Goal: Task Accomplishment & Management: Complete application form

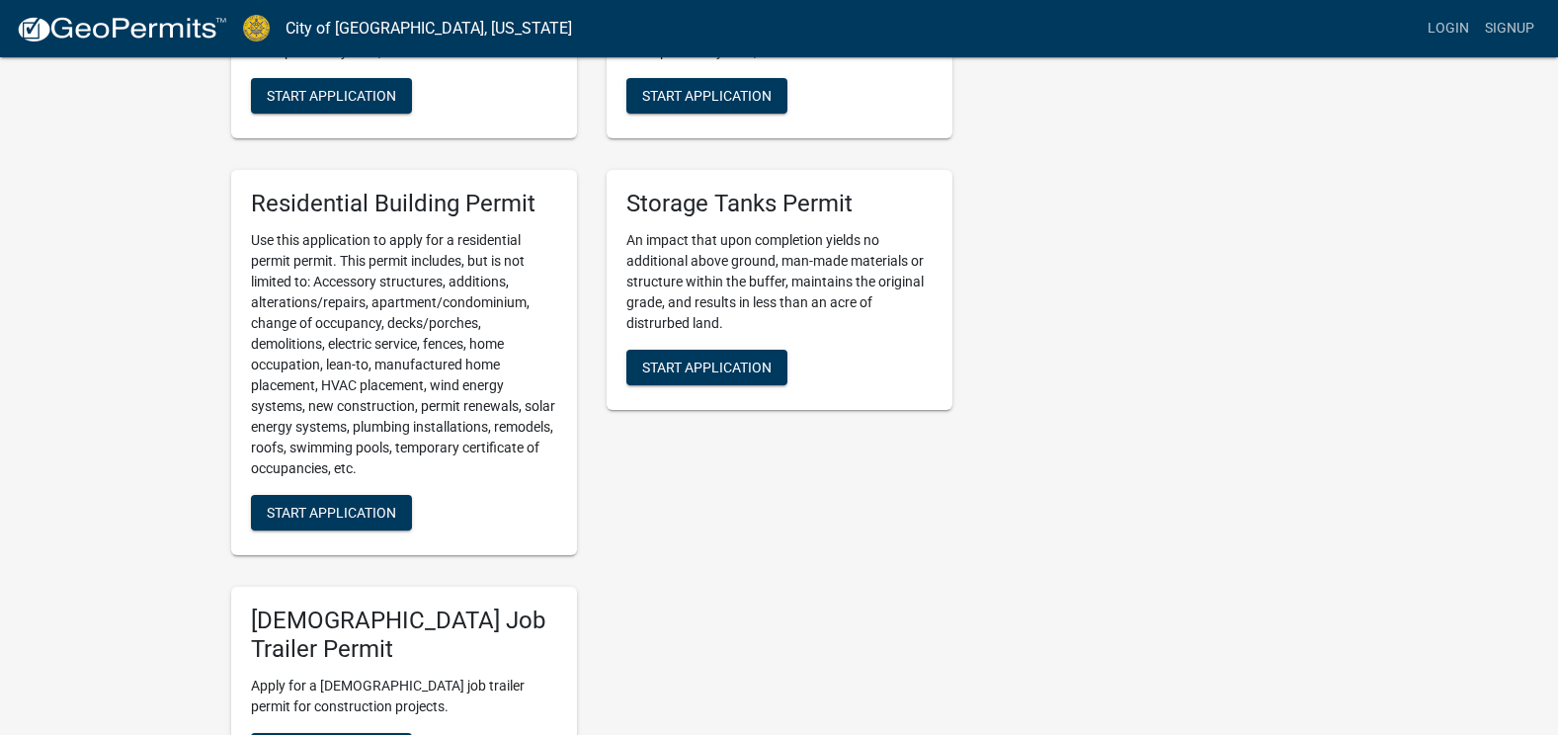
scroll to position [988, 0]
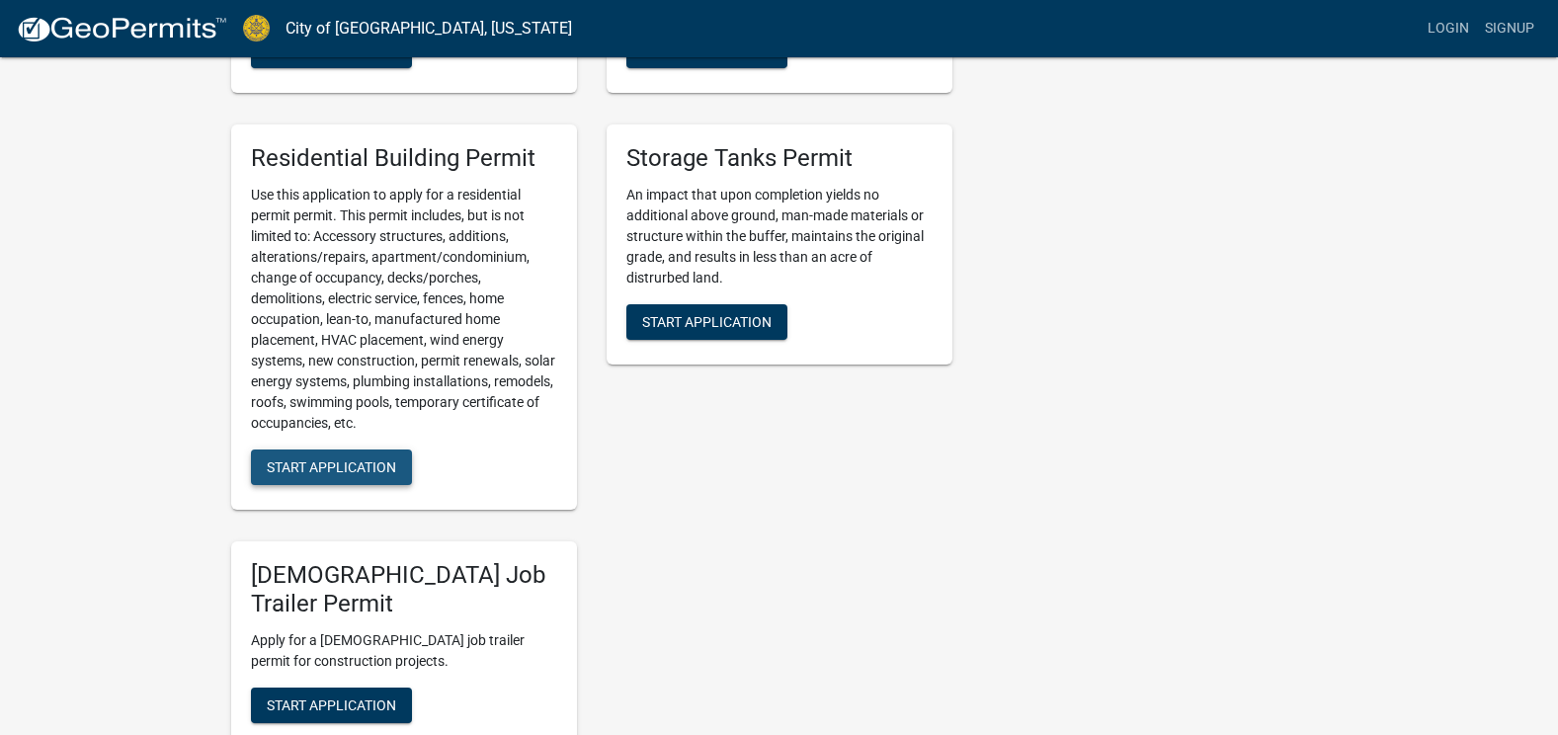
click at [323, 464] on span "Start Application" at bounding box center [331, 466] width 129 height 16
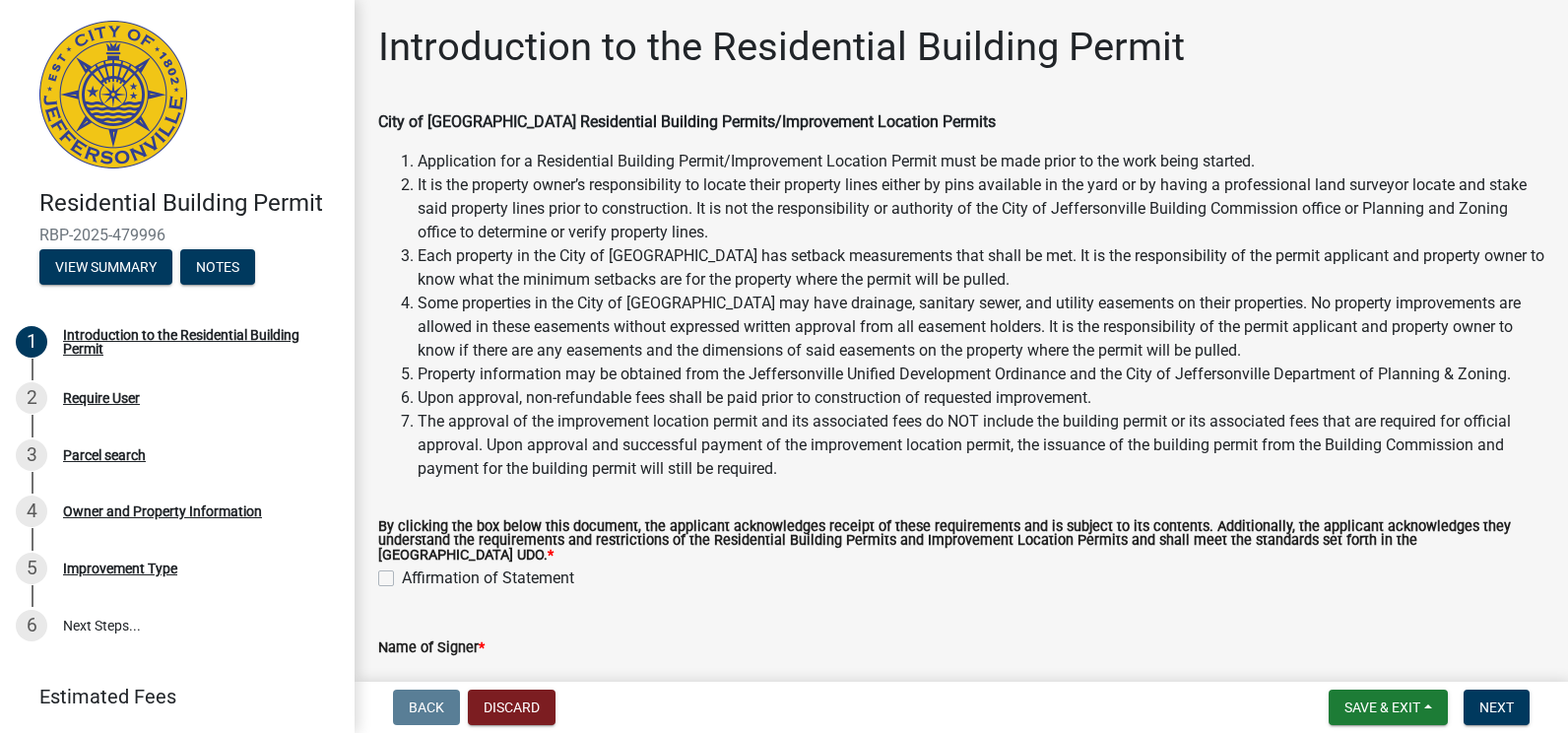
click at [402, 566] on label "Affirmation of Statement" at bounding box center [488, 578] width 173 height 24
click at [402, 566] on input "Affirmation of Statement" at bounding box center [408, 572] width 13 height 13
checkbox input "true"
click at [1488, 708] on span "Next" at bounding box center [1496, 707] width 35 height 16
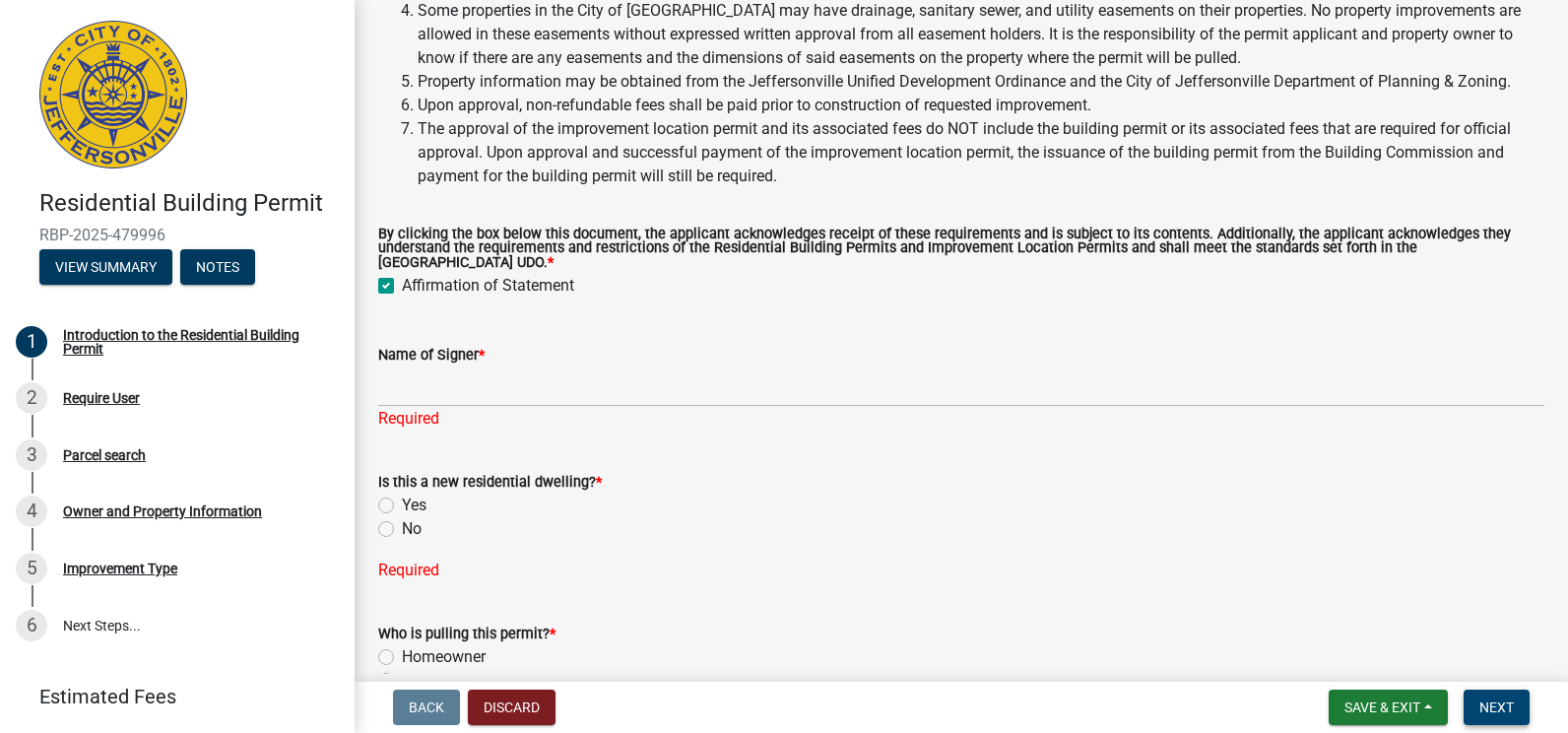
scroll to position [295, 0]
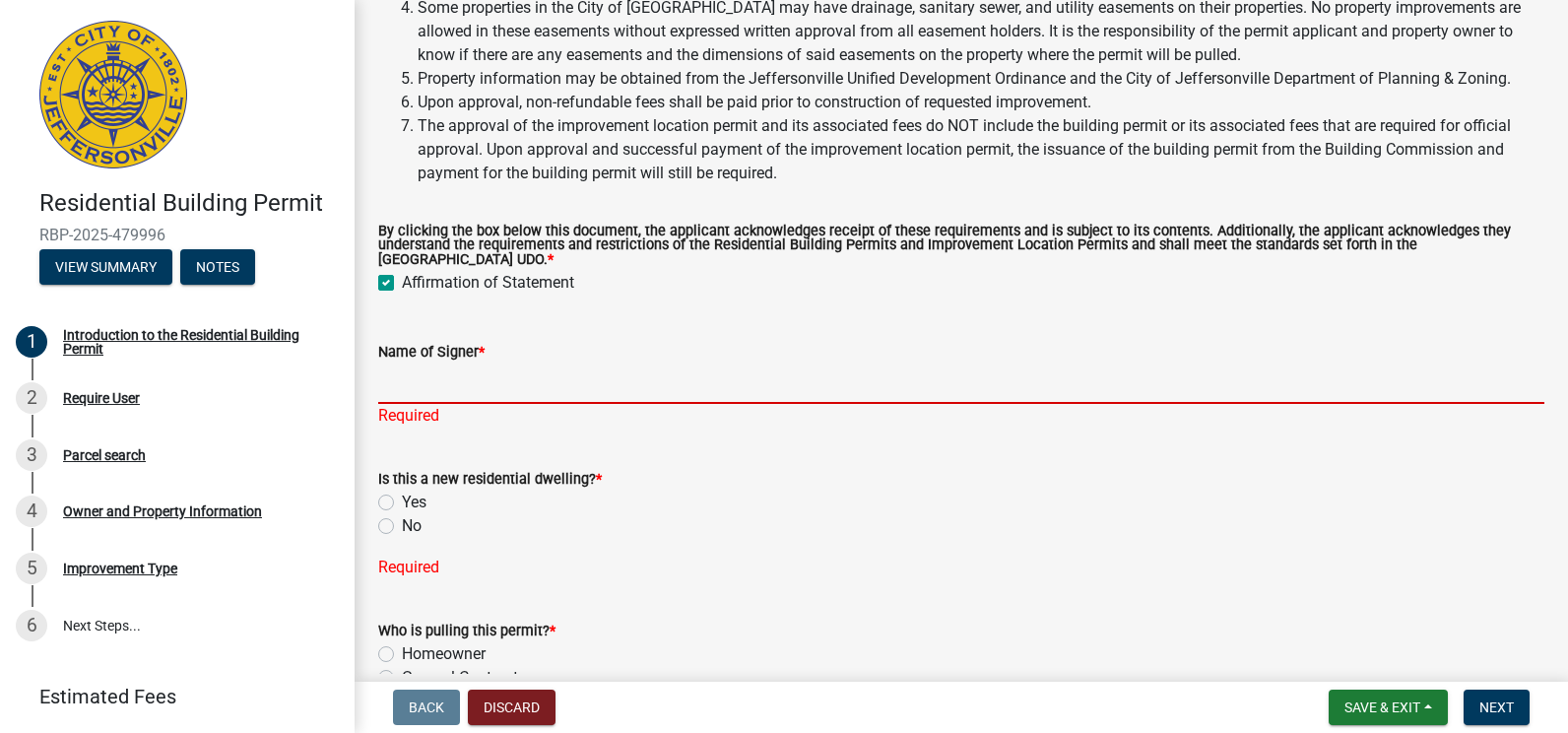
click at [408, 377] on input "Name of Signer *" at bounding box center [961, 383] width 1166 height 40
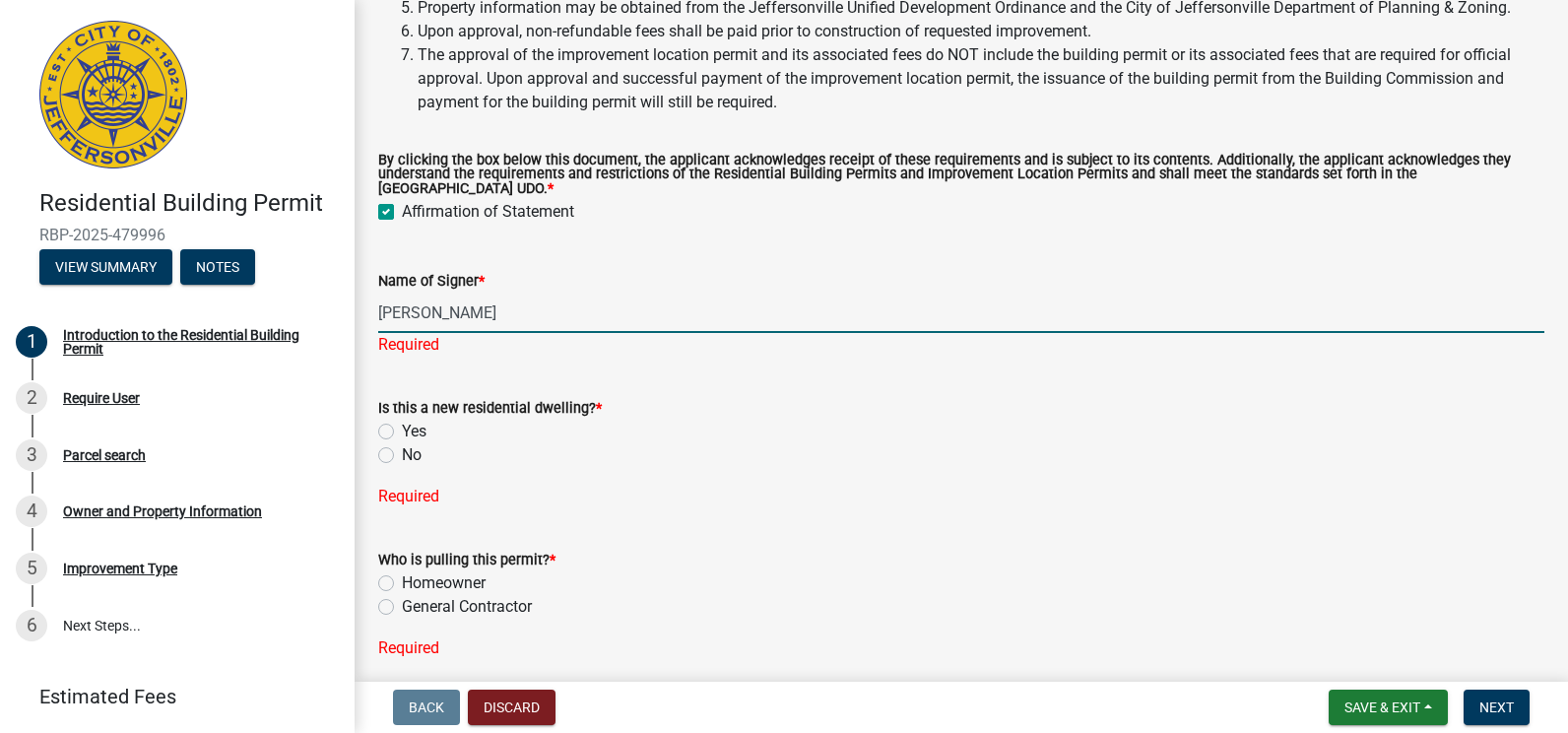
scroll to position [394, 0]
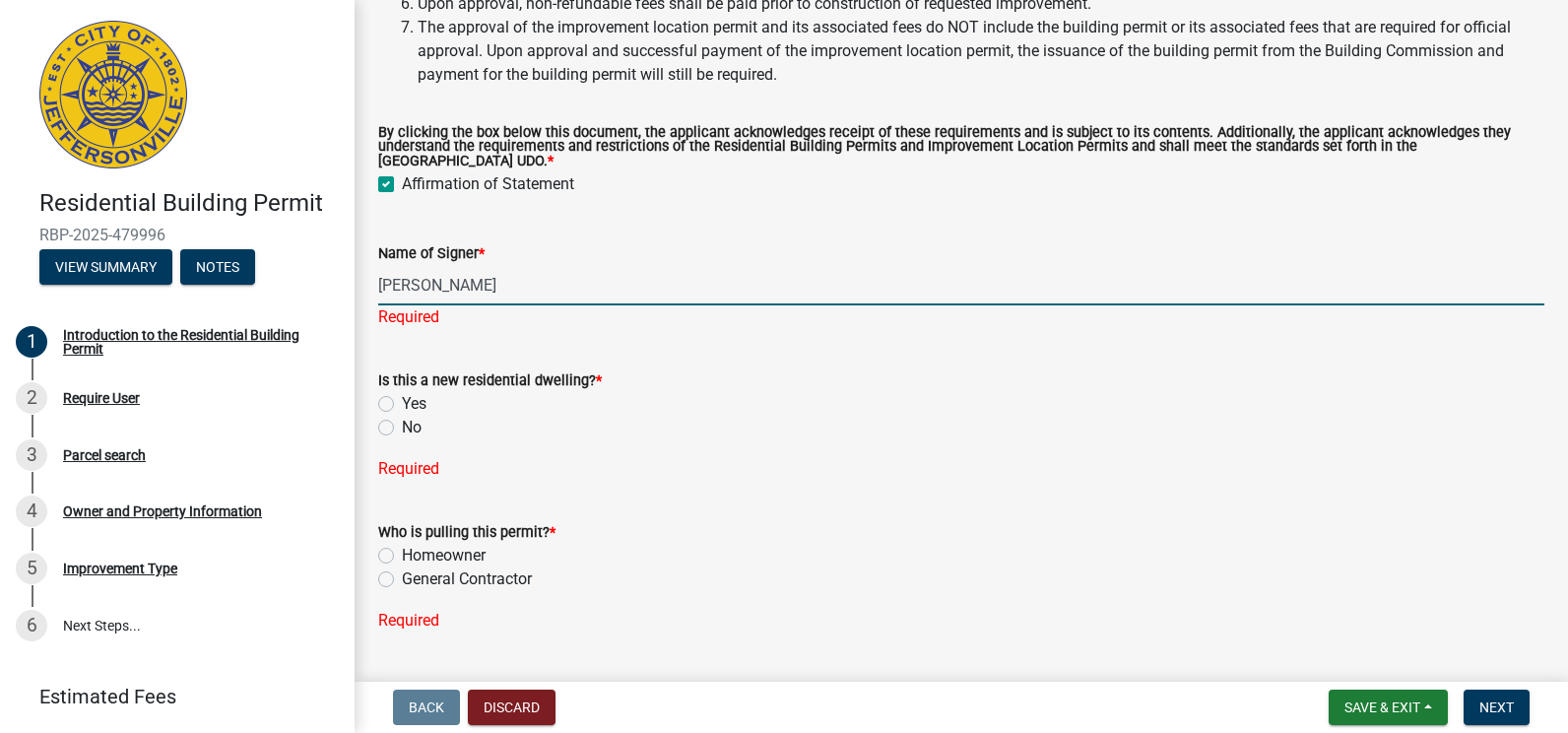
type input "[PERSON_NAME]"
click at [382, 417] on div "Is this a new residential dwelling? * Yes No Required" at bounding box center [961, 413] width 1166 height 136
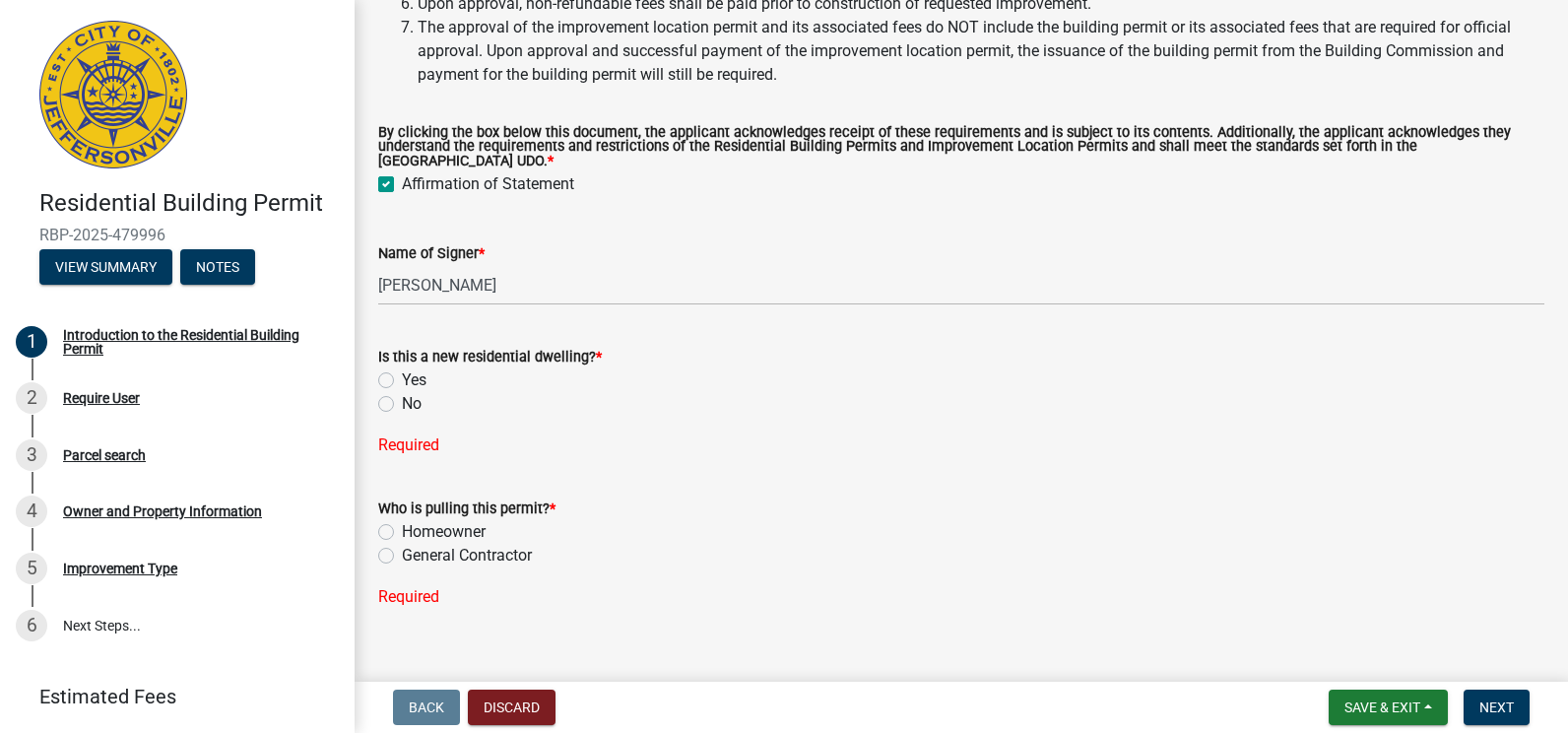
click at [402, 392] on label "No" at bounding box center [412, 404] width 20 height 24
click at [402, 392] on input "No" at bounding box center [408, 398] width 13 height 13
radio input "true"
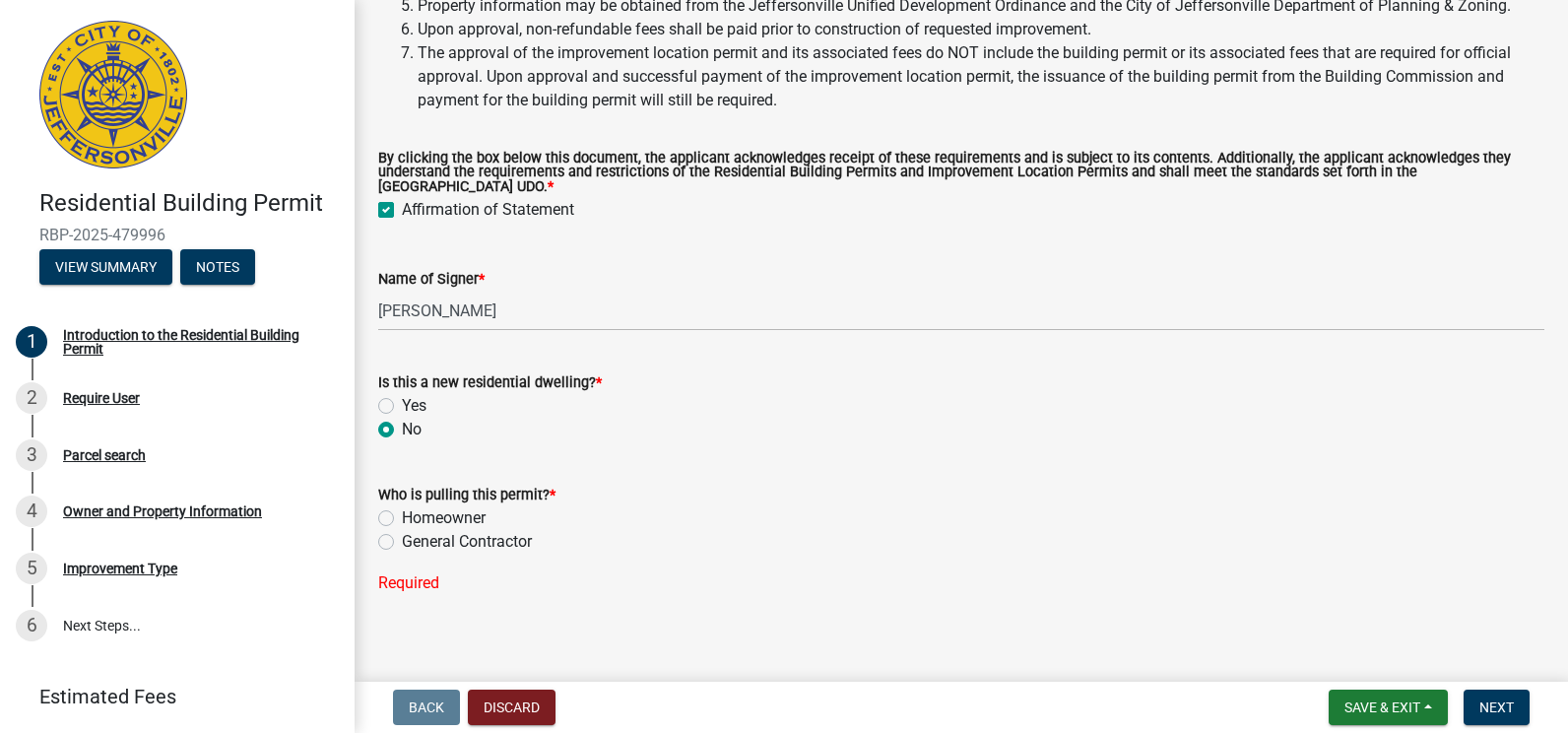
click at [402, 507] on label "Homeowner" at bounding box center [444, 519] width 84 height 24
click at [402, 507] on input "Homeowner" at bounding box center [408, 513] width 13 height 13
radio input "true"
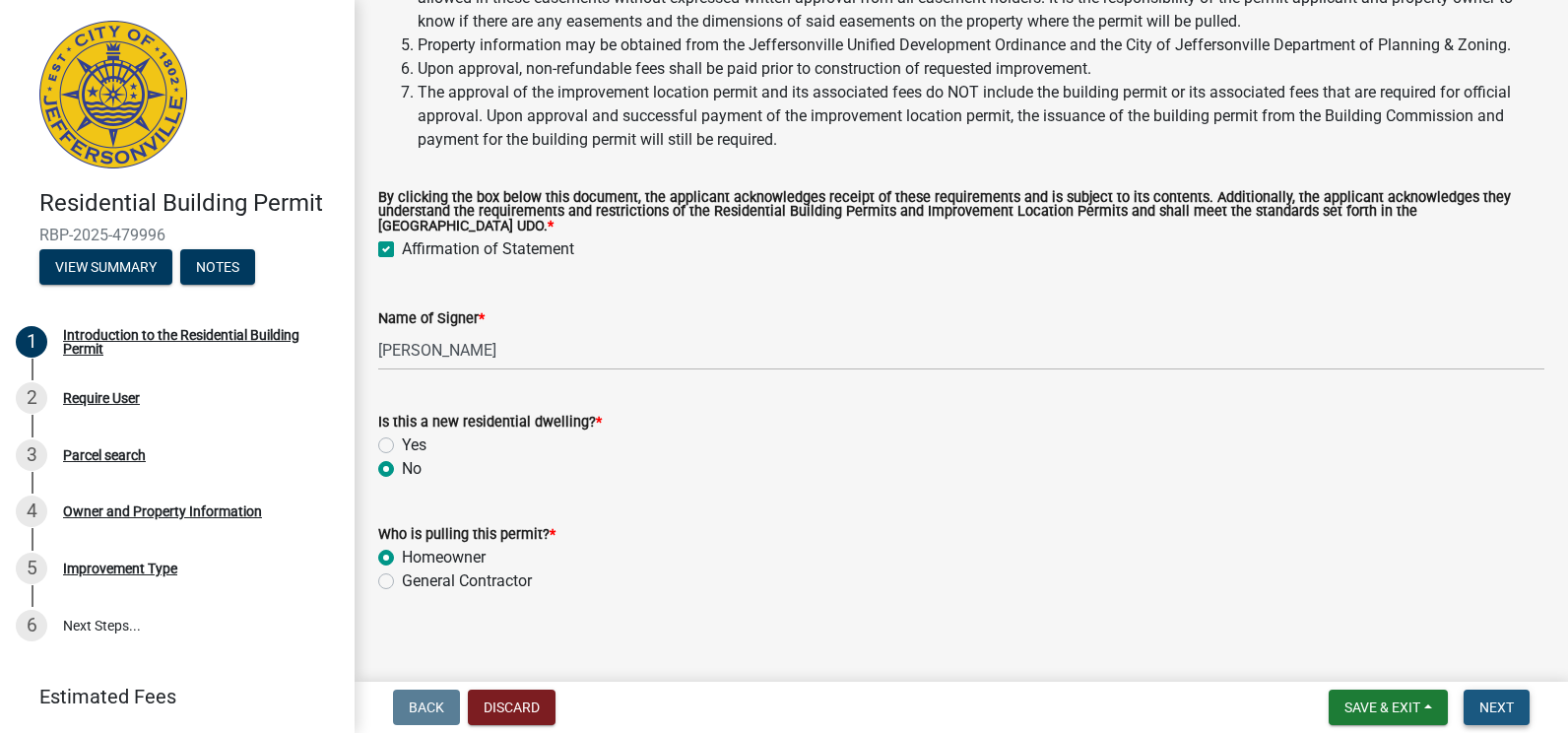
click at [1494, 708] on span "Next" at bounding box center [1496, 707] width 35 height 16
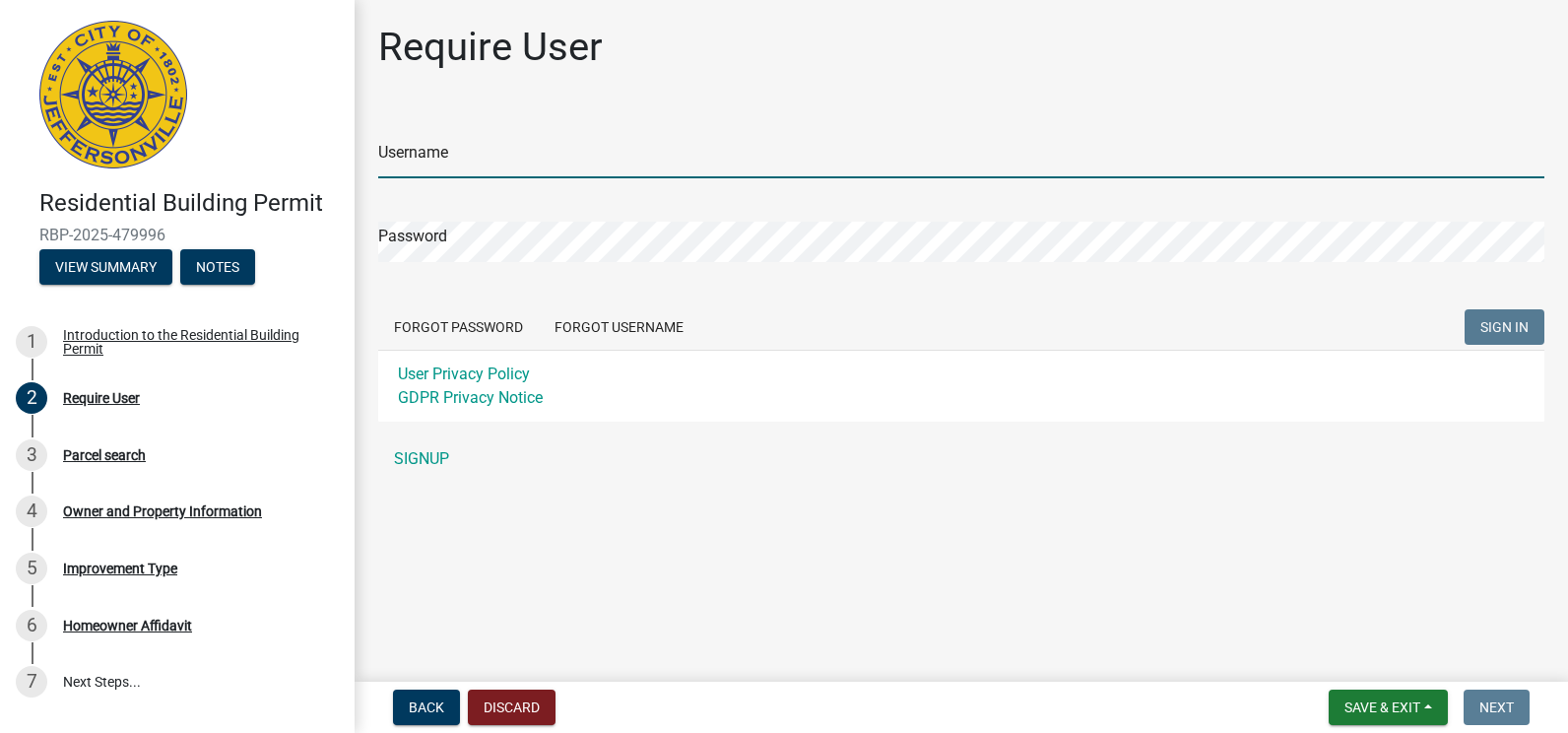
type input "DAVKRE9"
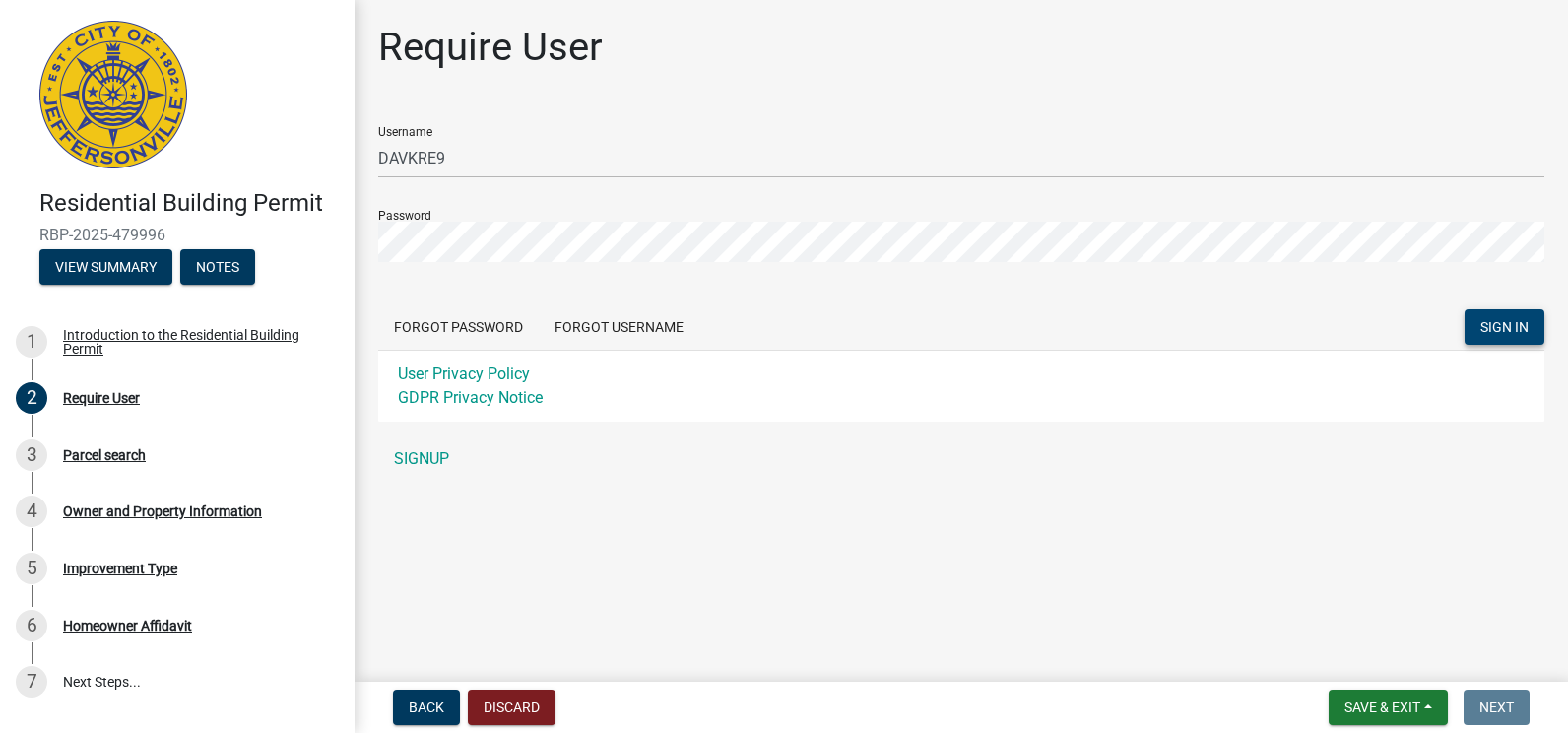
click at [1501, 332] on span "SIGN IN" at bounding box center [1504, 327] width 48 height 16
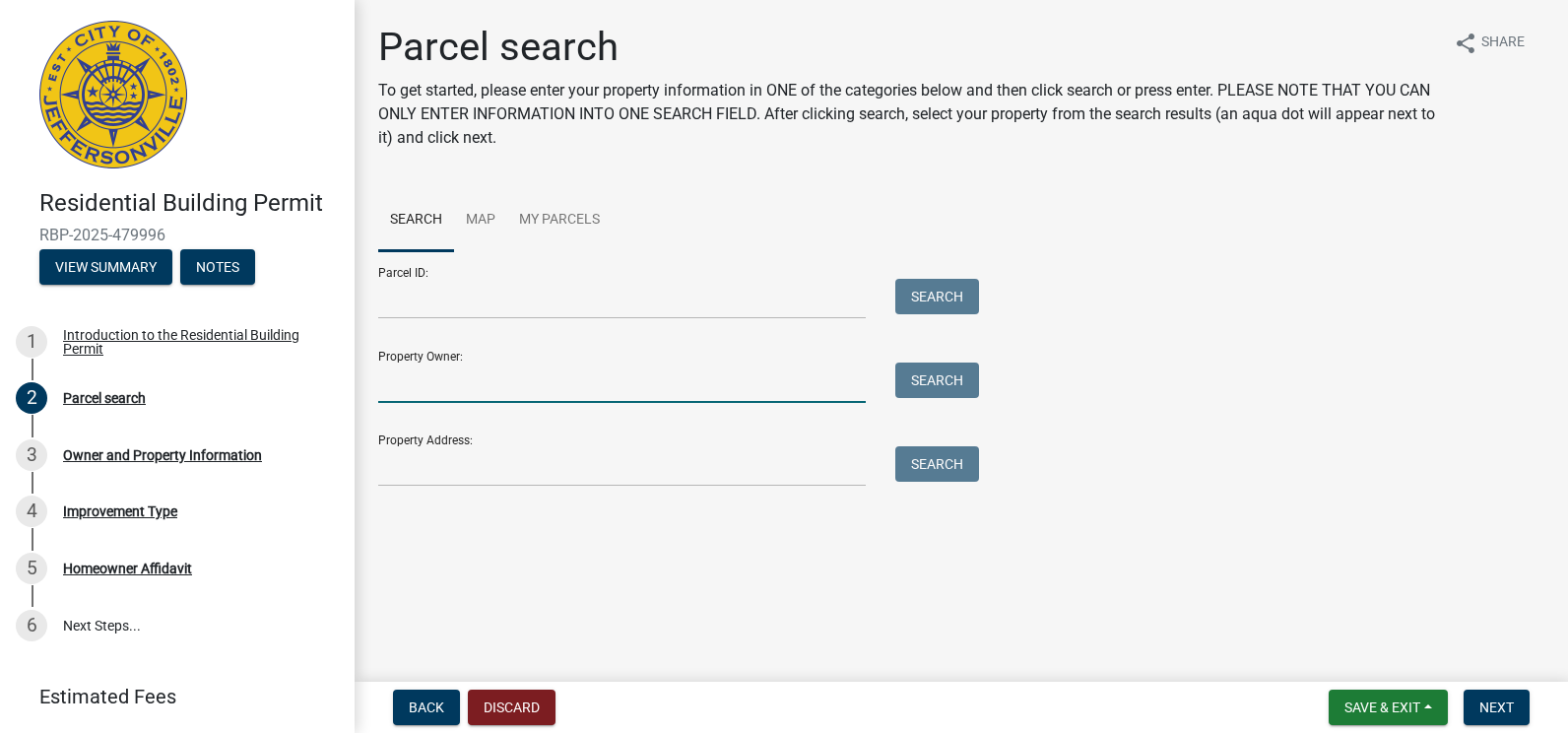
click at [403, 382] on input "Property Owner:" at bounding box center [621, 382] width 488 height 40
type input "d"
type input "[PERSON_NAME] & [PERSON_NAME]"
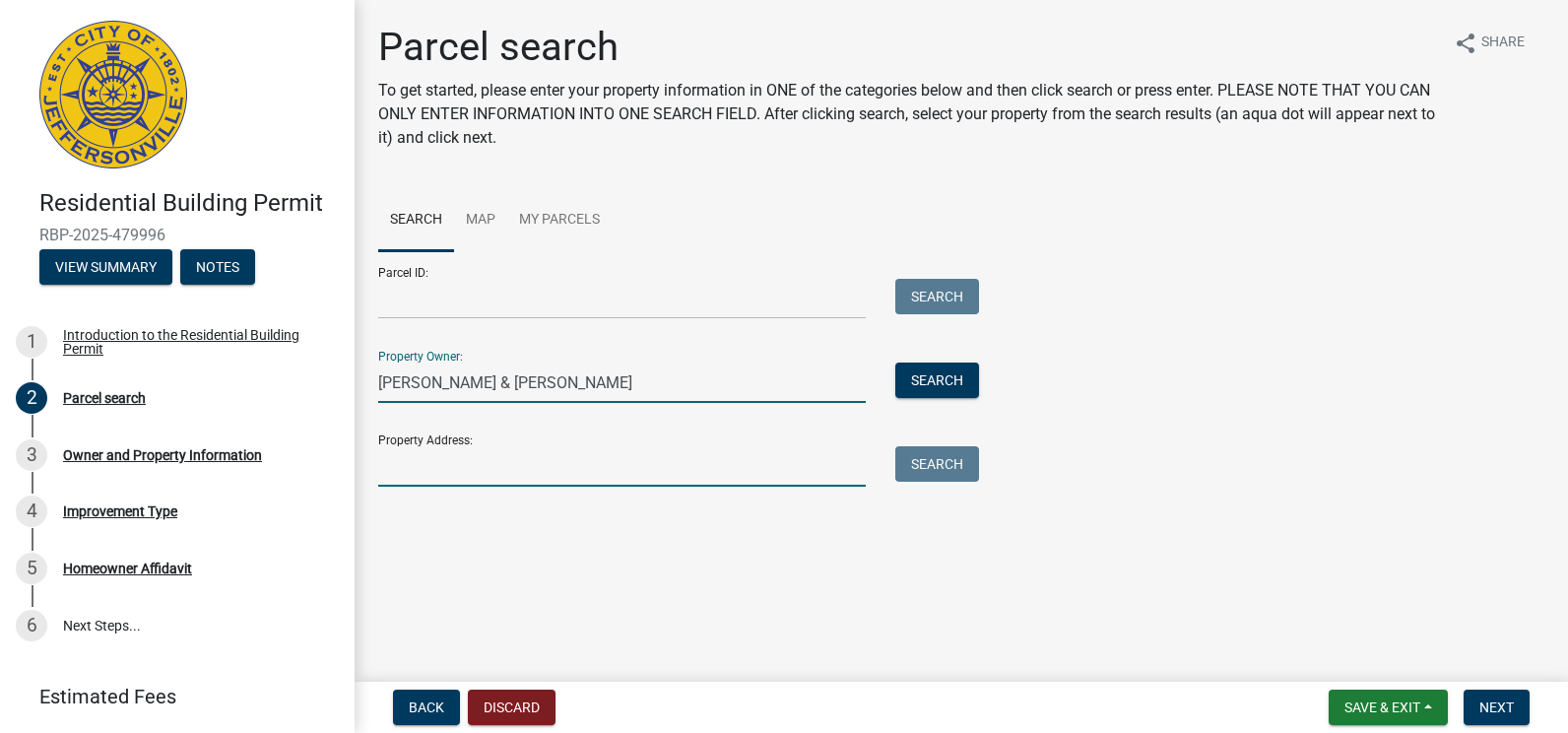
click at [394, 469] on input "Property Address:" at bounding box center [621, 466] width 488 height 40
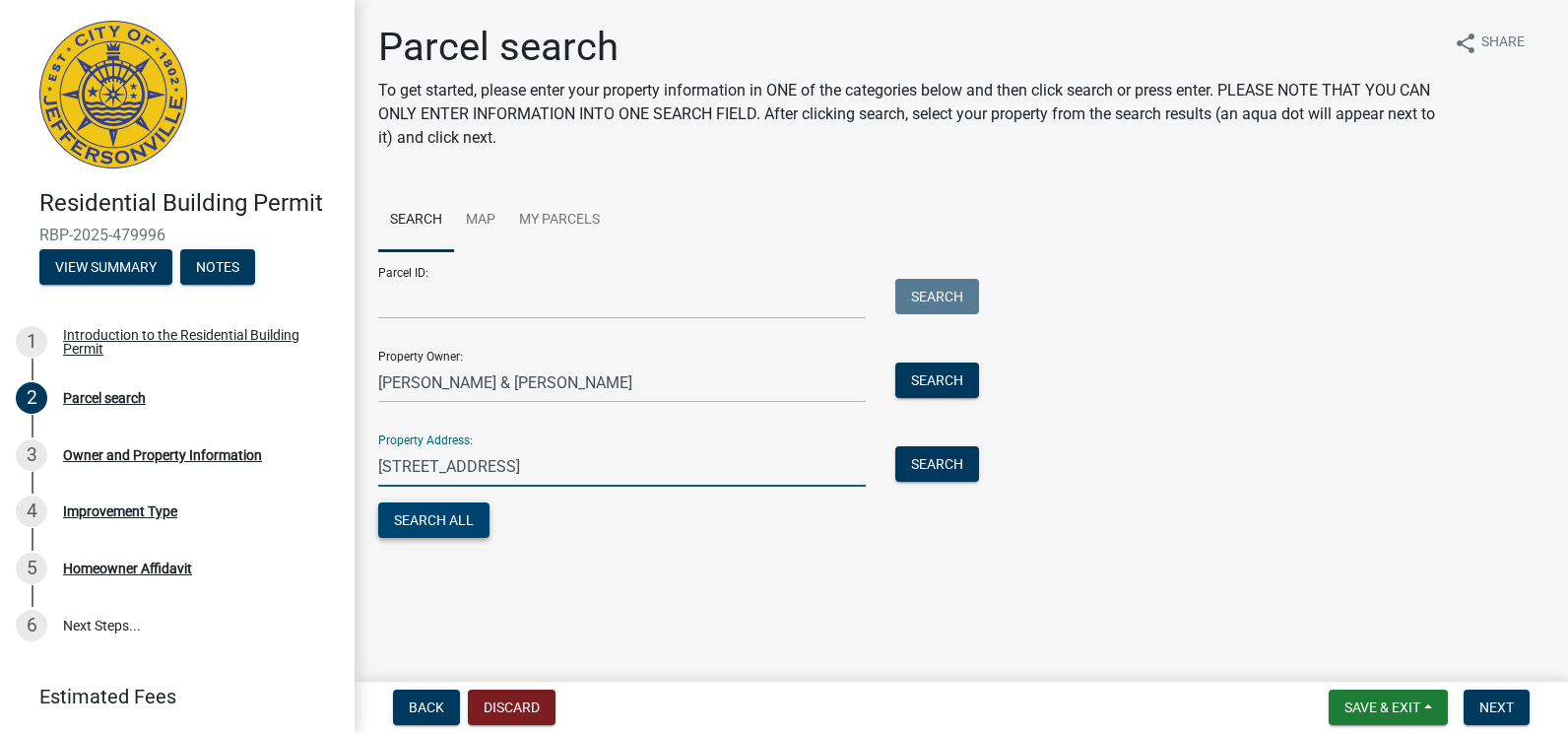
type input "[STREET_ADDRESS]"
click at [422, 519] on button "Search All" at bounding box center [434, 521] width 112 height 36
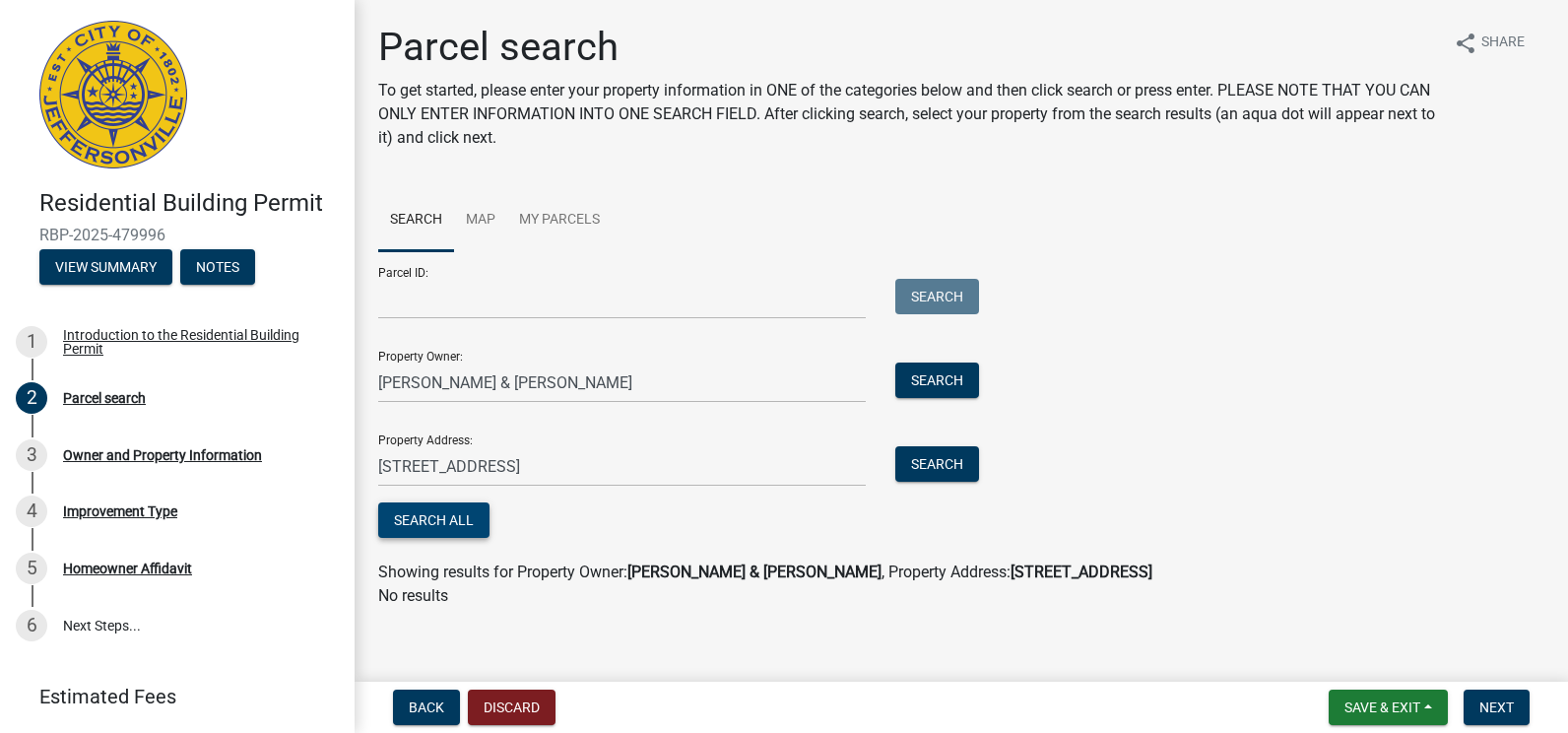
scroll to position [11, 0]
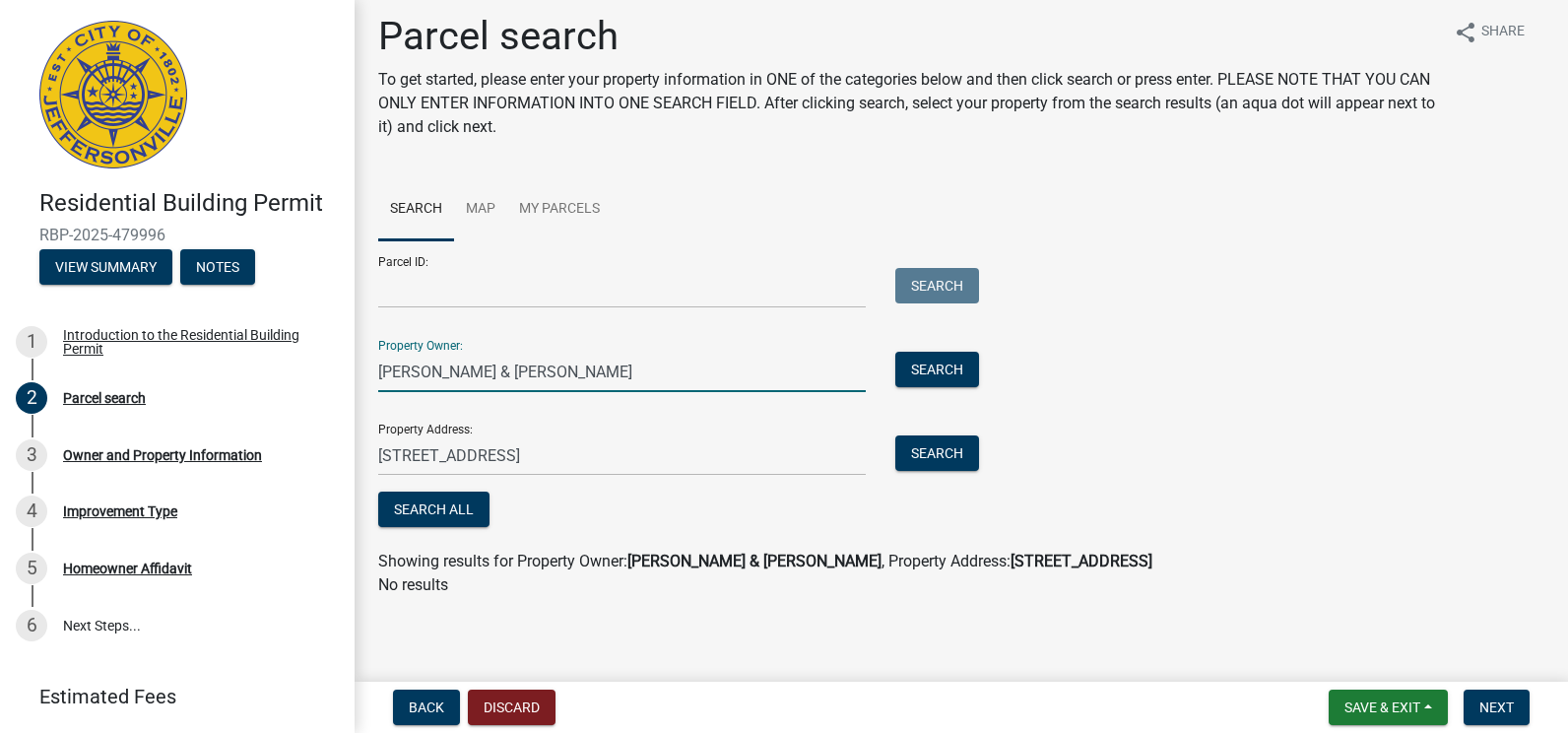
click at [433, 369] on input "[PERSON_NAME] & [PERSON_NAME]" at bounding box center [621, 372] width 488 height 40
type input "[PERSON_NAME]"
click at [443, 513] on button "Search All" at bounding box center [434, 510] width 112 height 36
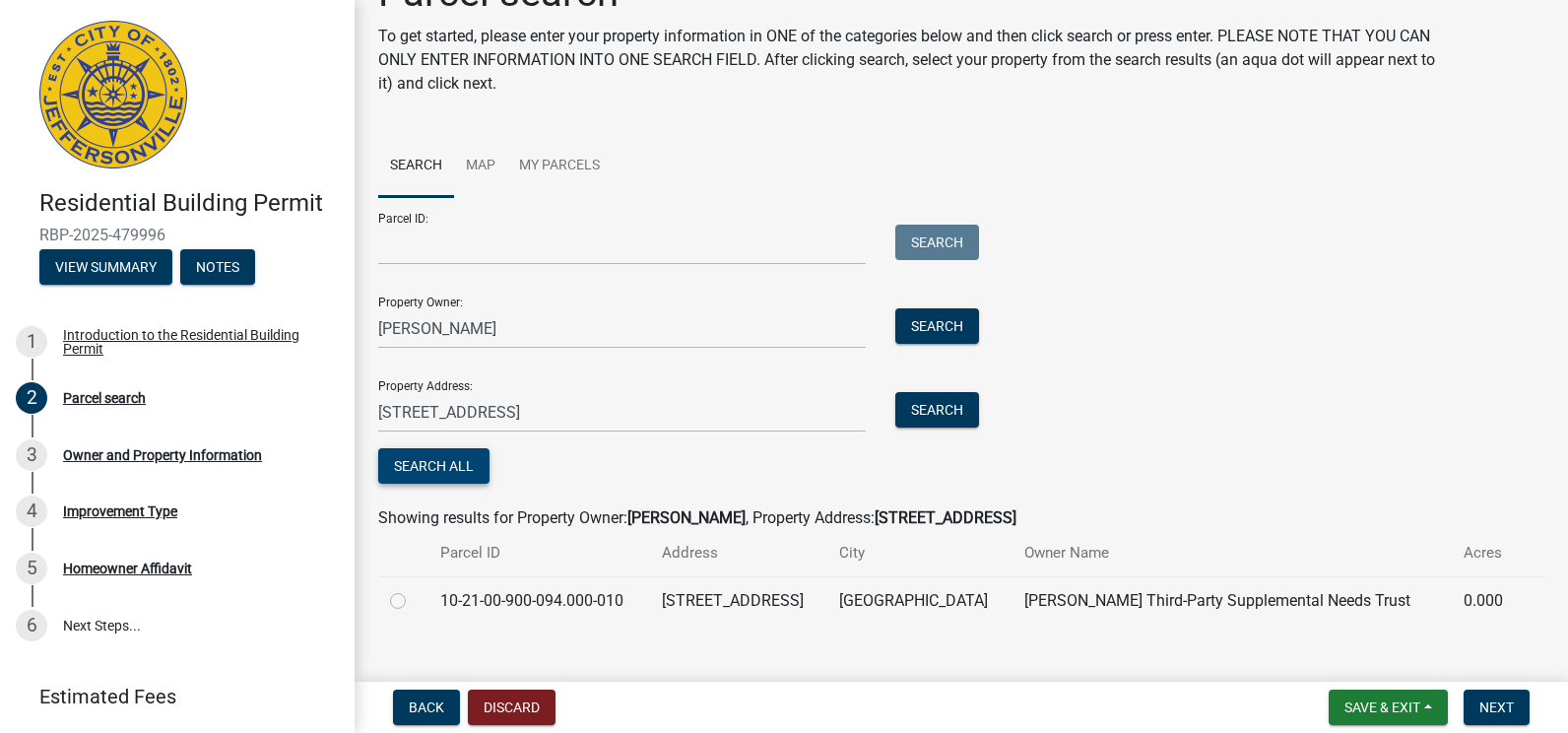
scroll to position [82, 0]
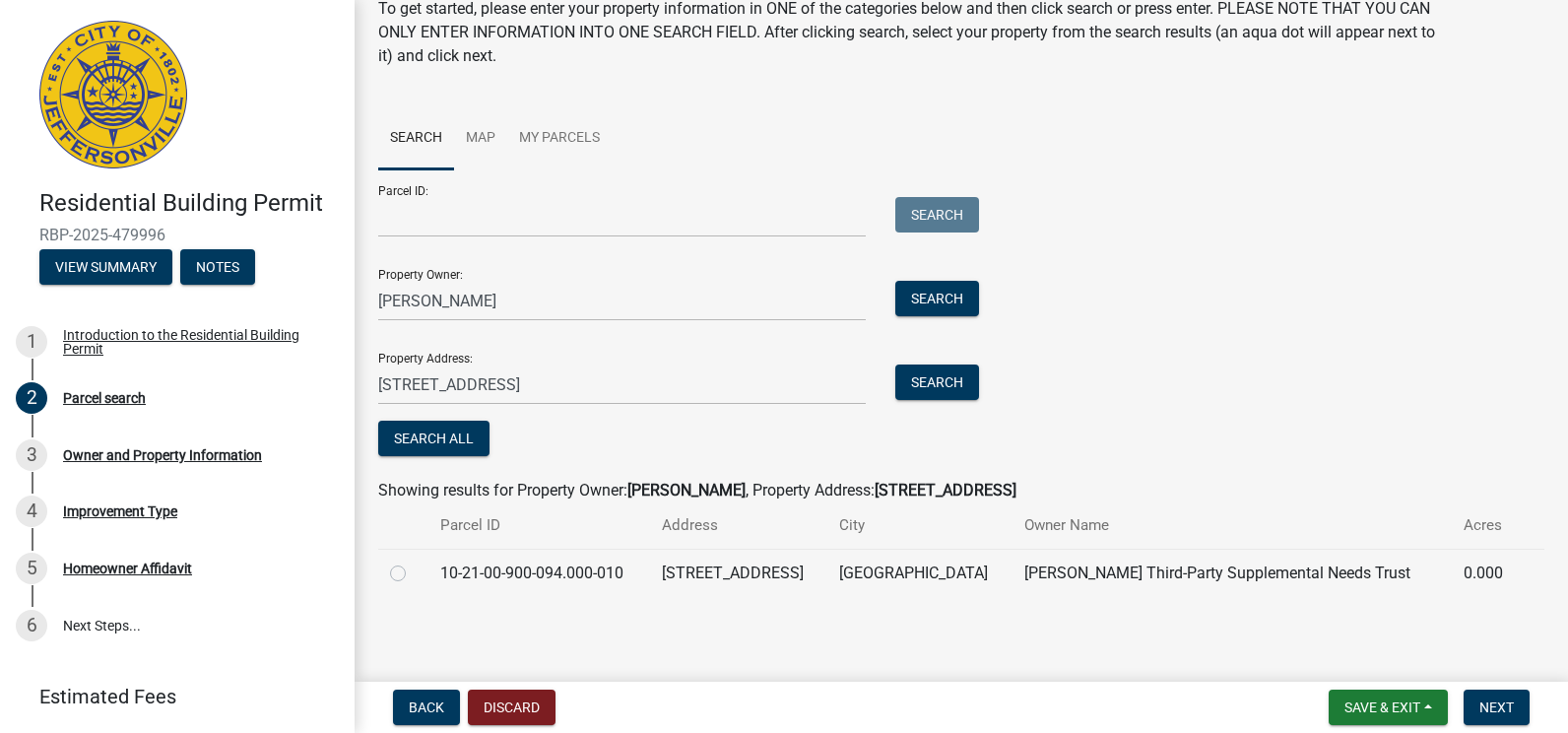
click at [414, 561] on label at bounding box center [414, 561] width 0 height 0
click at [414, 574] on input "radio" at bounding box center [420, 567] width 13 height 13
radio input "true"
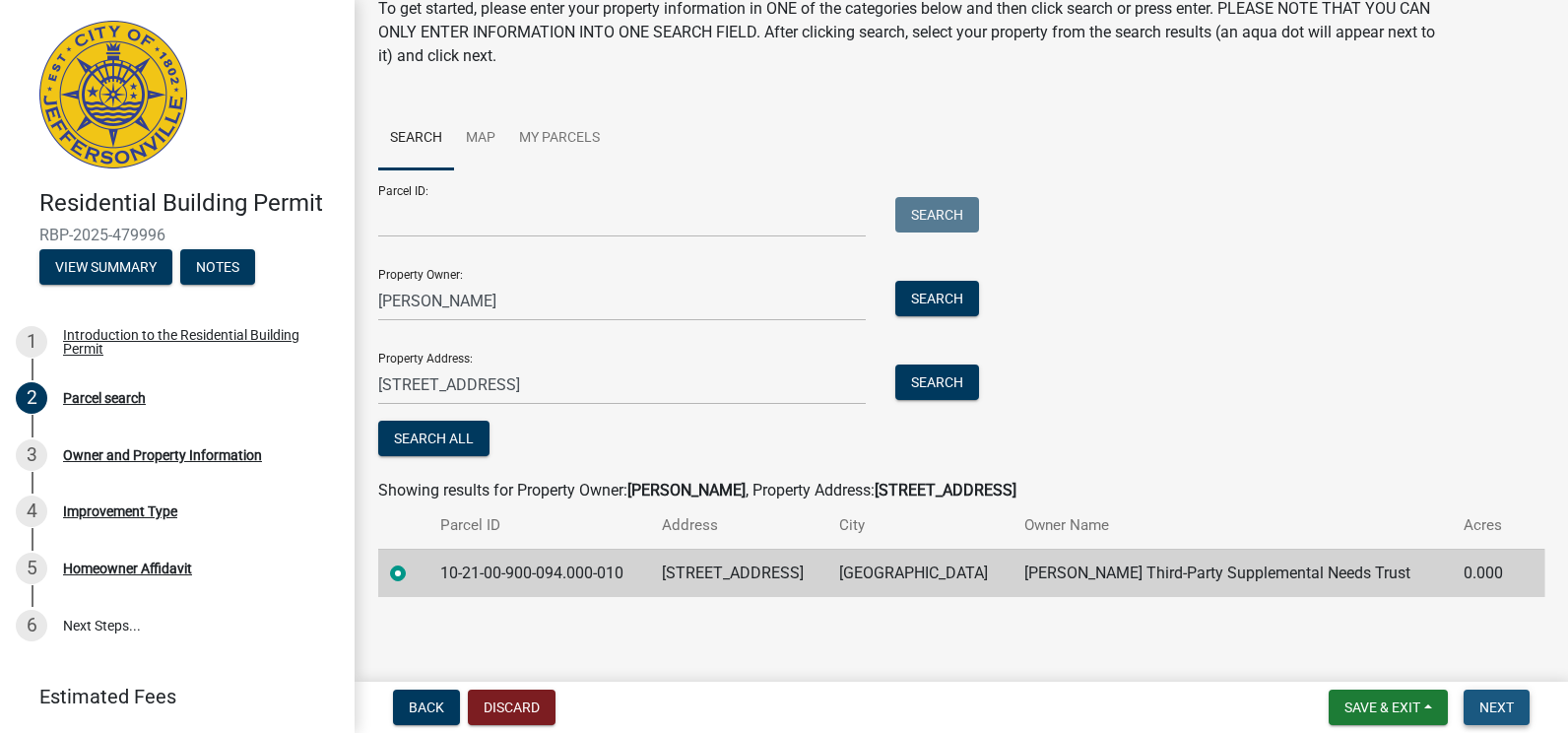
click at [1498, 701] on span "Next" at bounding box center [1496, 707] width 35 height 16
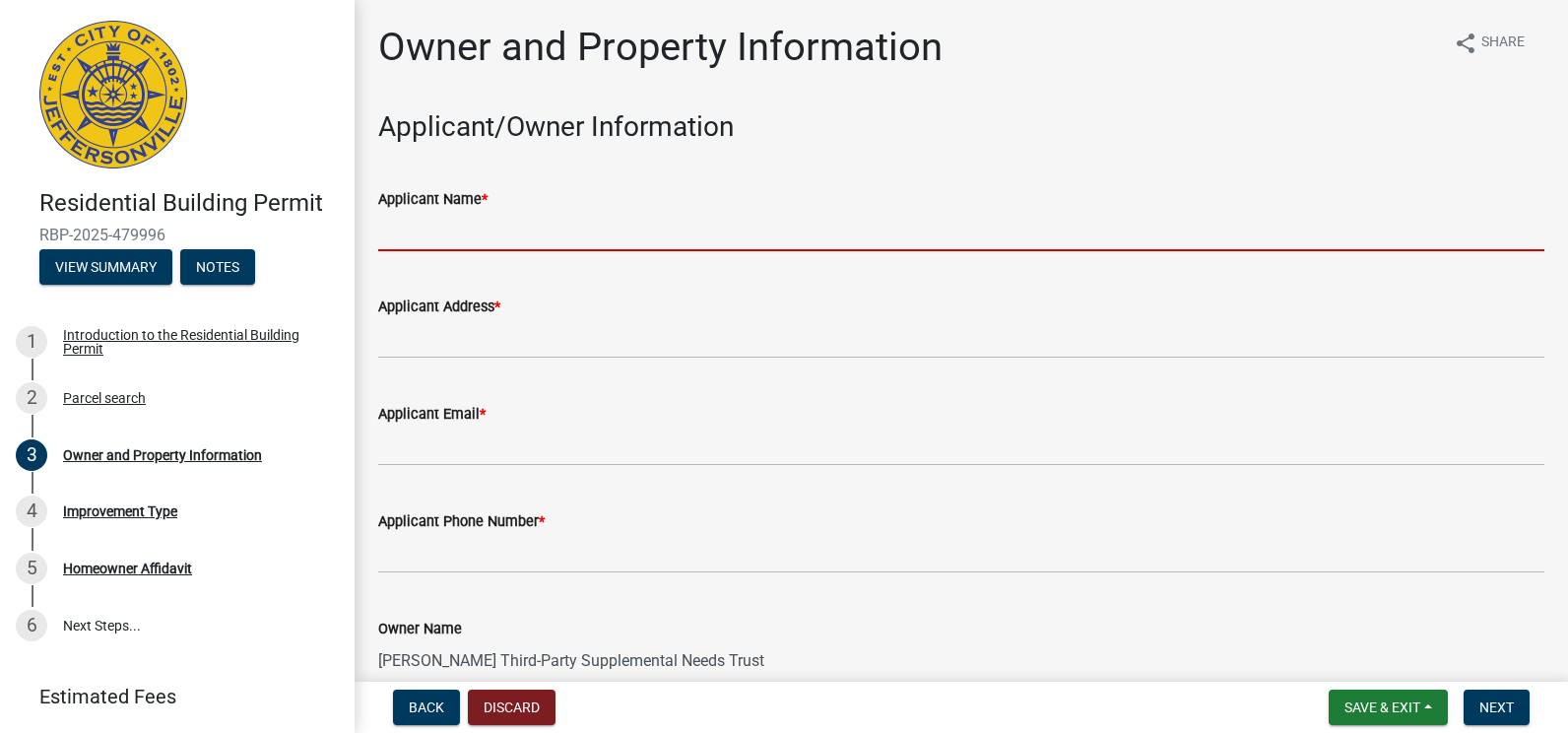
click at [400, 230] on input "Applicant Name *" at bounding box center [961, 230] width 1166 height 40
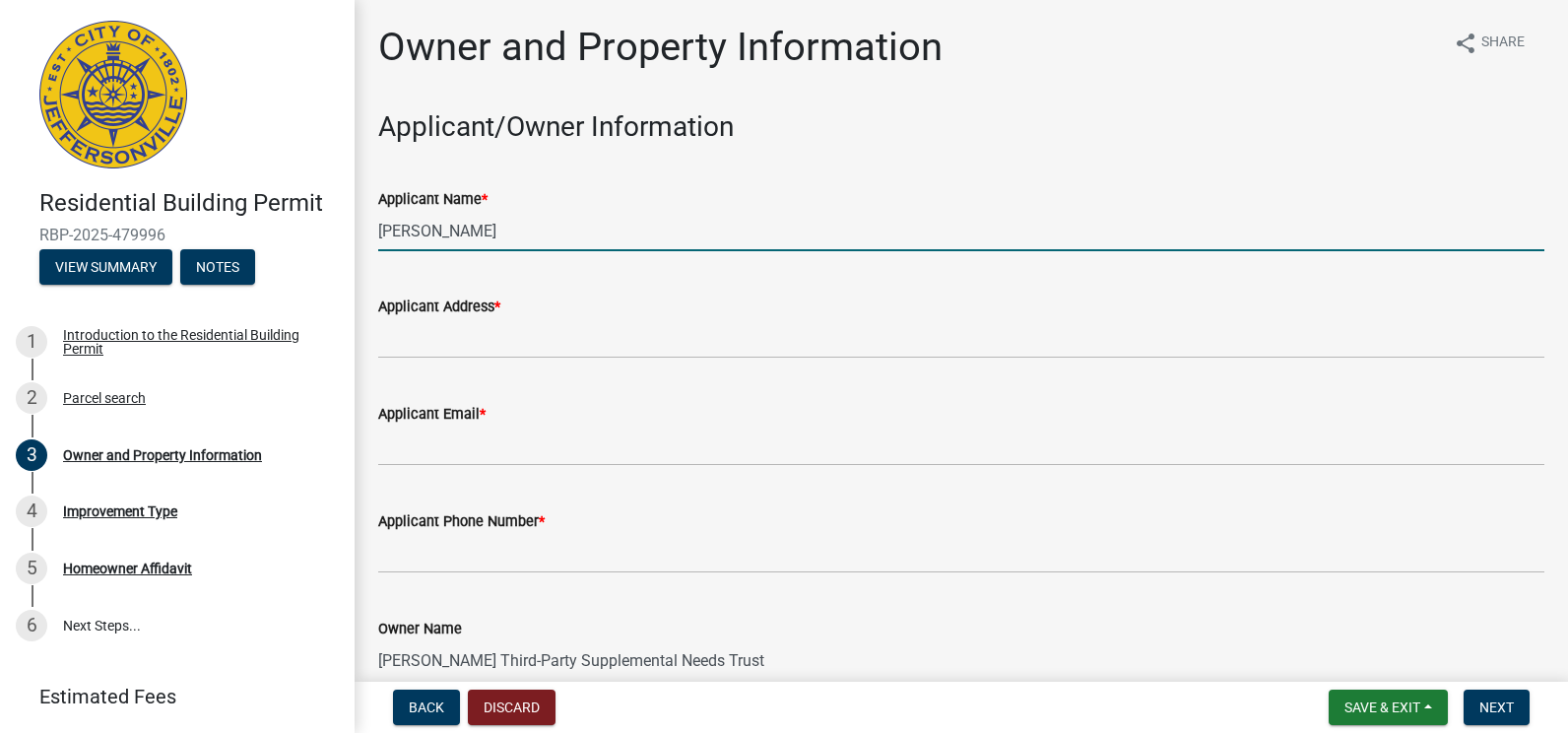
type input "[PERSON_NAME]"
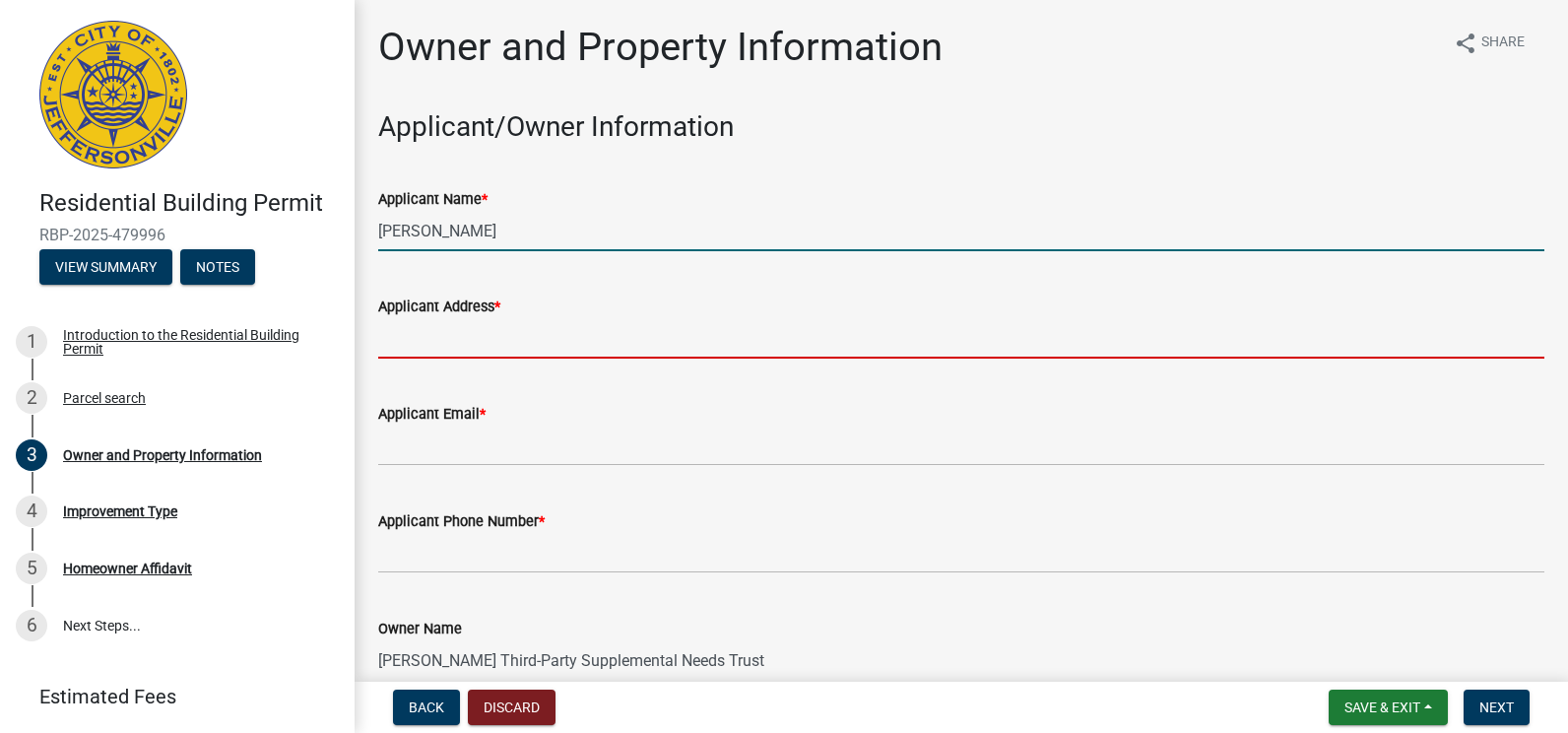
click at [411, 341] on input "Applicant Address *" at bounding box center [961, 338] width 1166 height 40
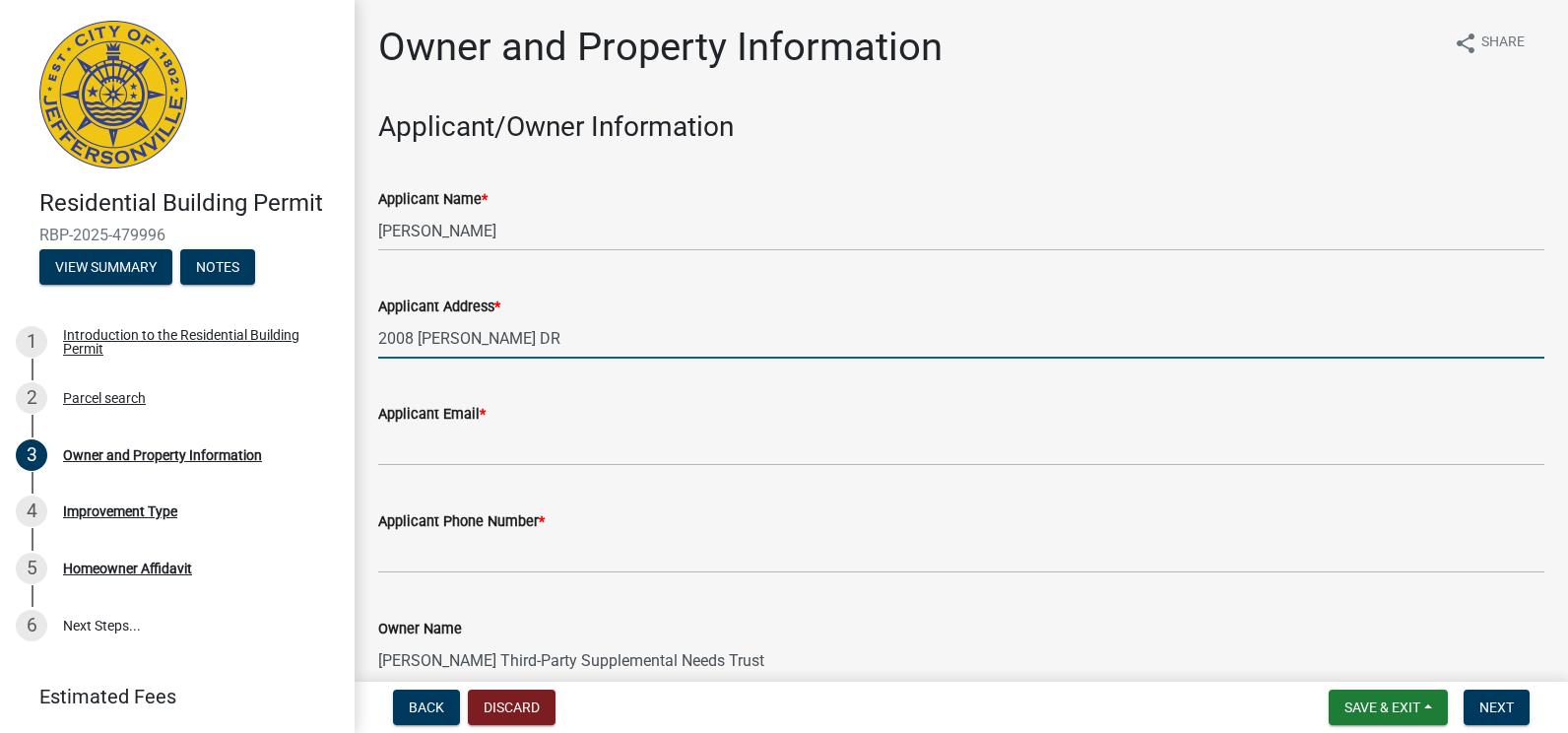
type input "2008 [PERSON_NAME] DR"
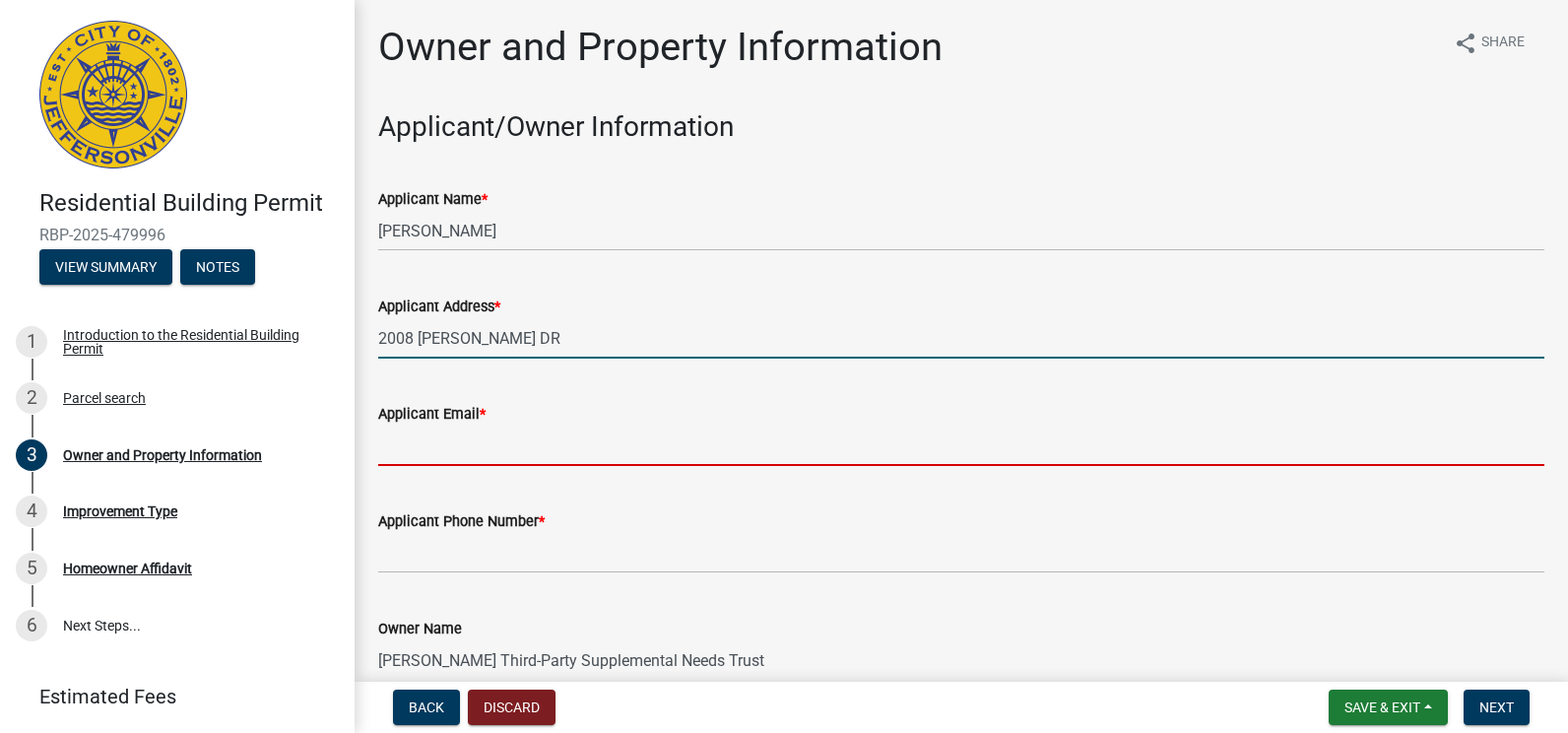
click at [400, 443] on input "Applicant Email *" at bounding box center [961, 446] width 1166 height 40
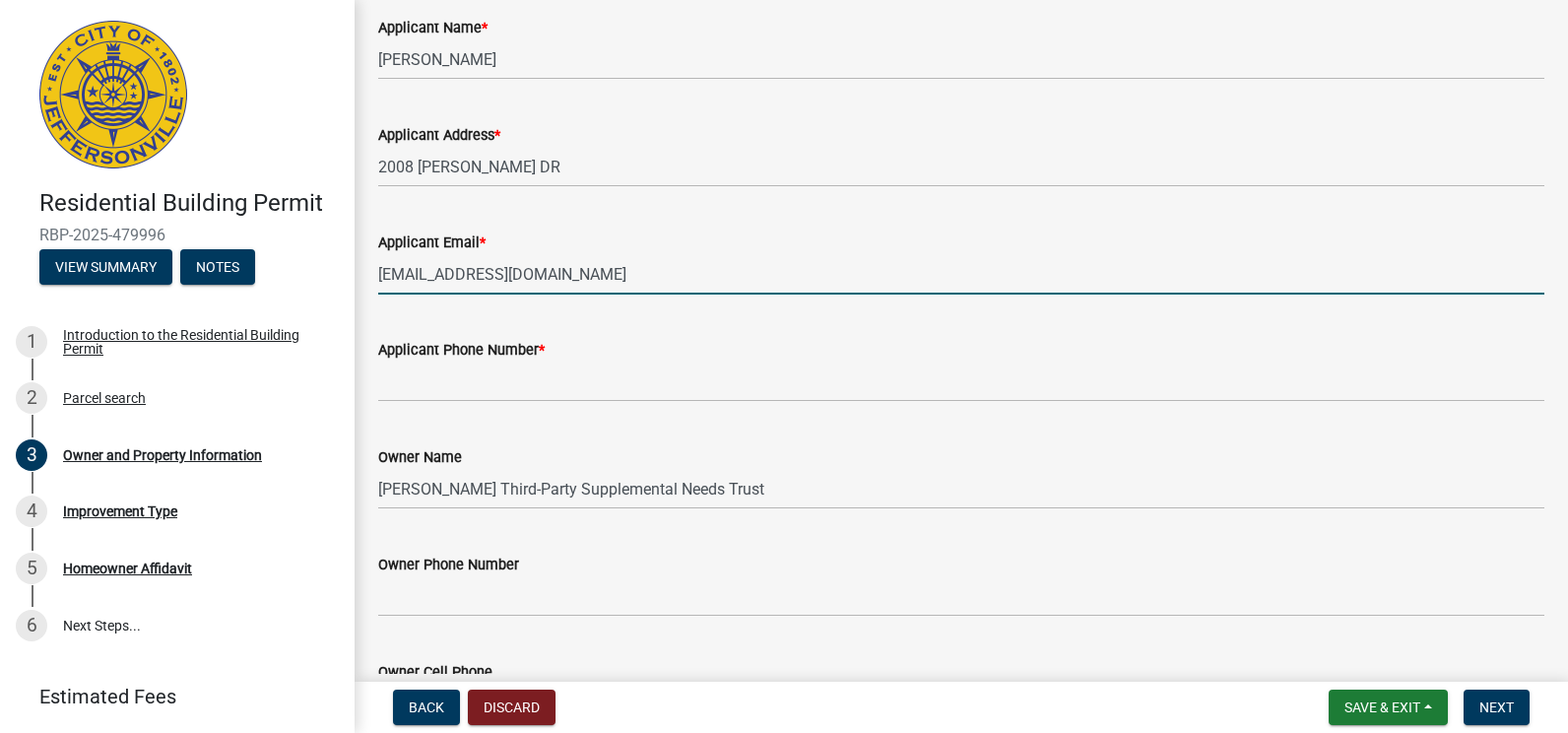
scroll to position [197, 0]
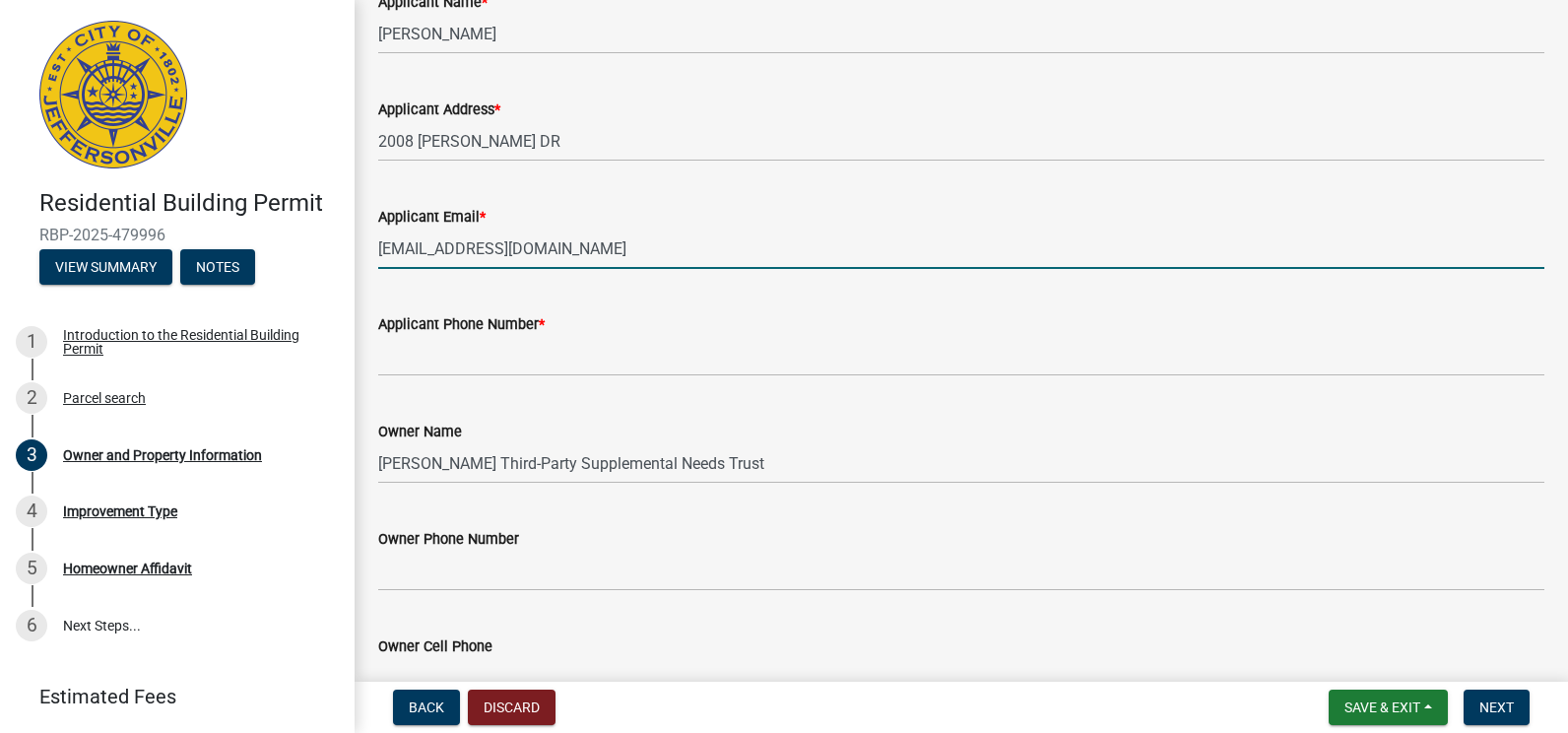
type input "[EMAIL_ADDRESS][DOMAIN_NAME]"
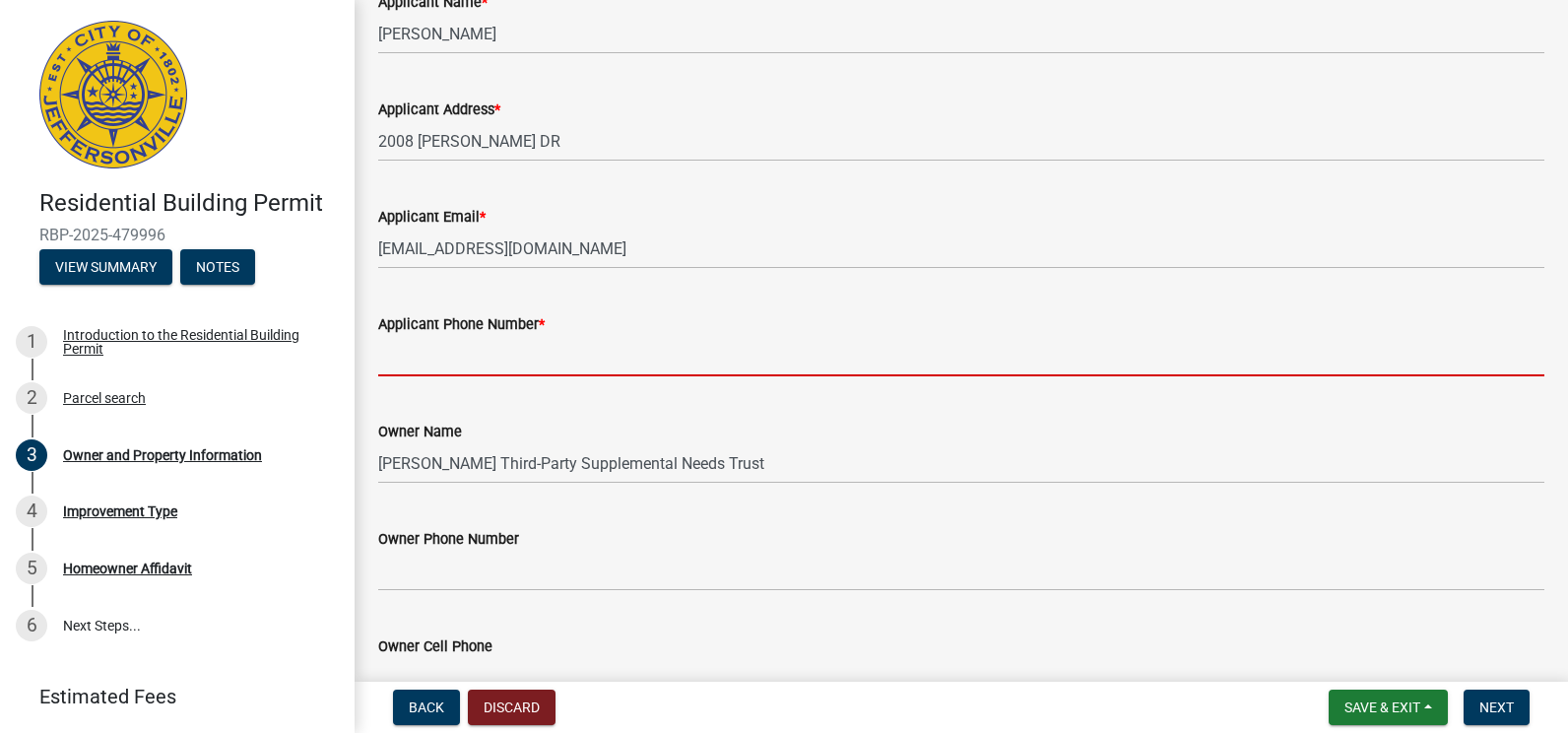
click at [400, 360] on input "Applicant Phone Number *" at bounding box center [961, 356] width 1166 height 40
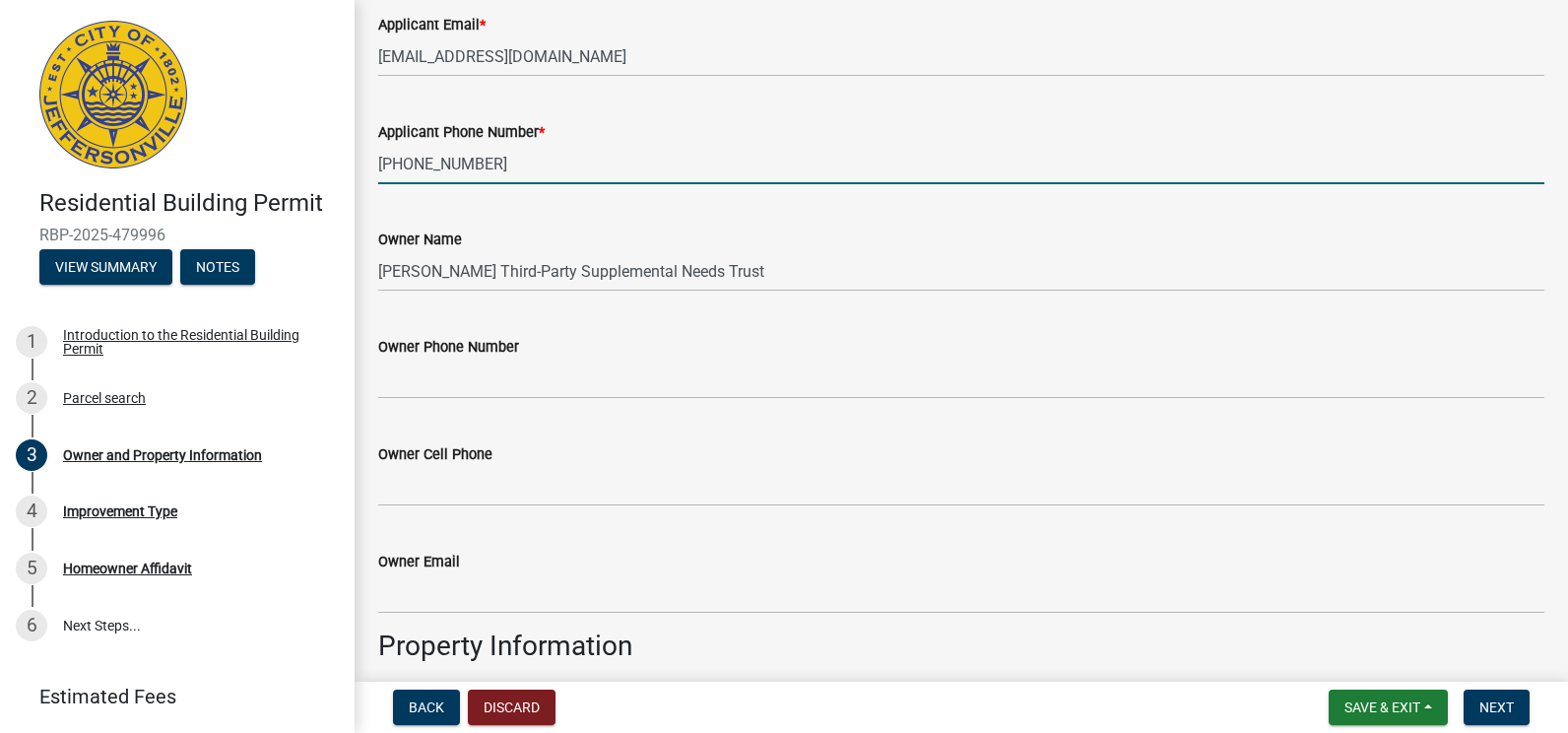
scroll to position [394, 0]
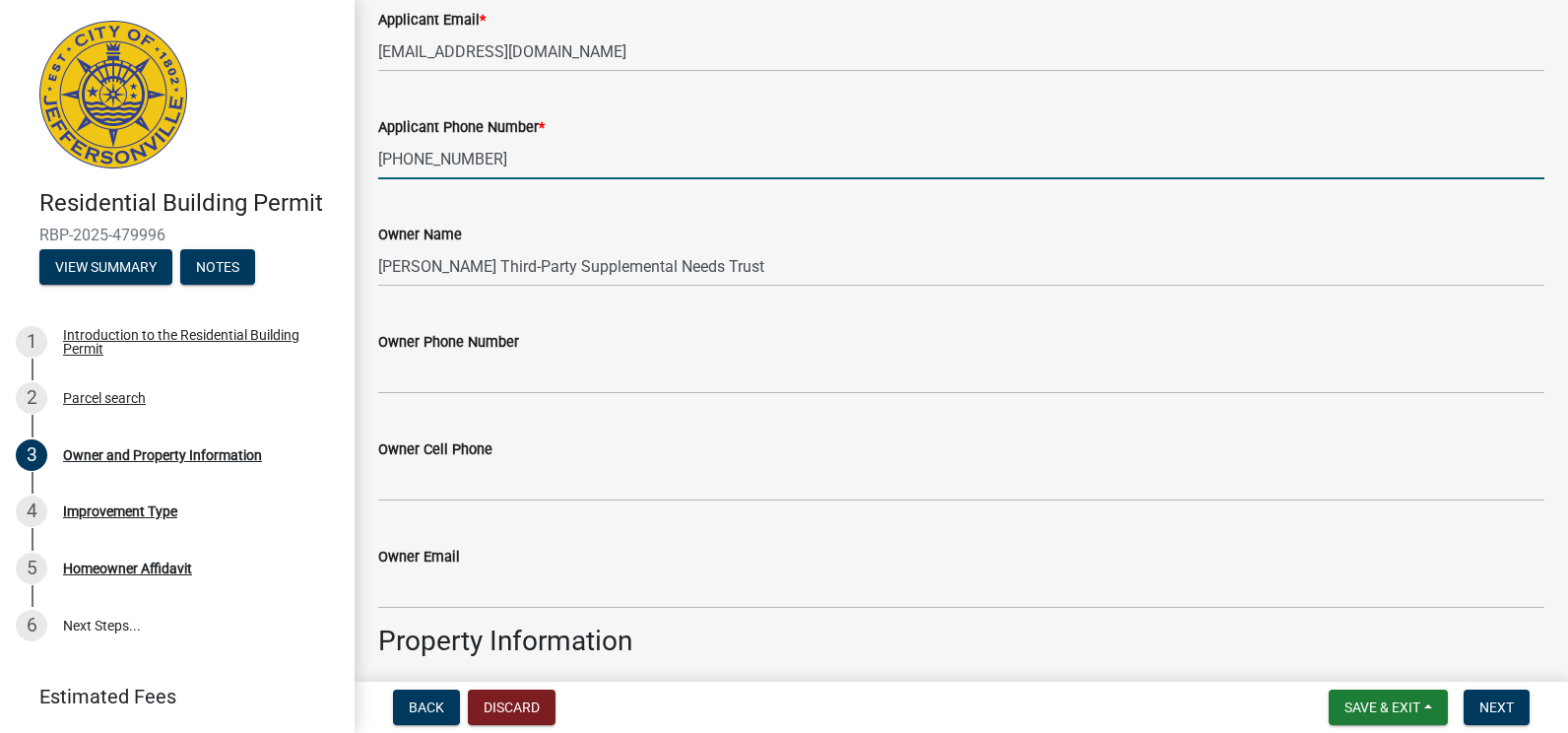
type input "[PHONE_NUMBER]"
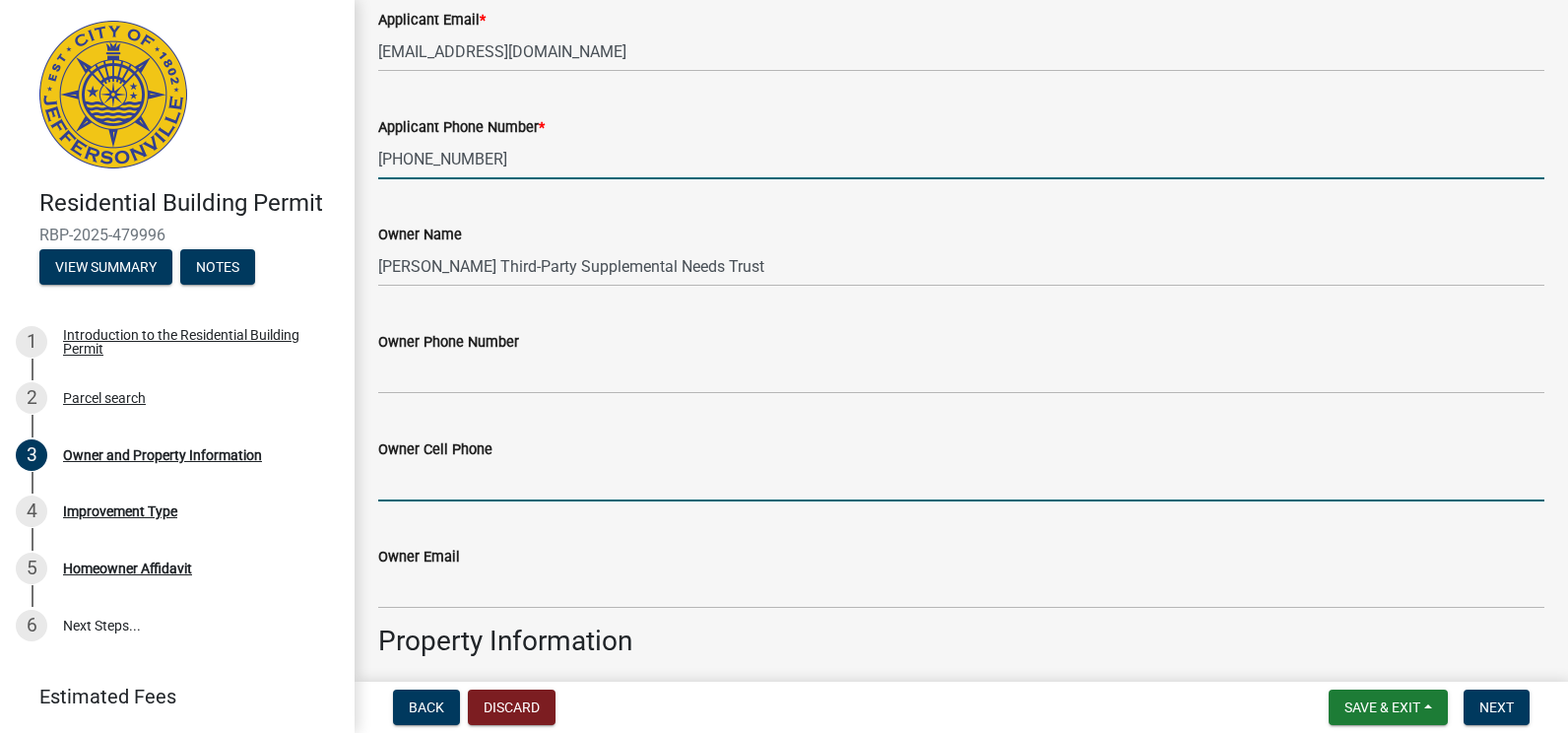
click at [419, 487] on input "Owner Cell Phone" at bounding box center [961, 481] width 1166 height 40
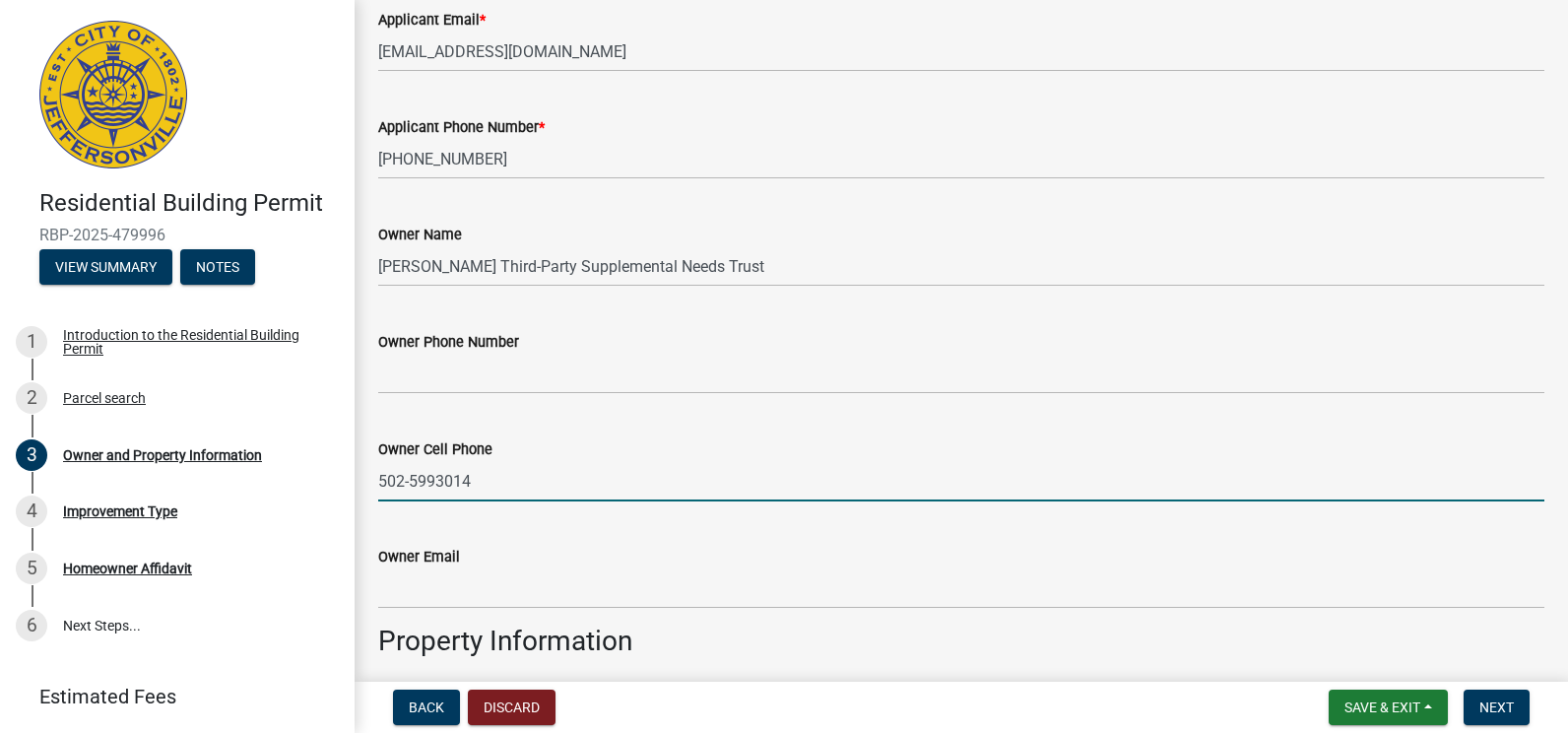
click at [435, 482] on input "502-5993014" at bounding box center [961, 481] width 1166 height 40
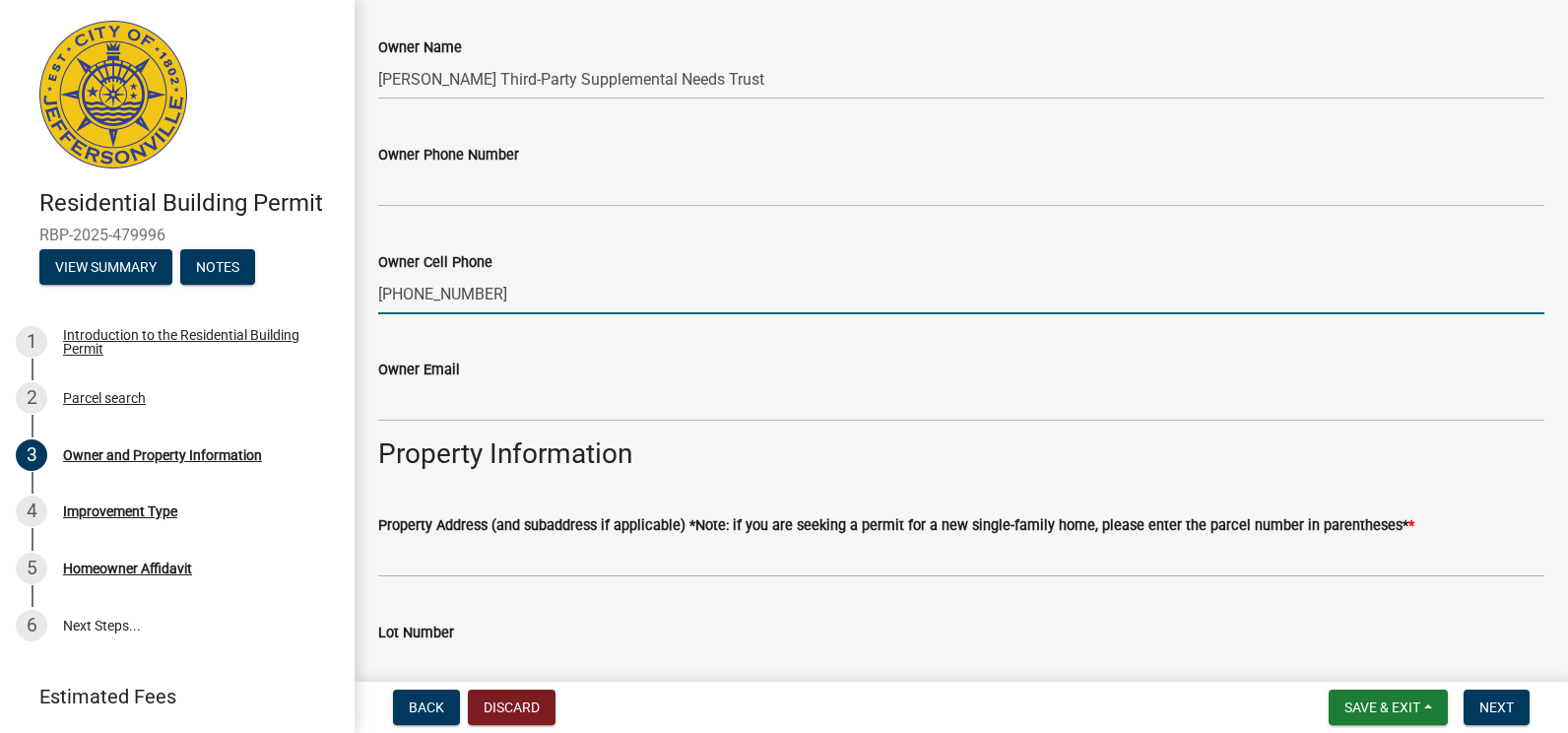
scroll to position [591, 0]
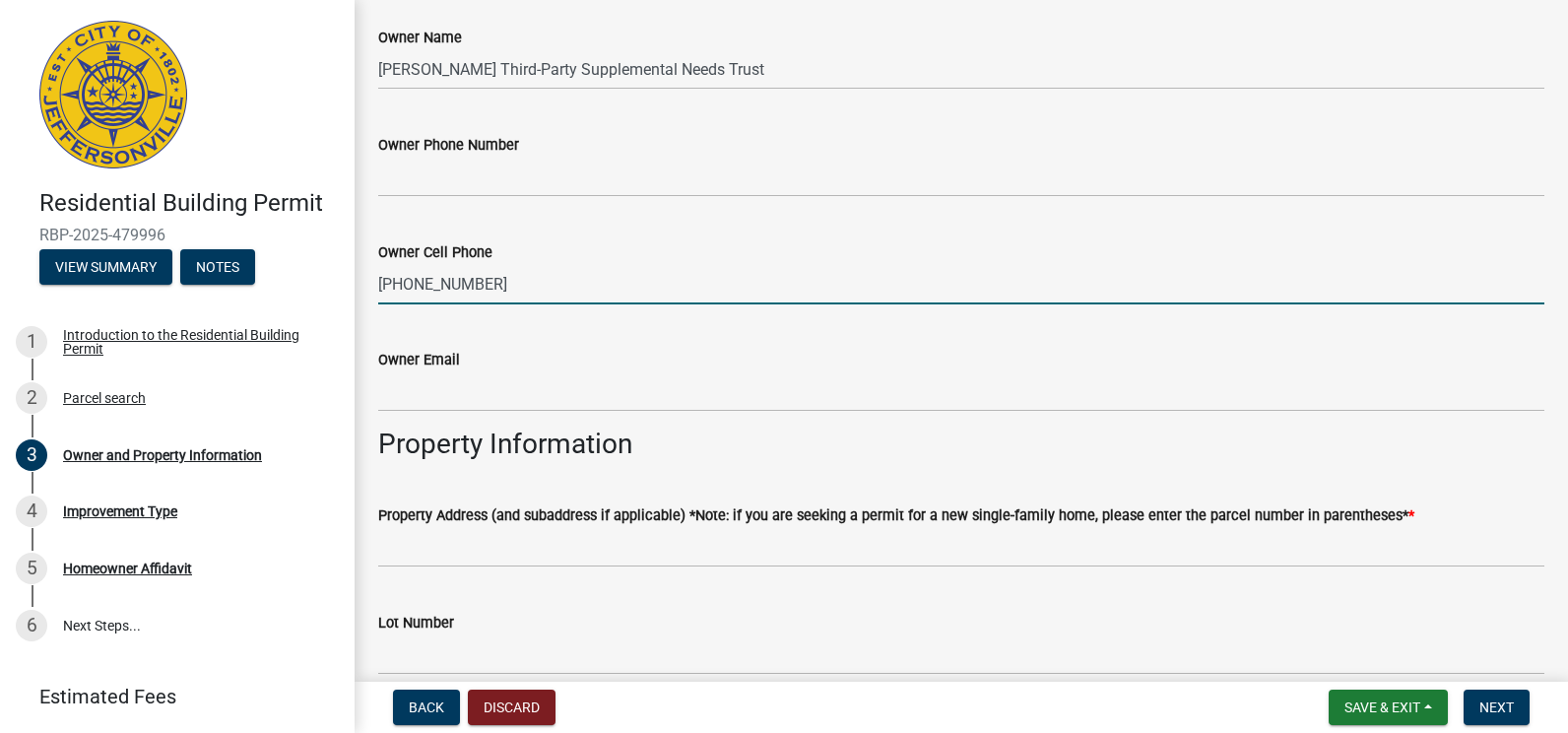
type input "[PHONE_NUMBER]"
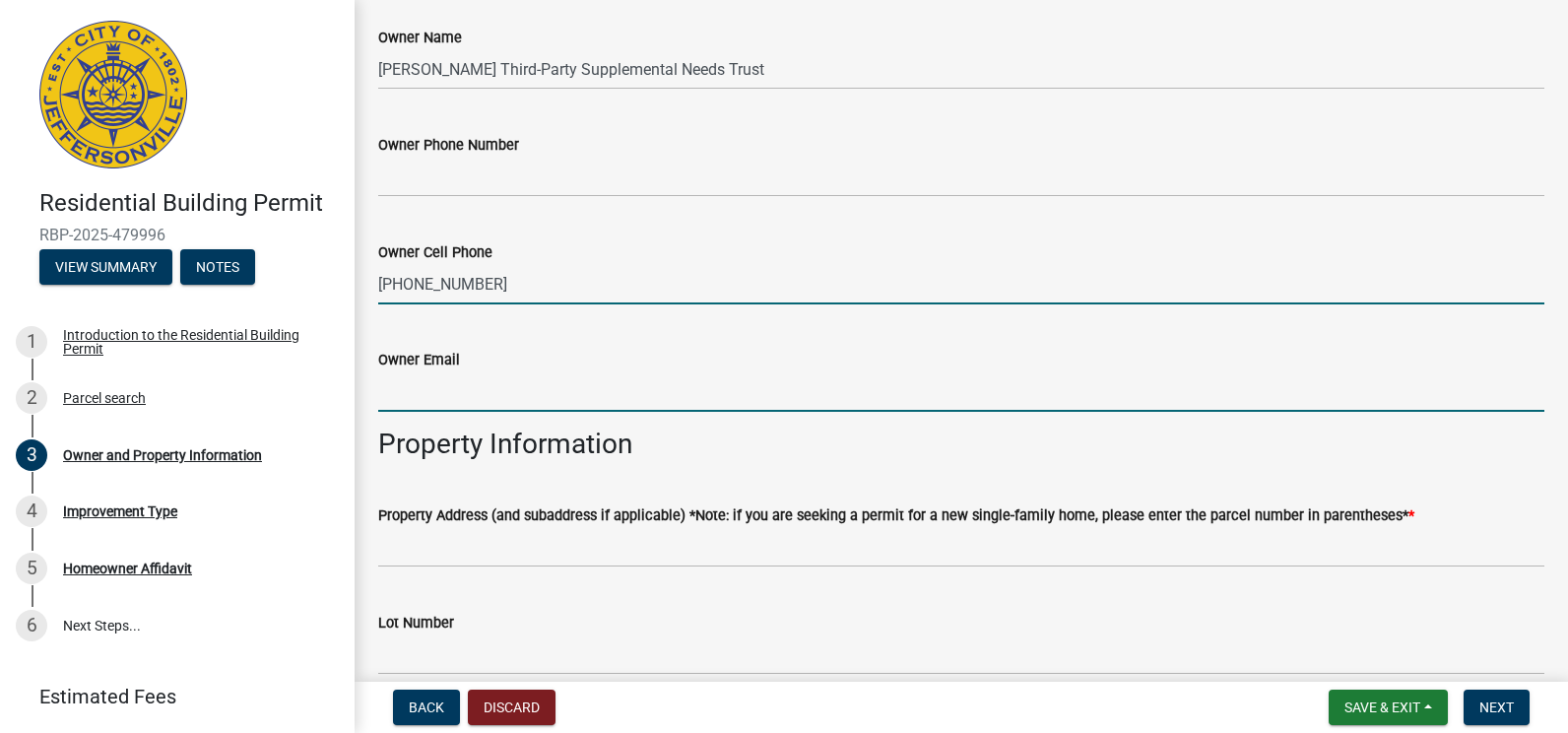
click at [399, 394] on input "Owner Email" at bounding box center [961, 391] width 1166 height 40
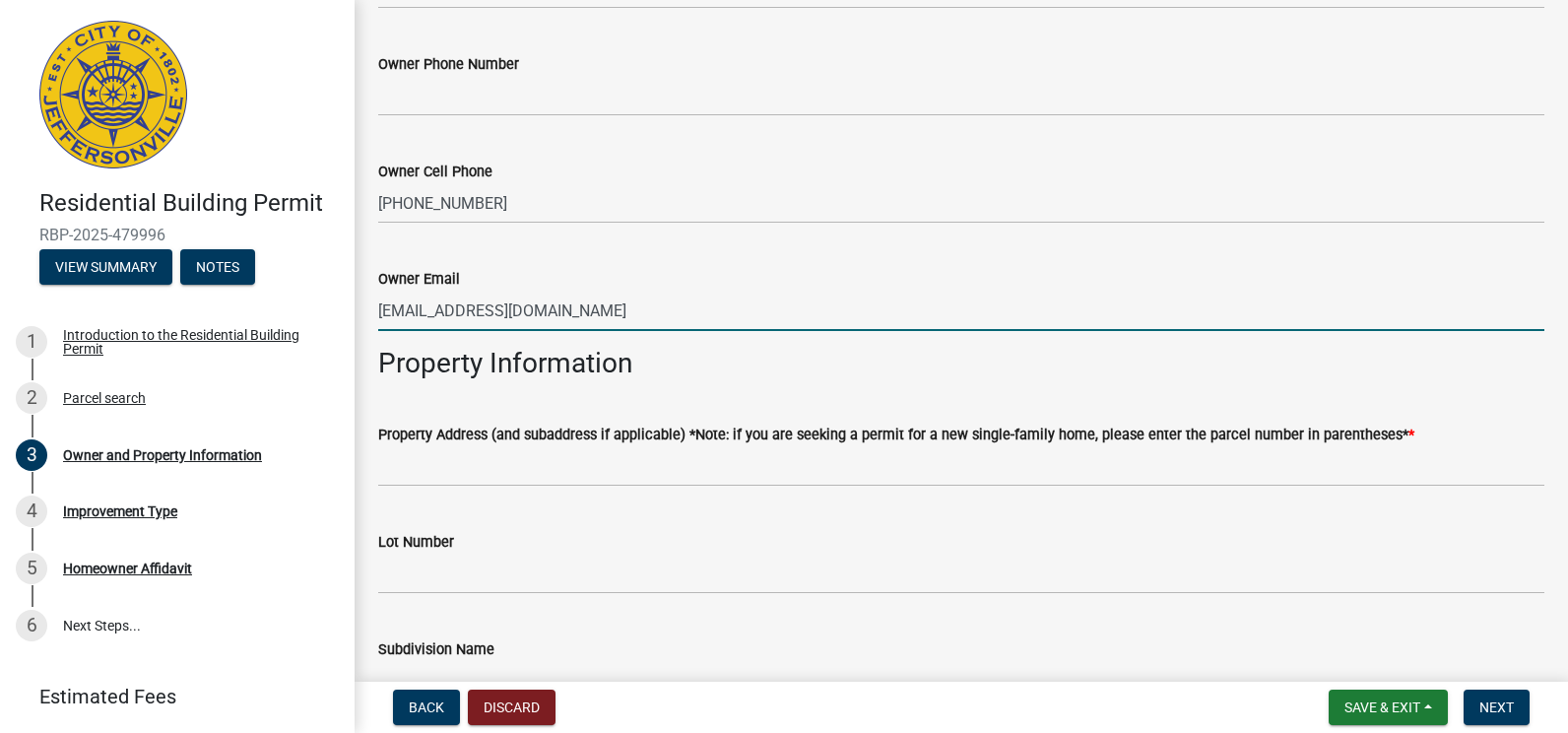
scroll to position [788, 0]
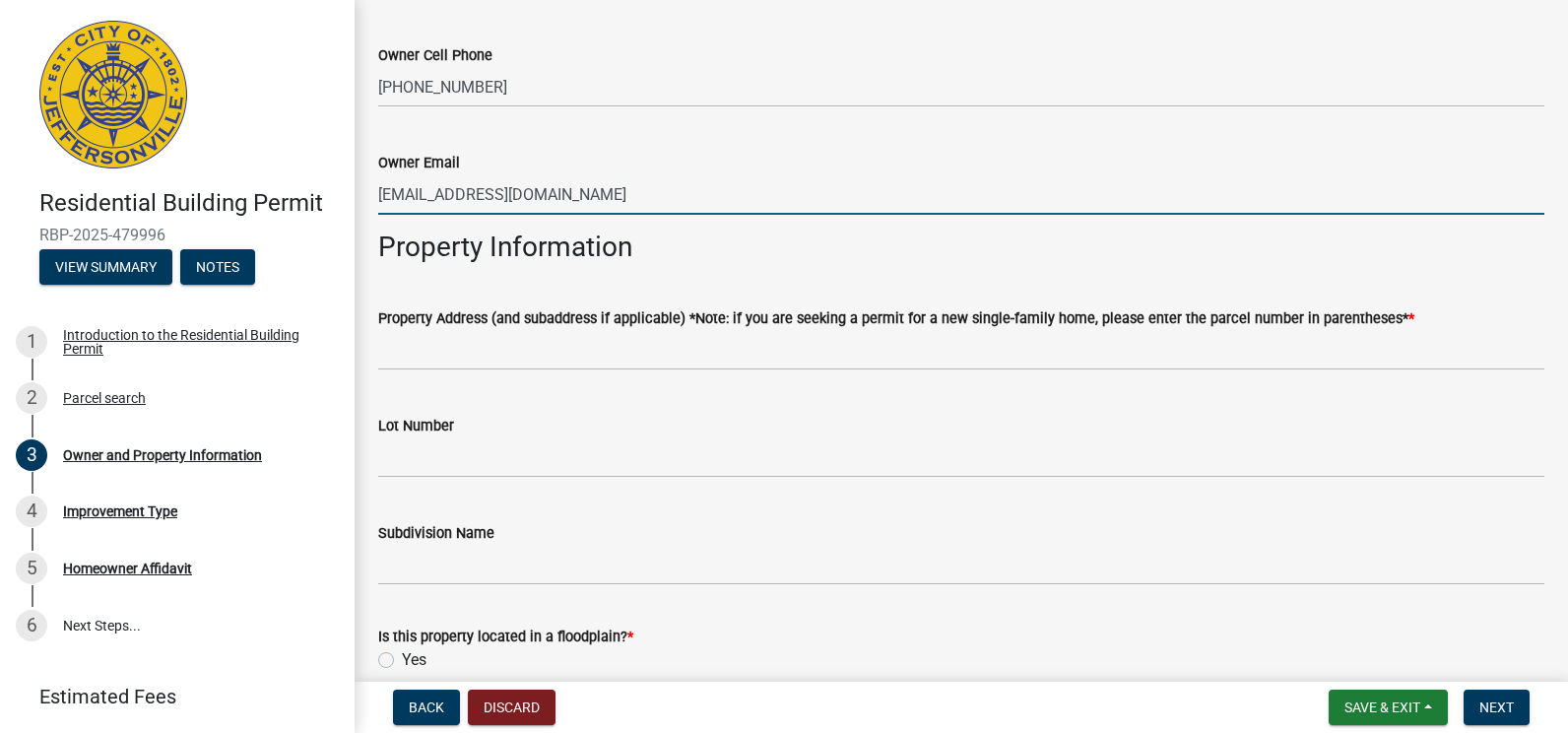
type input "[EMAIL_ADDRESS][DOMAIN_NAME]"
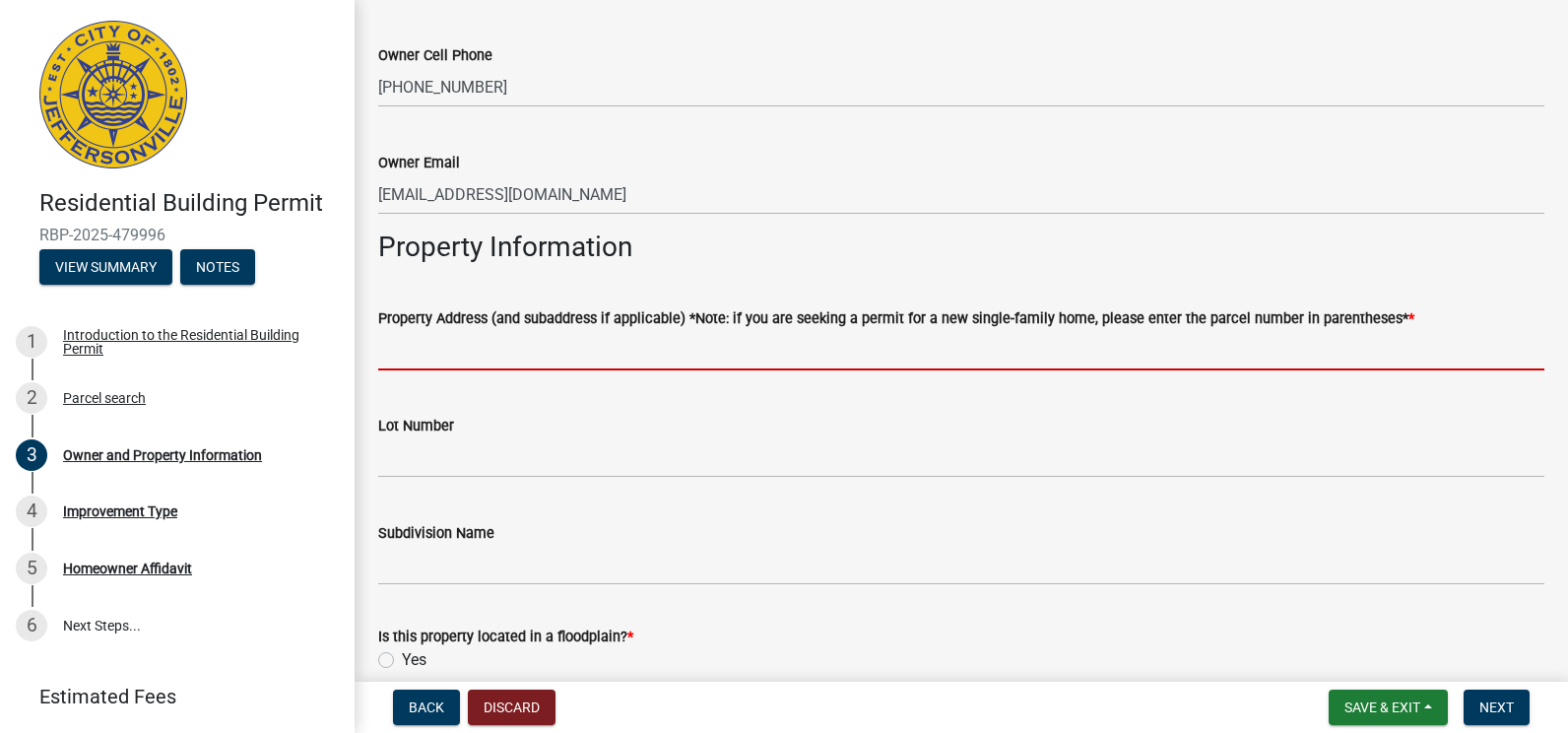
click at [396, 352] on input "Property Address (and subaddress if applicable) *Note: if you are seeking a per…" at bounding box center [961, 350] width 1166 height 40
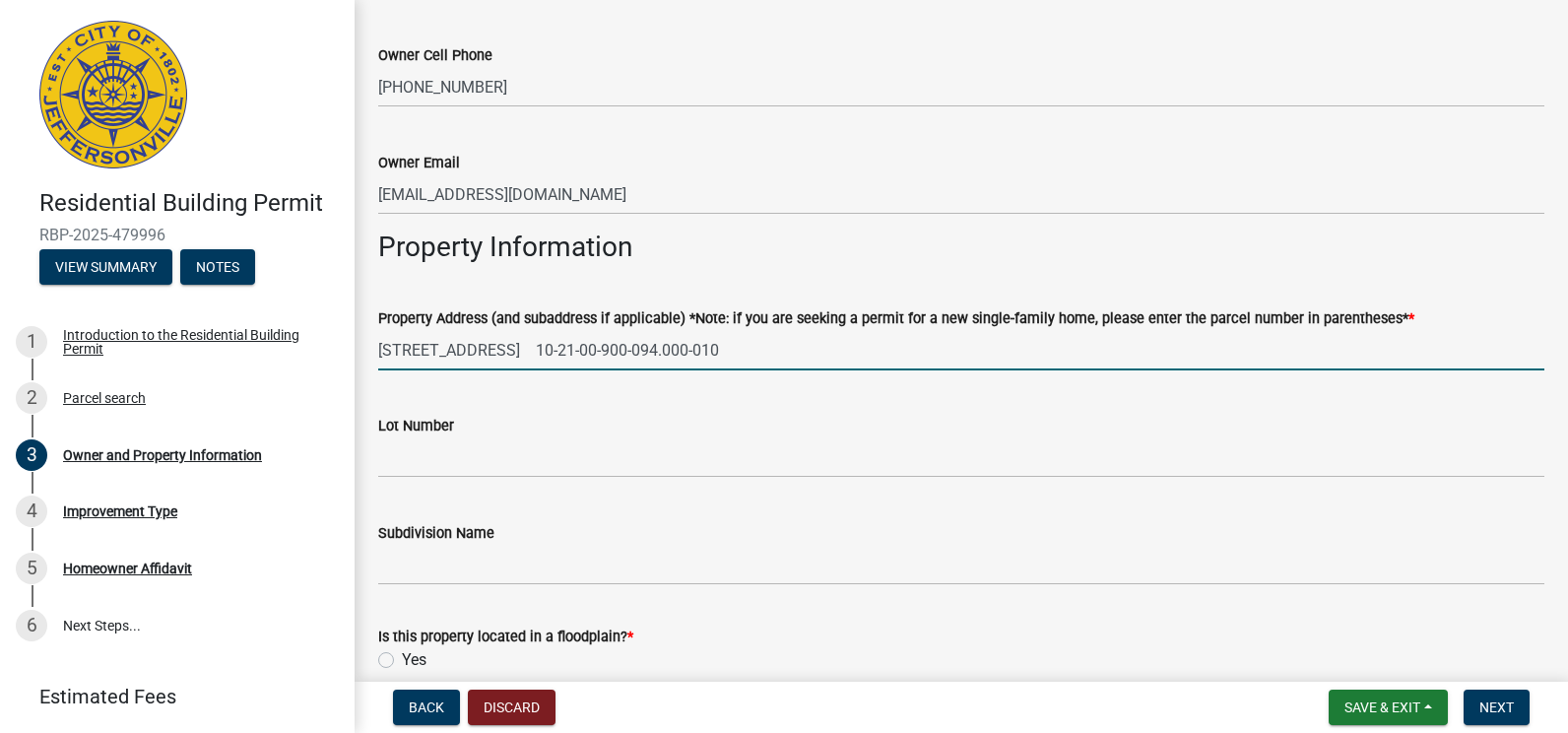
type input "[STREET_ADDRESS] 10-21-00-900-094.000-010"
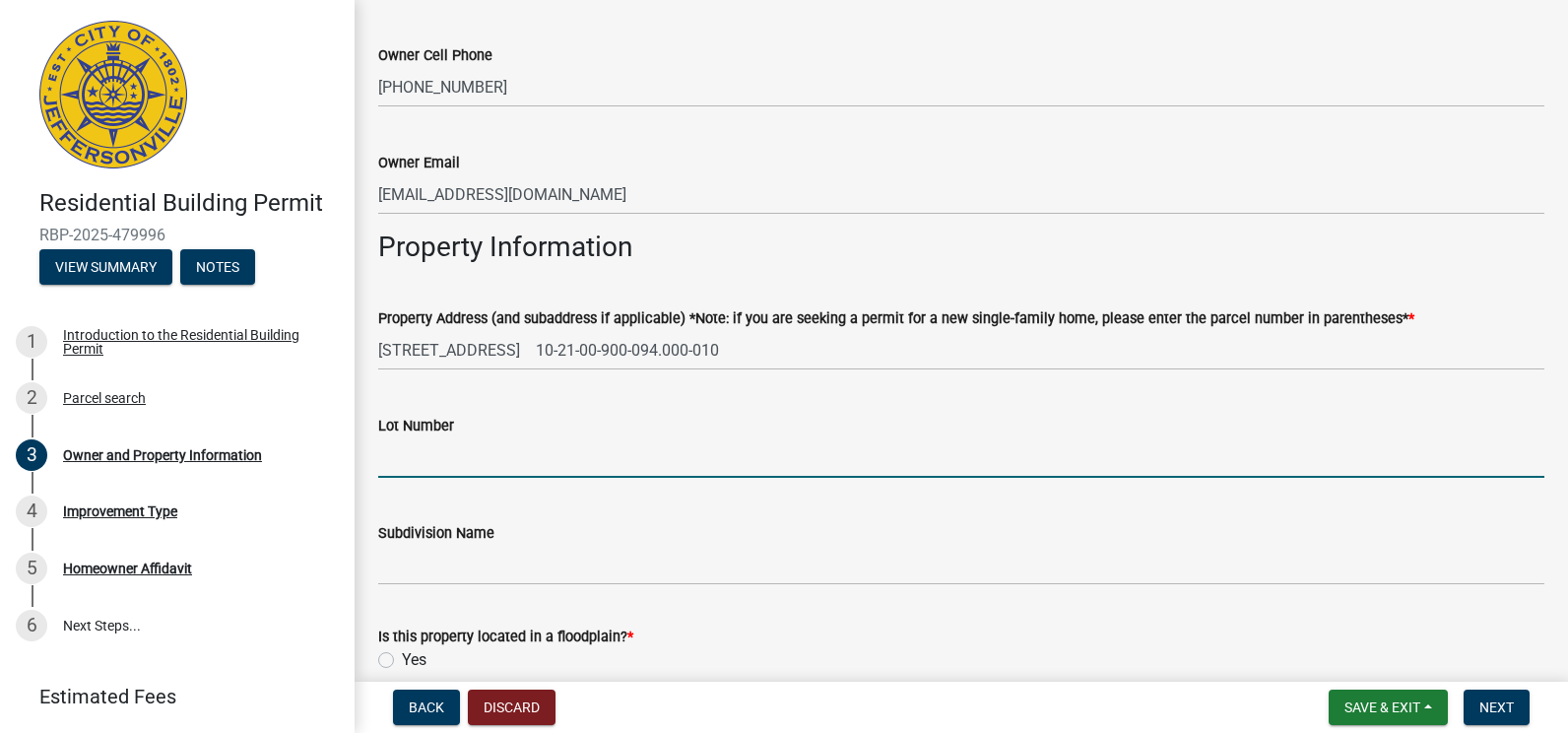
click at [389, 463] on input "Lot Number" at bounding box center [961, 458] width 1166 height 40
type input "11-12"
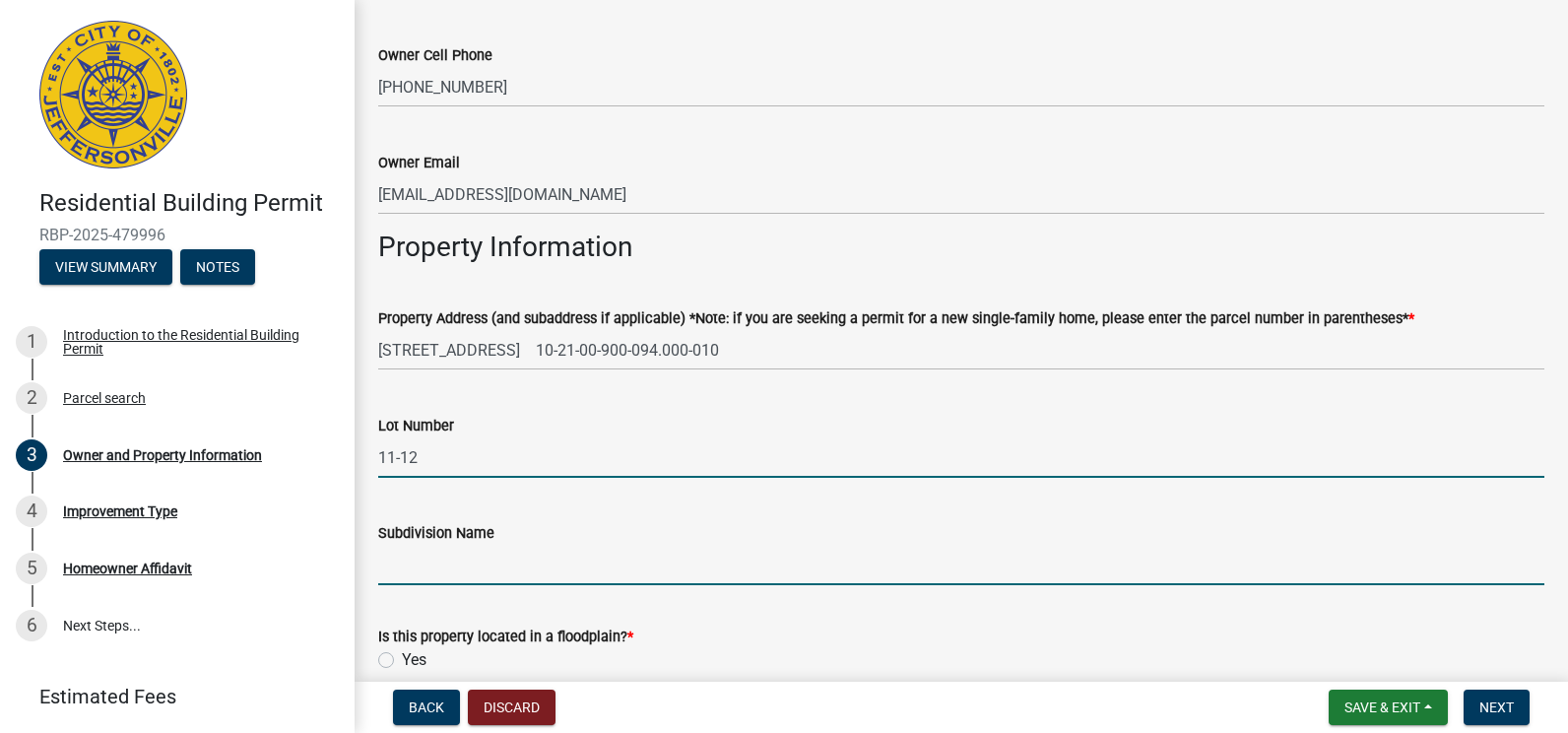
click at [397, 568] on input "Subdivision Name" at bounding box center [961, 564] width 1166 height 40
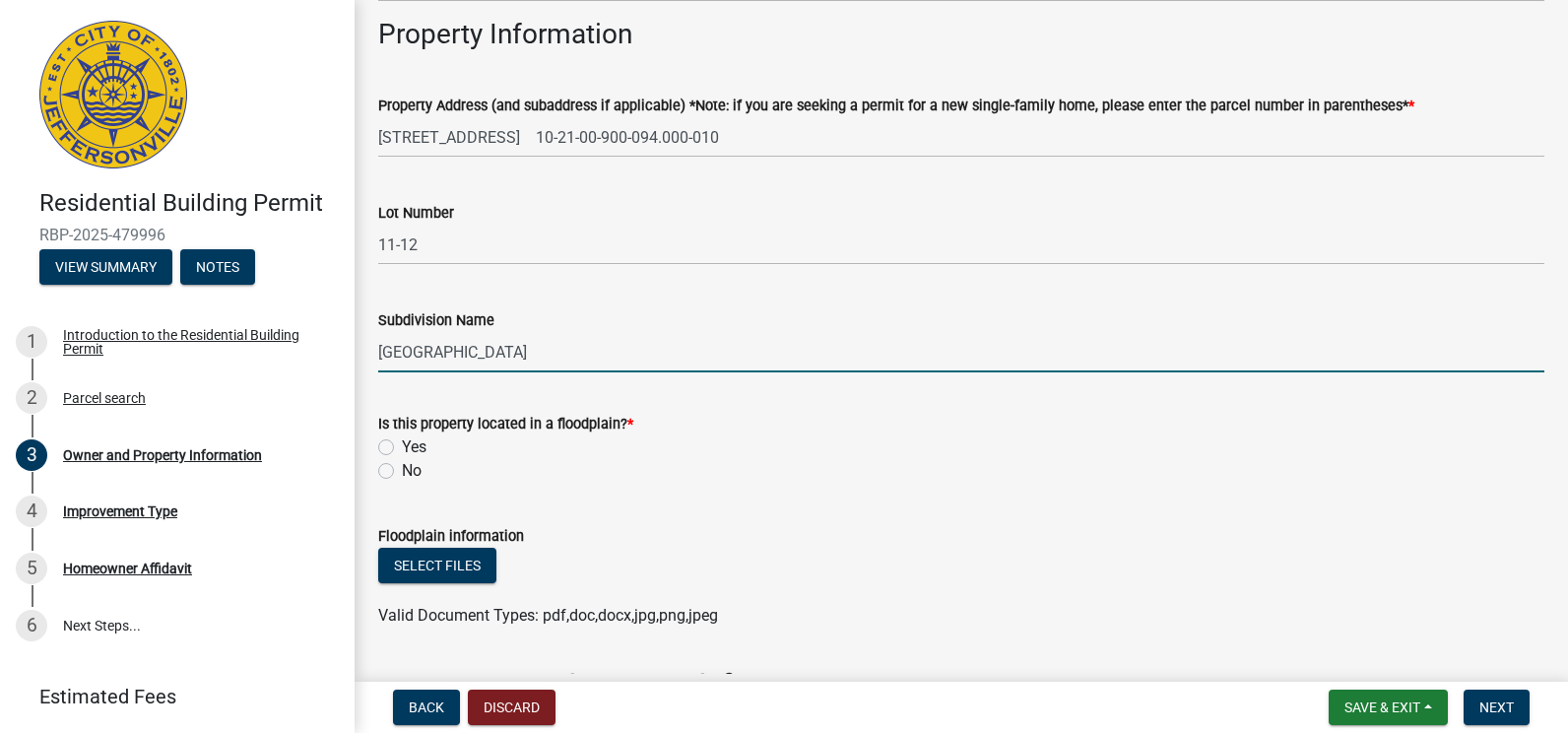
scroll to position [1182, 0]
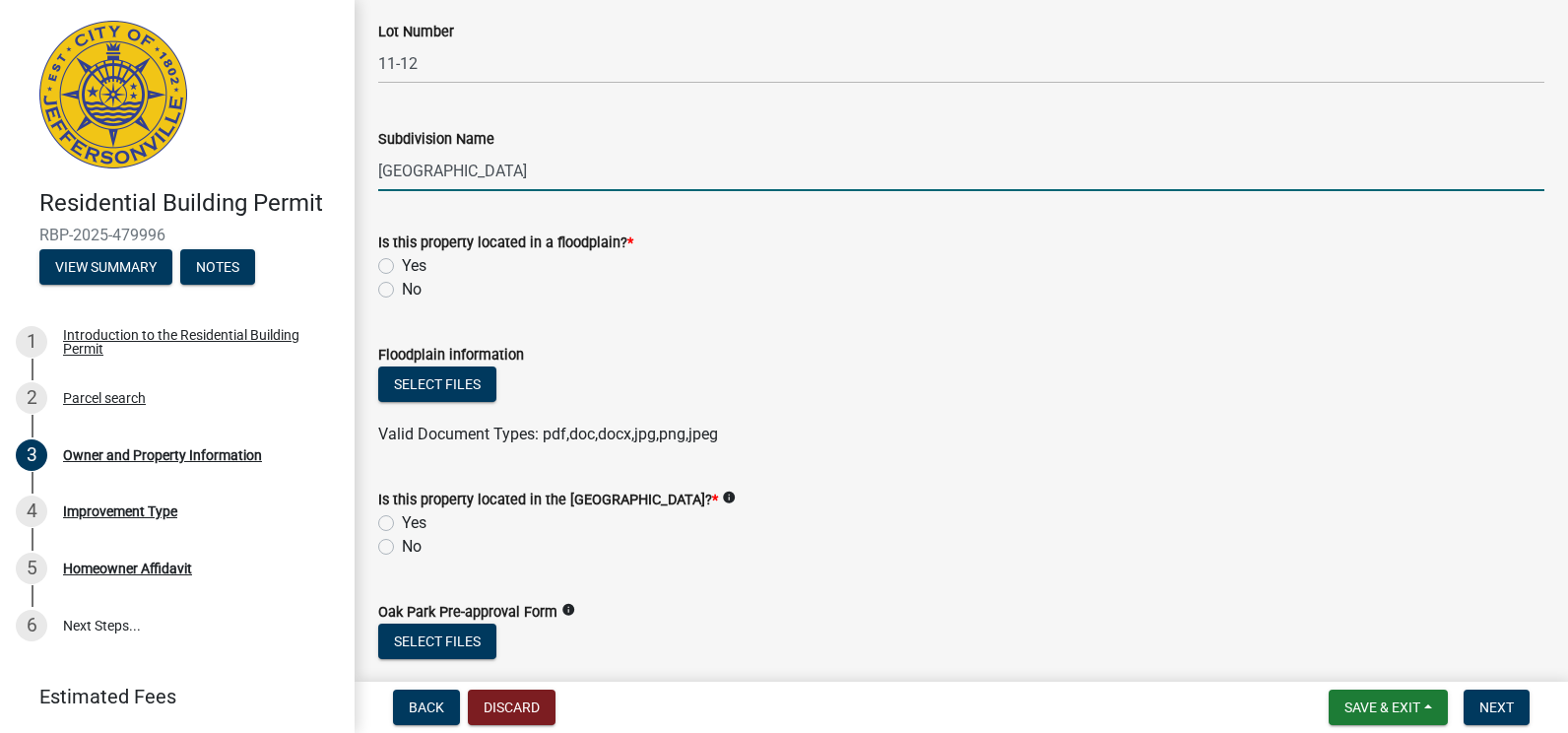
type input "[GEOGRAPHIC_DATA]"
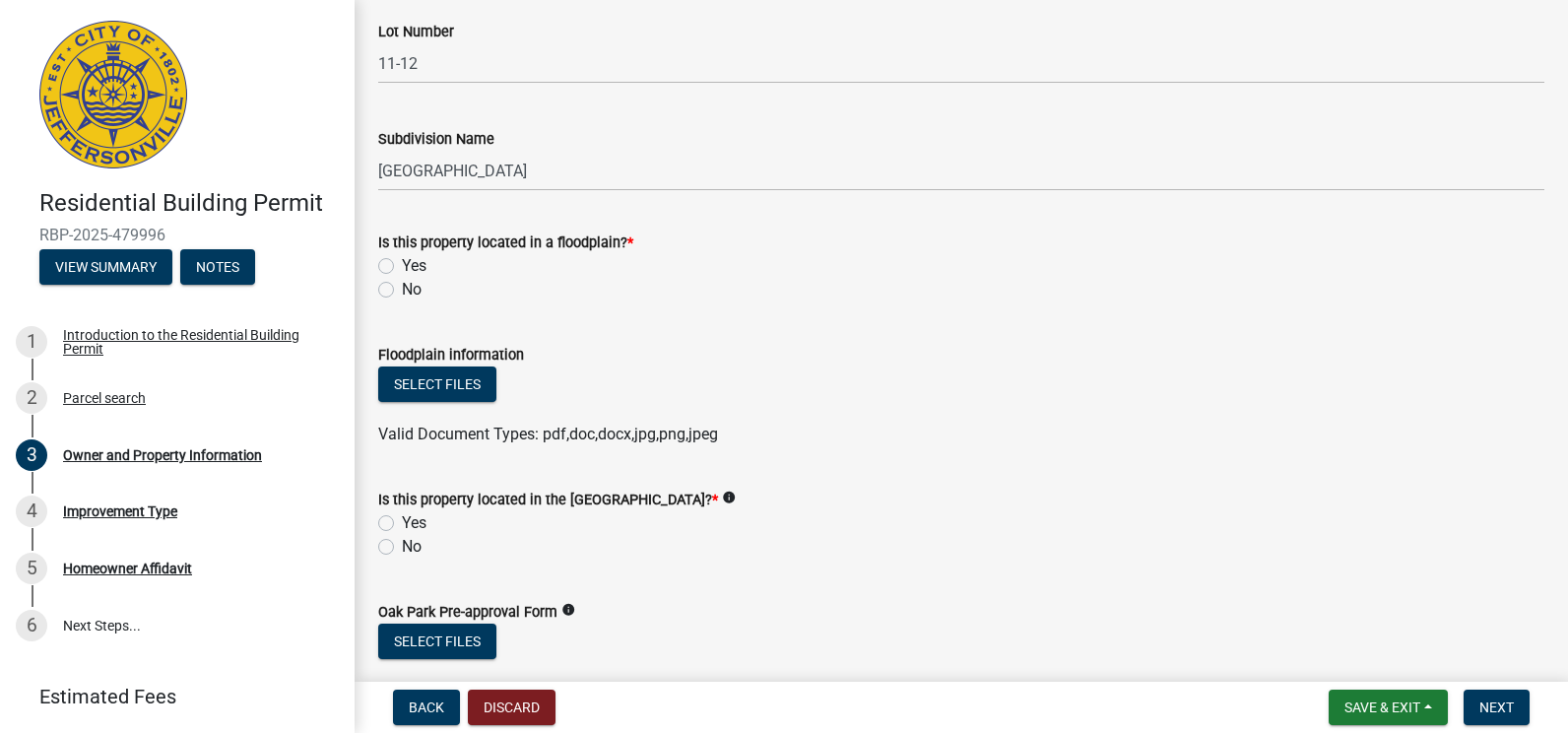
click at [402, 288] on label "No" at bounding box center [412, 290] width 20 height 24
click at [402, 288] on input "No" at bounding box center [408, 284] width 13 height 13
radio input "true"
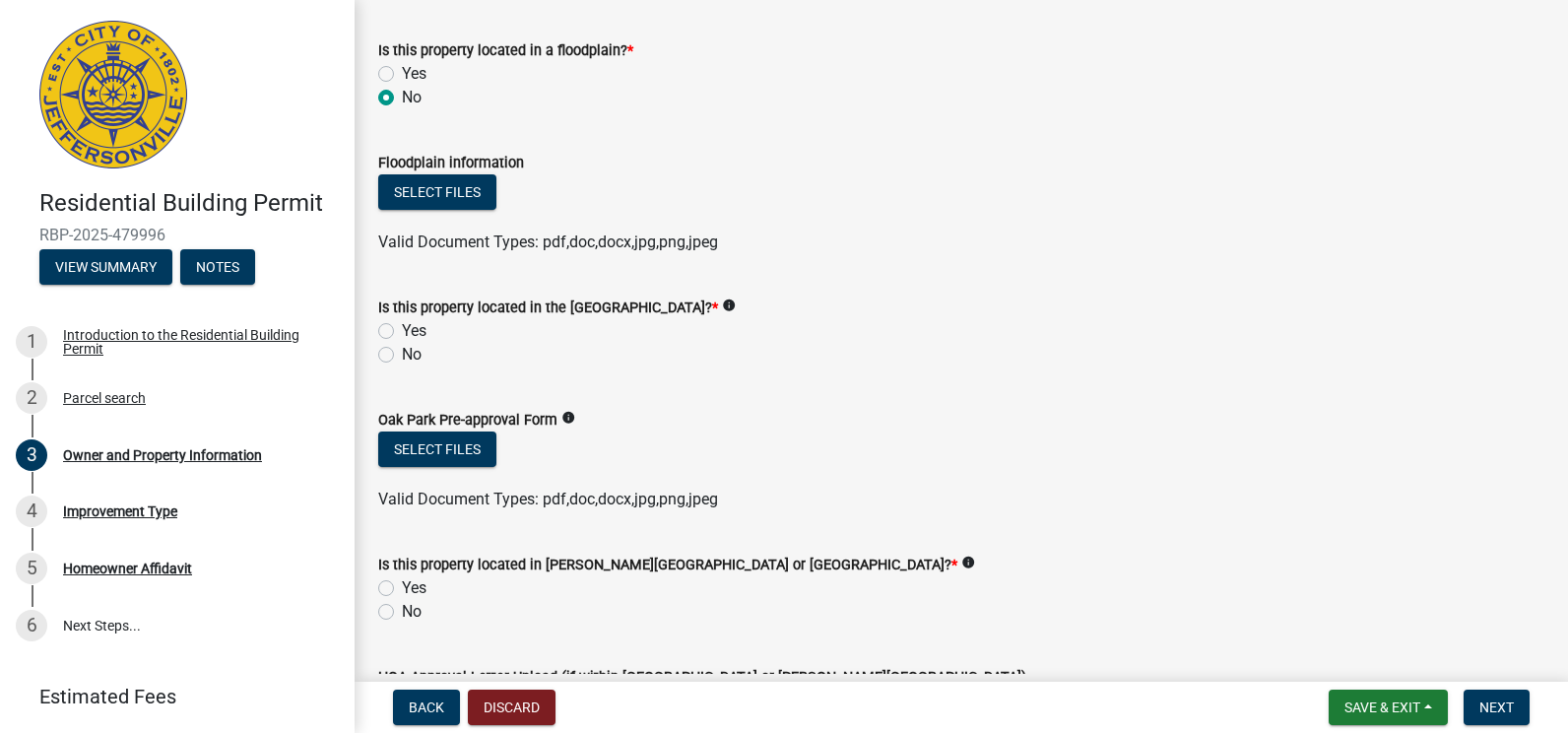
scroll to position [1379, 0]
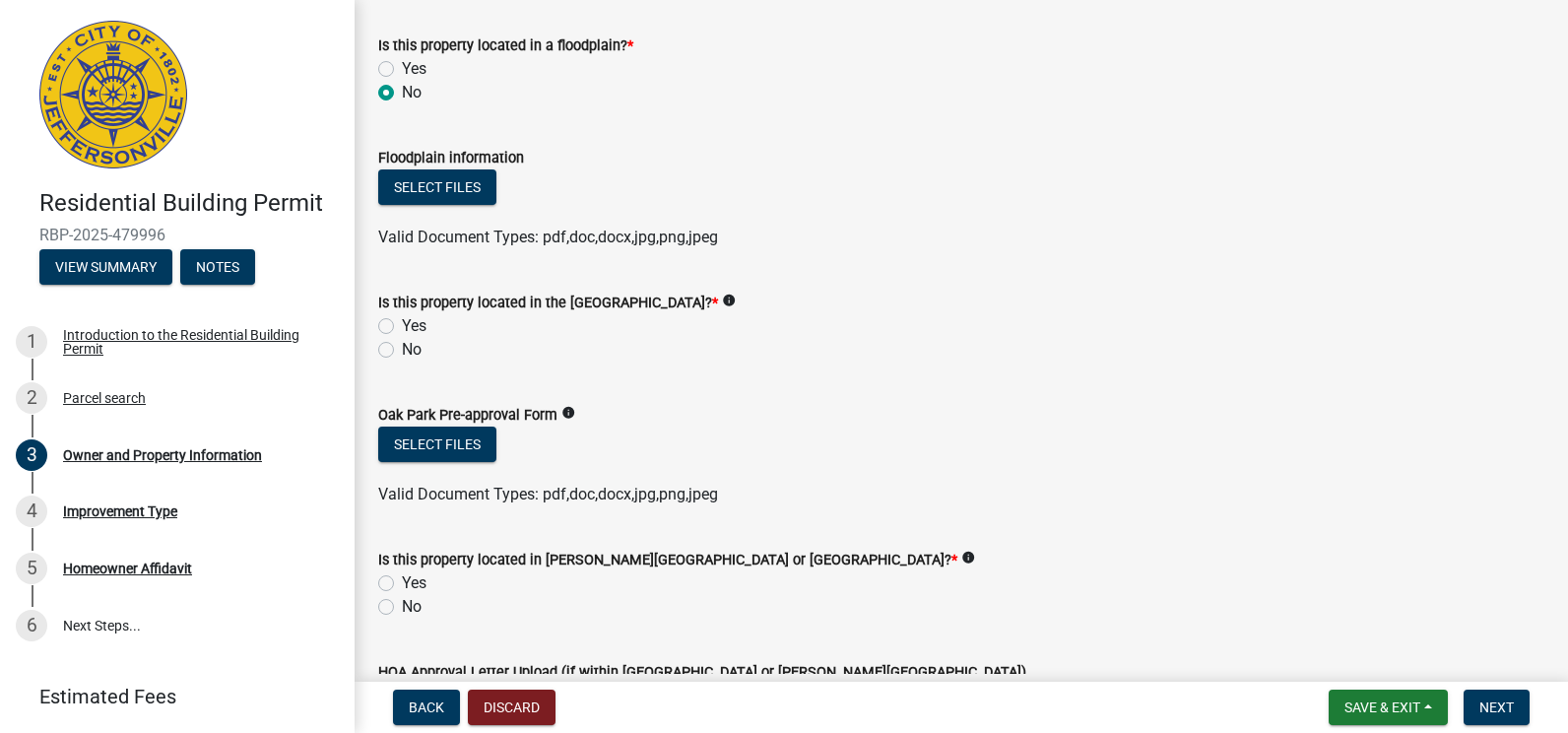
click at [402, 351] on label "No" at bounding box center [412, 350] width 20 height 24
click at [402, 351] on input "No" at bounding box center [408, 344] width 13 height 13
radio input "true"
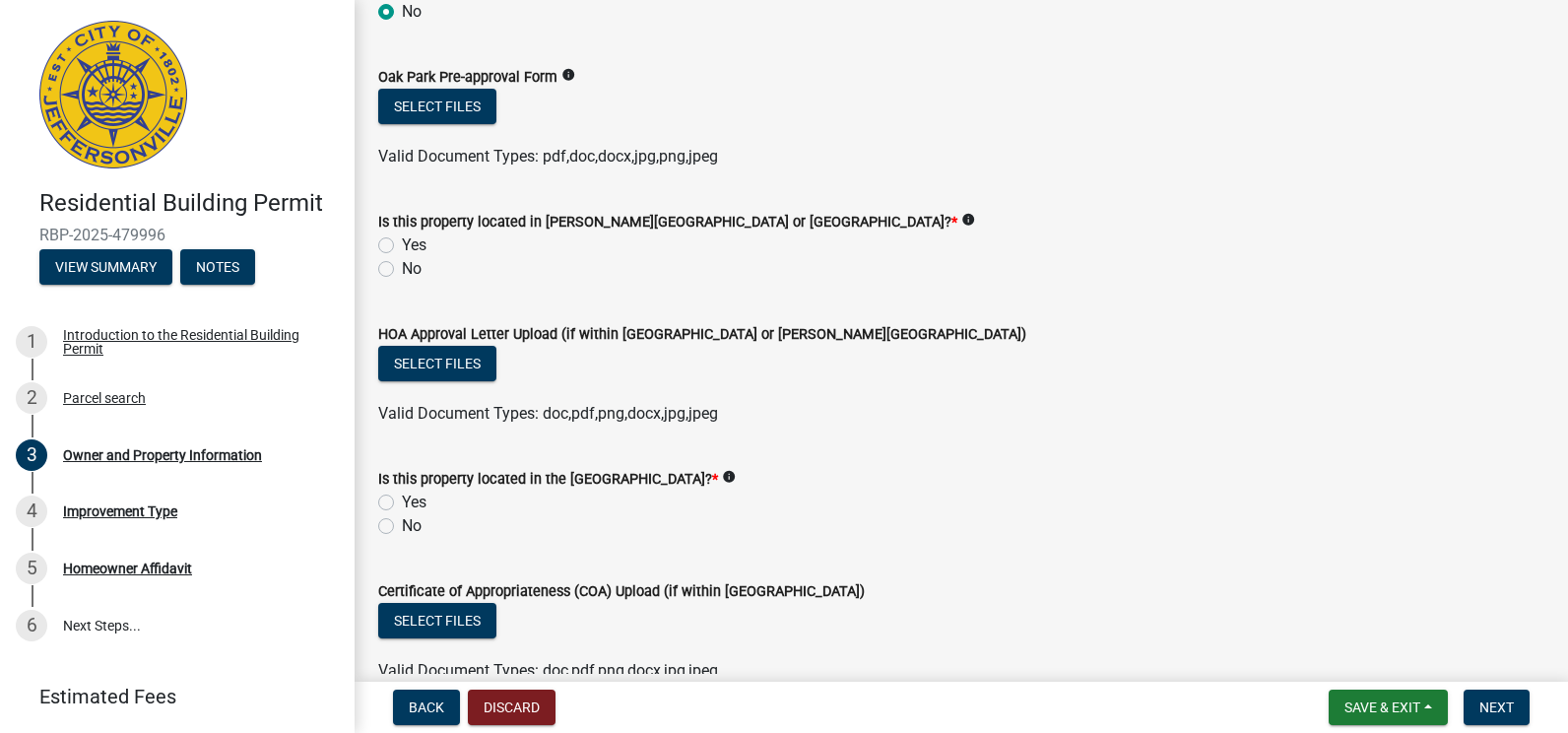
scroll to position [1773, 0]
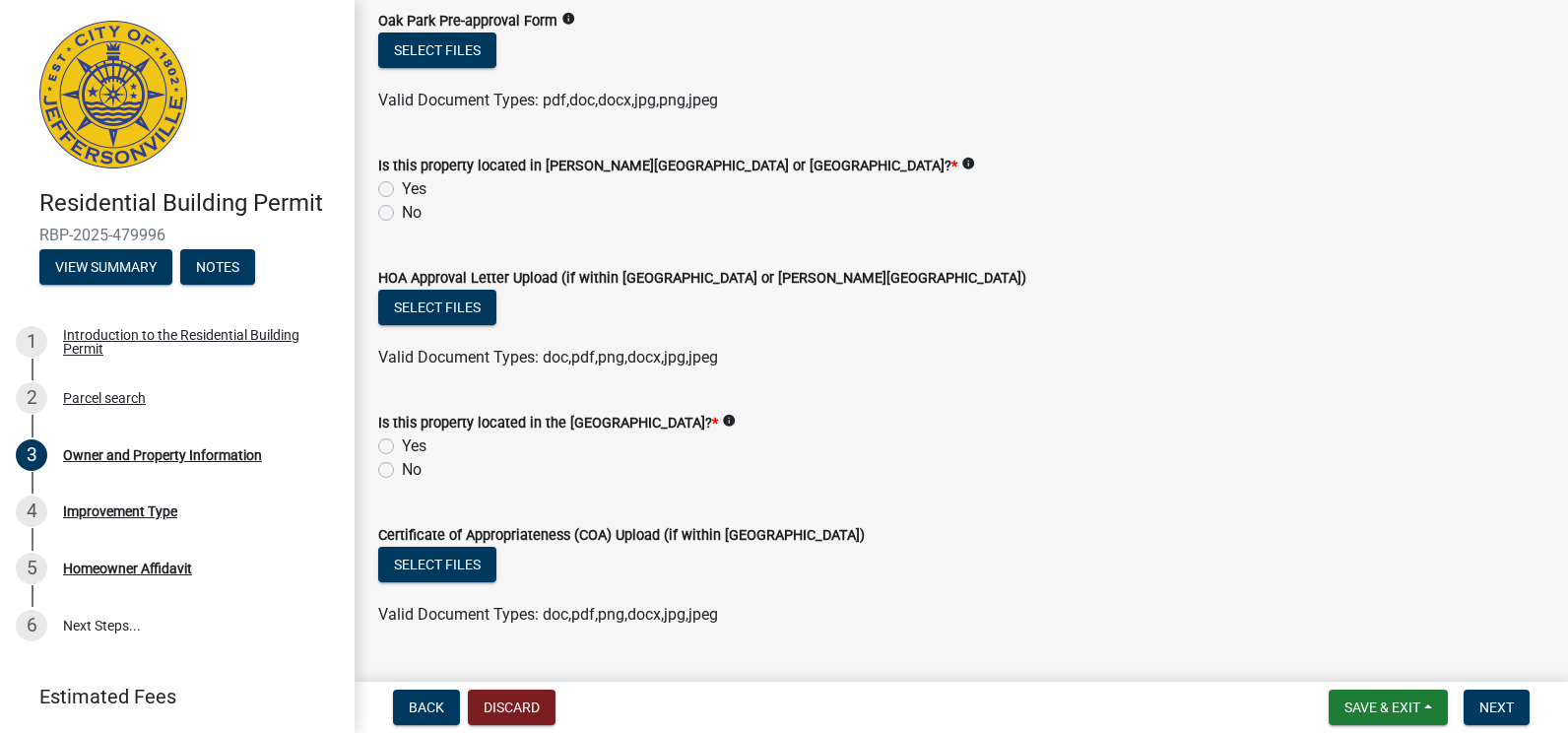
click at [402, 211] on label "No" at bounding box center [412, 212] width 20 height 24
click at [402, 211] on input "No" at bounding box center [408, 206] width 13 height 13
radio input "true"
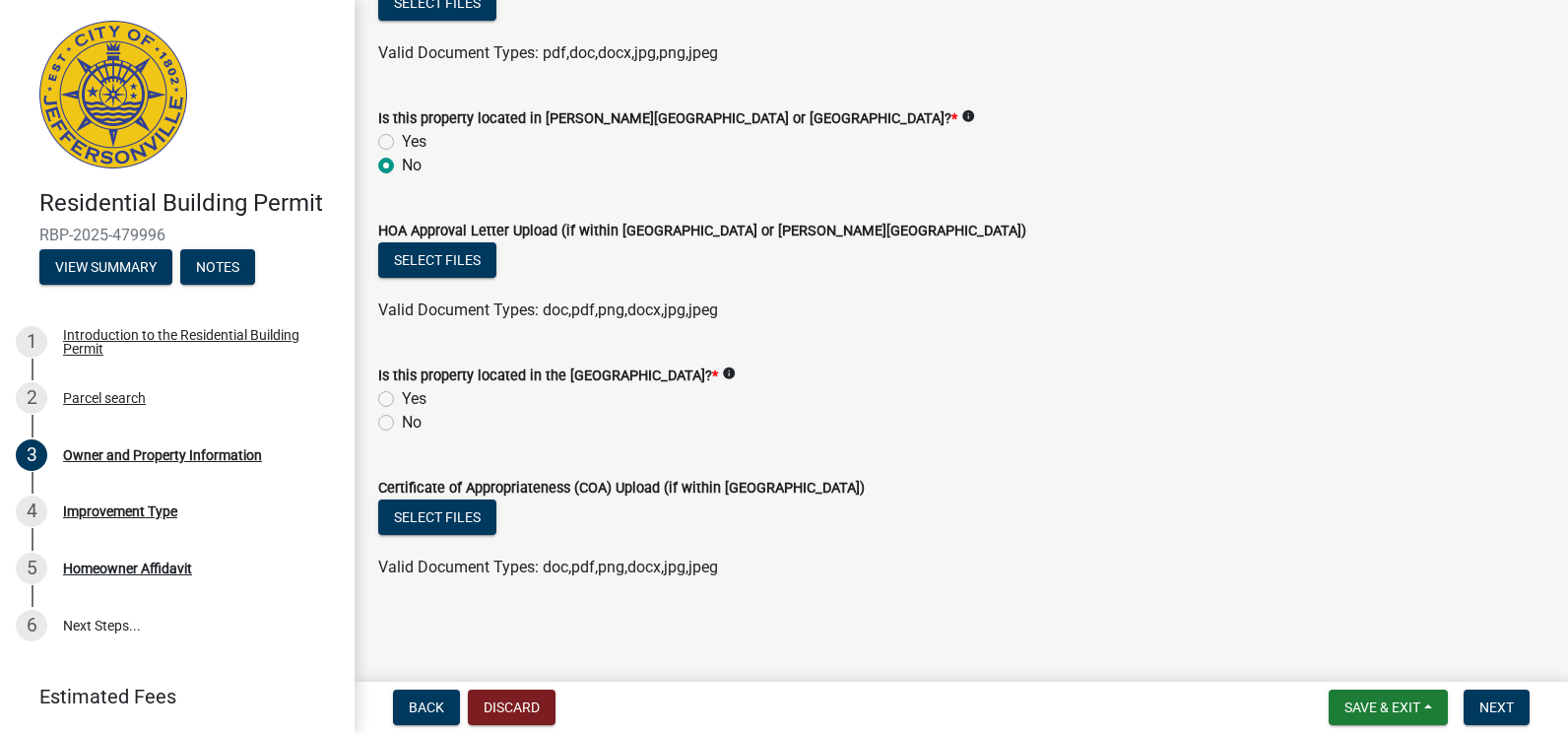
click at [402, 423] on label "No" at bounding box center [412, 423] width 20 height 24
click at [402, 423] on input "No" at bounding box center [408, 417] width 13 height 13
radio input "true"
click at [1505, 704] on span "Next" at bounding box center [1496, 707] width 35 height 16
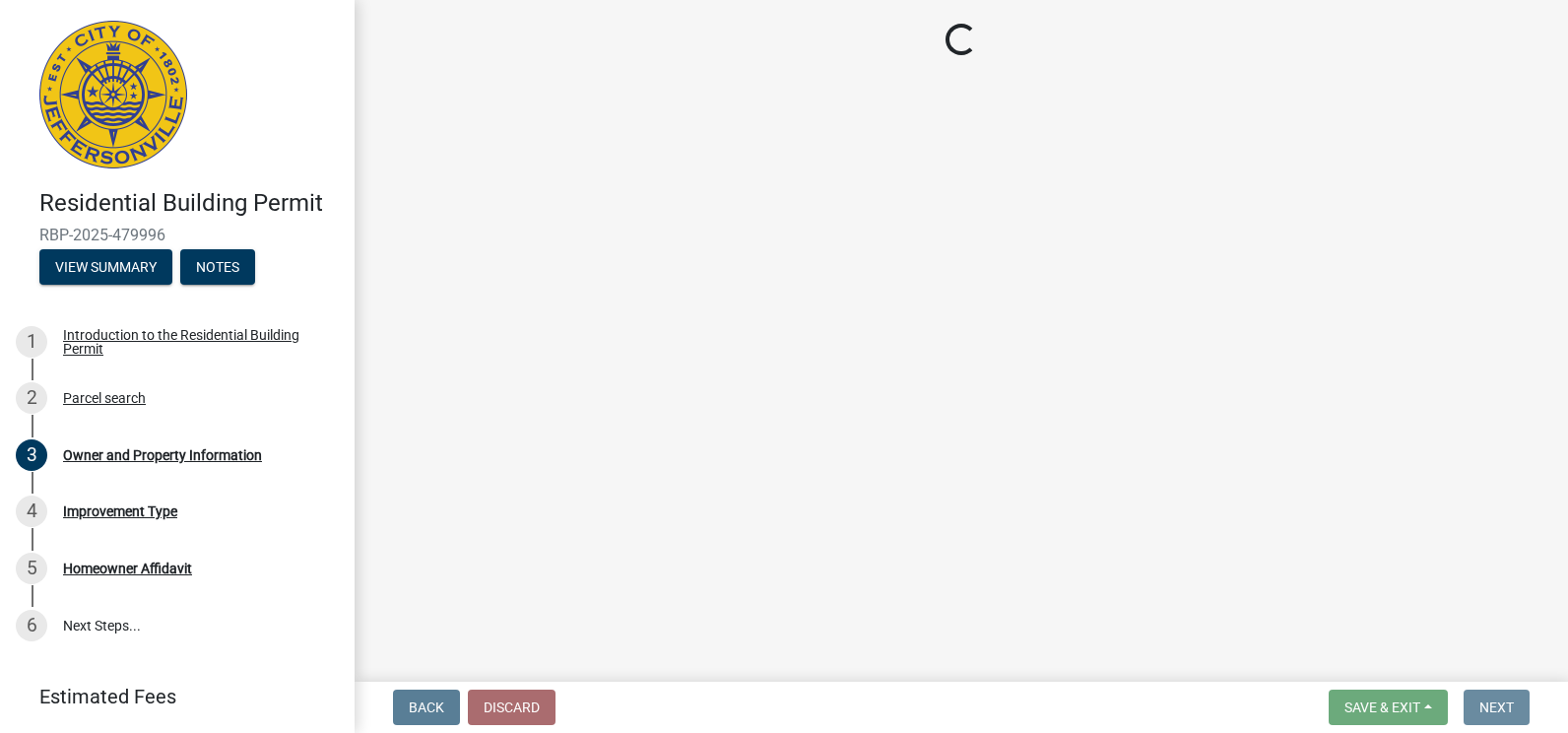
scroll to position [0, 0]
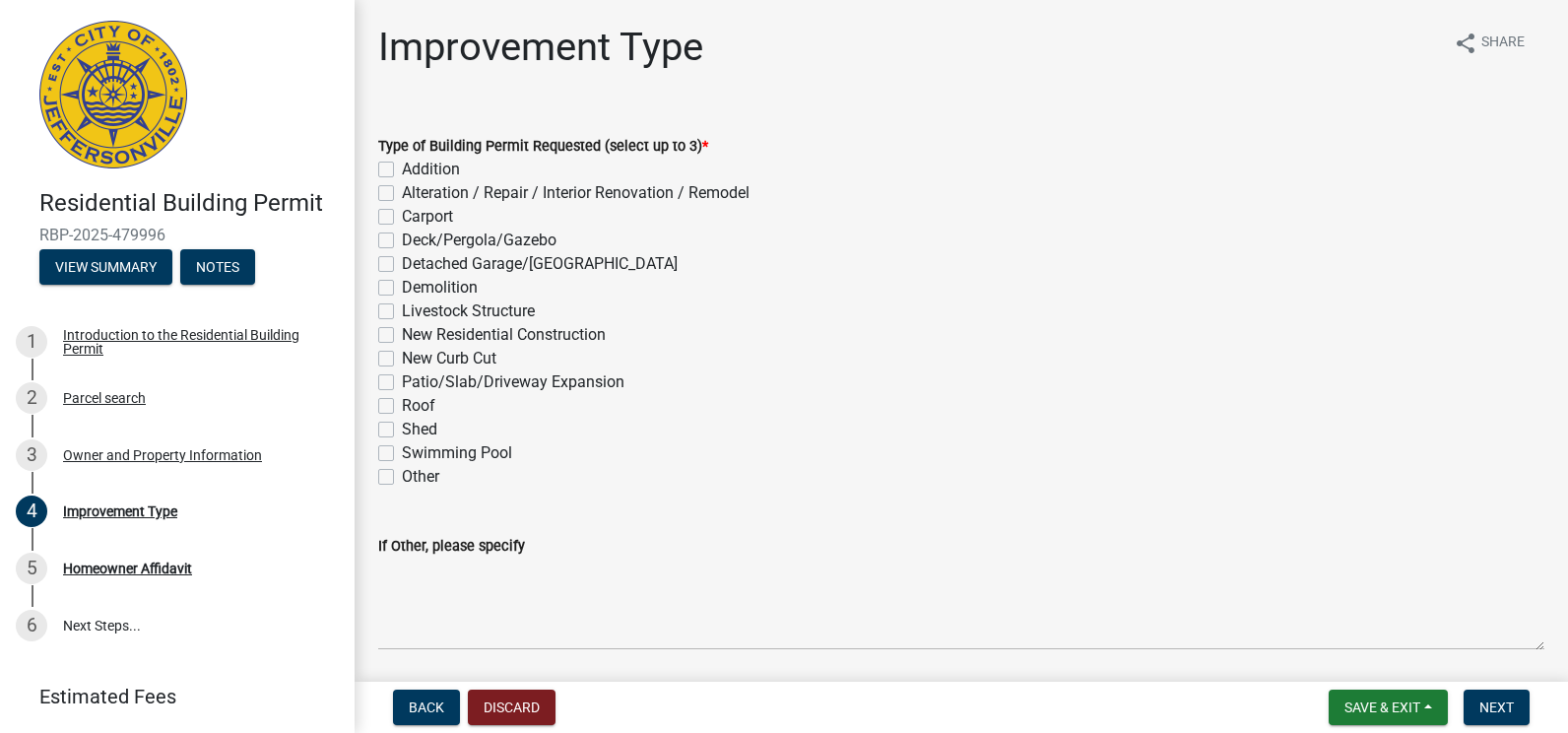
click at [402, 477] on label "Other" at bounding box center [421, 477] width 38 height 24
click at [402, 477] on input "Other" at bounding box center [408, 471] width 13 height 13
checkbox input "true"
checkbox input "false"
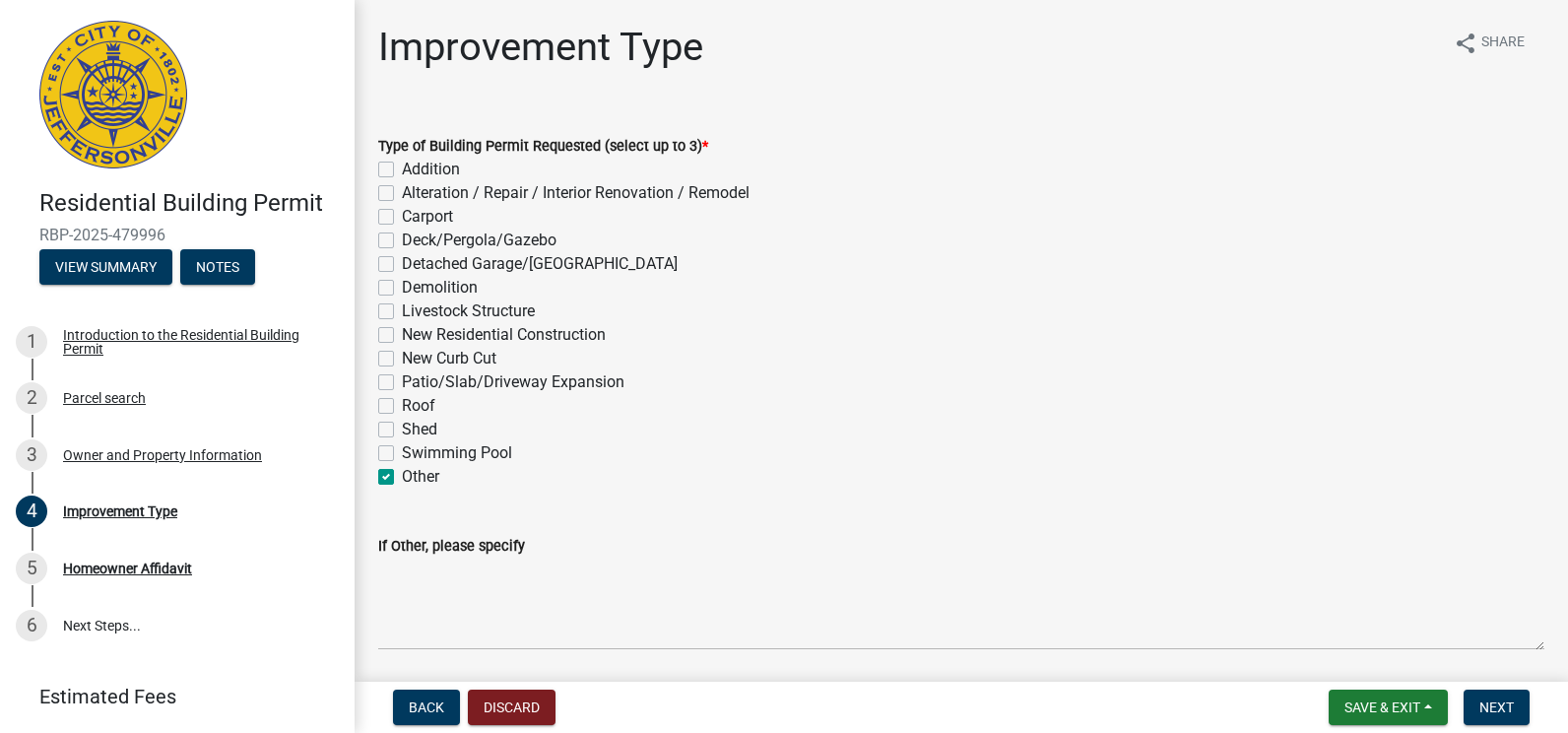
checkbox input "false"
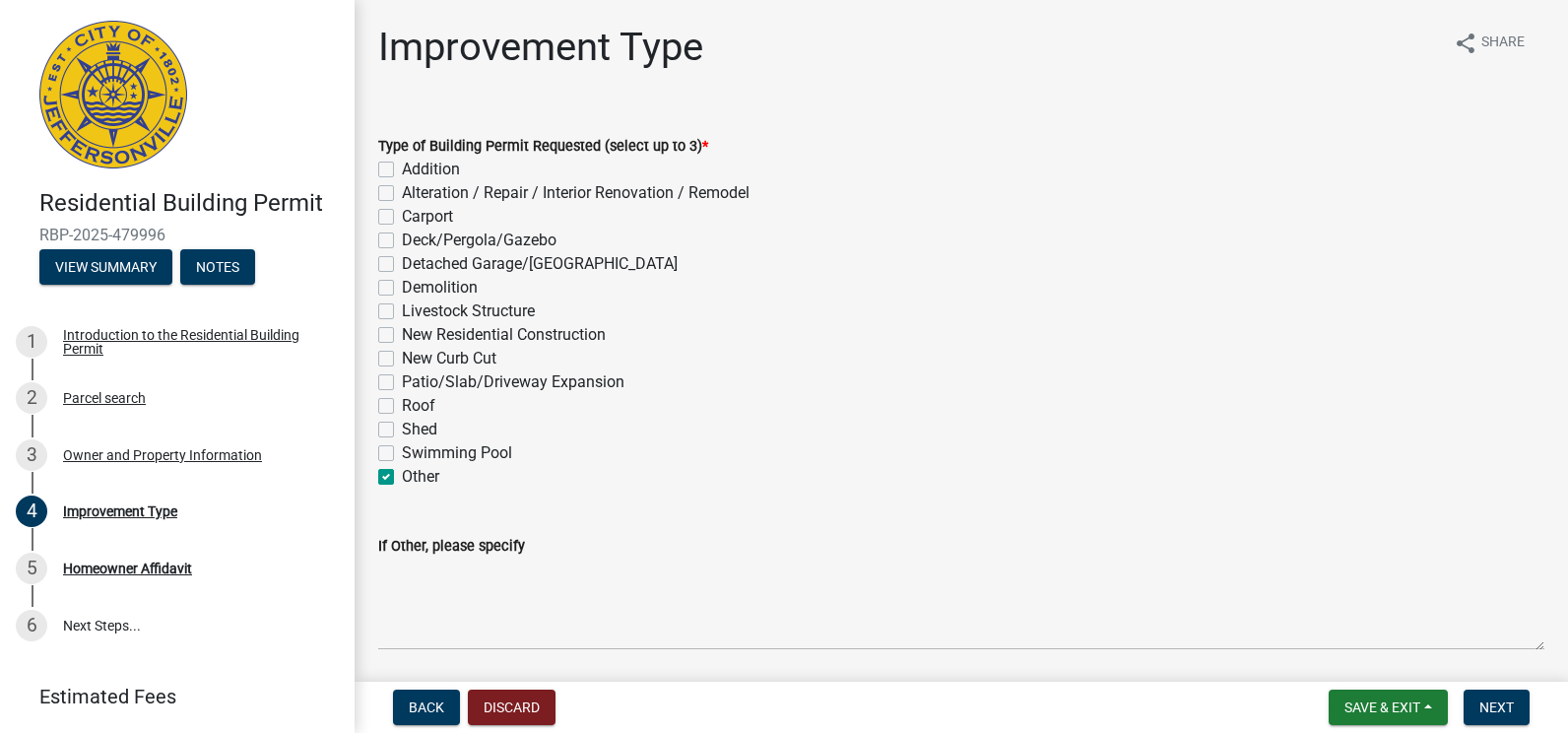
checkbox input "false"
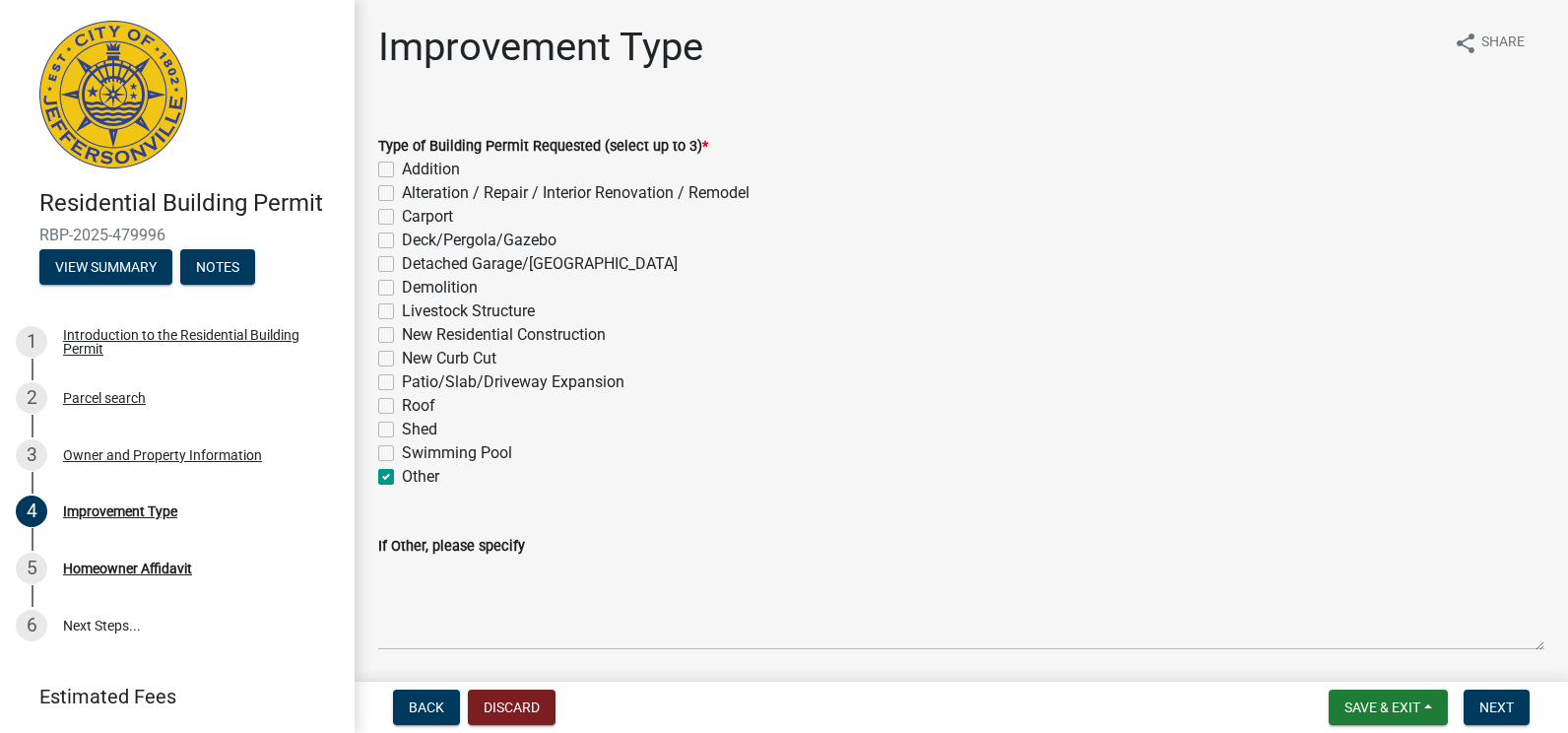
checkbox input "false"
checkbox input "true"
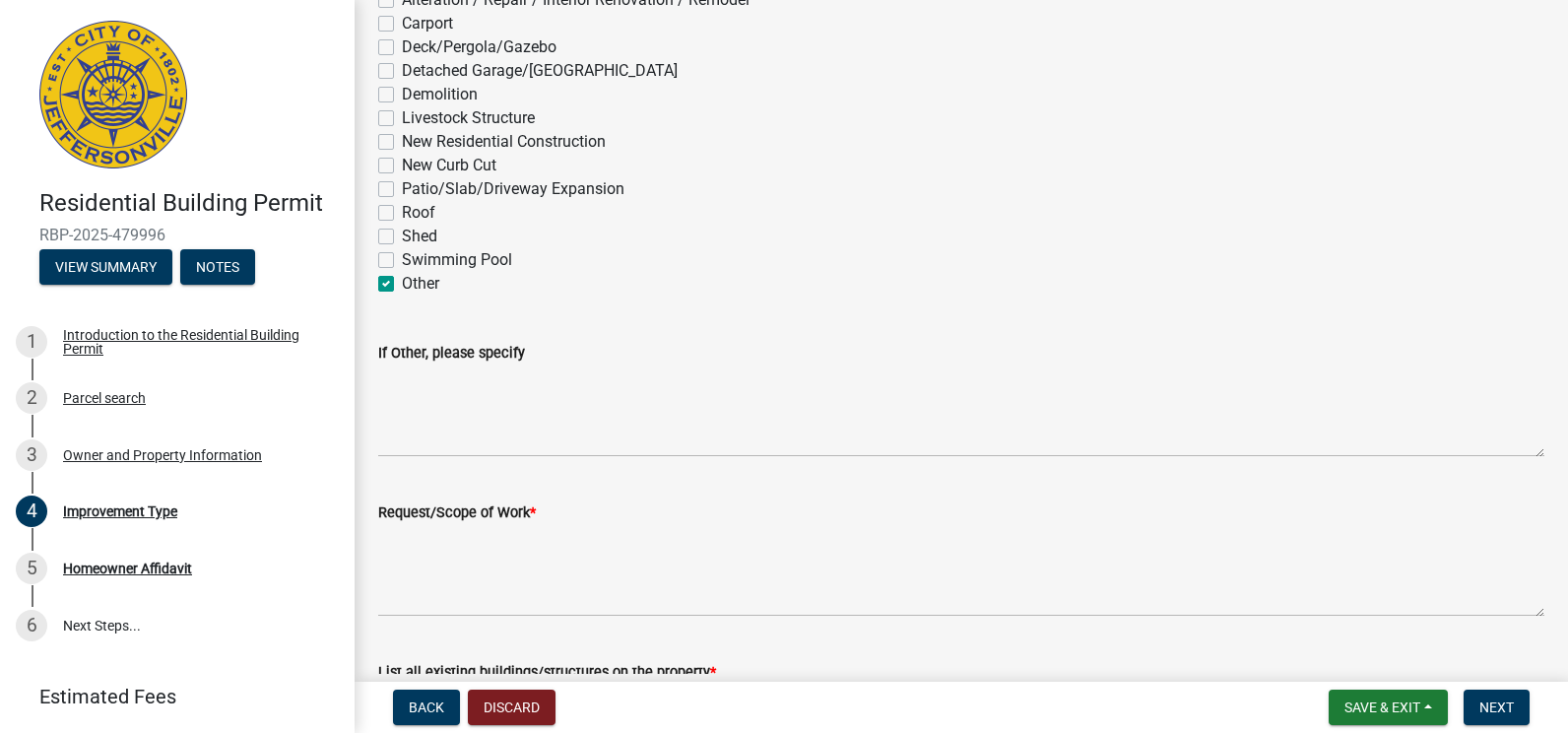
scroll to position [197, 0]
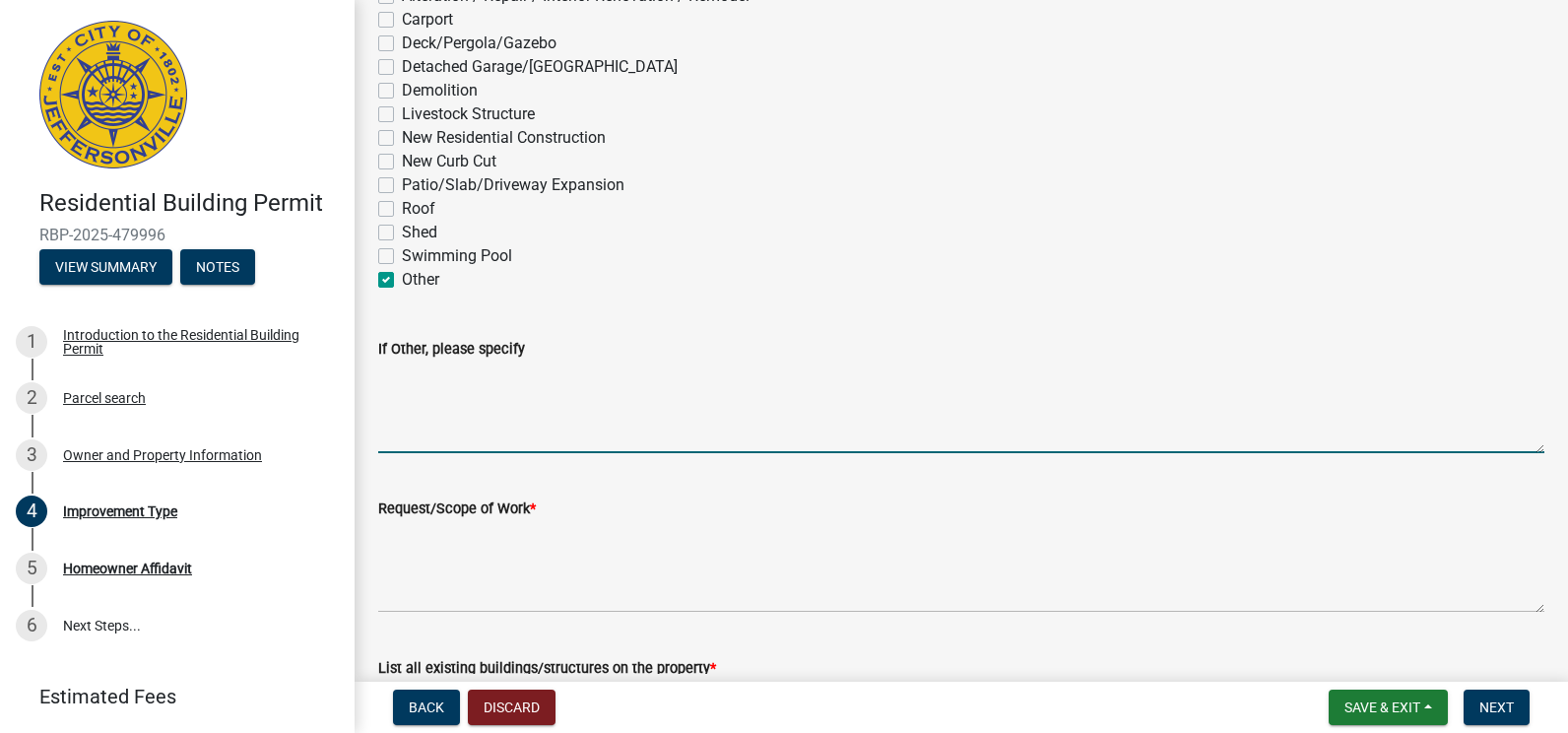
click at [386, 368] on textarea "If Other, please specify" at bounding box center [961, 406] width 1166 height 93
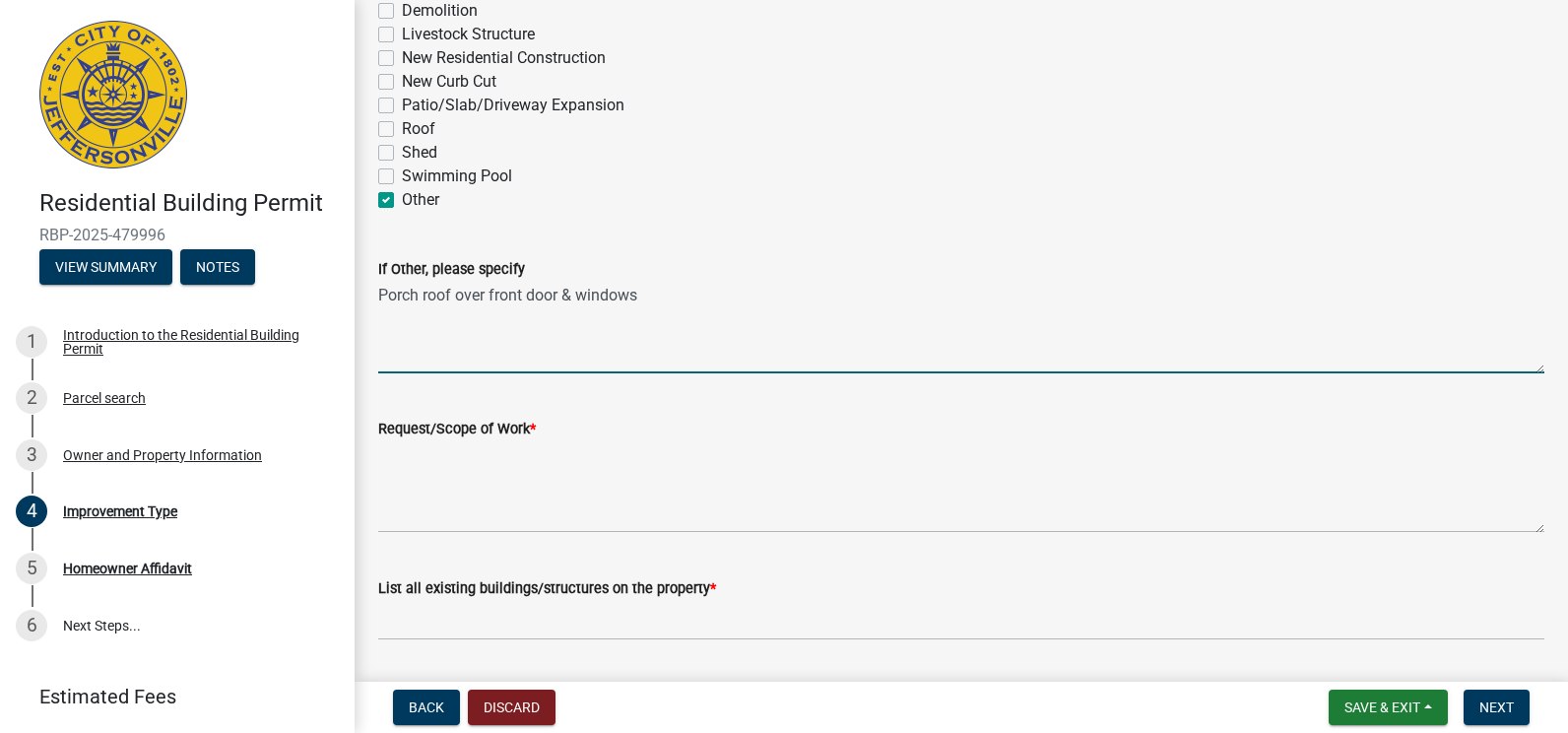
scroll to position [336, 0]
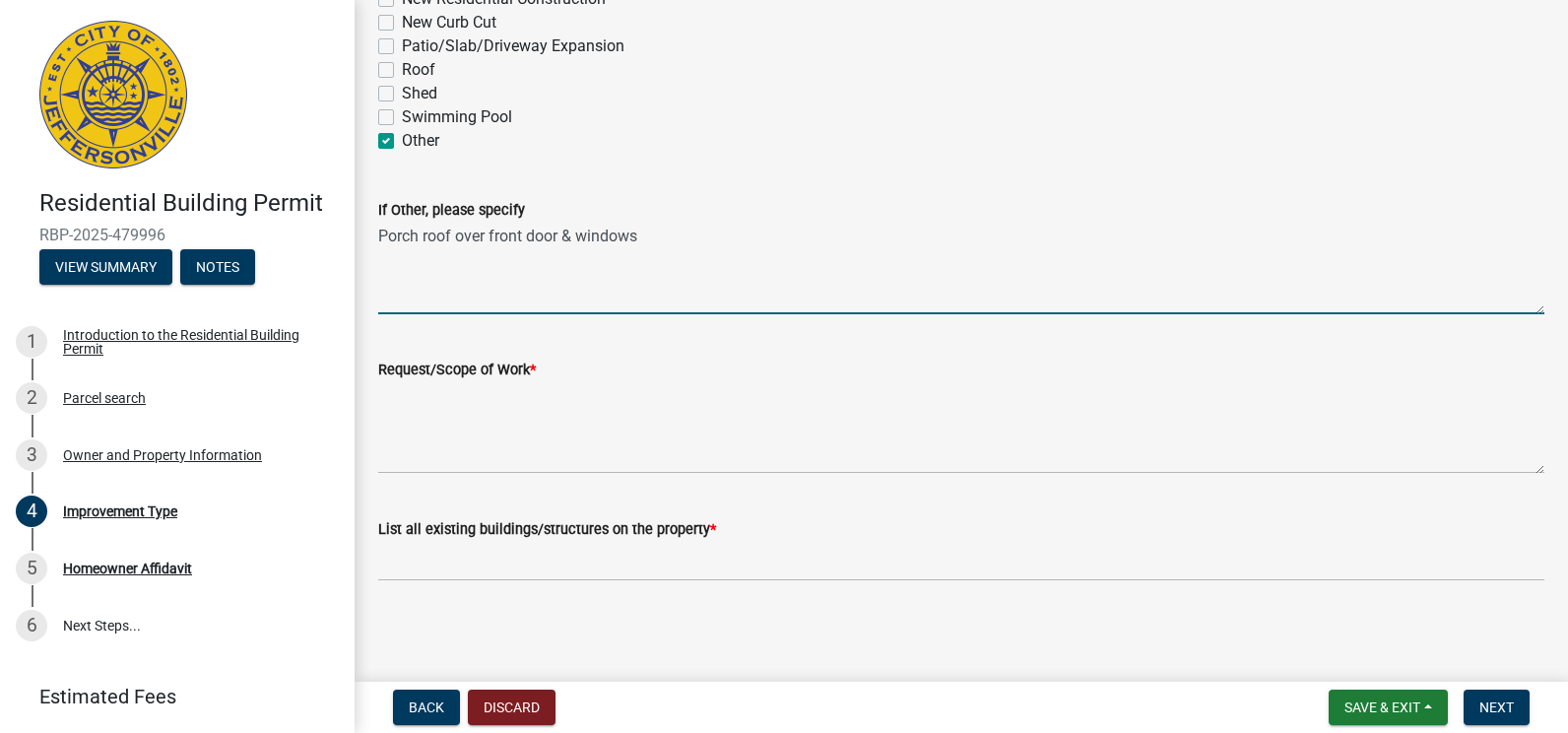
type textarea "Porch roof over front door & windows"
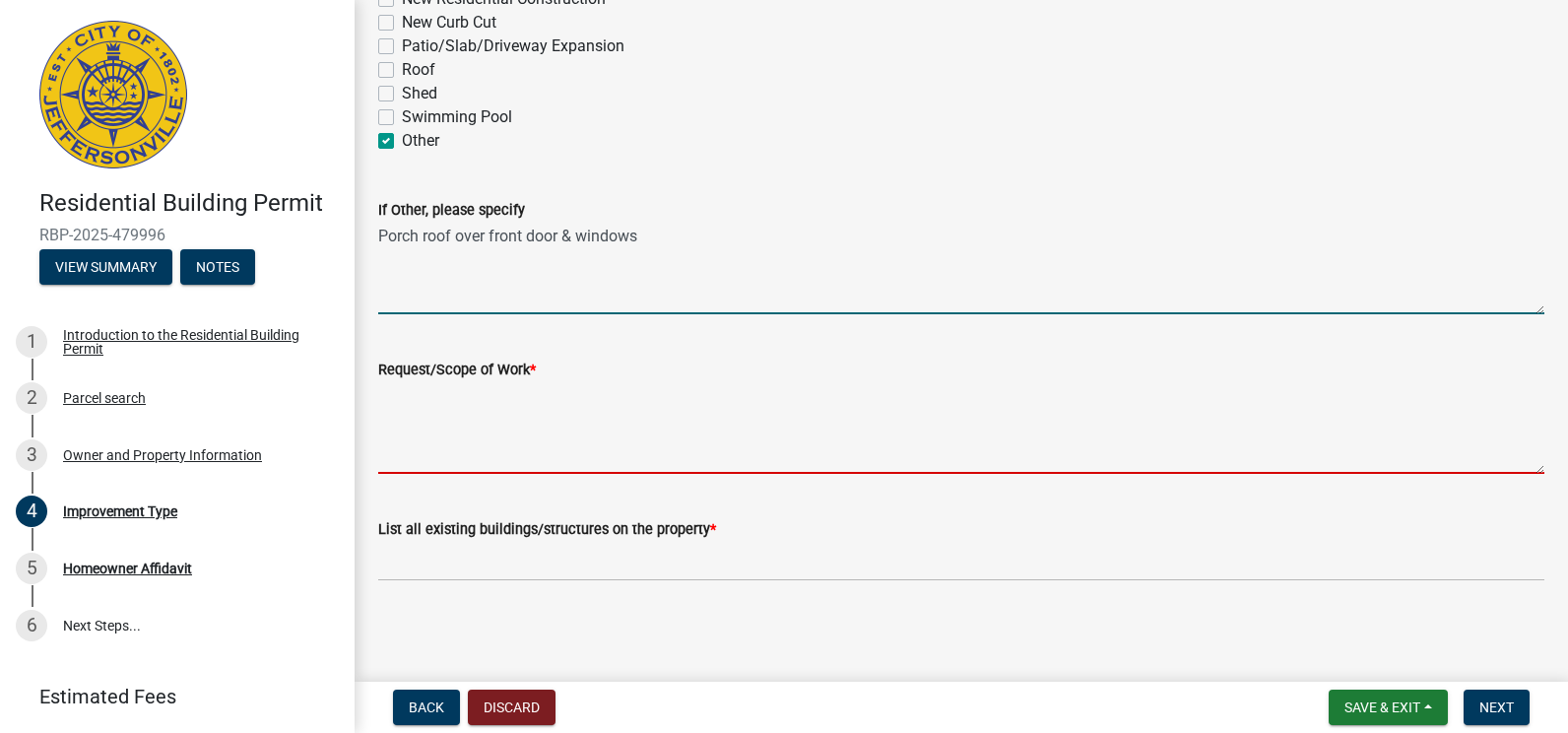
click at [398, 392] on textarea "Request/Scope of Work *" at bounding box center [961, 427] width 1166 height 93
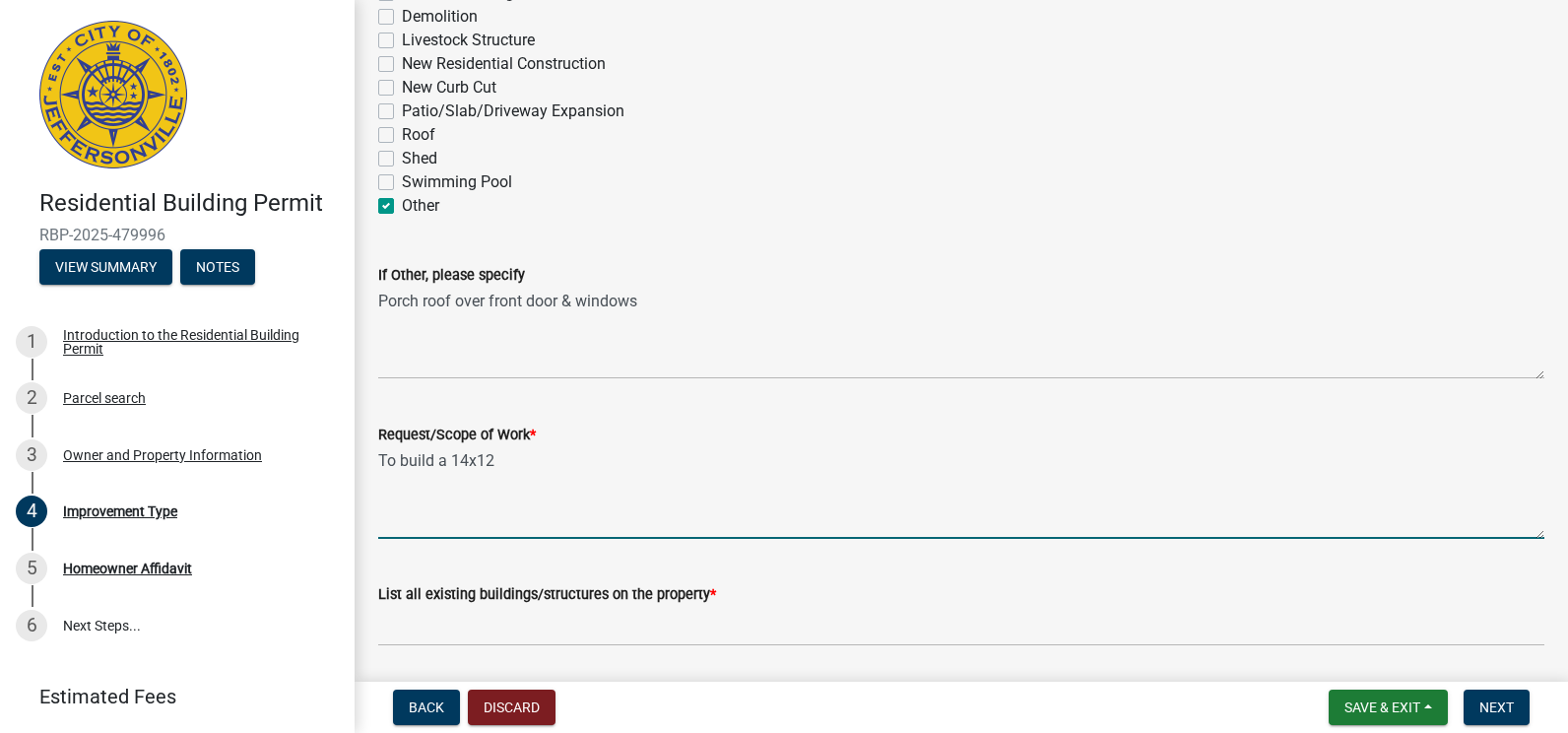
scroll to position [237, 0]
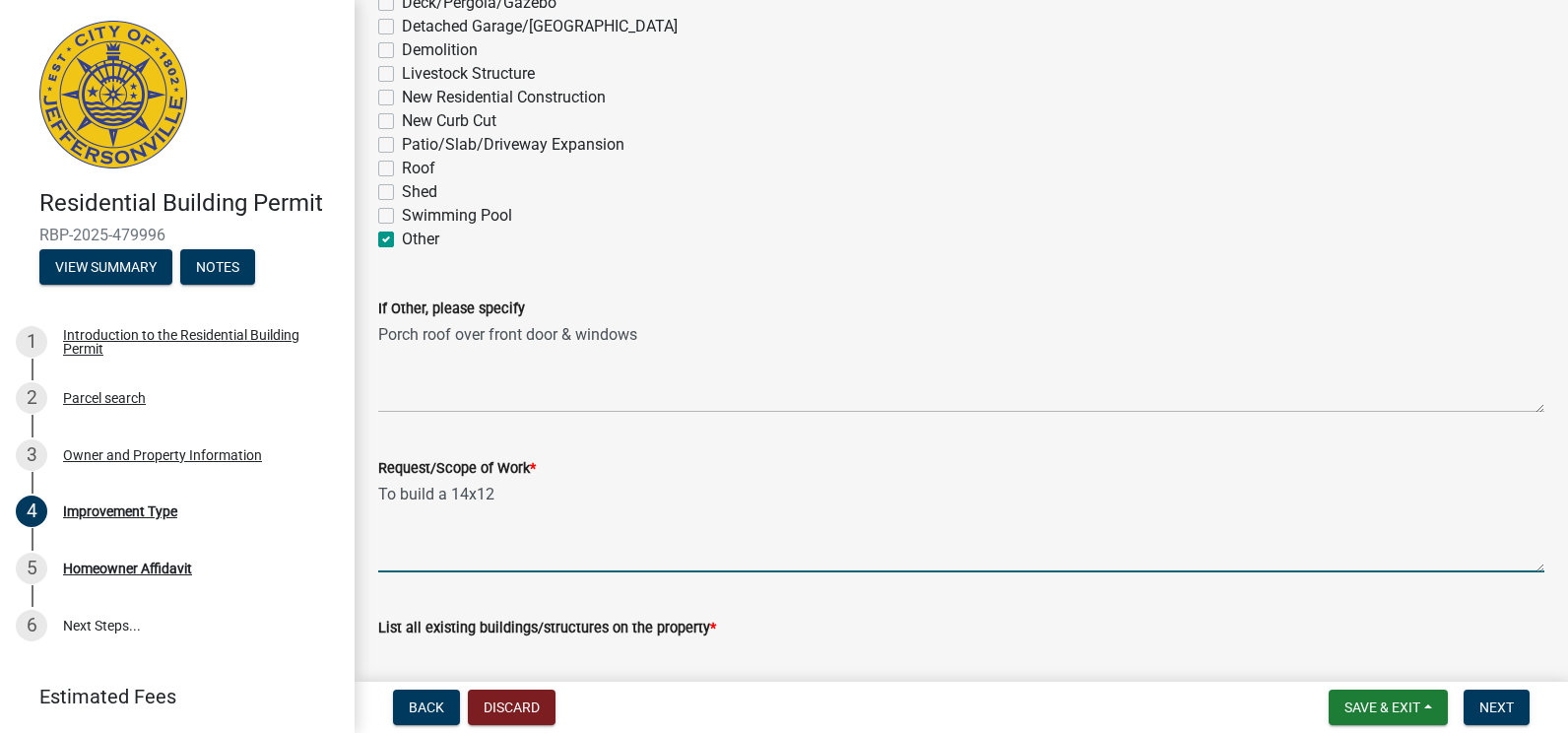
click at [466, 492] on textarea "To build a 14x12" at bounding box center [961, 526] width 1166 height 93
click at [495, 494] on textarea "To build a 15x12" at bounding box center [961, 526] width 1166 height 93
click at [837, 495] on textarea "To build a 15x12 porch roof with 2x6 rafters set 16" oc, 2-4x6 post 24" deep in…" at bounding box center [961, 526] width 1166 height 93
click at [1093, 495] on textarea "To build a 15x12 porch roof with 2x6 rafters set 16" oc, 2-4x6 post in front 24…" at bounding box center [961, 526] width 1166 height 93
click at [1133, 520] on textarea "To build a 15x12 porch roof with 2x6 rafters set 16" oc, 2-4x6 post in front 24…" at bounding box center [961, 526] width 1166 height 93
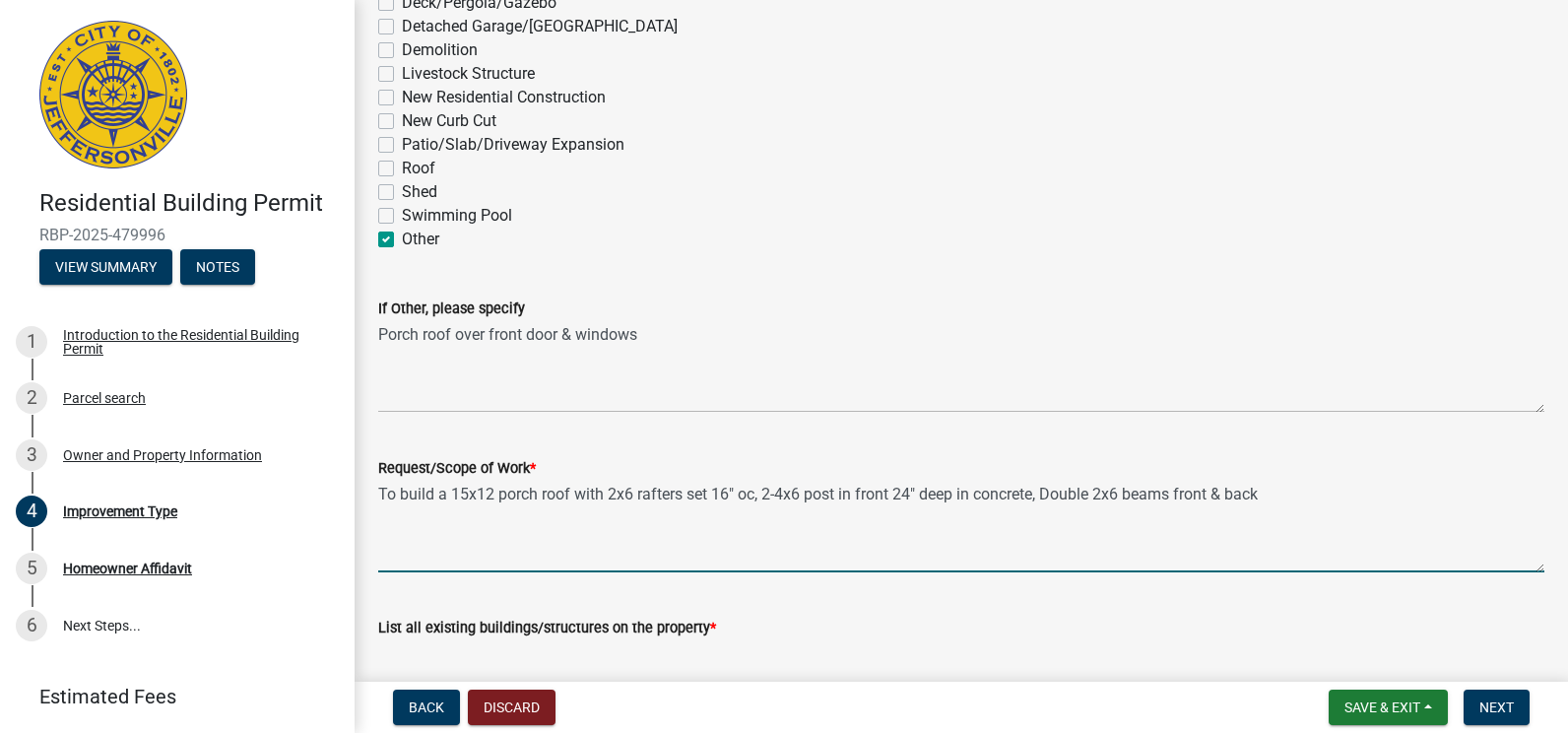
click at [1263, 494] on textarea "To build a 15x12 porch roof with 2x6 rafters set 16" oc, 2-4x6 post in front 24…" at bounding box center [961, 526] width 1166 height 93
click at [759, 494] on textarea "To build a 15x12 porch roof with 2x6 rafters set 16" oc, 2-4x6 post in front 24…" at bounding box center [961, 526] width 1166 height 93
click at [394, 493] on textarea "To build a 15x12 porch roof, 2-4x6 post in front 24" deep in concrete, Double 2…" at bounding box center [961, 526] width 1166 height 93
click at [389, 494] on textarea "build a 15x12 porch roof, 2-4x6 post in front 24" deep in concrete, Double 2x6 …" at bounding box center [961, 526] width 1166 height 93
click at [840, 492] on textarea "Build a 15x12 porch roof, 2-4x6 post in front 24" deep in concrete, Double 2x6 …" at bounding box center [961, 526] width 1166 height 93
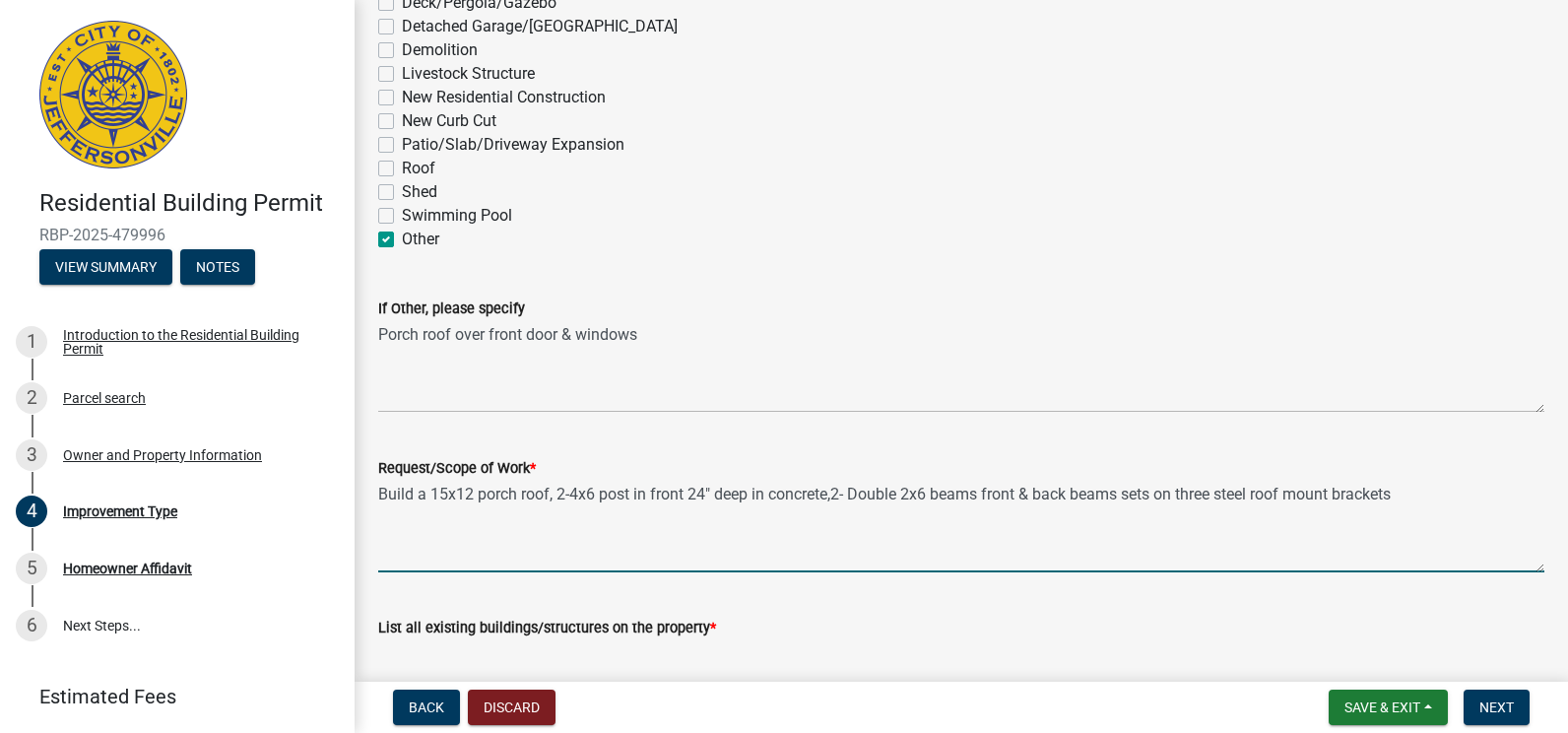
click at [836, 492] on textarea "Build a 15x12 porch roof, 2-4x6 post in front 24" deep in concrete,2- Double 2x…" at bounding box center [961, 526] width 1166 height 93
click at [838, 494] on textarea "Build a 15x12 porch roof, 2-4x6 post in front 24" deep in concrete,2- Double 2x…" at bounding box center [961, 526] width 1166 height 93
click at [858, 492] on textarea "Build a 15x12 porch roof, 2-4x6 post in front 24" deep in concrete, 2- Double 2…" at bounding box center [961, 526] width 1166 height 93
click at [1402, 495] on textarea "Build a 15x12 porch roof, 2-4x6 post in front 24" deep in concrete, 2-Double 2x…" at bounding box center [961, 526] width 1166 height 93
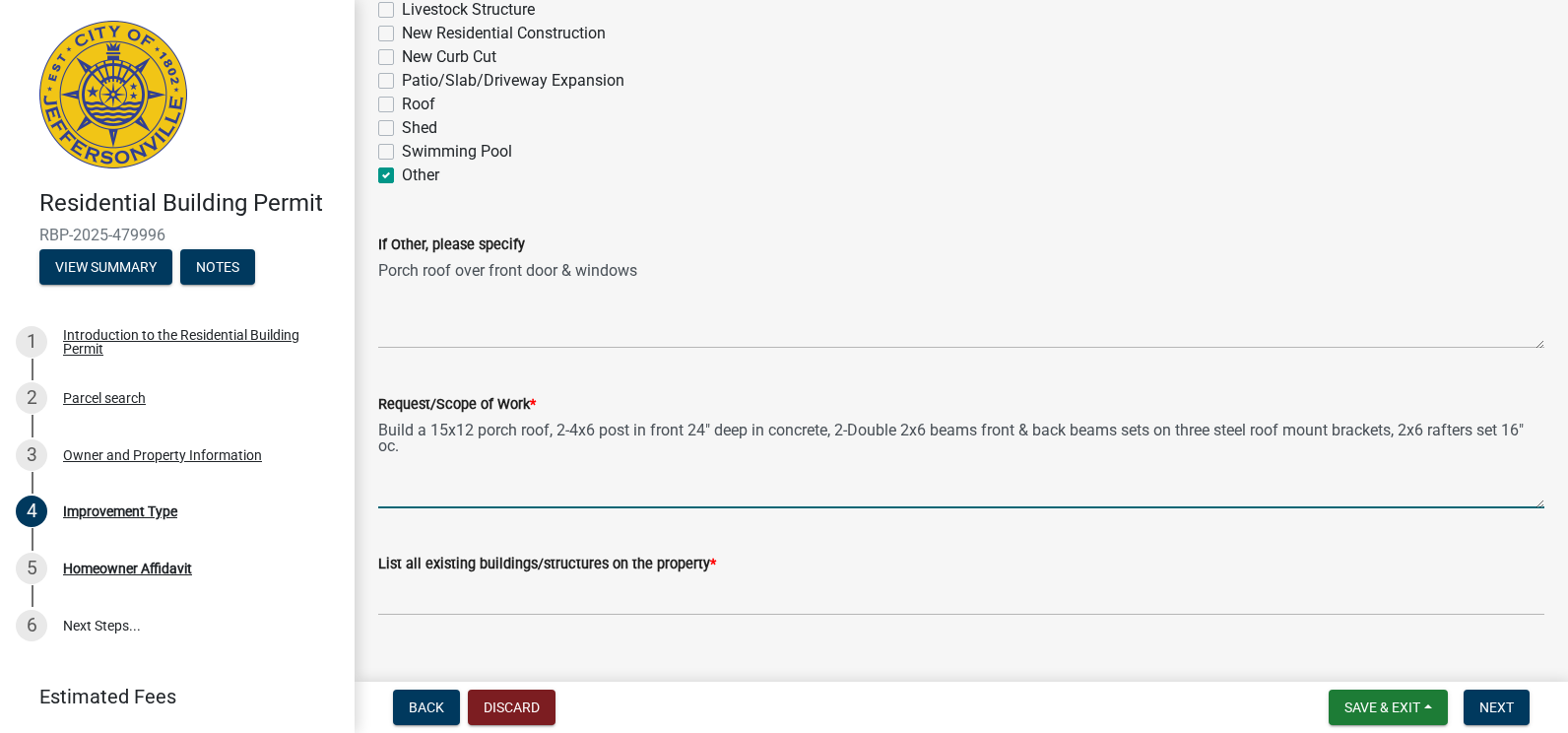
scroll to position [336, 0]
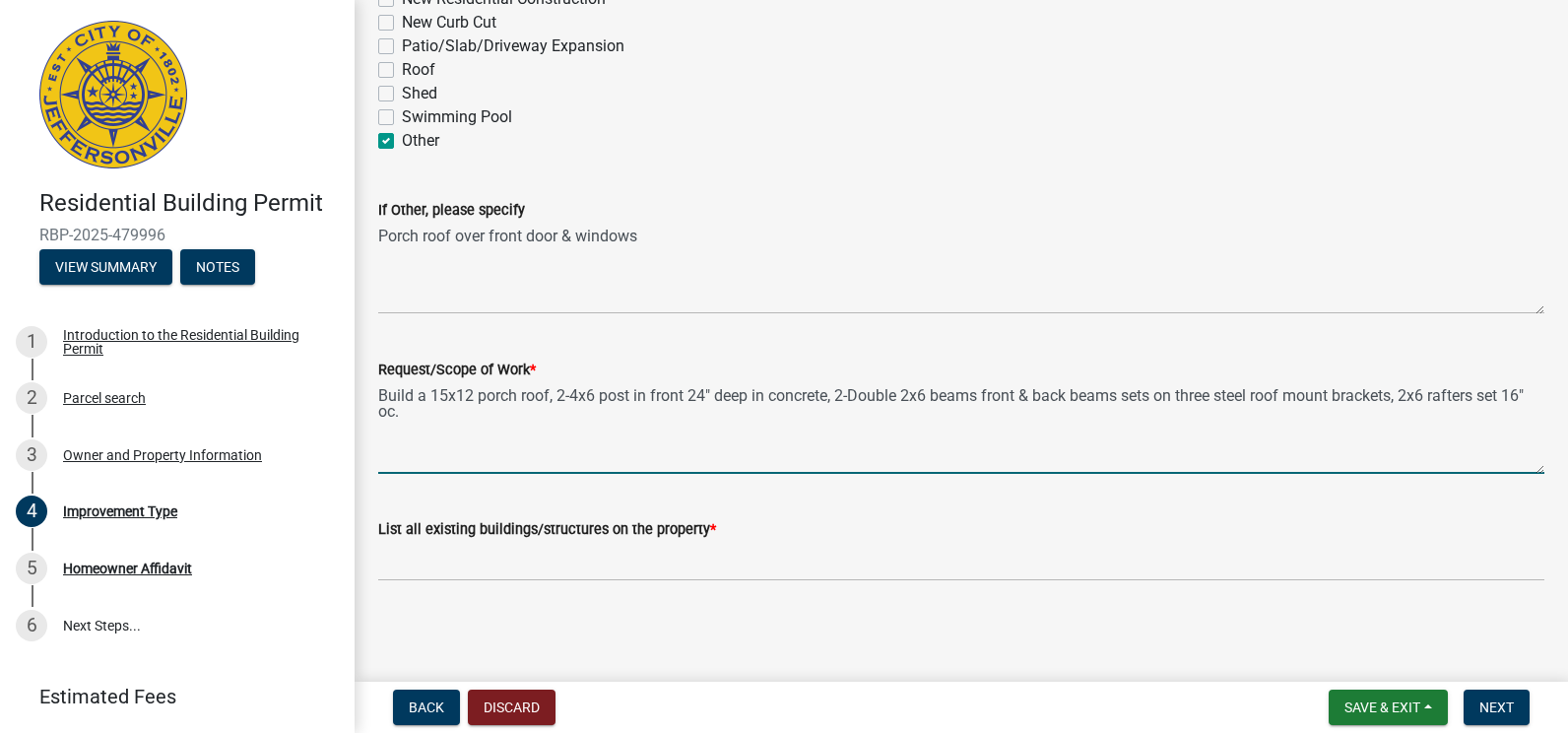
type textarea "Build a 15x12 porch roof, 2-4x6 post in front 24" deep in concrete, 2-Double 2x…"
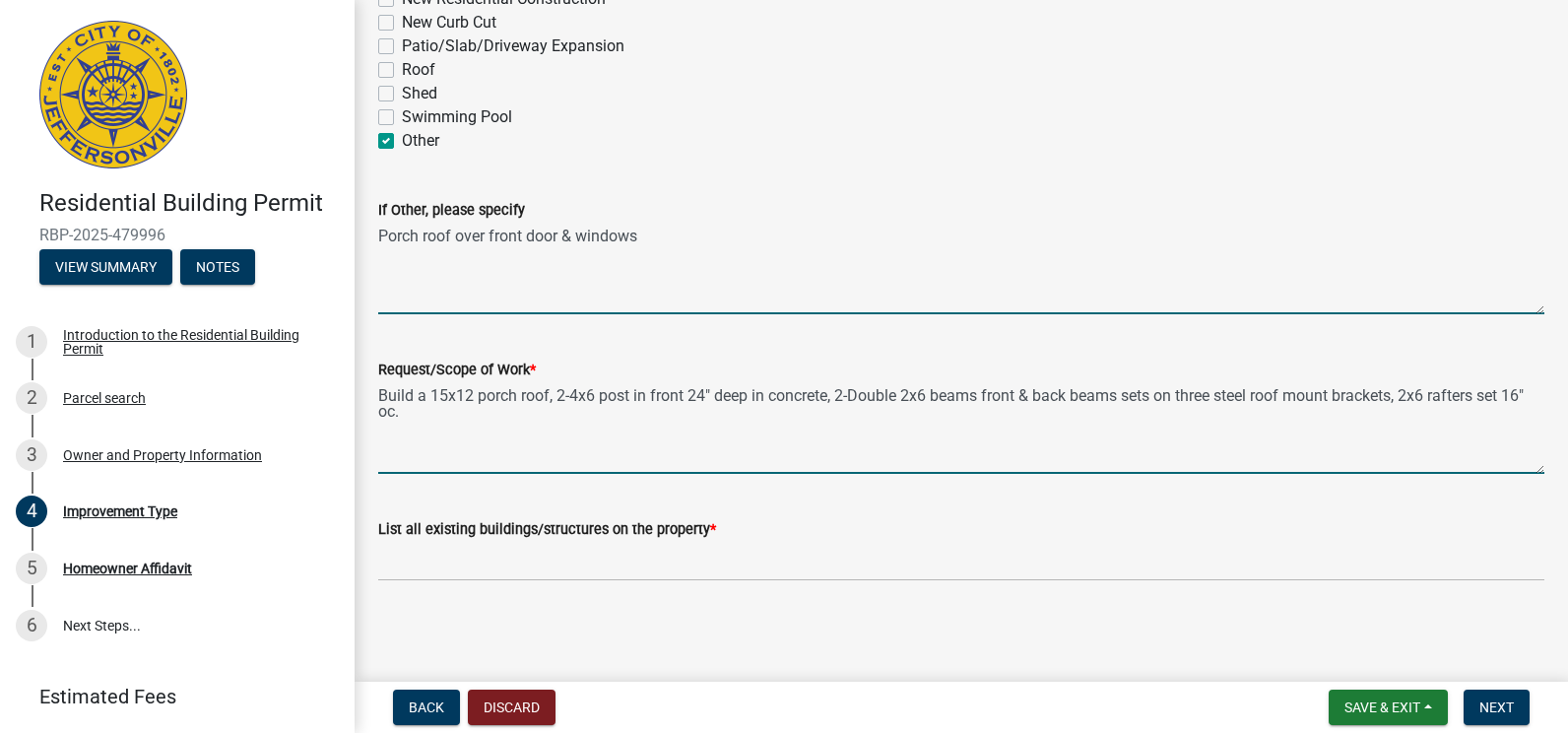
click at [638, 236] on textarea "Porch roof over front door & windows" at bounding box center [961, 267] width 1166 height 93
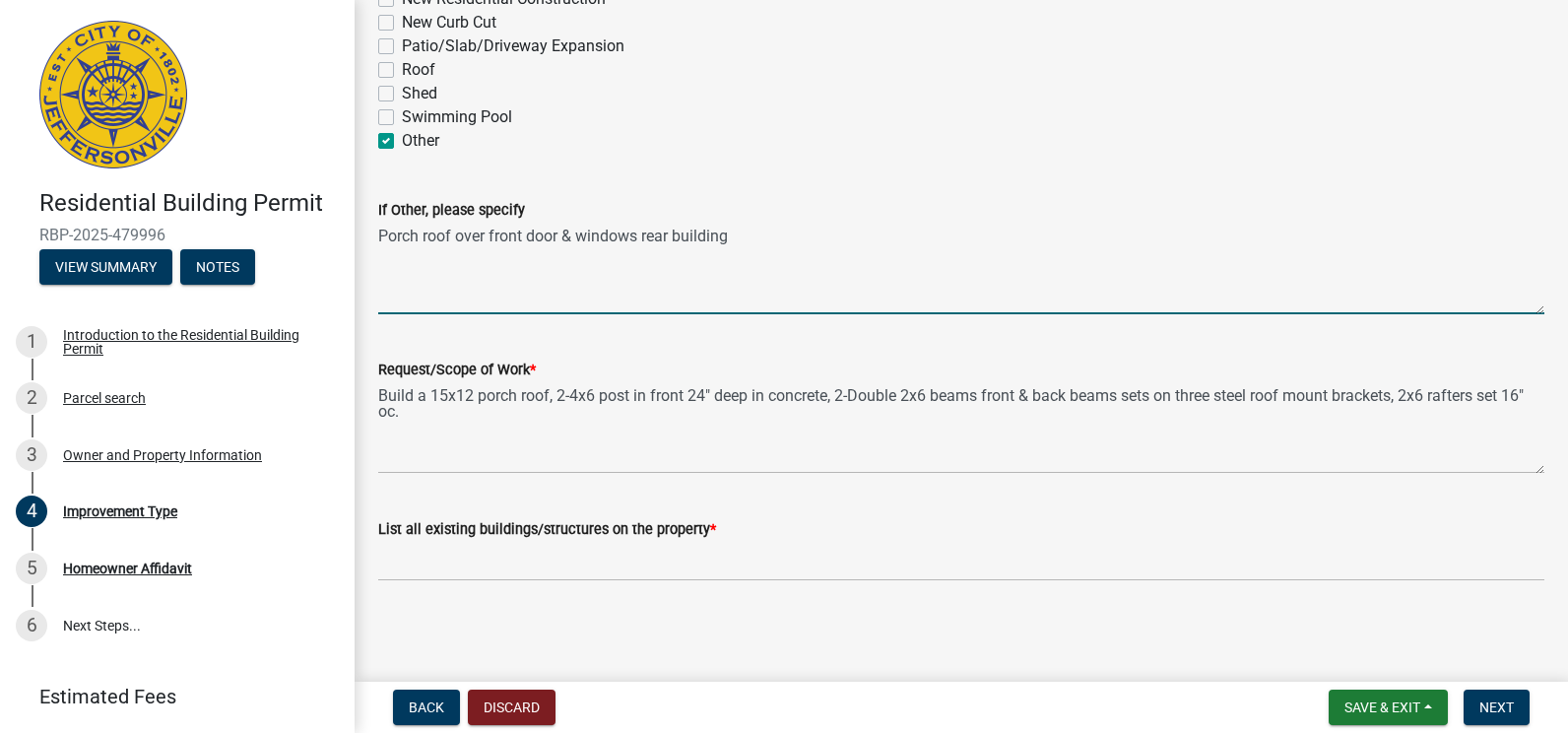
type textarea "Porch roof over front door & windows rear building"
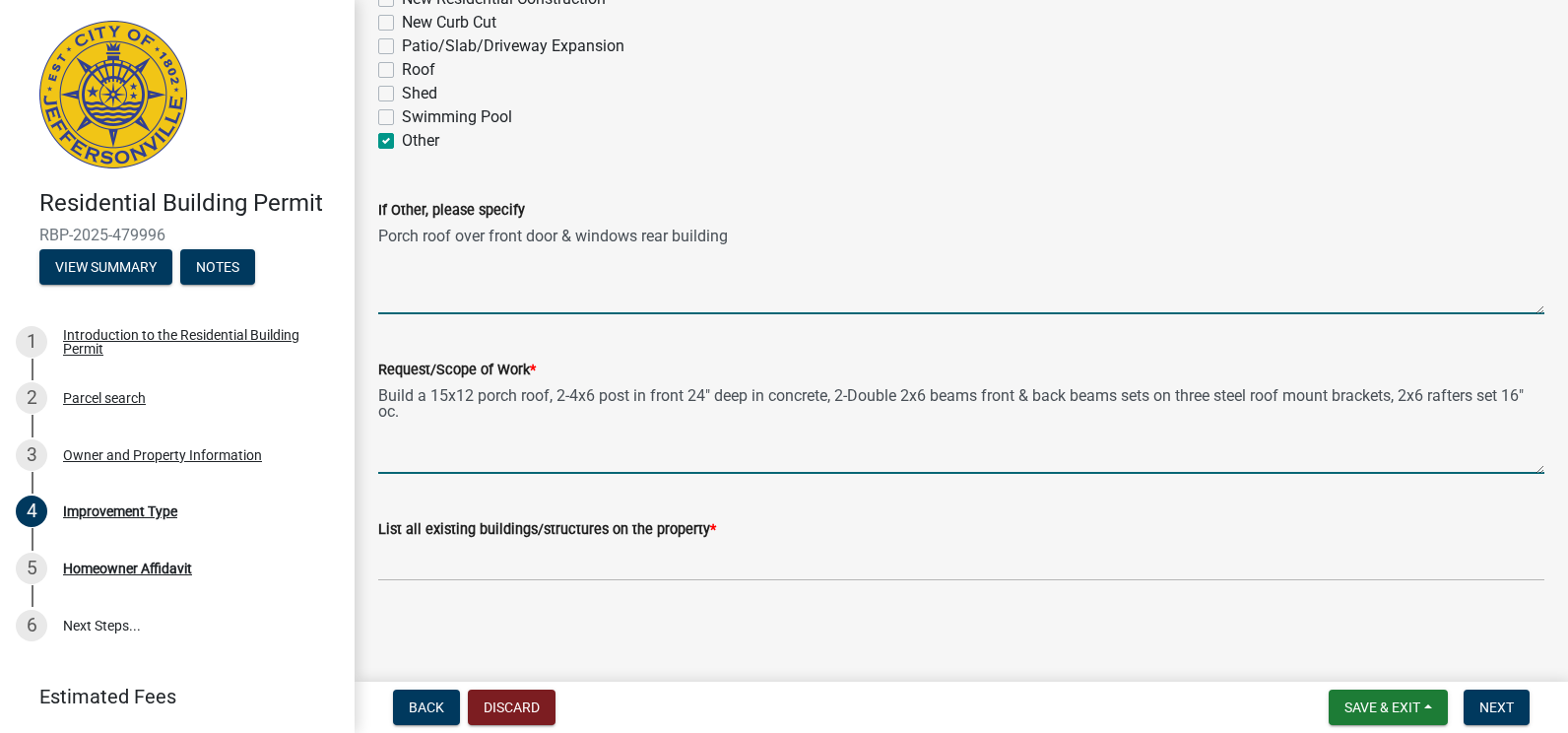
click at [426, 414] on textarea "Build a 15x12 porch roof, 2-4x6 post in front 24" deep in concrete, 2-Double 2x…" at bounding box center [961, 427] width 1166 height 93
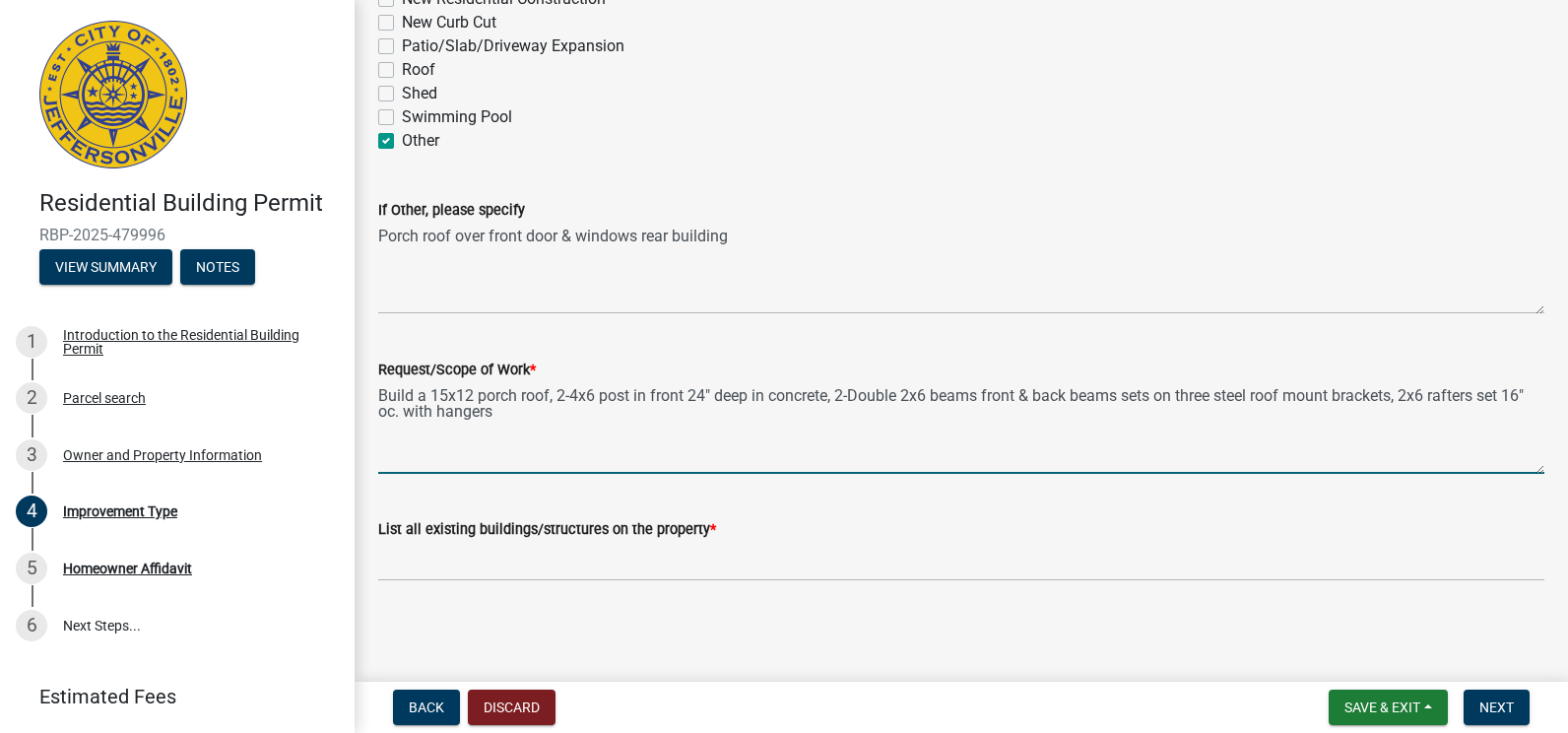
click at [447, 420] on textarea "Build a 15x12 porch roof, 2-4x6 post in front 24" deep in concrete, 2-Double 2x…" at bounding box center [961, 427] width 1166 height 93
click at [520, 413] on textarea "Build a 15x12 porch roof, 2-4x6 post in front 24" deep in concrete, 2-Double 2x…" at bounding box center [961, 427] width 1166 height 93
click at [670, 411] on textarea "Build a 15x12 porch roof, 2-4x6 post in front 24" deep in concrete, 2-Double 2x…" at bounding box center [961, 427] width 1166 height 93
type textarea "Build a 15x12 porch roof, 2-4x6 post in front 24" deep in concrete, 2-Double 2x…"
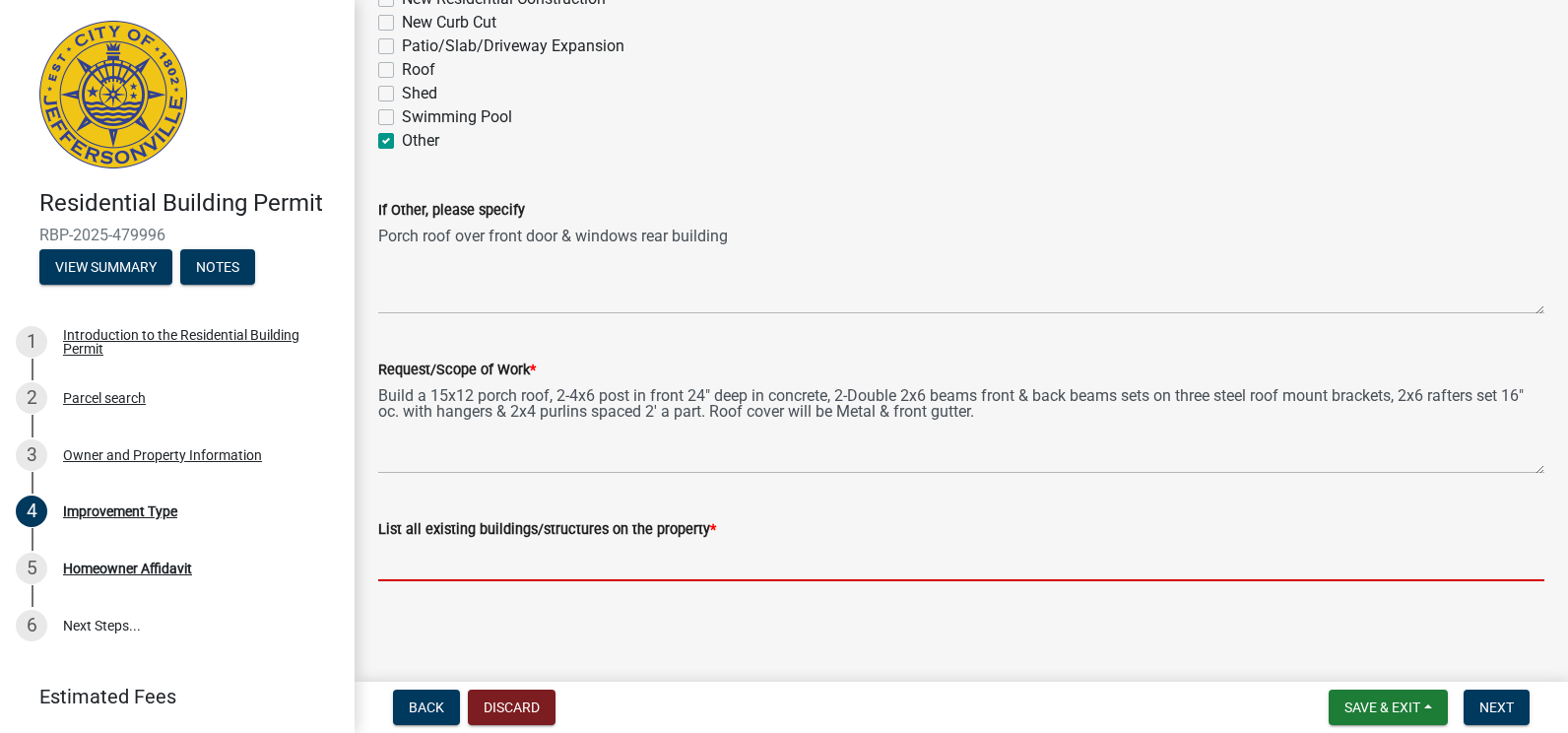
click at [388, 550] on input "List all existing buildings/structures on the property *" at bounding box center [961, 560] width 1166 height 40
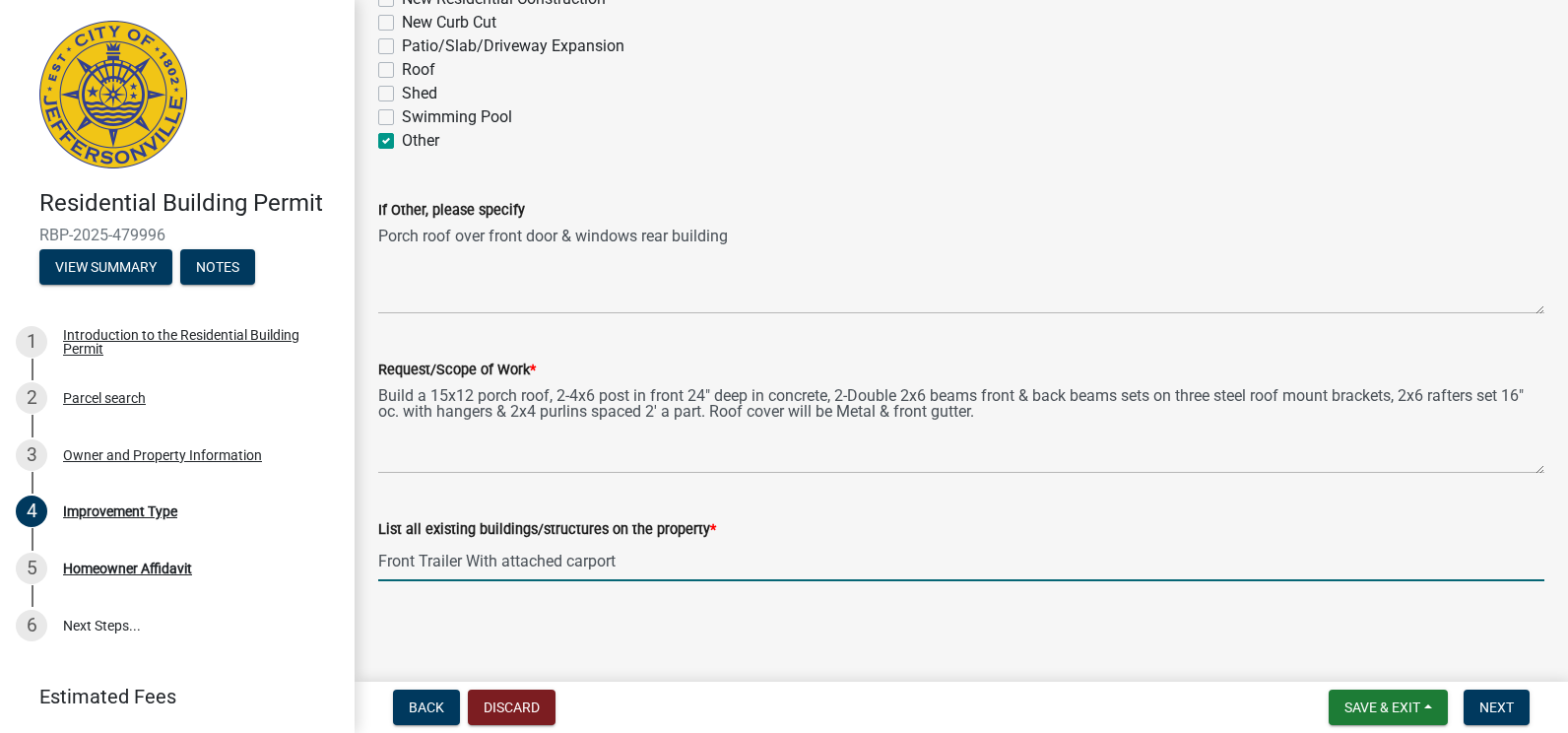
click at [496, 560] on input "Front Trailer With attached carport" at bounding box center [961, 560] width 1166 height 40
click at [611, 559] on input "Front Trailer has attached carport" at bounding box center [961, 560] width 1166 height 40
click at [612, 561] on input "Front Trailer has attached carport to it & a unattached carport in front" at bounding box center [961, 560] width 1166 height 40
click at [683, 560] on input "Front Trailer has attached carport on side to it & a unattached carport in front" at bounding box center [961, 560] width 1166 height 40
click at [917, 559] on input "Front Trailer has attached carport on side of it & a unattached carport in front" at bounding box center [961, 560] width 1166 height 40
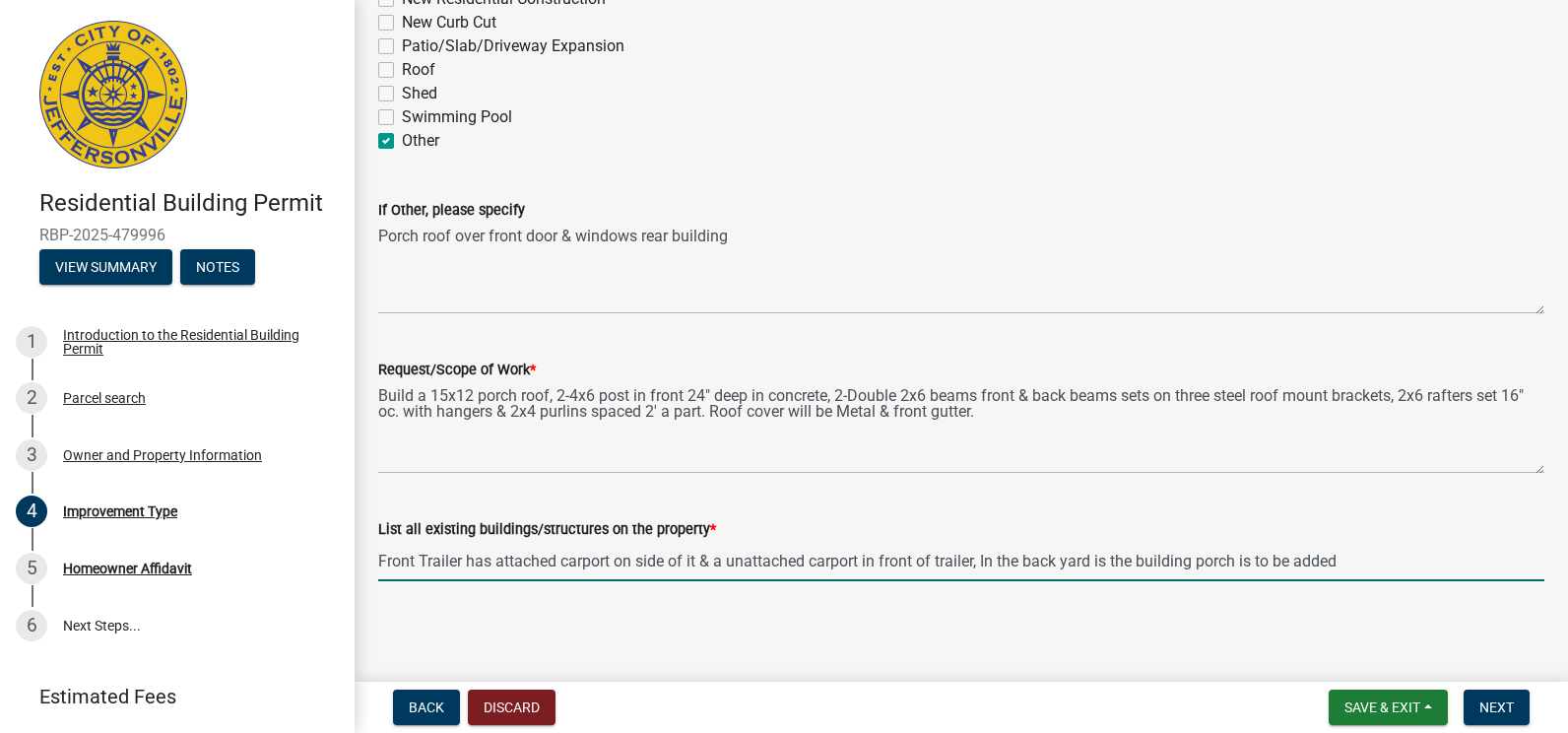
click at [1134, 559] on input "Front Trailer has attached carport on side of it & a unattached carport in fron…" at bounding box center [961, 560] width 1166 height 40
click at [1417, 559] on input "Front Trailer has attached carport on side of it & a unattached carport in fron…" at bounding box center [961, 560] width 1166 height 40
type input "Front Trailer has attached carport on side of it & a unattached carport in fron…"
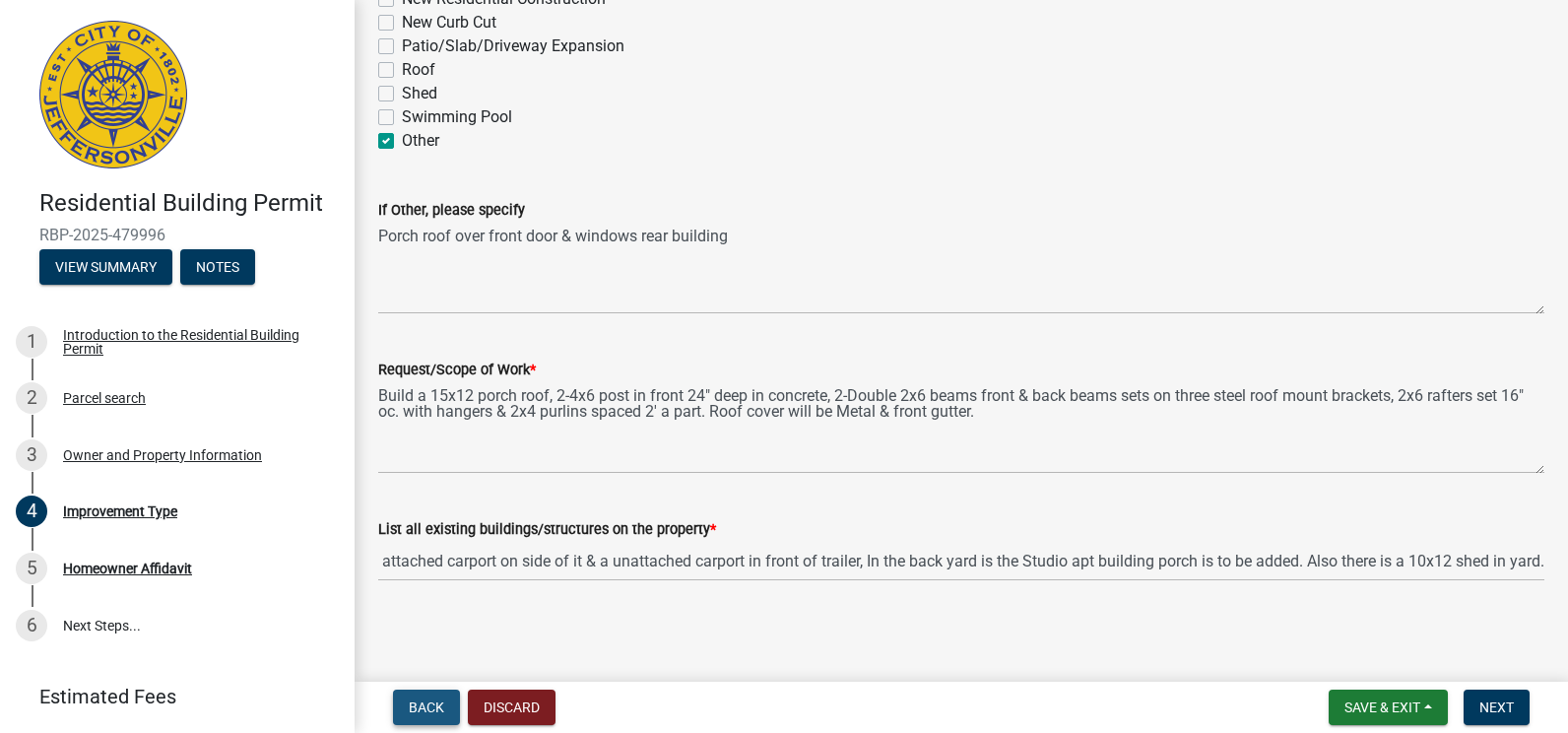
scroll to position [0, 0]
click at [420, 707] on span "Back" at bounding box center [427, 707] width 36 height 16
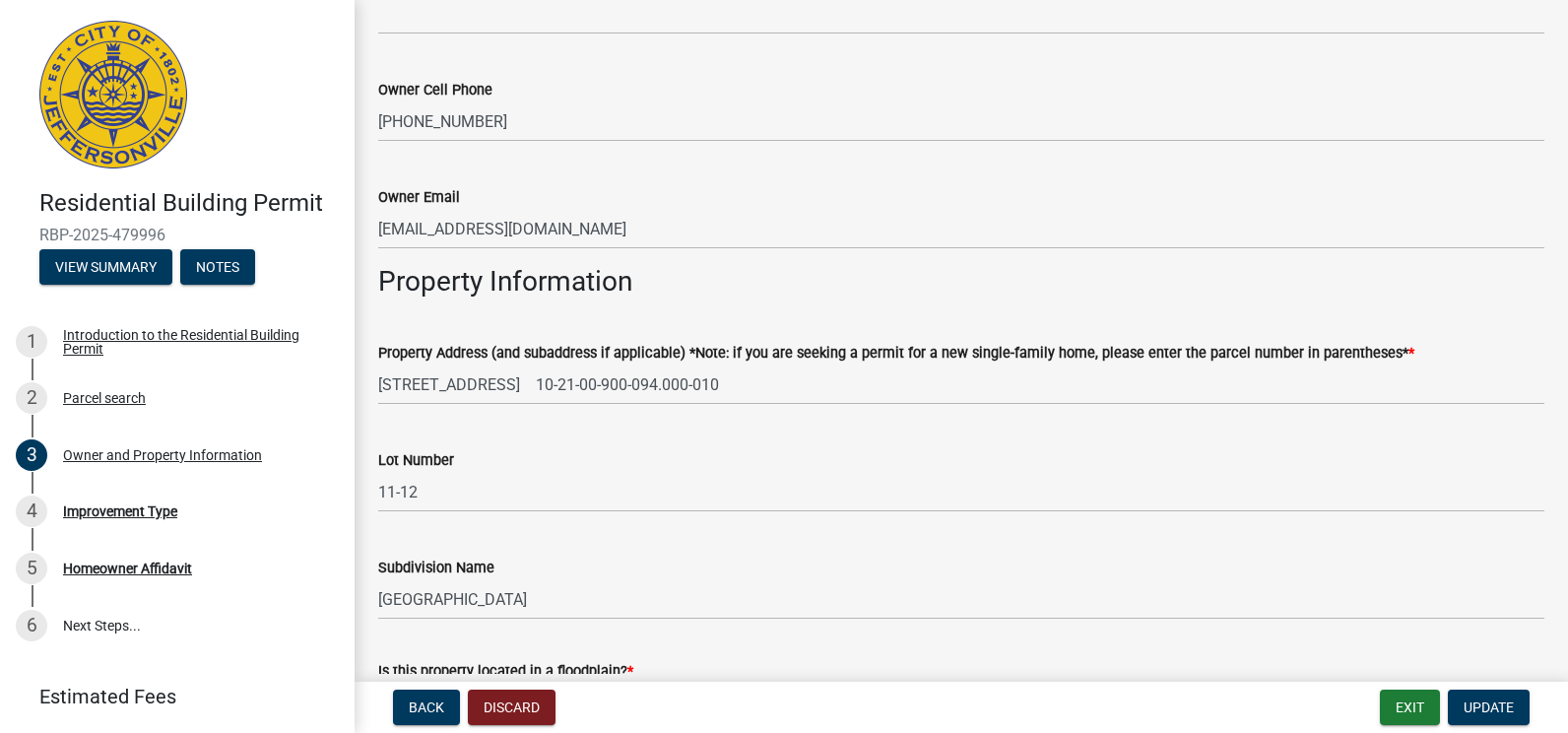
scroll to position [788, 0]
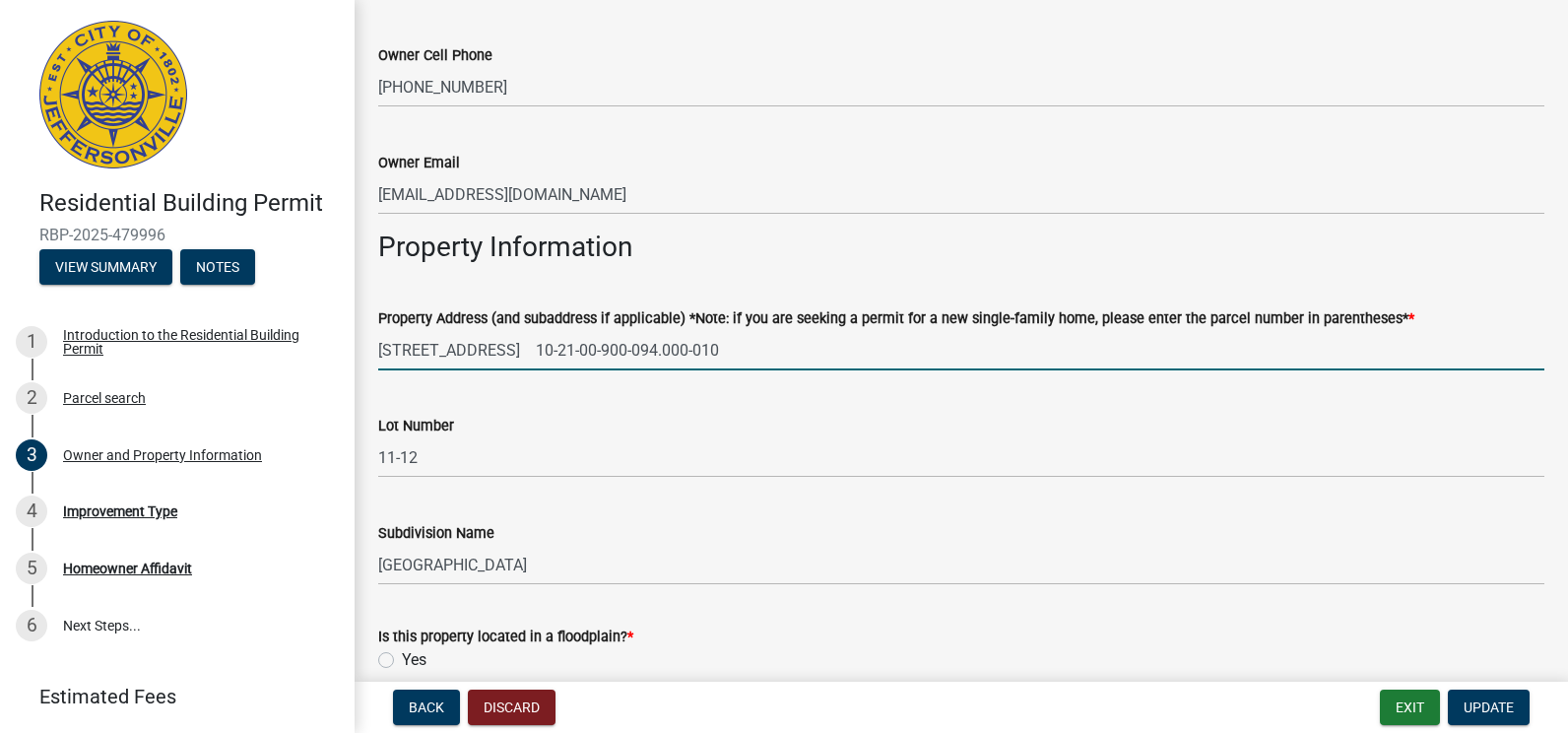
click at [682, 349] on input "[STREET_ADDRESS] 10-21-00-900-094.000-010" at bounding box center [961, 350] width 1166 height 40
click at [489, 350] on input "[STREET_ADDRESS] 10-21-00-900-094.000-010" at bounding box center [961, 350] width 1166 height 40
click at [858, 351] on input "[STREET_ADDRESS] (REAR BUILDING) 10-21-00-900-094.000-010" at bounding box center [961, 350] width 1166 height 40
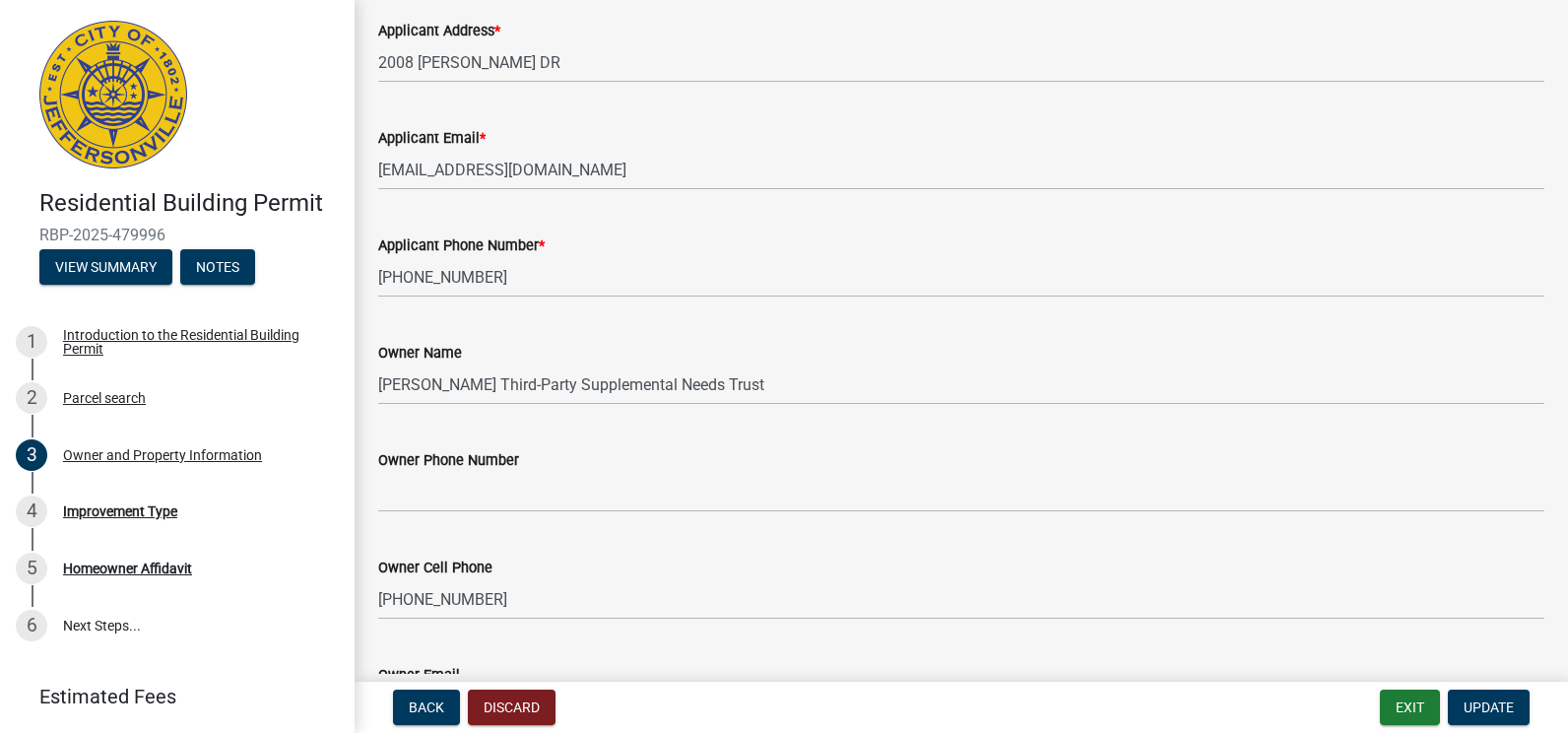
scroll to position [295, 0]
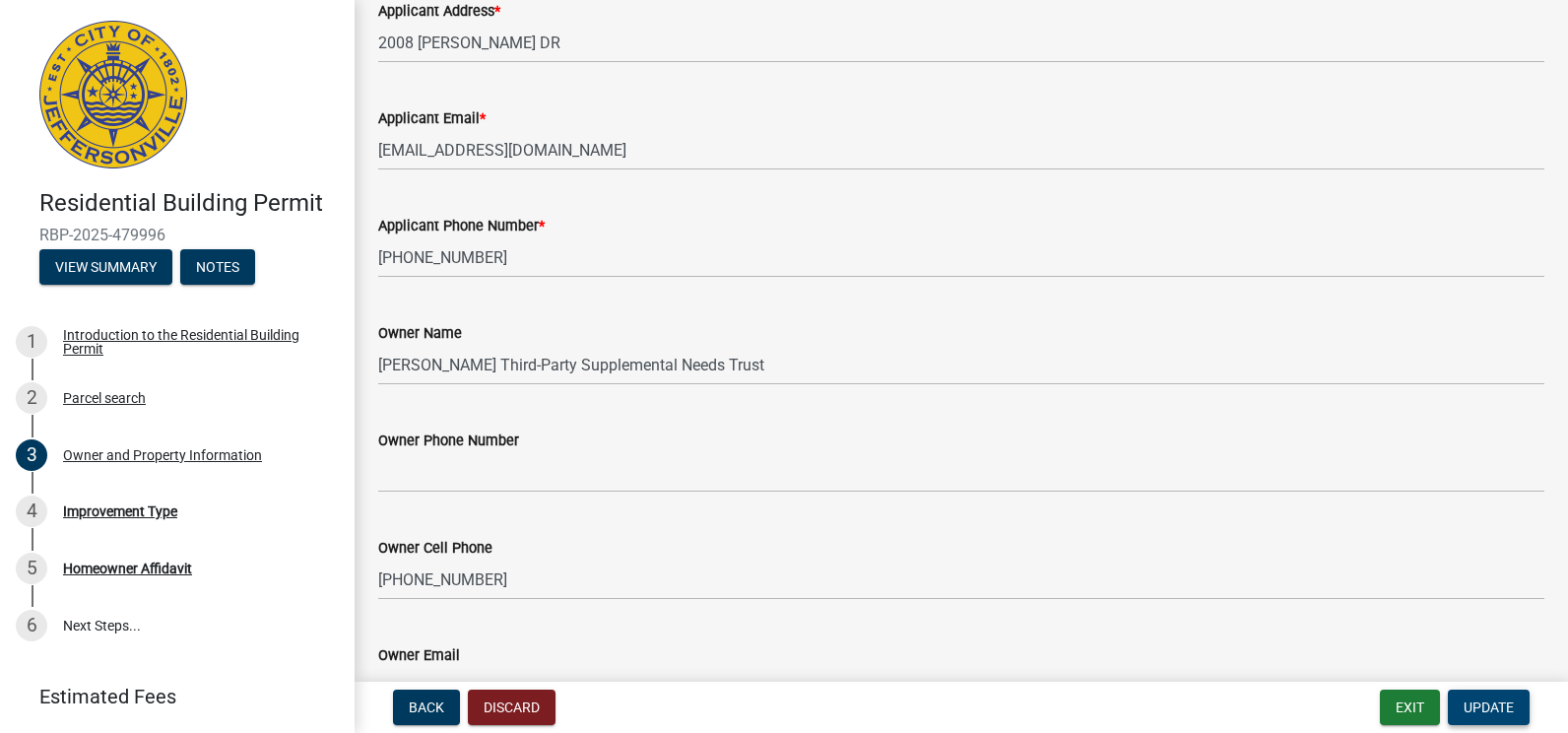
type input "[STREET_ADDRESS] (REAR BUILDING) 10-21-00-900-094.000-010"
click at [1489, 702] on span "Update" at bounding box center [1489, 707] width 50 height 16
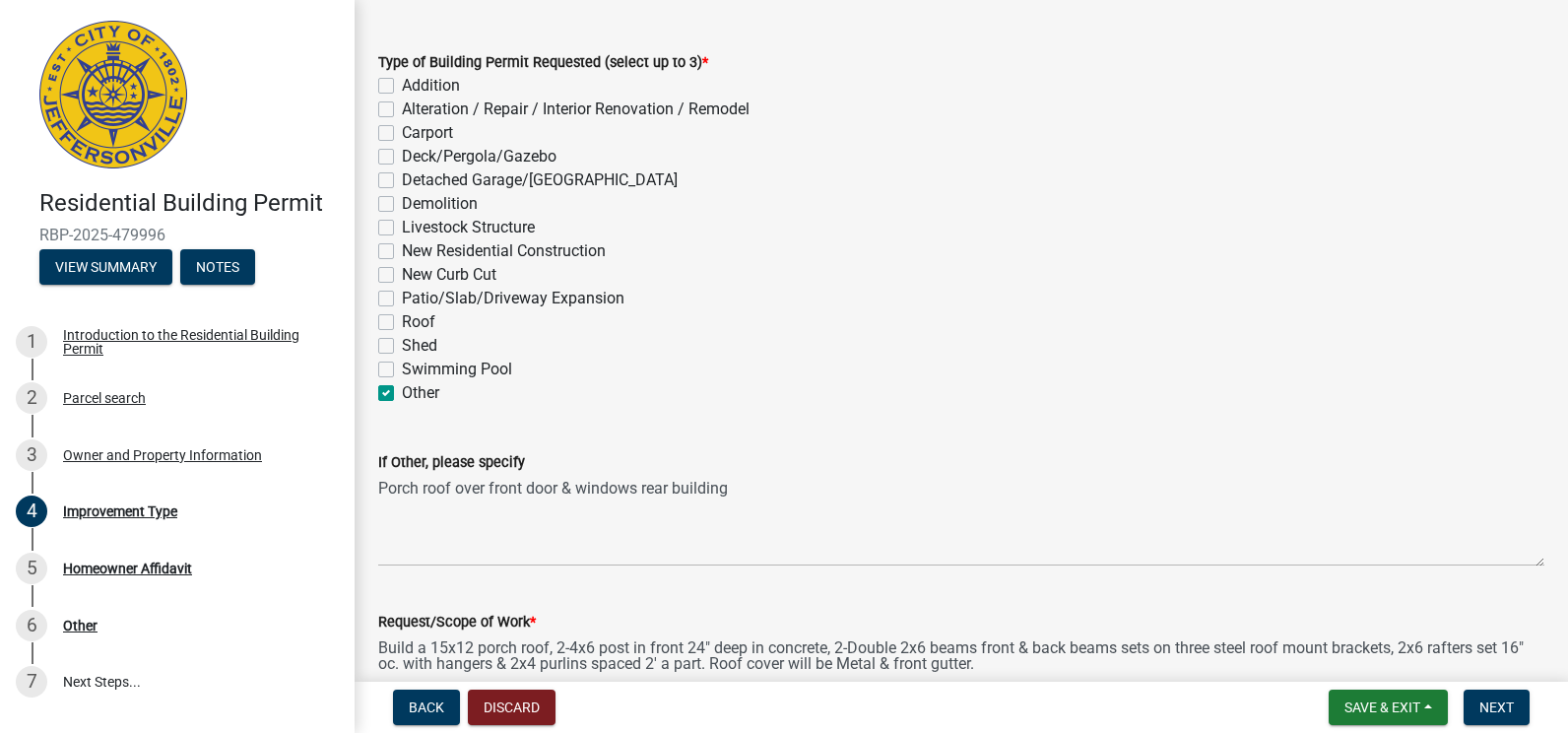
scroll to position [336, 0]
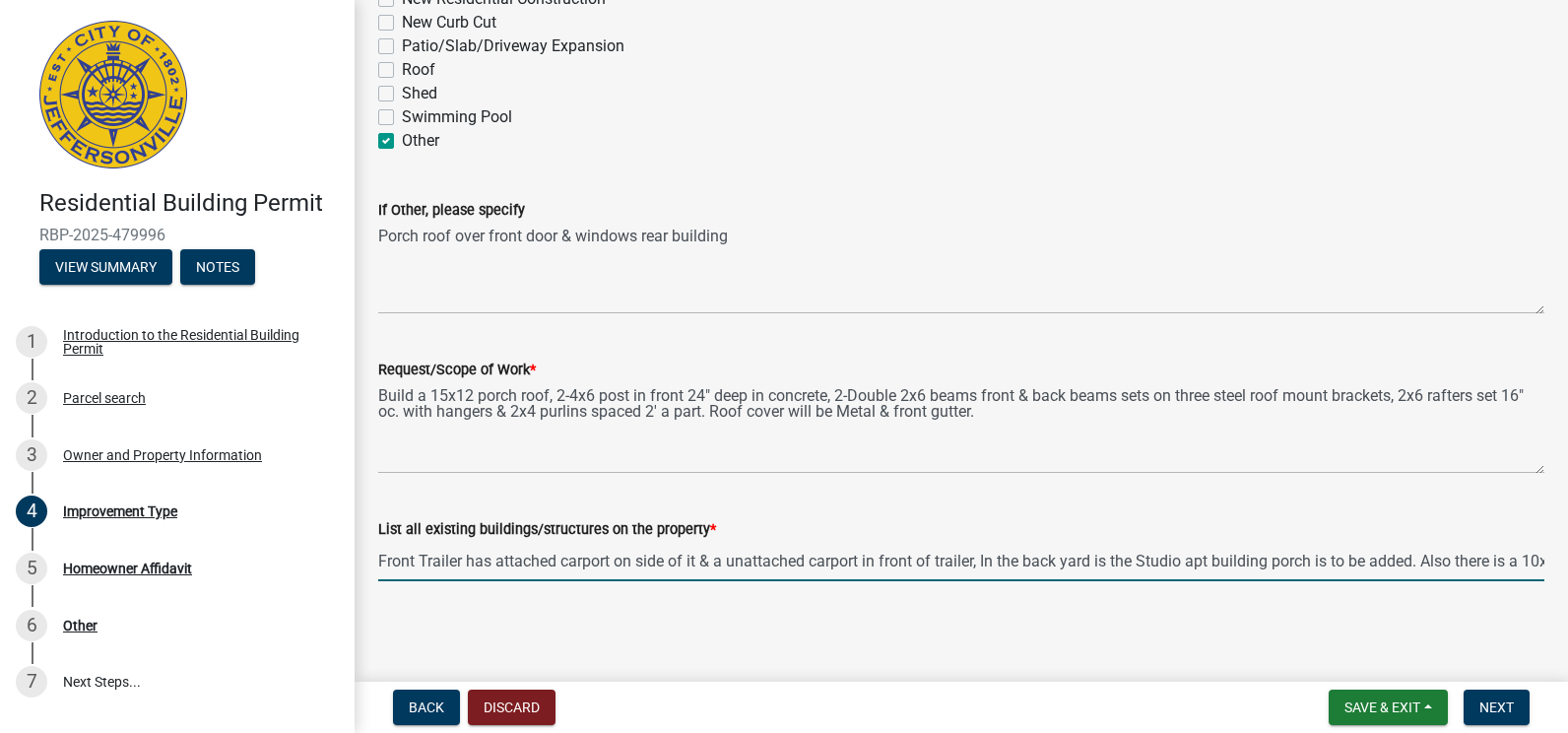
click at [1271, 561] on input "Front Trailer has attached carport on side of it & a unattached carport in fron…" at bounding box center [961, 560] width 1166 height 40
type input "Front Trailer has attached carport on side of it & a unattached carport in fron…"
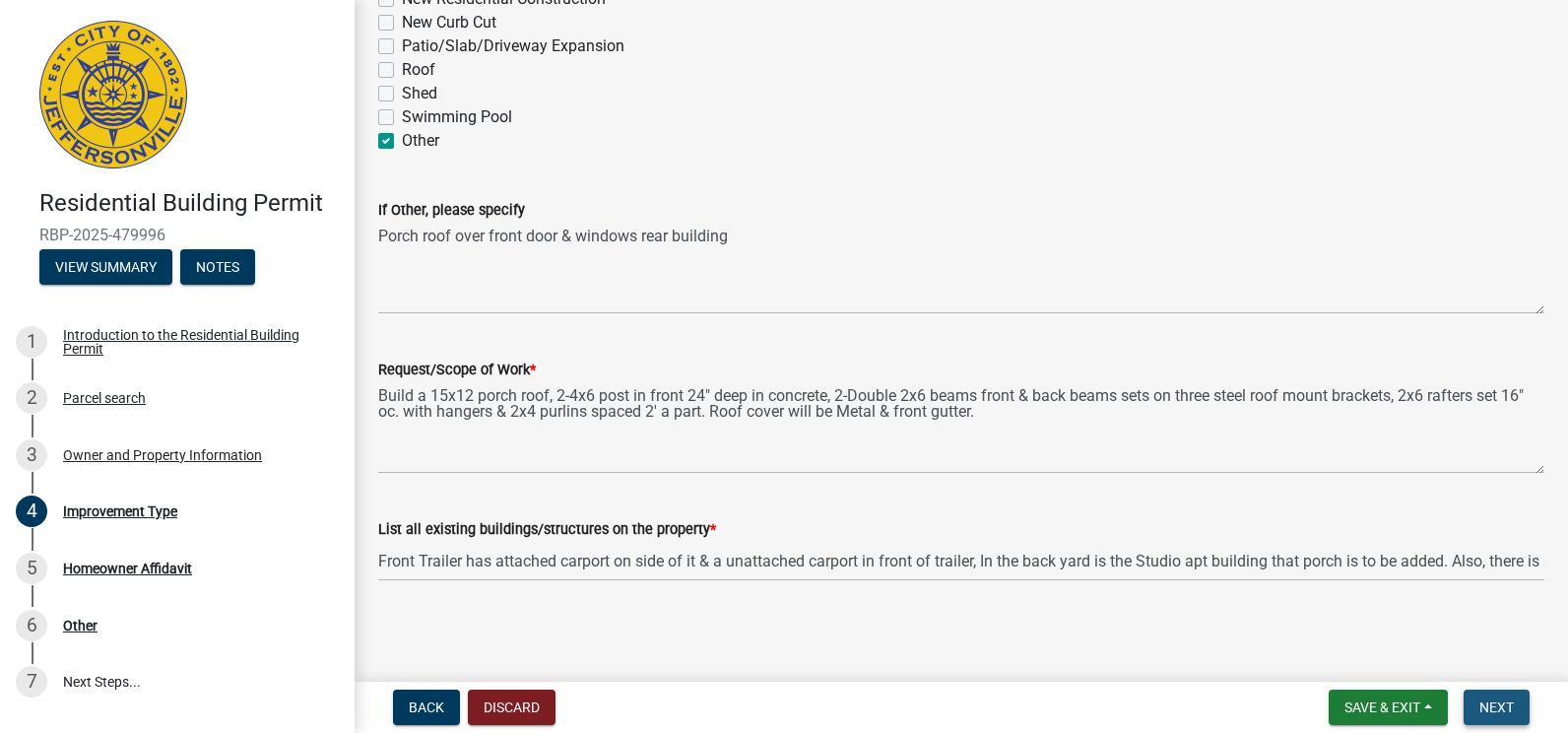
click at [1488, 704] on span "Next" at bounding box center [1496, 707] width 35 height 16
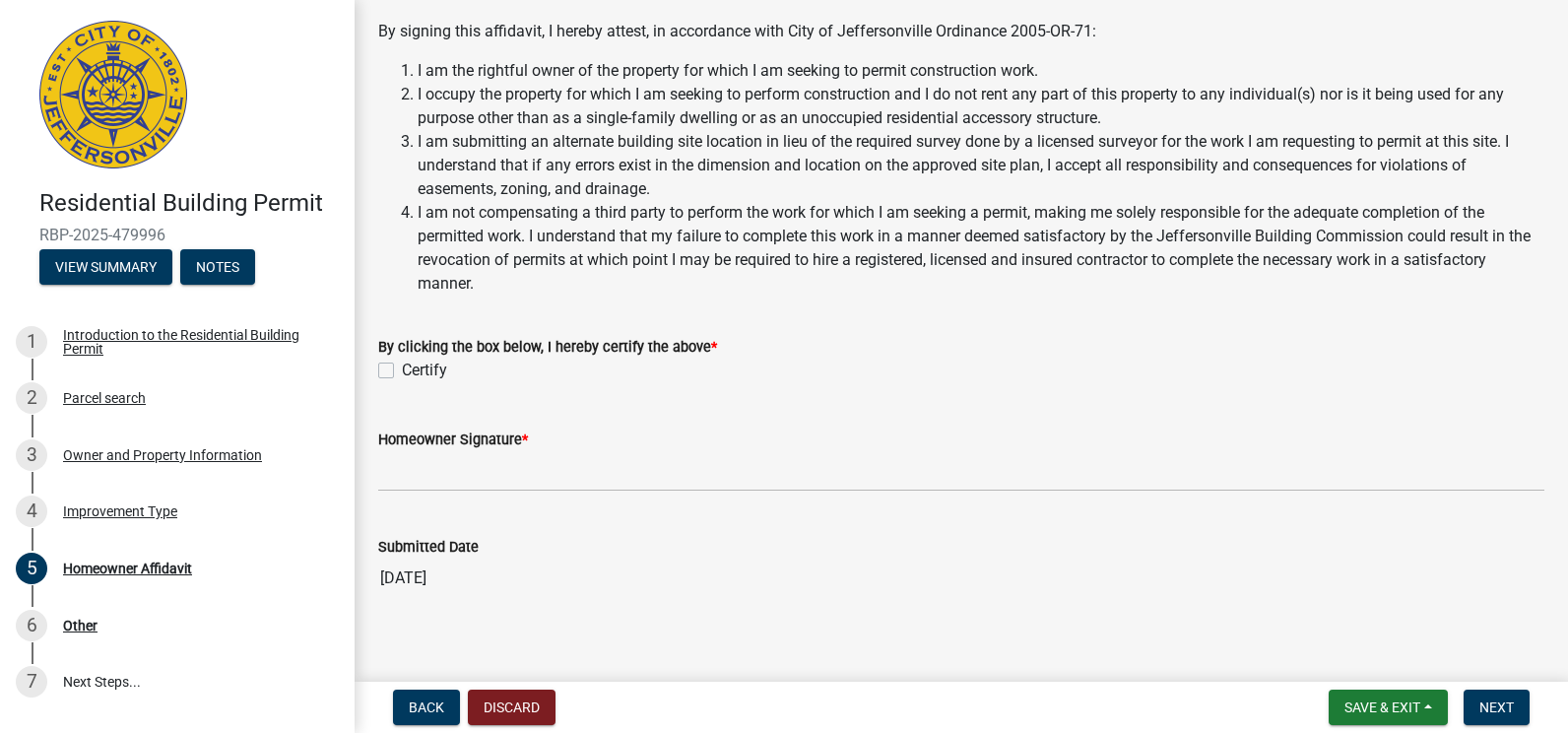
scroll to position [510, 0]
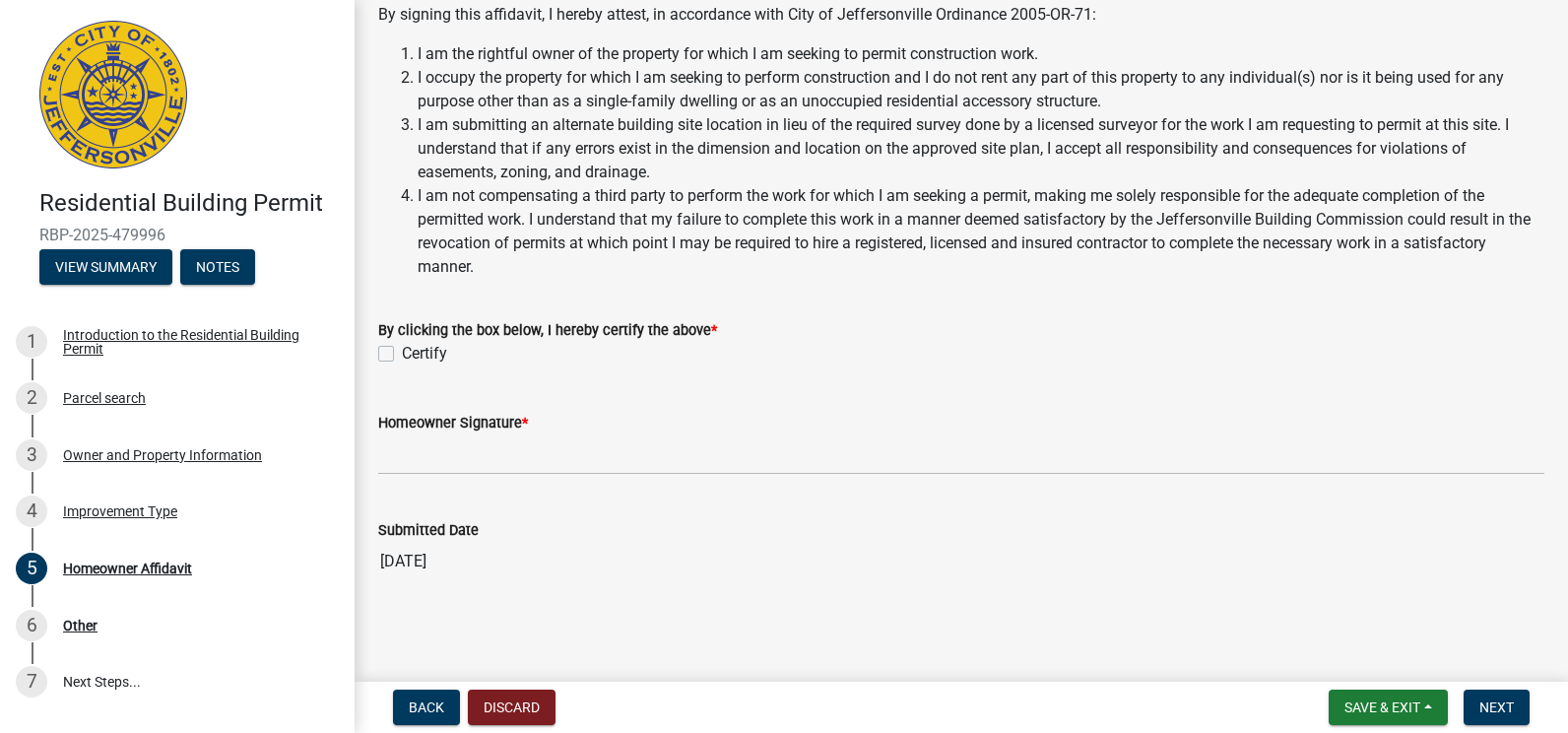
click at [402, 357] on label "Certify" at bounding box center [424, 354] width 45 height 24
click at [402, 355] on input "Certify" at bounding box center [408, 348] width 13 height 13
checkbox input "true"
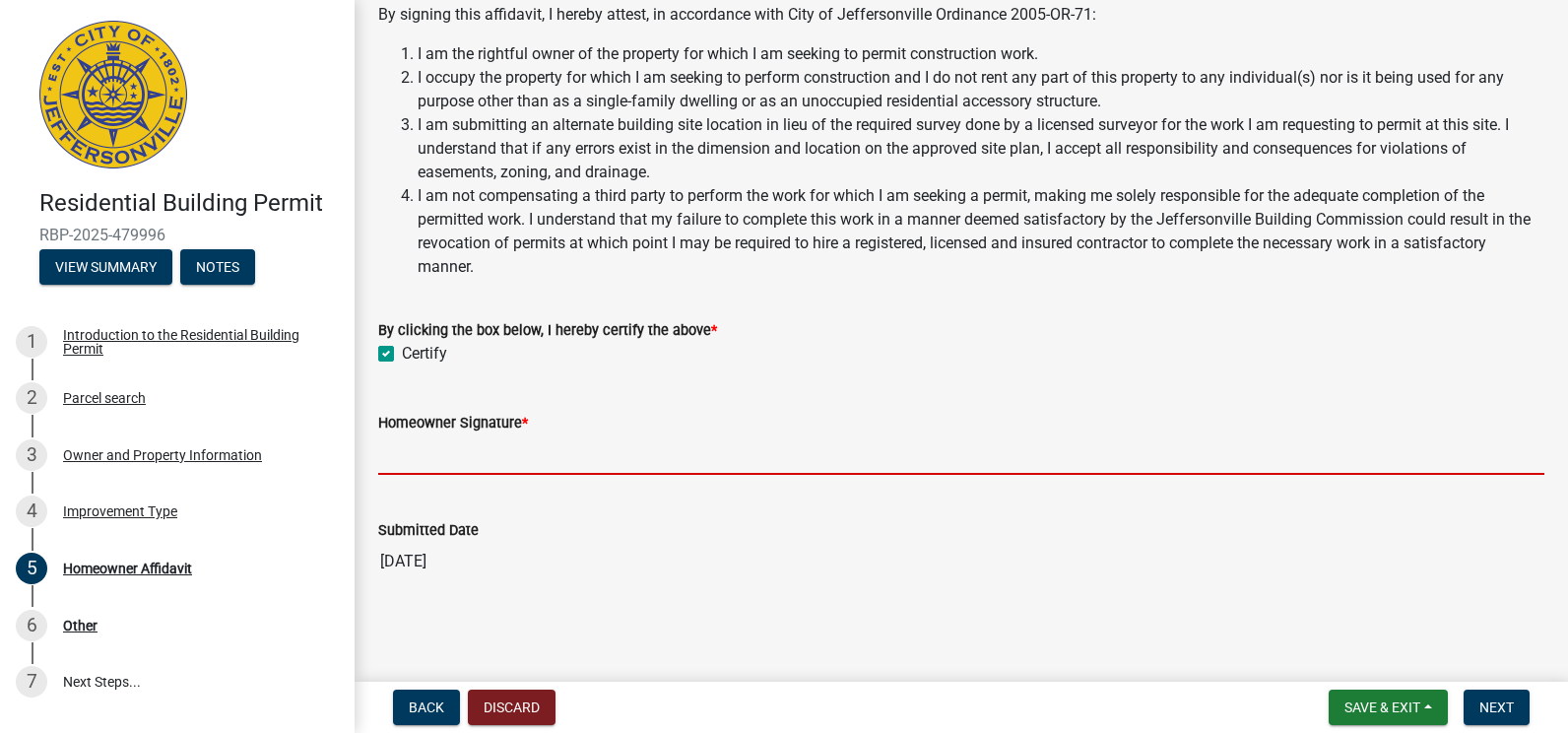
click at [428, 456] on input "Homeowner Signature *" at bounding box center [961, 455] width 1166 height 40
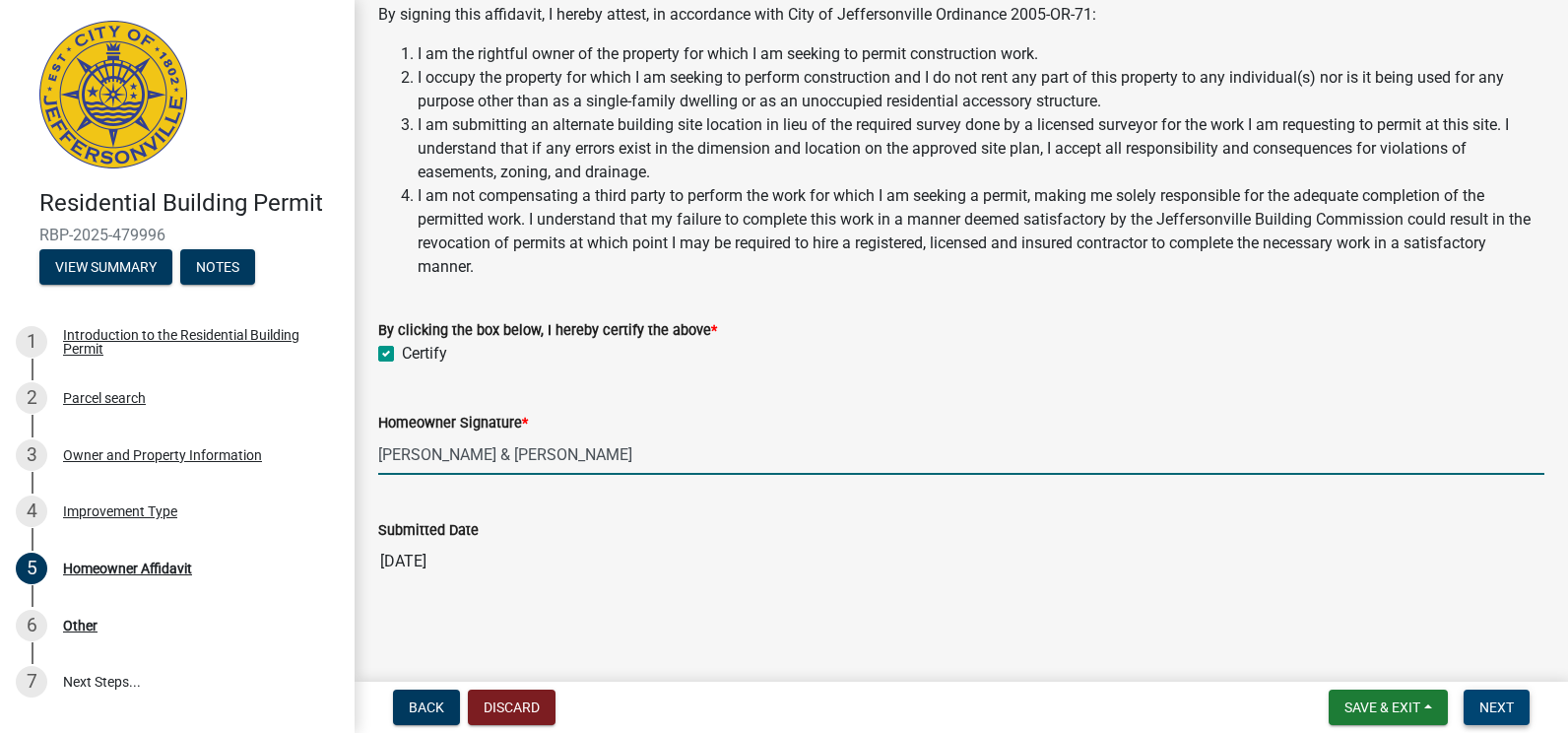
type input "[PERSON_NAME] & [PERSON_NAME]"
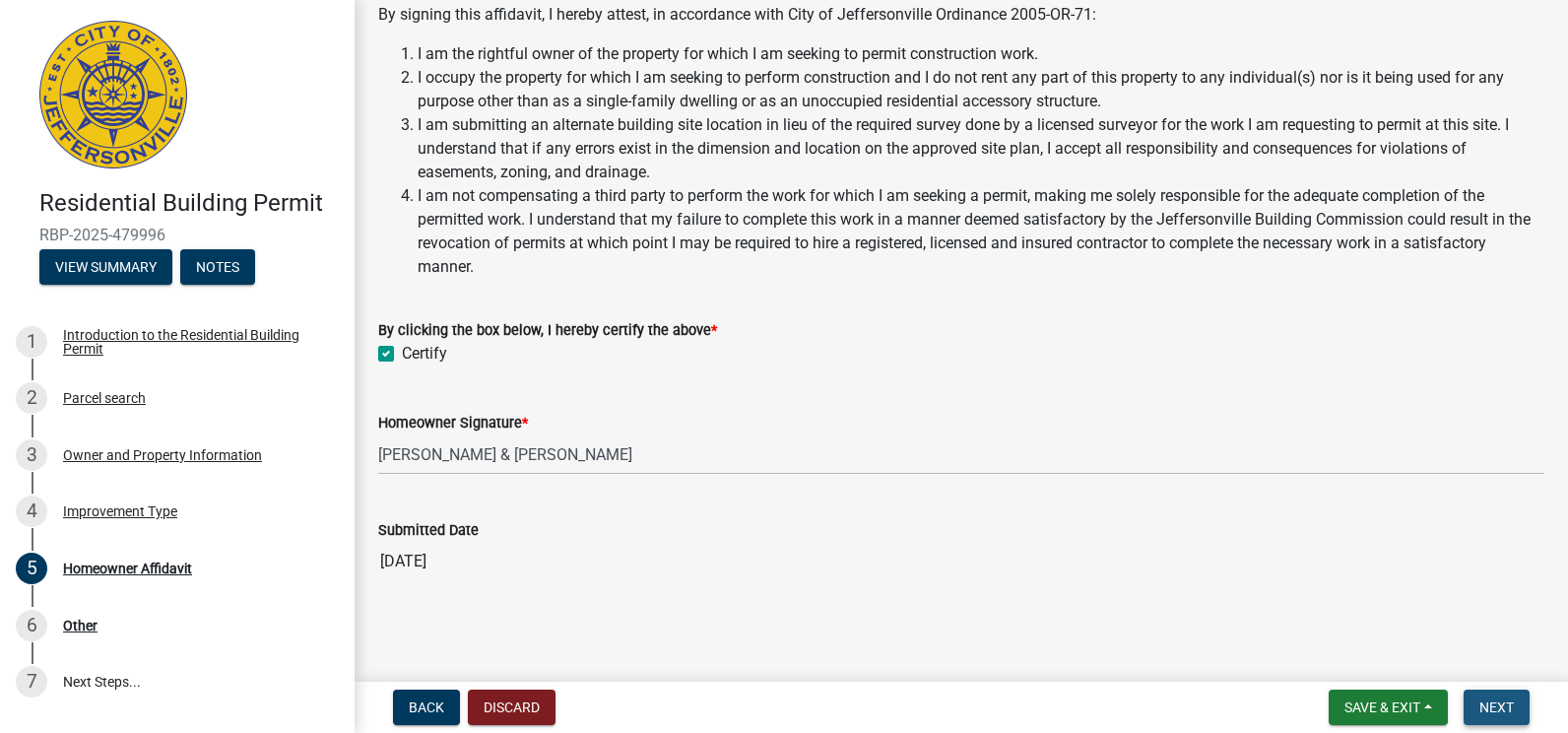
click at [1501, 713] on span "Next" at bounding box center [1496, 707] width 35 height 16
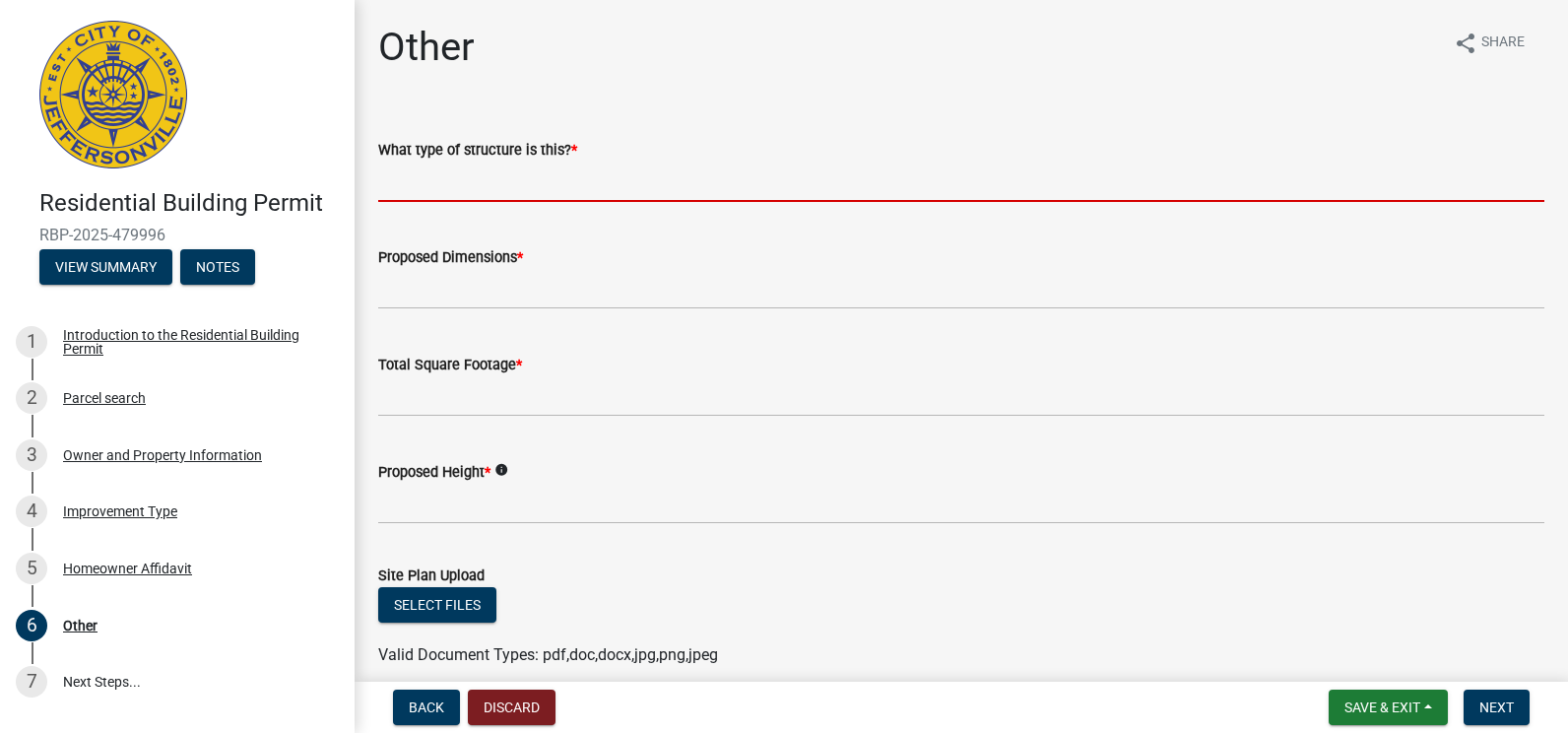
click at [415, 175] on input "What type of structure is this? *" at bounding box center [961, 182] width 1166 height 40
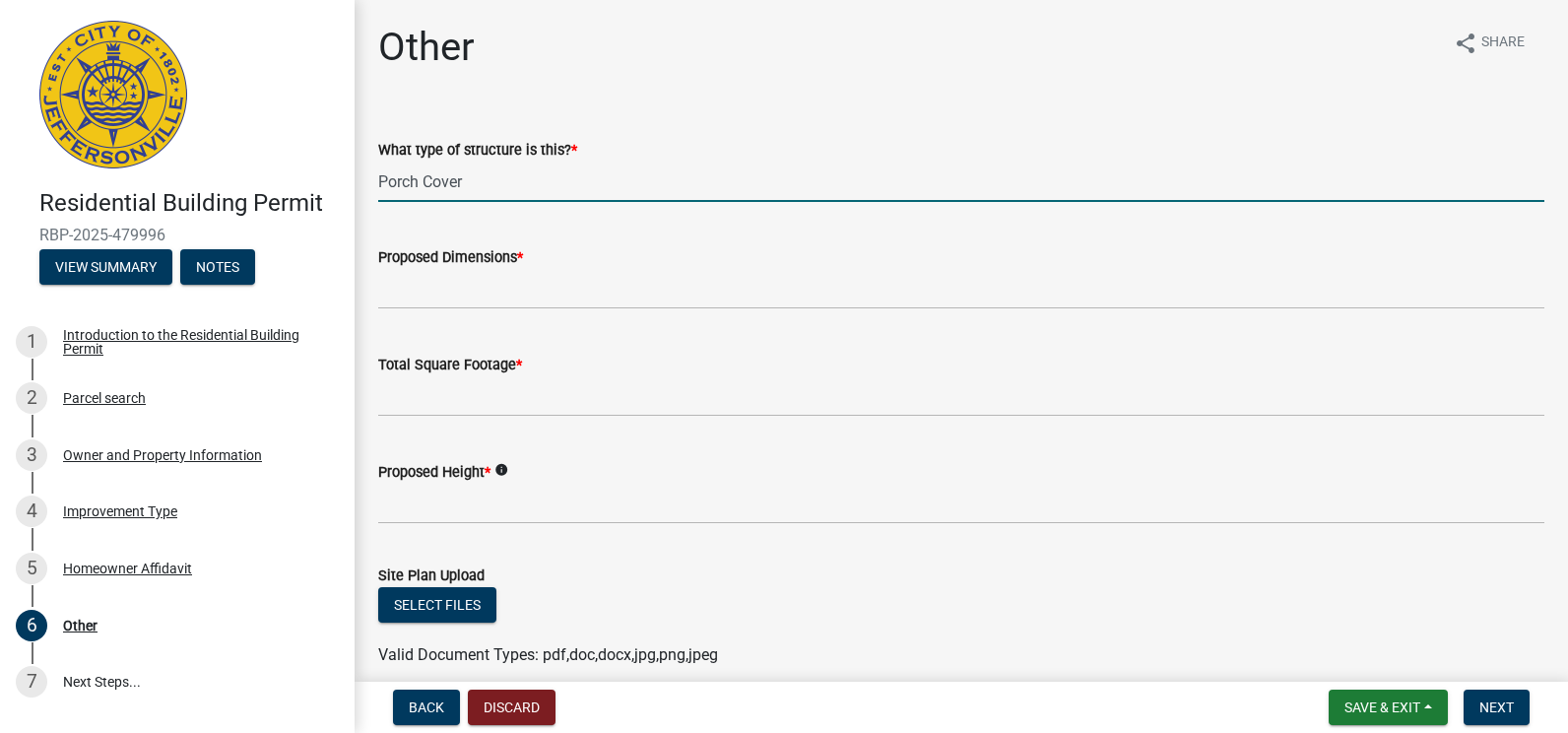
type input "Porch Cover"
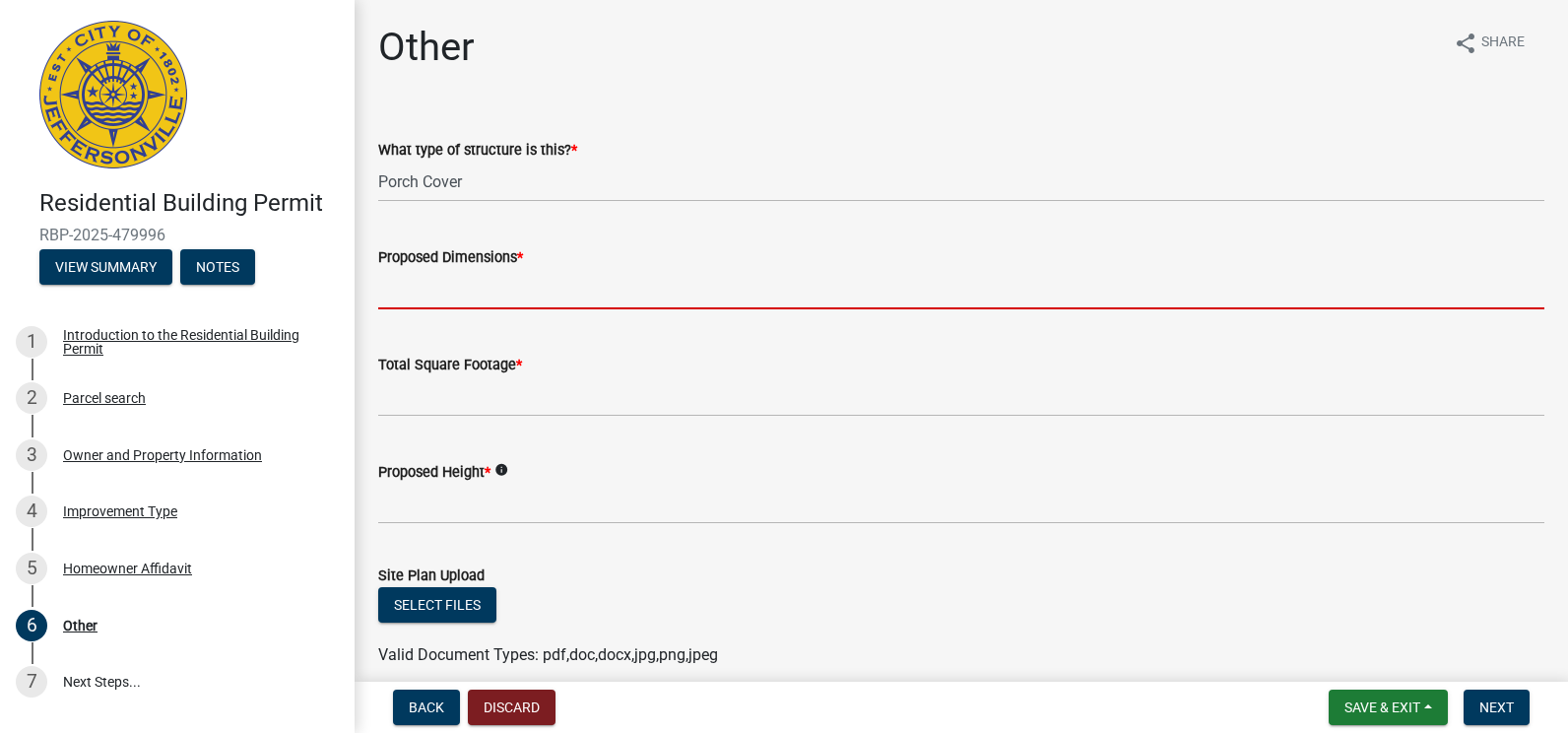
click at [405, 292] on input "Proposed Dimensions *" at bounding box center [961, 289] width 1166 height 40
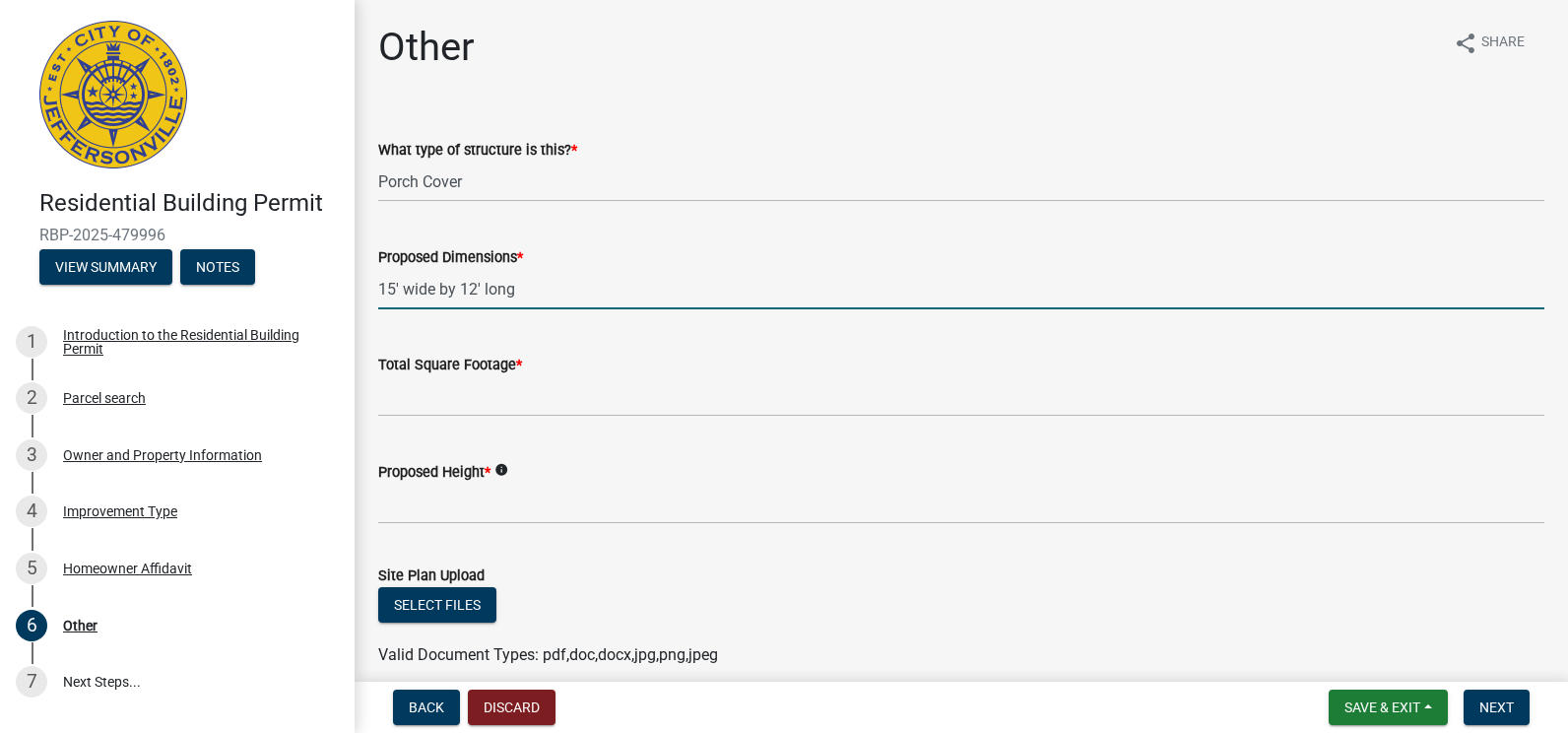
click at [516, 289] on input "15' wide by 12' long" at bounding box center [961, 289] width 1166 height 40
type input "15' wide by 12' long 8' high in front & 9' in back"
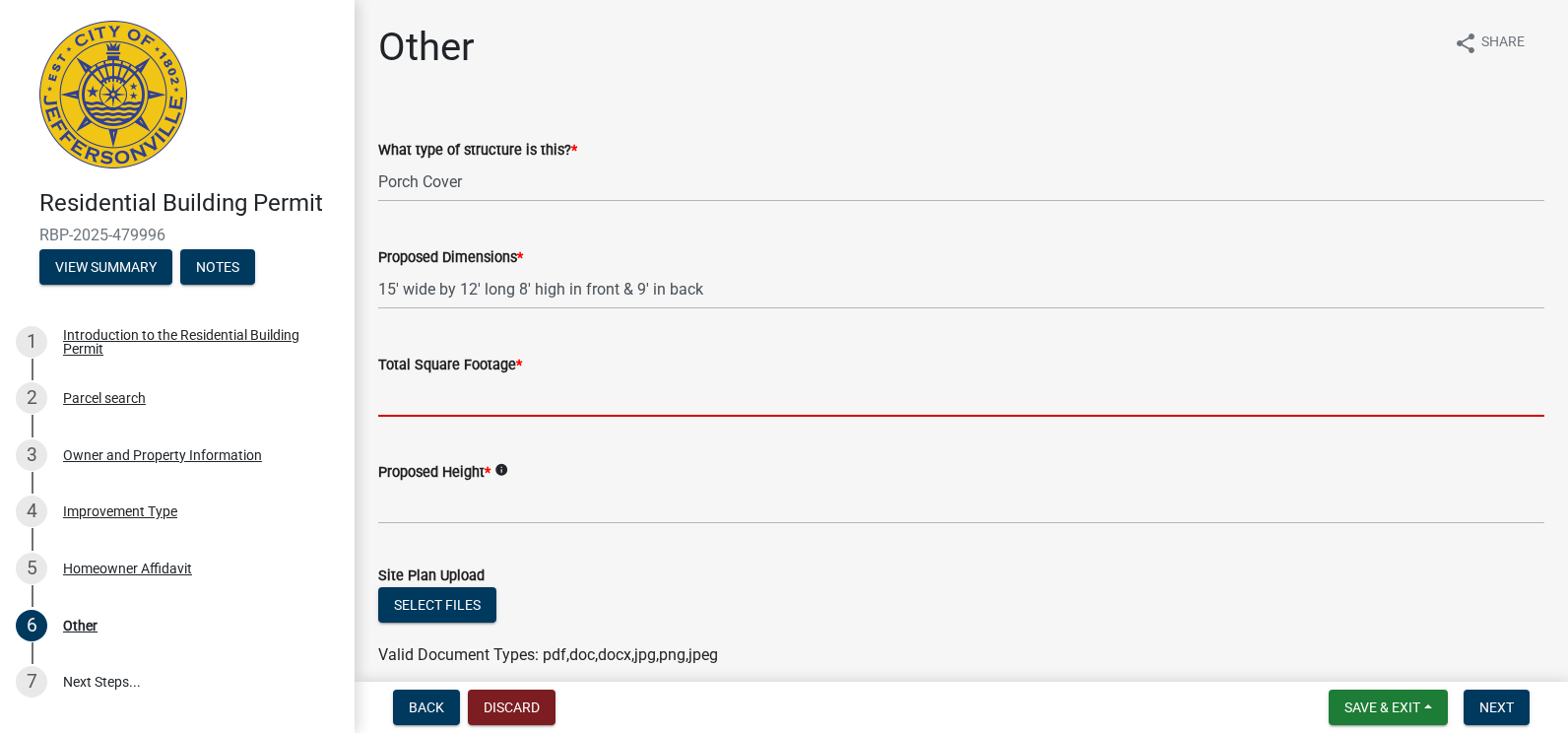
click at [398, 401] on input "Total Square Footage *" at bounding box center [961, 396] width 1166 height 40
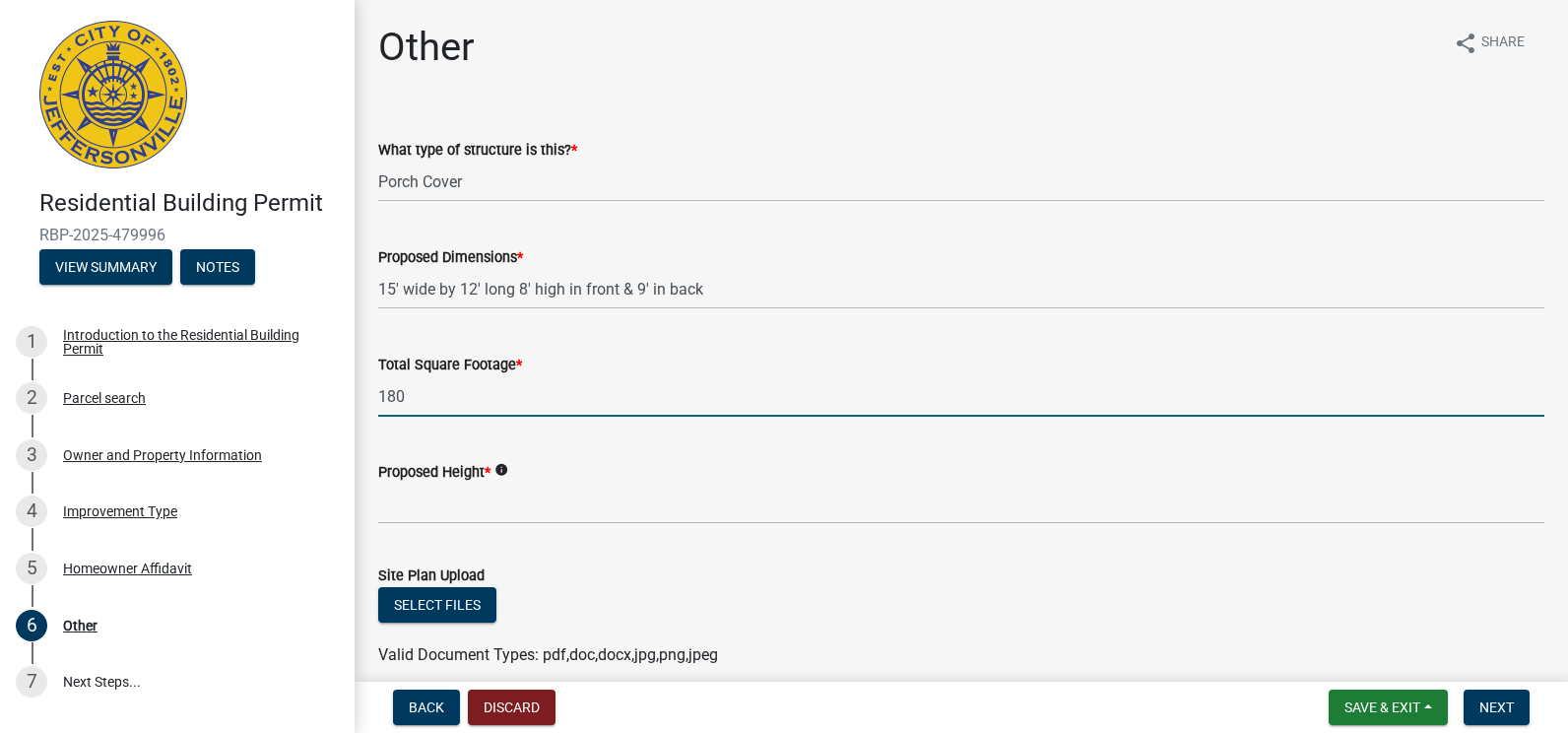
type input "180"
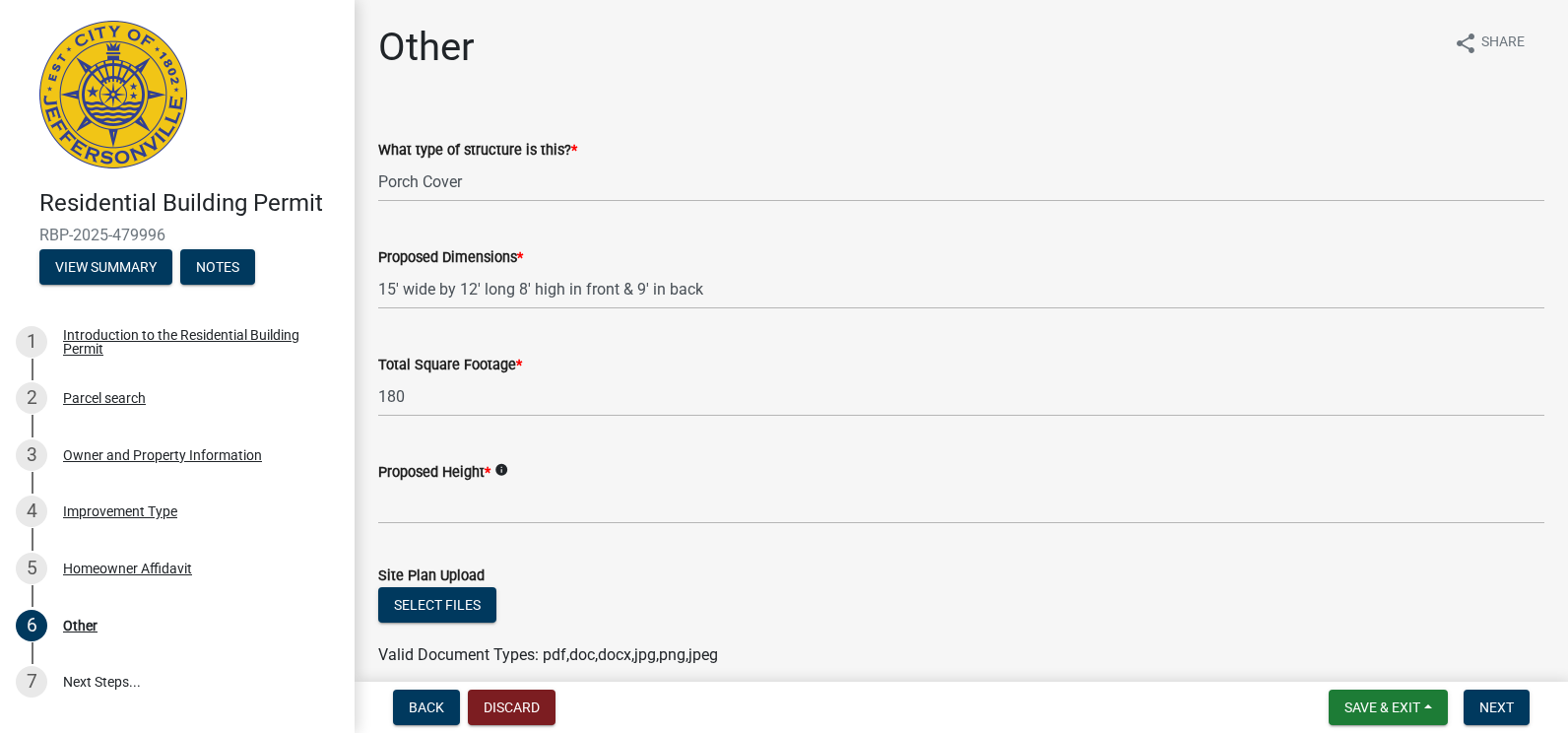
click at [504, 467] on icon "info" at bounding box center [502, 470] width 14 height 14
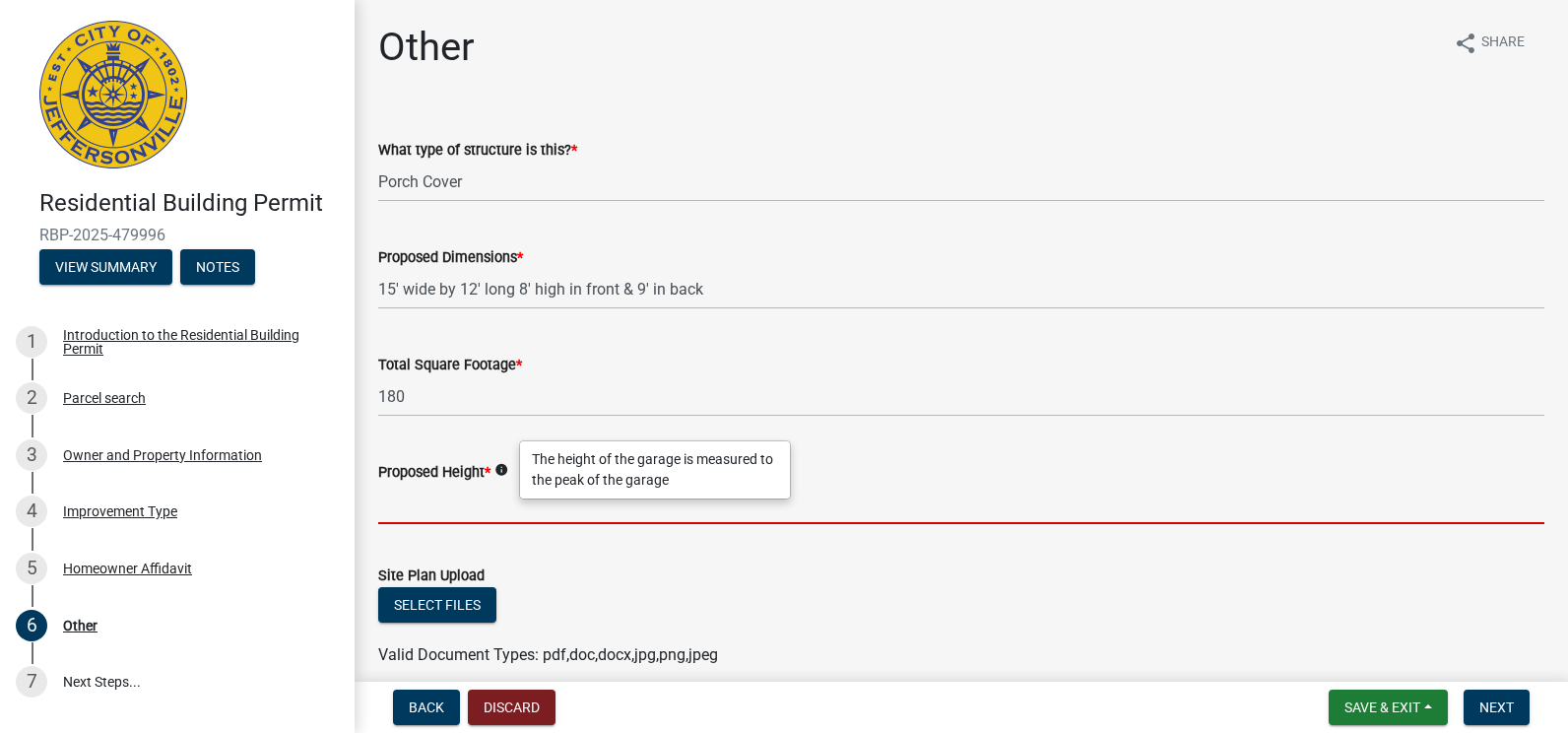
click at [391, 507] on input "Proposed Height *" at bounding box center [961, 504] width 1166 height 40
type input "t"
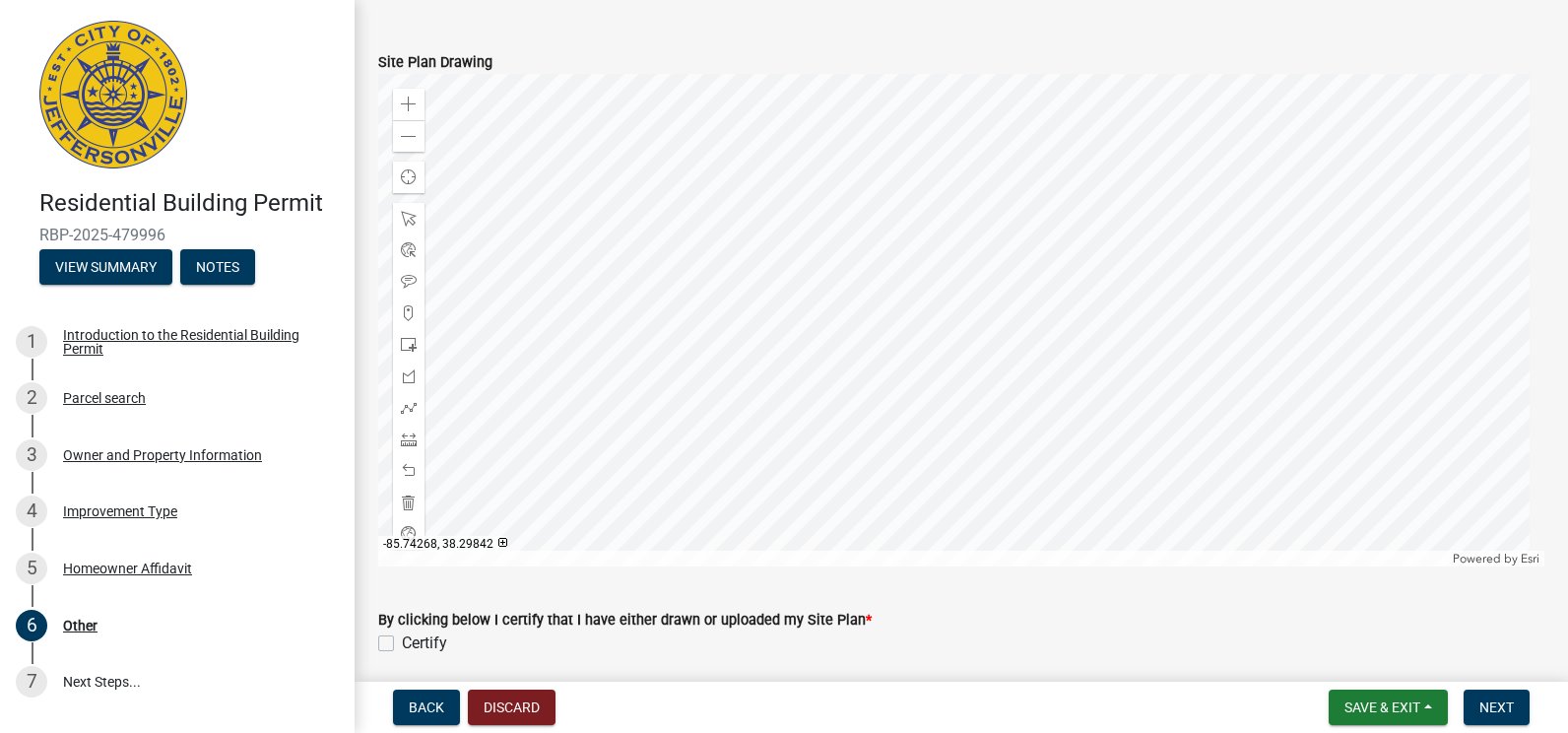
scroll to position [1281, 0]
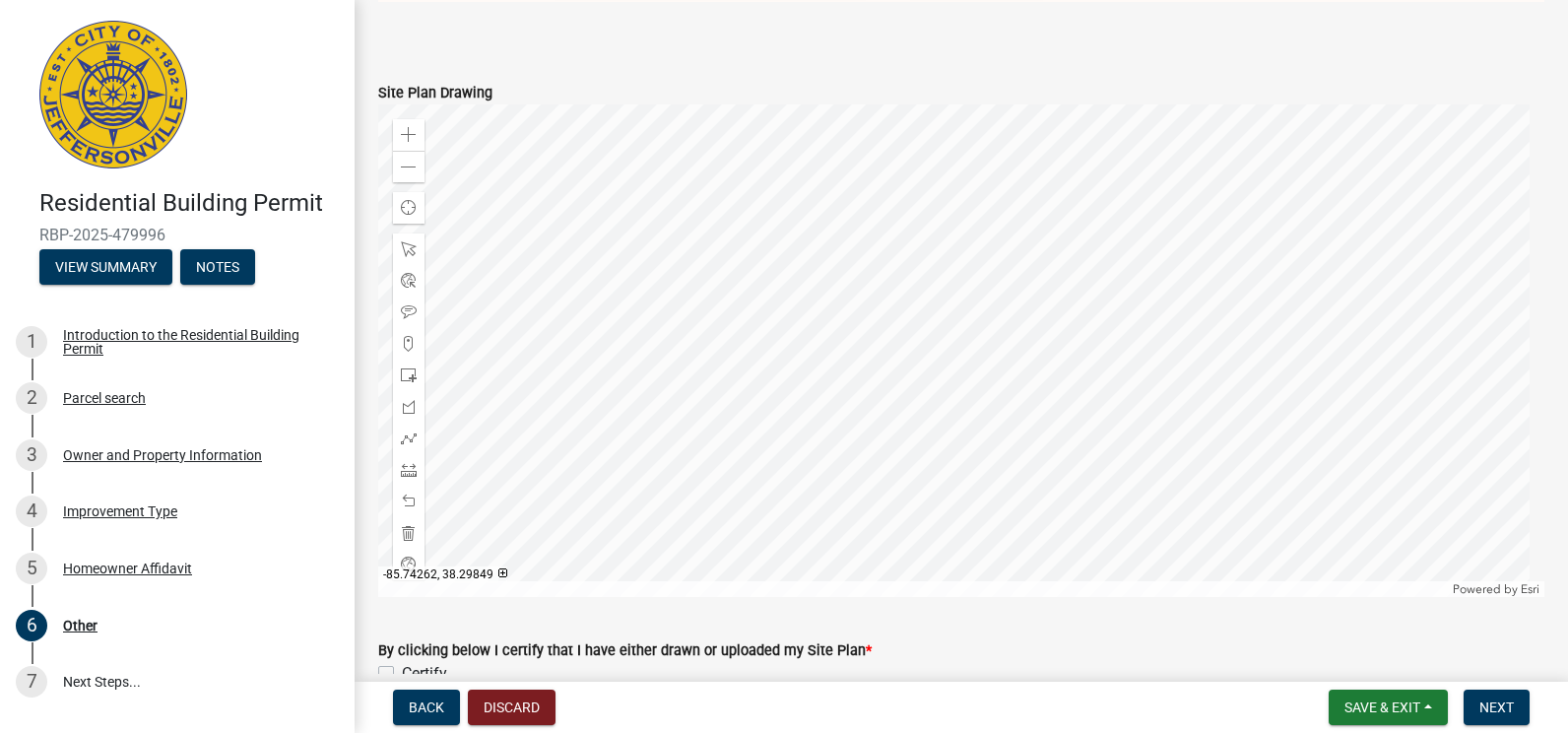
type input "To clear the door opening"
click at [959, 340] on div at bounding box center [961, 351] width 1166 height 493
click at [1059, 275] on div at bounding box center [961, 351] width 1166 height 493
click at [413, 127] on span at bounding box center [409, 135] width 16 height 16
click at [405, 160] on span at bounding box center [409, 168] width 16 height 16
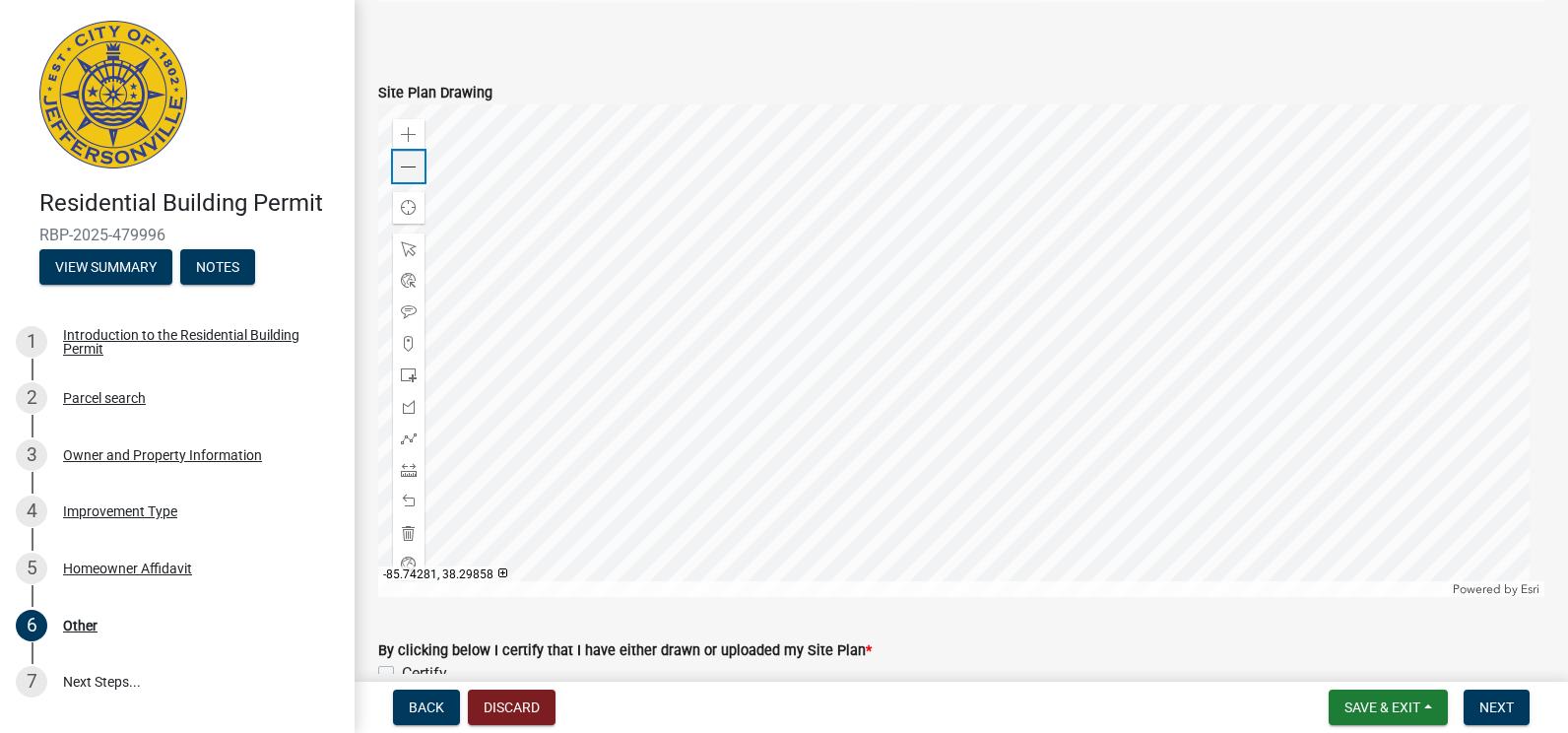
click at [405, 160] on span at bounding box center [409, 168] width 16 height 16
click at [408, 161] on span at bounding box center [409, 168] width 16 height 16
click at [407, 160] on span at bounding box center [409, 168] width 16 height 16
click at [411, 127] on span at bounding box center [409, 135] width 16 height 16
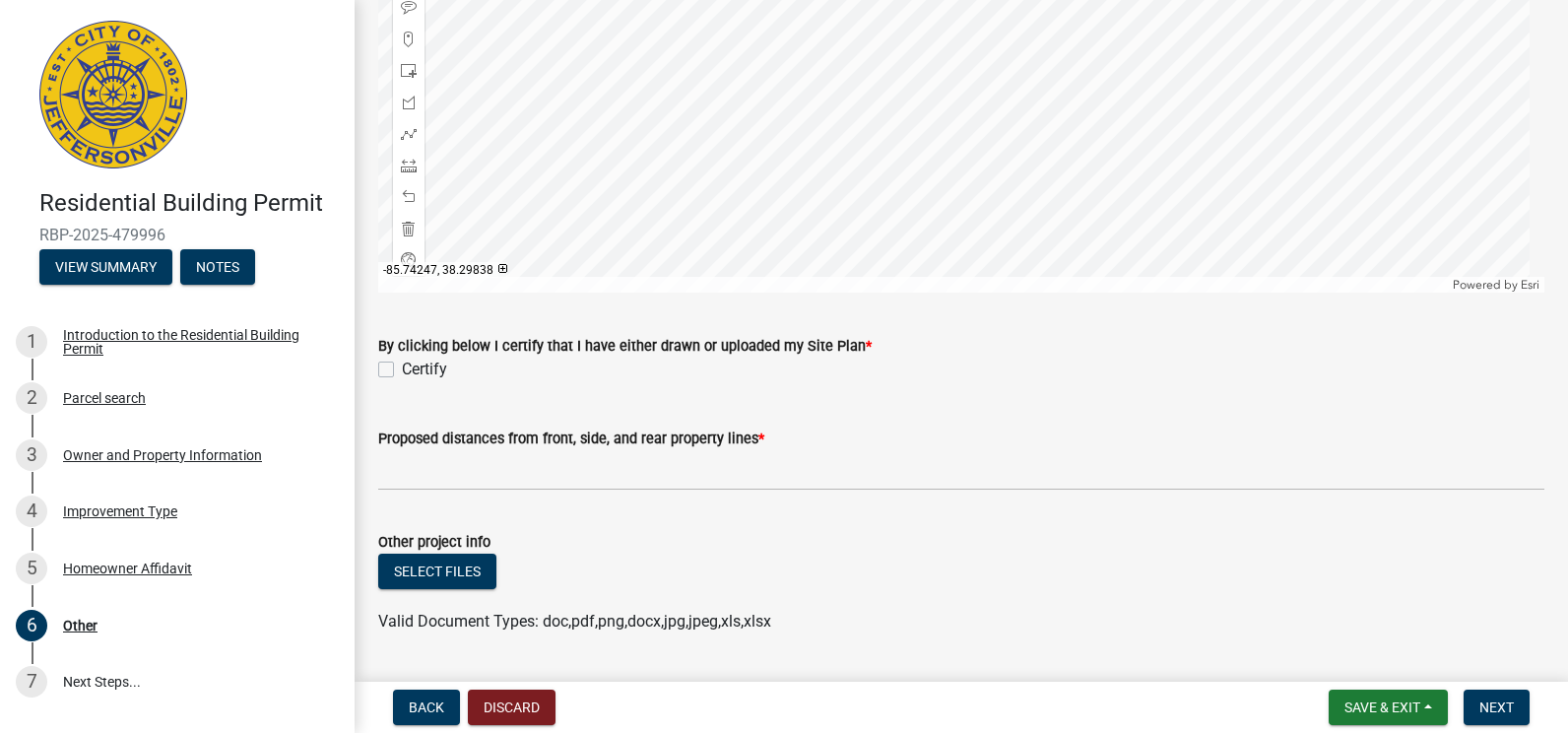
scroll to position [1633, 0]
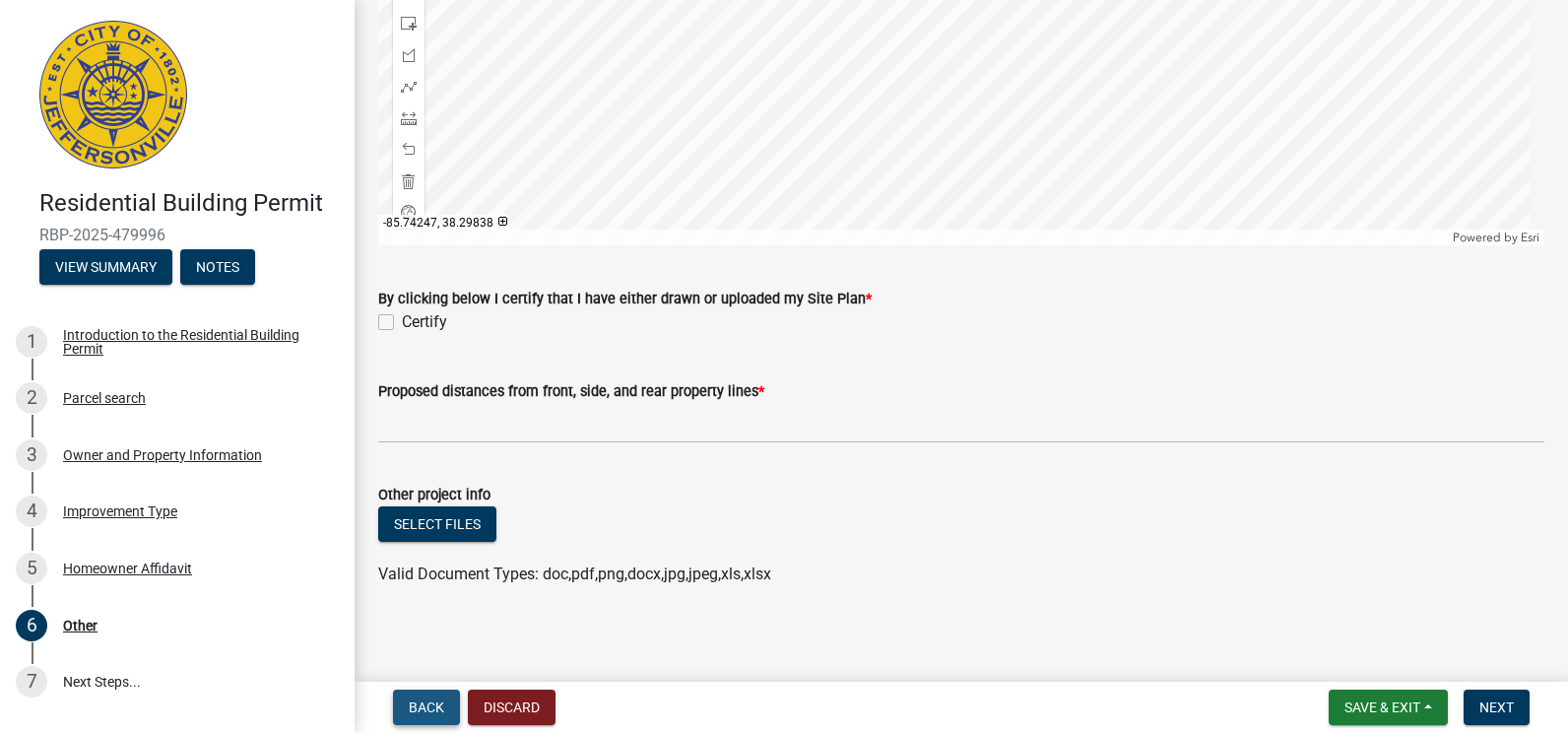
click at [433, 702] on span "Back" at bounding box center [427, 707] width 36 height 16
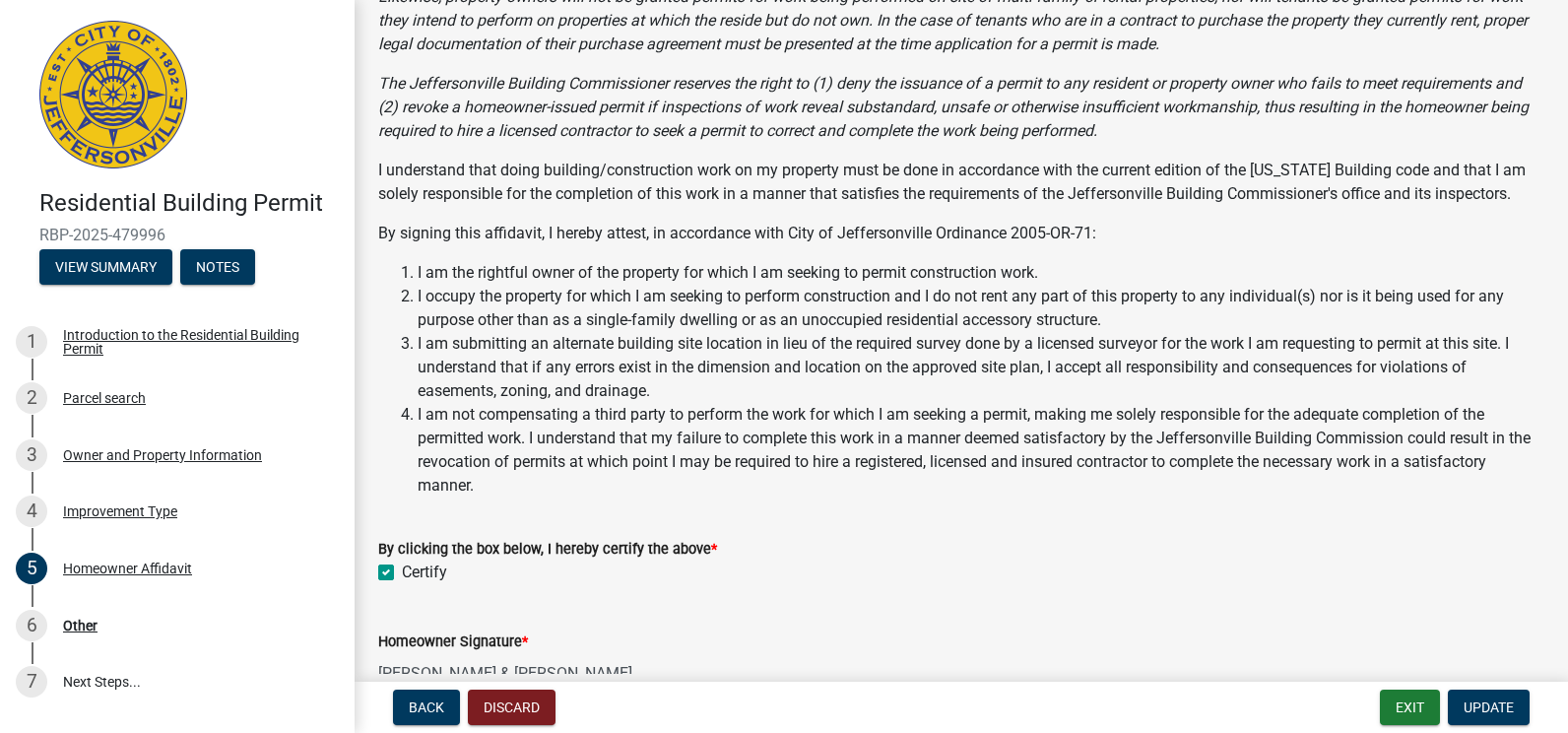
scroll to position [213, 0]
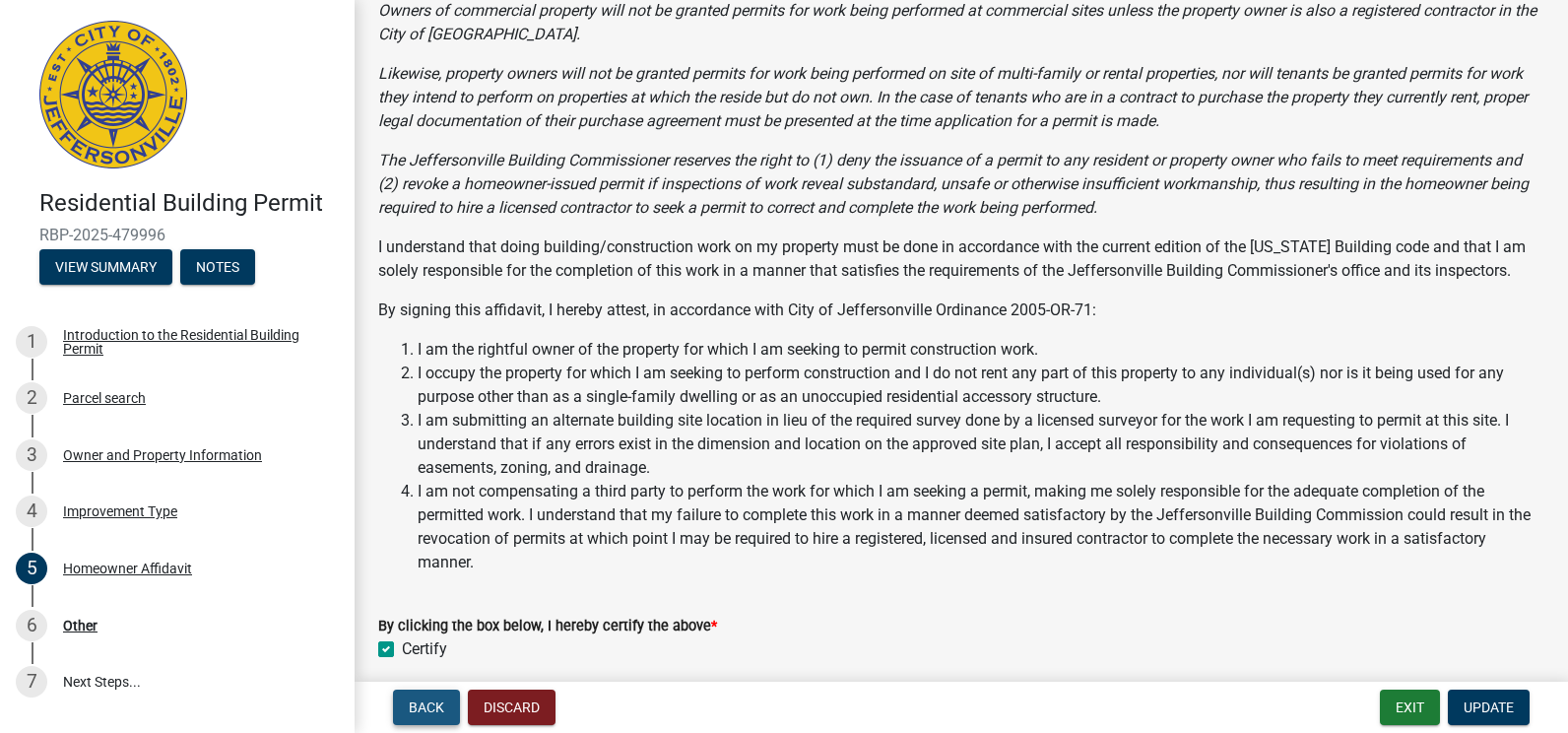
click at [415, 707] on span "Back" at bounding box center [427, 707] width 36 height 16
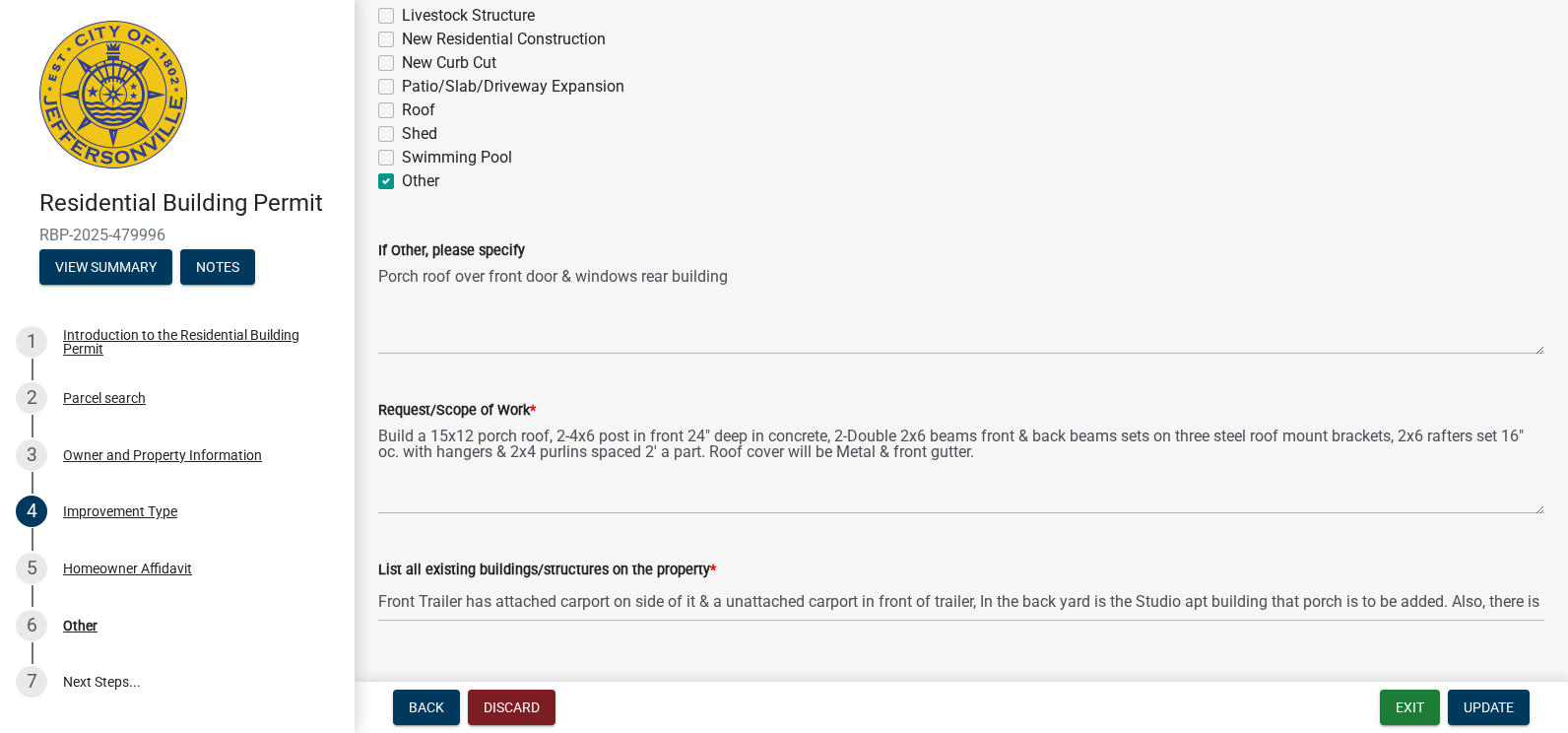
scroll to position [336, 0]
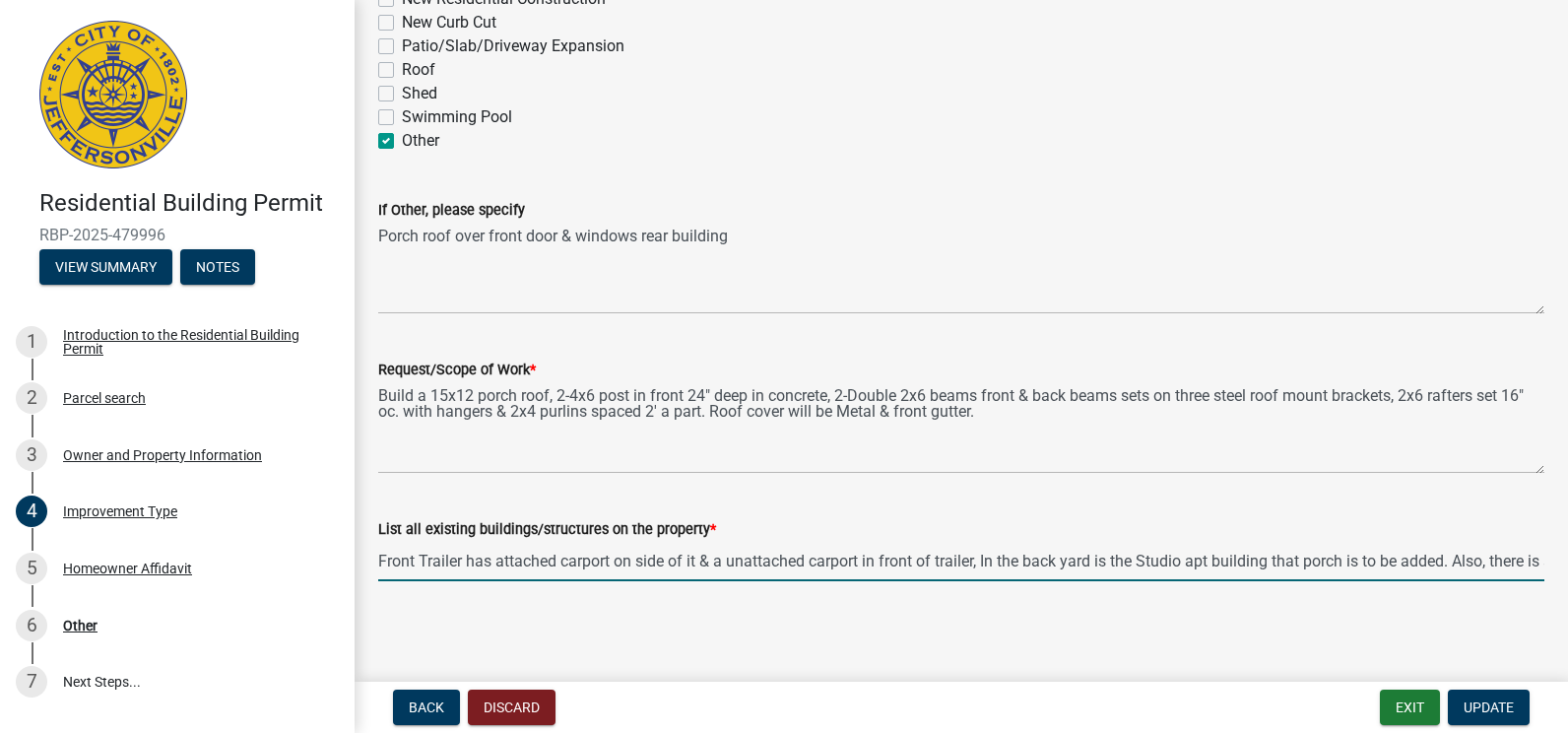
click at [1529, 563] on input "Front Trailer has attached carport on side of it & a unattached carport in fron…" at bounding box center [961, 560] width 1166 height 40
click at [1536, 560] on div "List all existing buildings/structures on the property * Front Trailer has atta…" at bounding box center [961, 536] width 1196 height 92
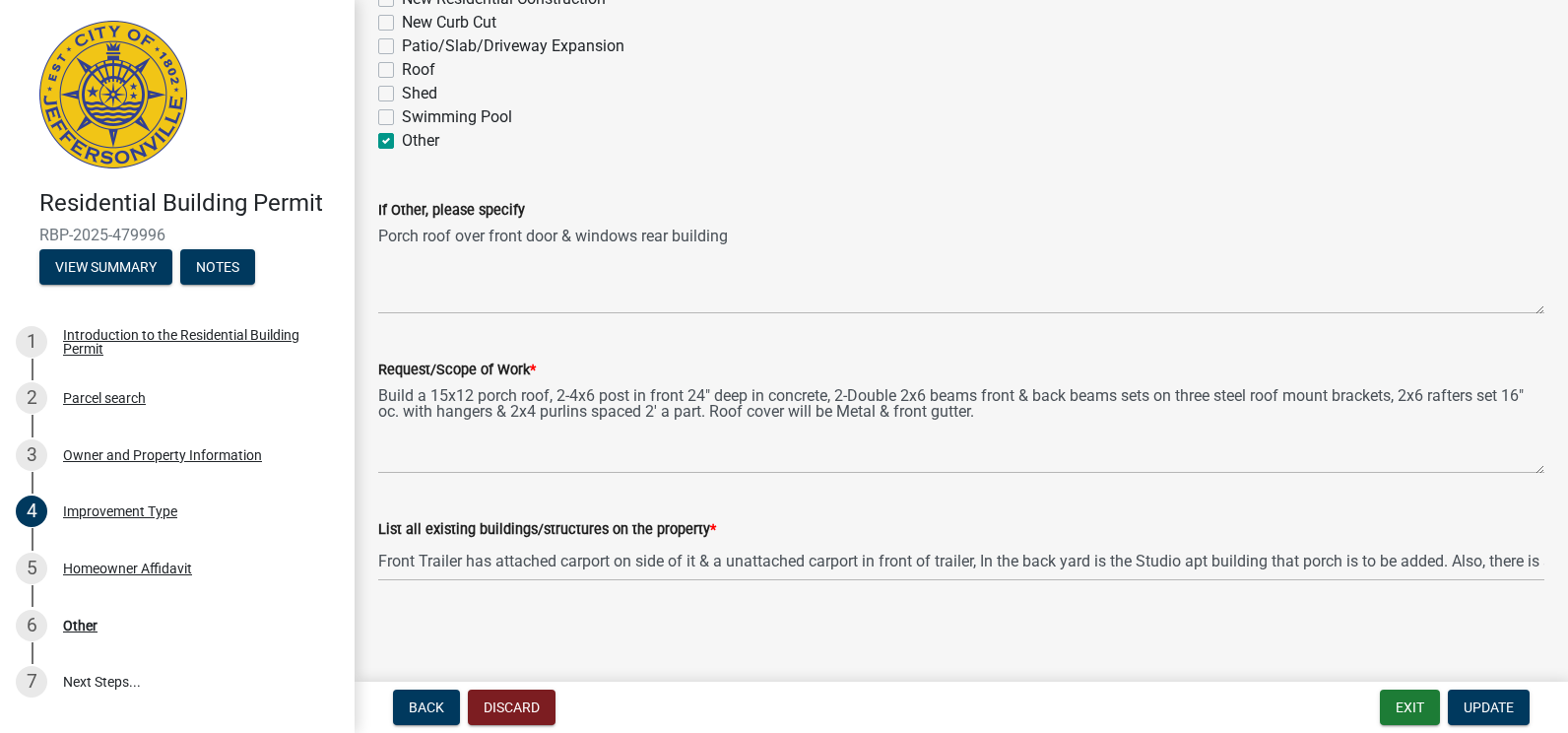
click at [1536, 560] on div "List all existing buildings/structures on the property * Front Trailer has atta…" at bounding box center [961, 536] width 1196 height 92
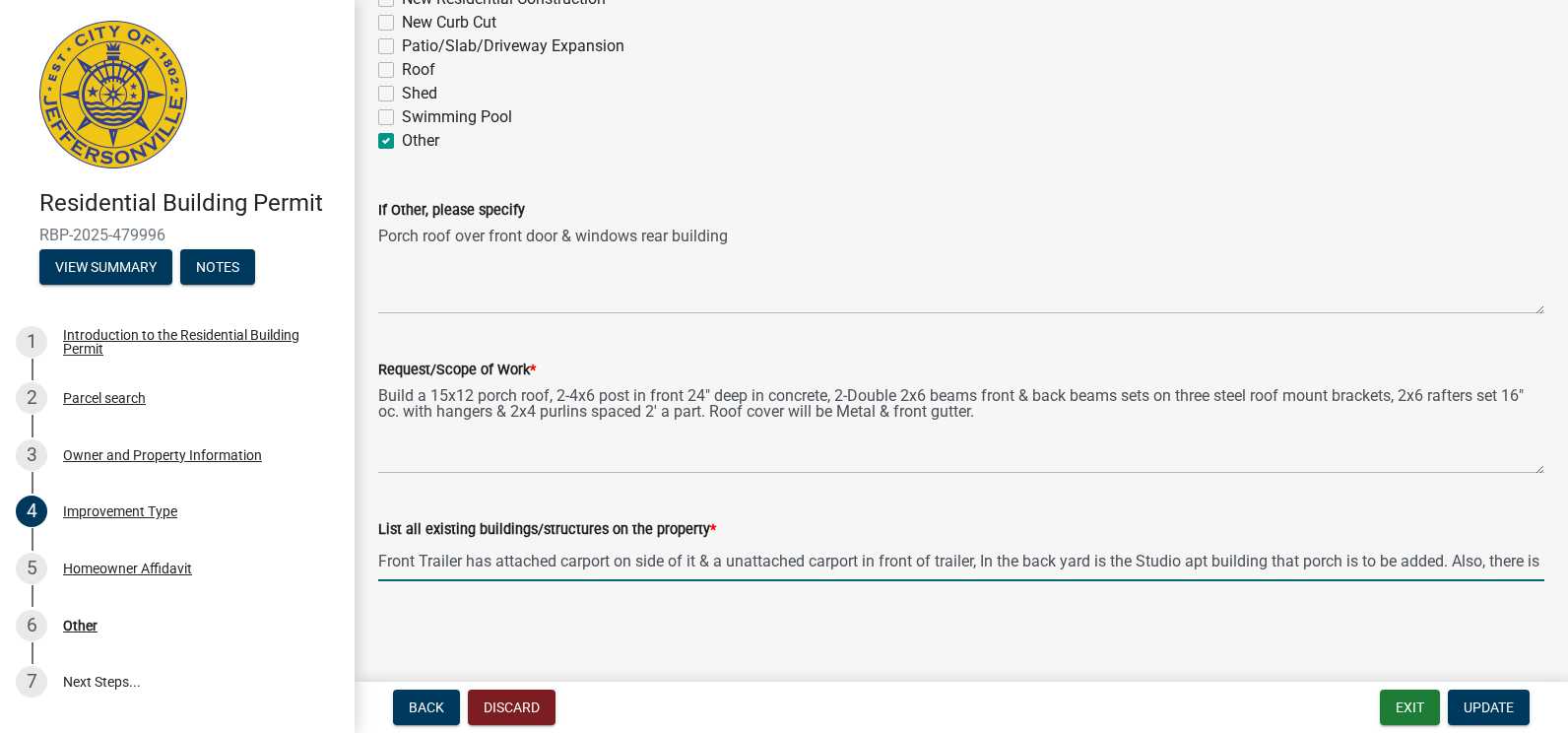
click at [1455, 560] on input "Front Trailer has attached carport on side of it & a unattached carport in fron…" at bounding box center [961, 560] width 1166 height 40
click at [1495, 561] on input "Front Trailer has attached carport on side of it & a unattached carport in fron…" at bounding box center [961, 560] width 1166 height 40
click at [1521, 562] on input "Front Trailer has attached carport on side of it & a unattached carport in fron…" at bounding box center [961, 560] width 1166 height 40
click at [1504, 559] on input "Front Trailer has attached carport on side of it & a unattached carport in fron…" at bounding box center [961, 560] width 1166 height 40
click at [1460, 559] on input "Front Trailer has attached carport on side of it & a unattached carport in fron…" at bounding box center [961, 560] width 1166 height 40
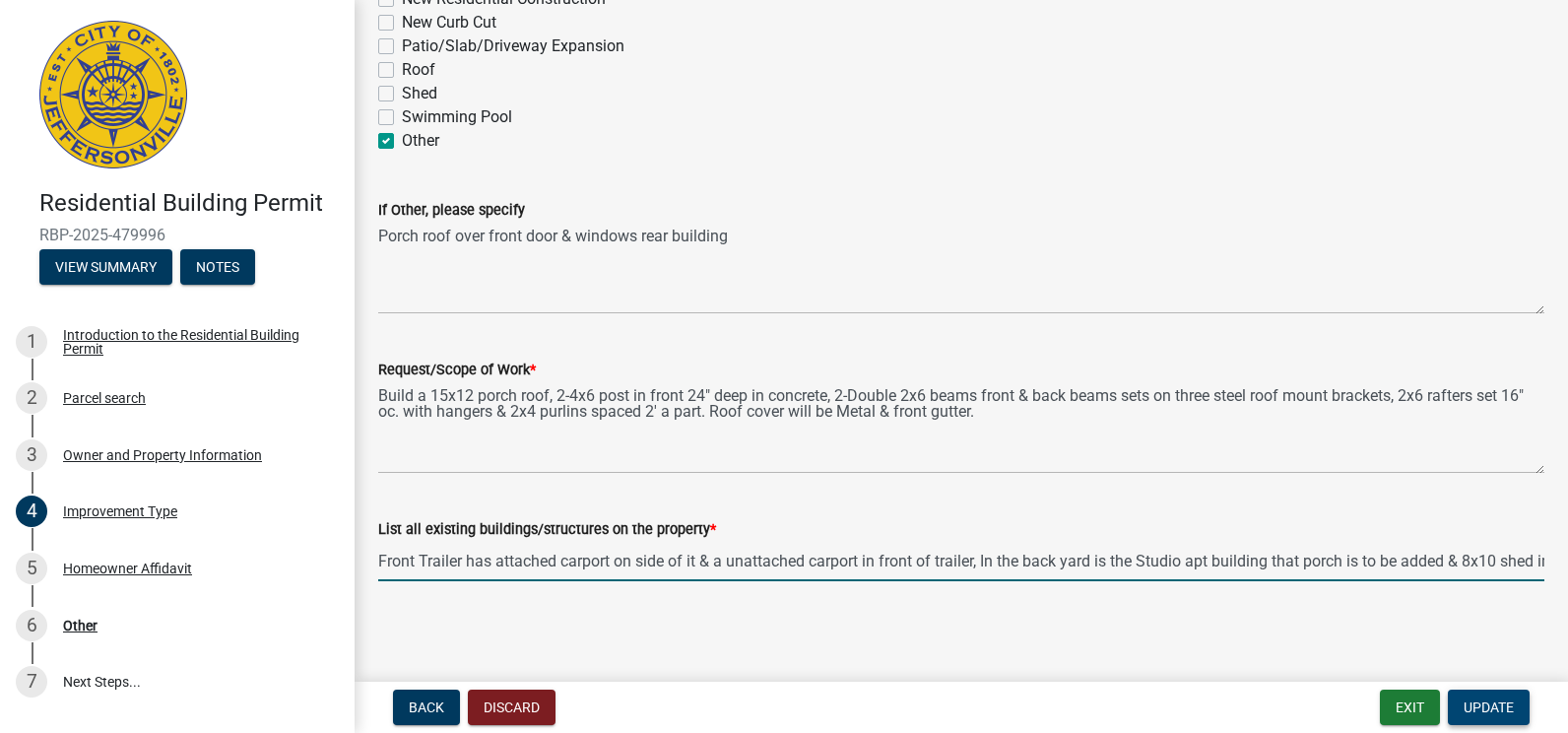
type input "Front Trailer has attached carport on side of it & a unattached carport in fron…"
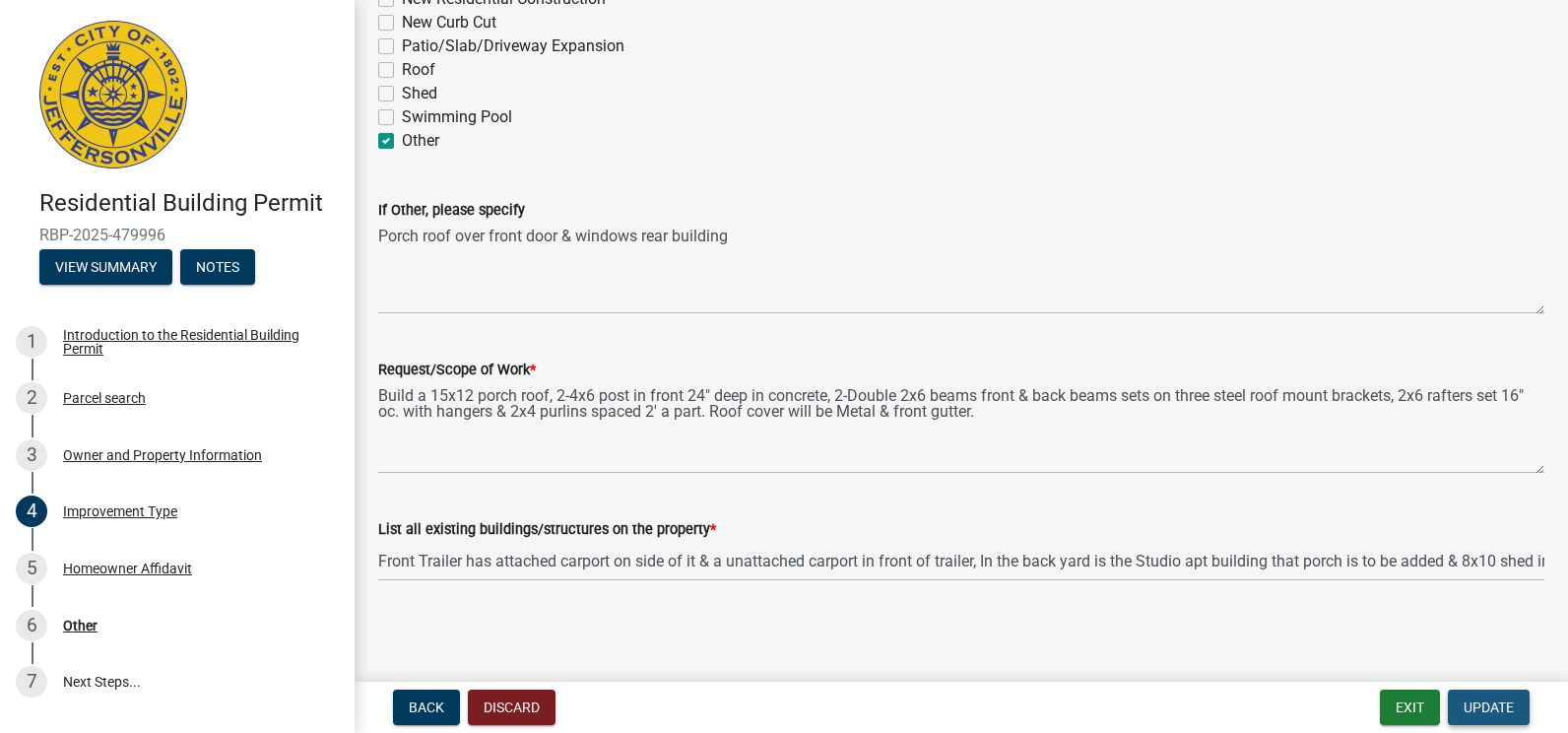
click at [1483, 709] on span "Update" at bounding box center [1489, 707] width 50 height 16
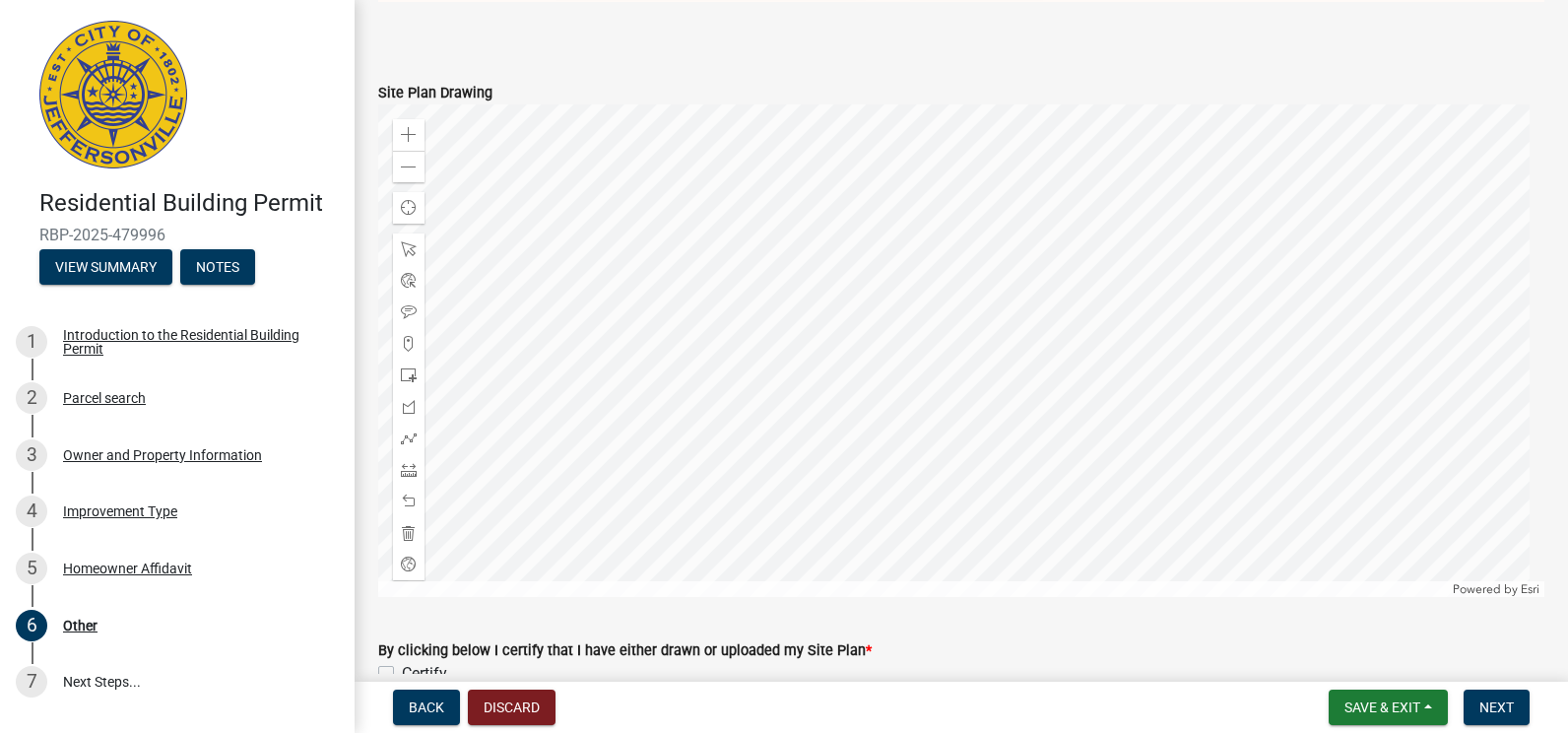
scroll to position [1379, 0]
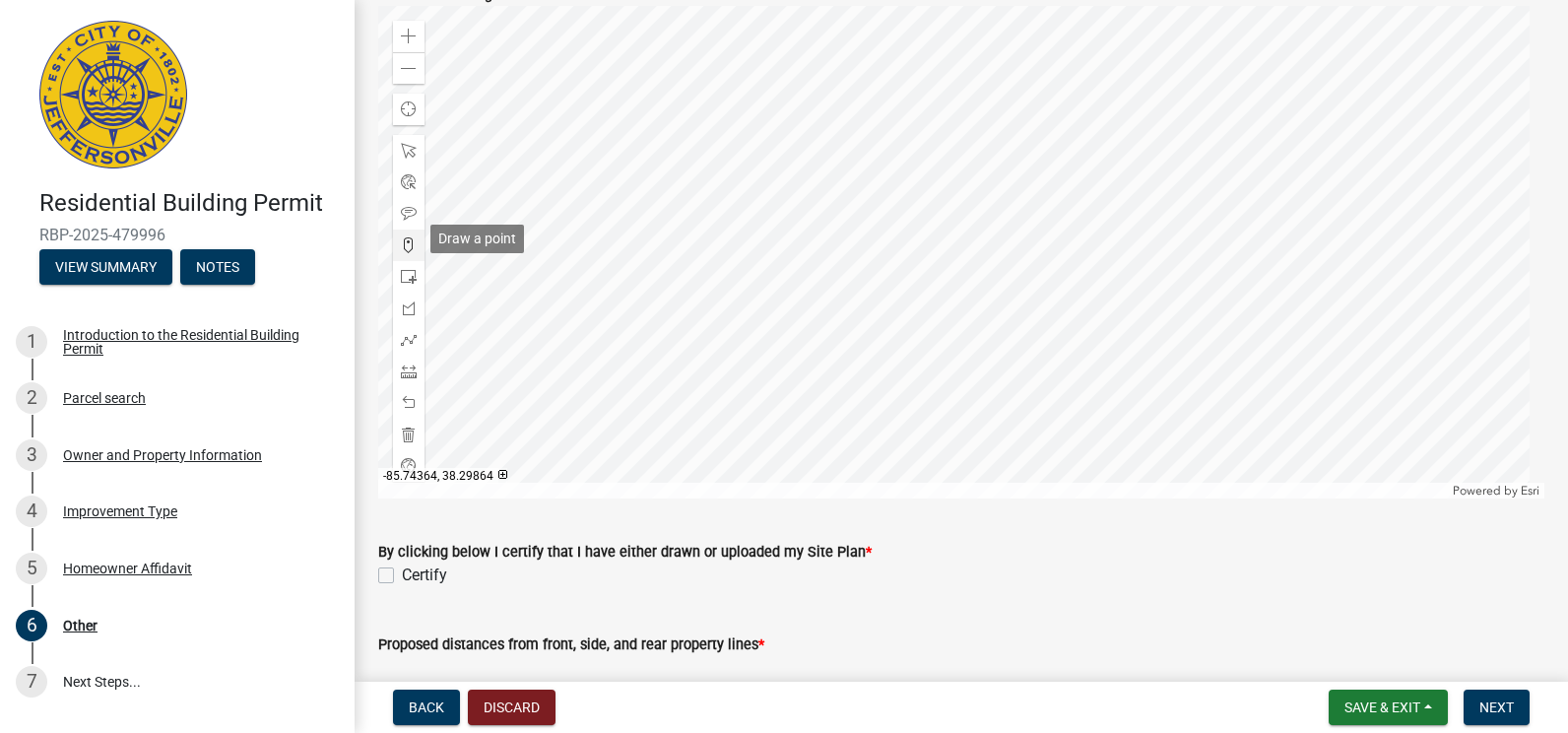
click at [404, 237] on span at bounding box center [409, 245] width 16 height 16
click at [965, 203] on div at bounding box center [961, 253] width 1166 height 493
click at [957, 213] on div at bounding box center [961, 253] width 1166 height 493
click at [406, 144] on span at bounding box center [409, 152] width 16 height 16
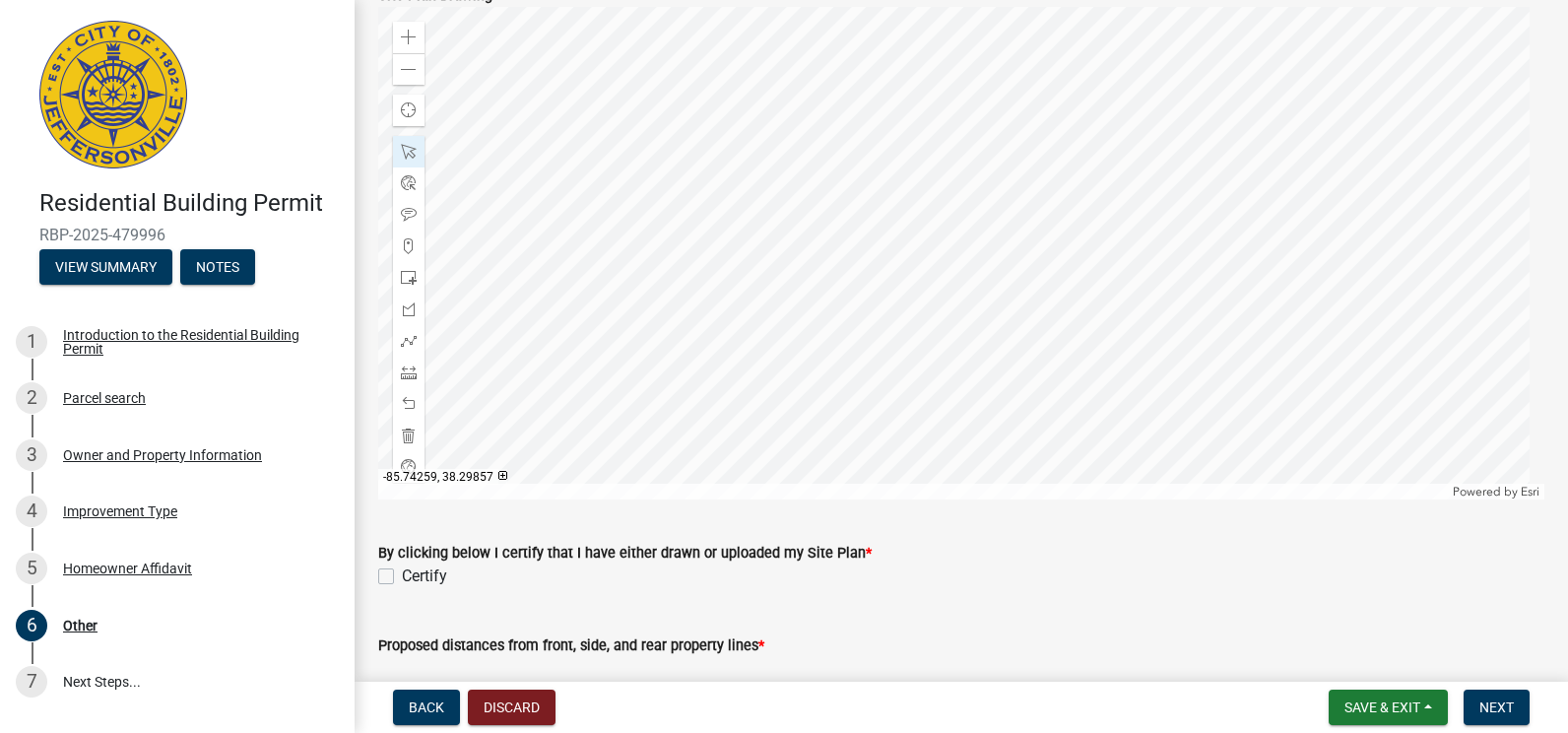
click at [953, 231] on div at bounding box center [961, 253] width 1166 height 493
click at [983, 242] on div at bounding box center [961, 253] width 1166 height 493
click at [409, 270] on span at bounding box center [409, 278] width 16 height 16
click at [897, 236] on div at bounding box center [961, 253] width 1166 height 493
click at [960, 203] on div at bounding box center [961, 253] width 1166 height 493
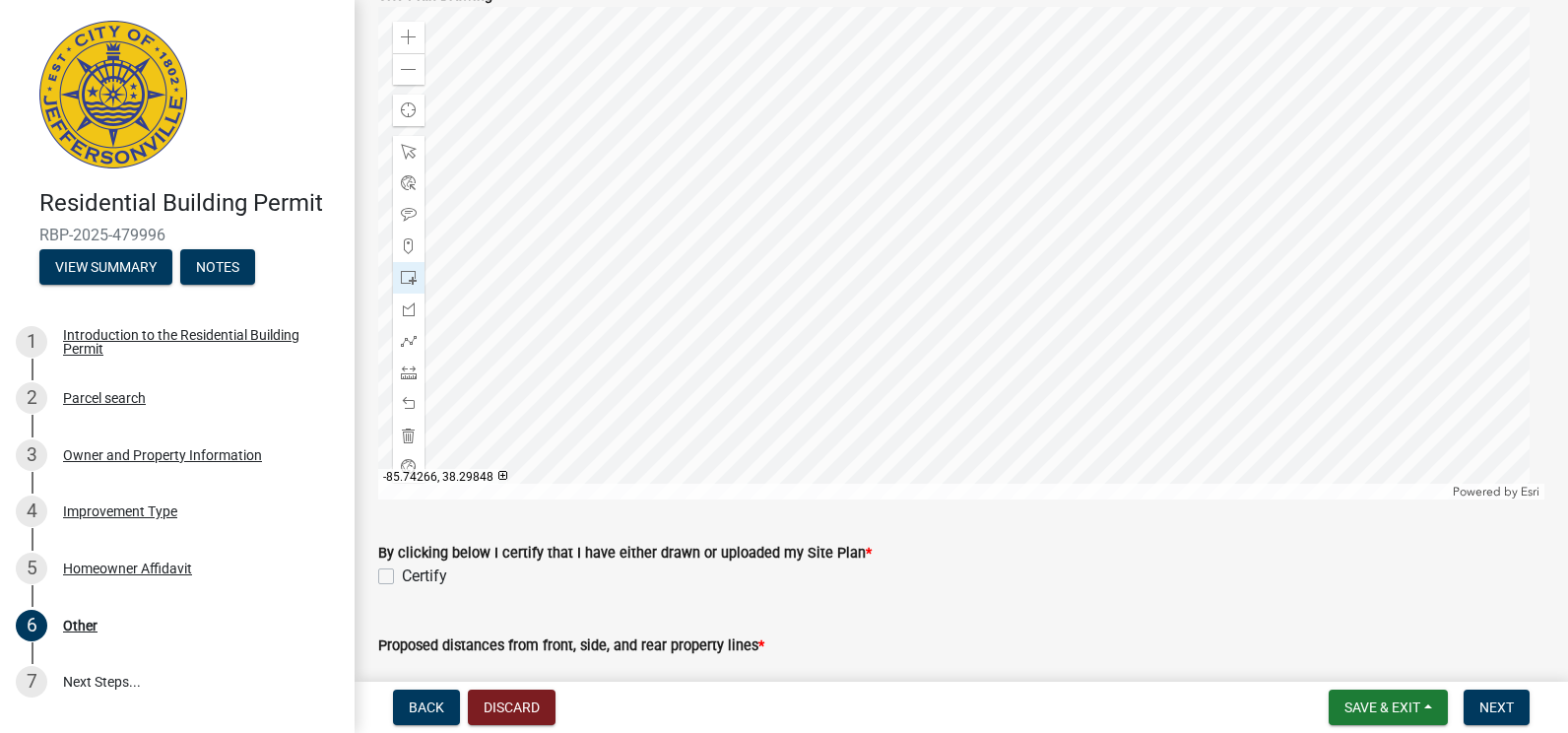
click at [970, 573] on div "Certify" at bounding box center [961, 576] width 1166 height 24
click at [404, 64] on span at bounding box center [409, 70] width 16 height 16
click at [407, 35] on span at bounding box center [409, 38] width 16 height 16
click at [849, 169] on div at bounding box center [961, 253] width 1166 height 493
click at [916, 248] on div at bounding box center [961, 253] width 1166 height 493
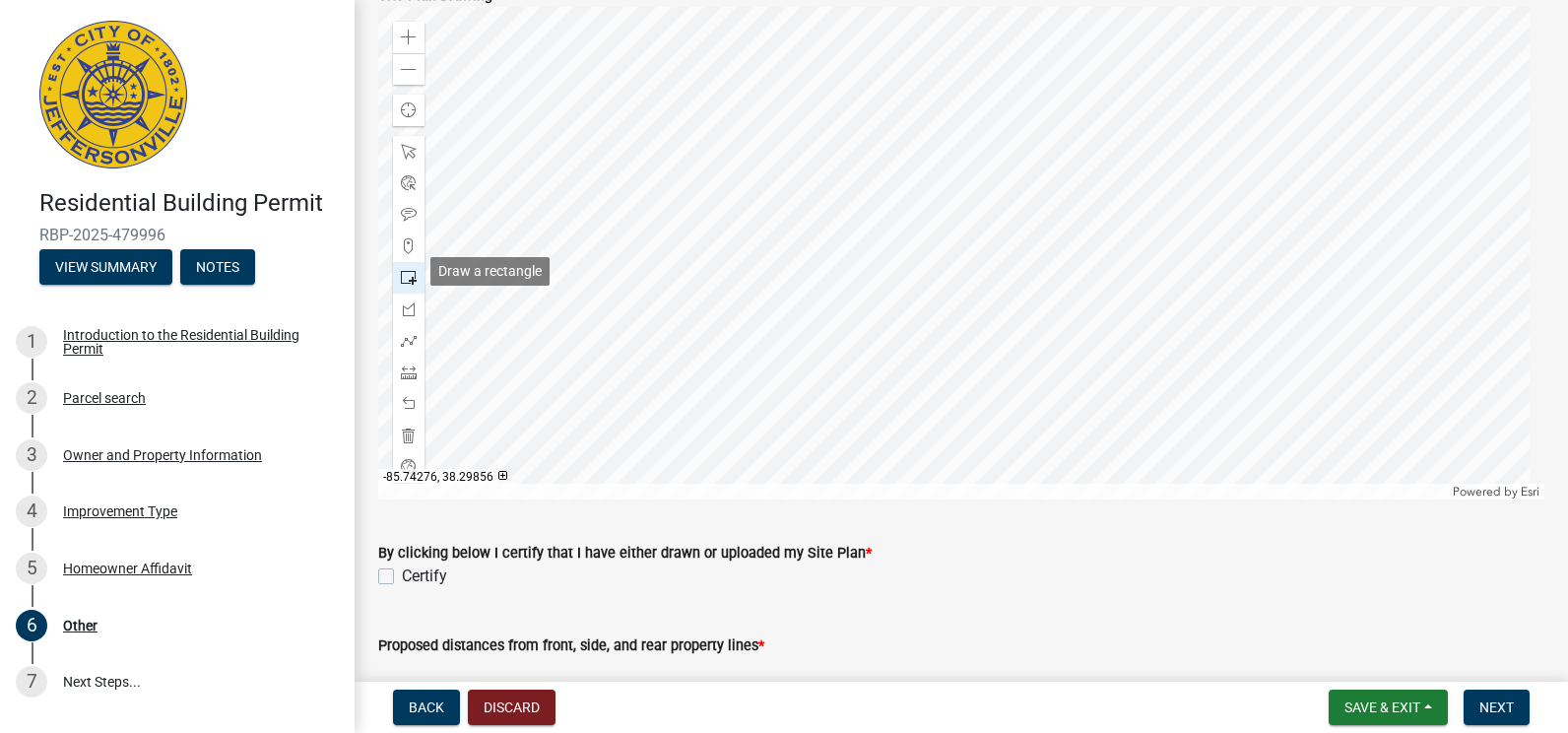
click at [409, 272] on span at bounding box center [409, 278] width 16 height 16
click at [413, 428] on span at bounding box center [409, 436] width 16 height 16
click at [408, 333] on span at bounding box center [409, 341] width 16 height 16
click at [843, 192] on div at bounding box center [961, 253] width 1166 height 493
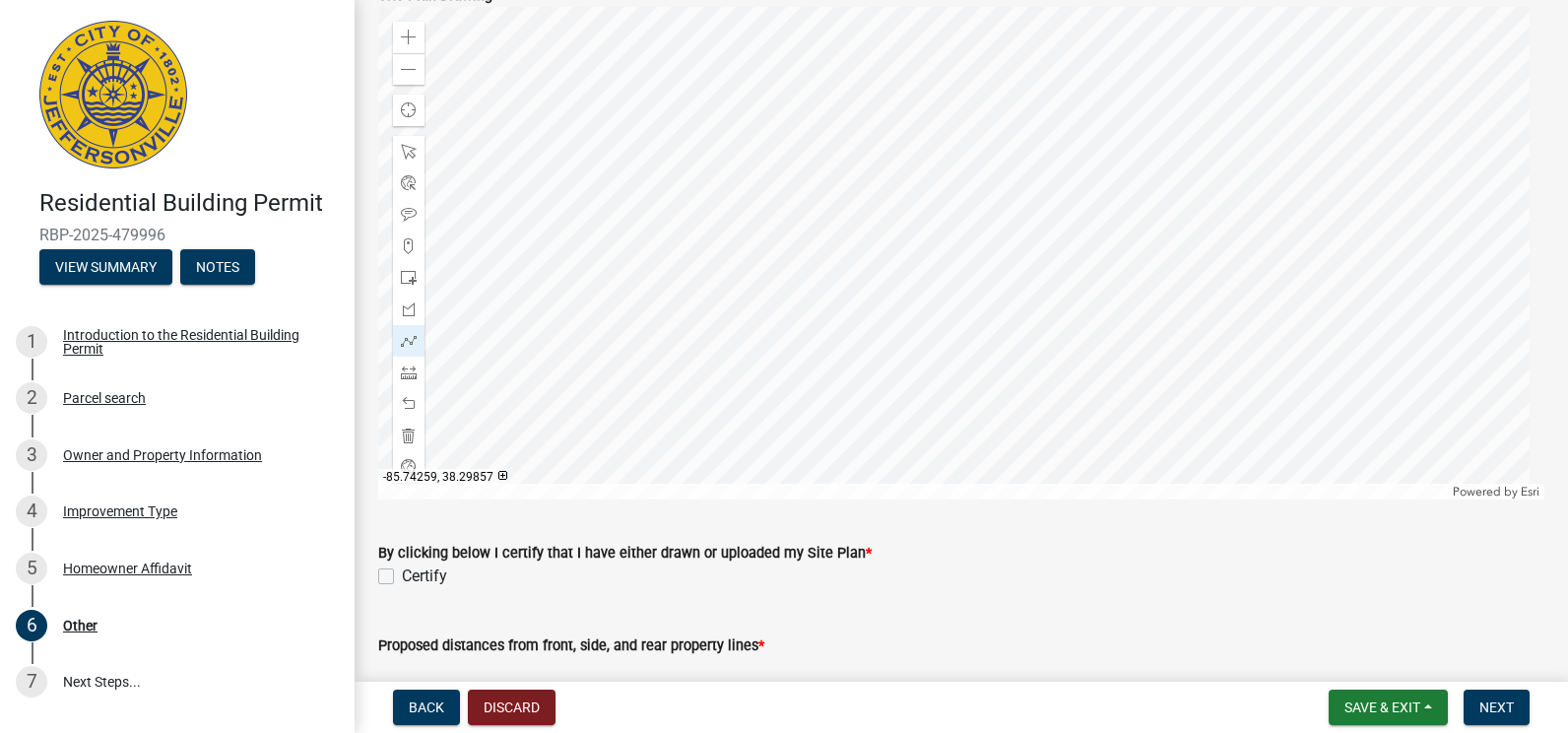
click at [828, 215] on div at bounding box center [961, 253] width 1166 height 493
click at [790, 244] on div at bounding box center [961, 253] width 1166 height 493
click at [798, 257] on div at bounding box center [961, 253] width 1166 height 493
click at [805, 272] on div at bounding box center [961, 253] width 1166 height 493
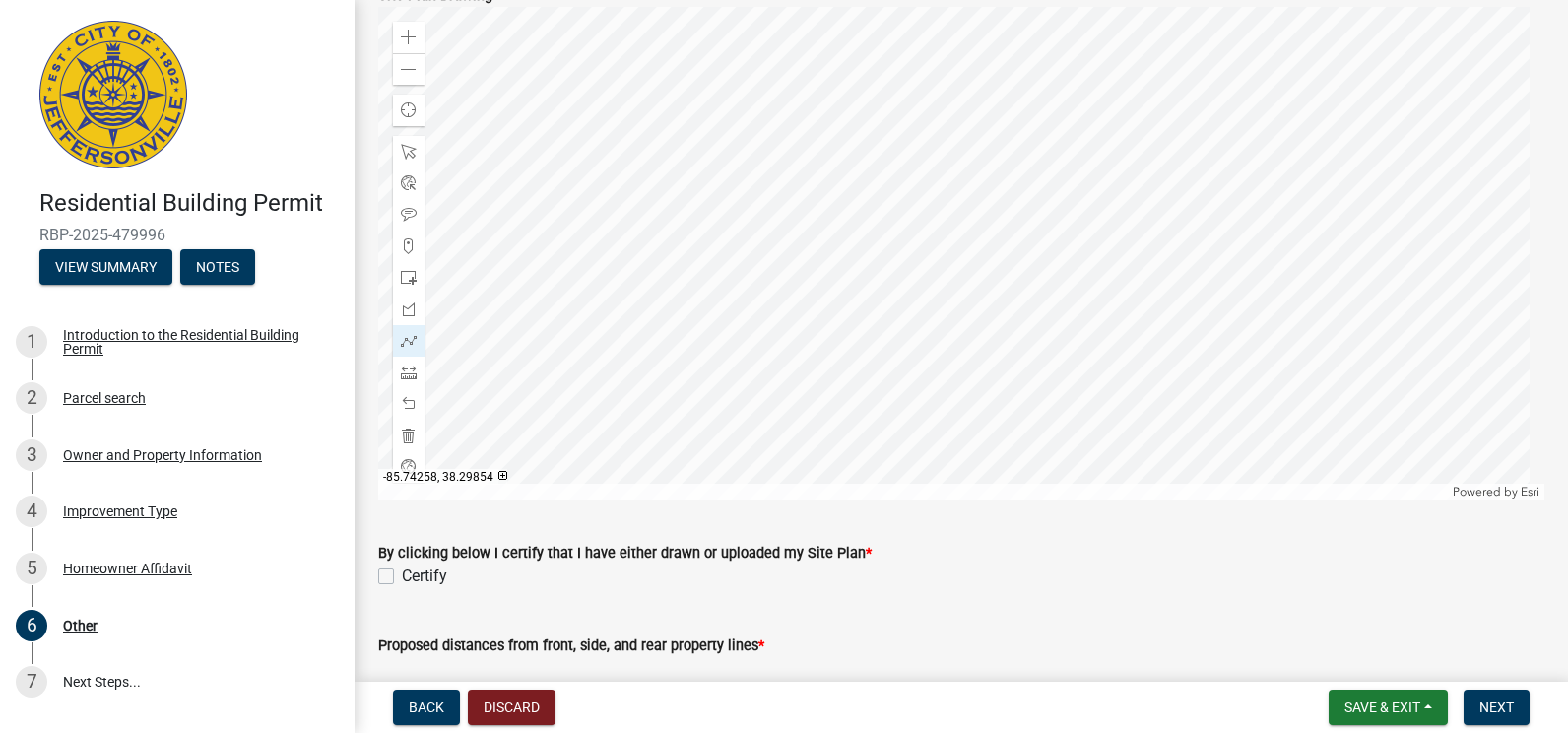
click at [846, 327] on div at bounding box center [961, 253] width 1166 height 493
click at [848, 325] on div at bounding box center [961, 253] width 1166 height 493
click at [844, 327] on div at bounding box center [961, 253] width 1166 height 493
click at [850, 336] on div at bounding box center [961, 253] width 1166 height 493
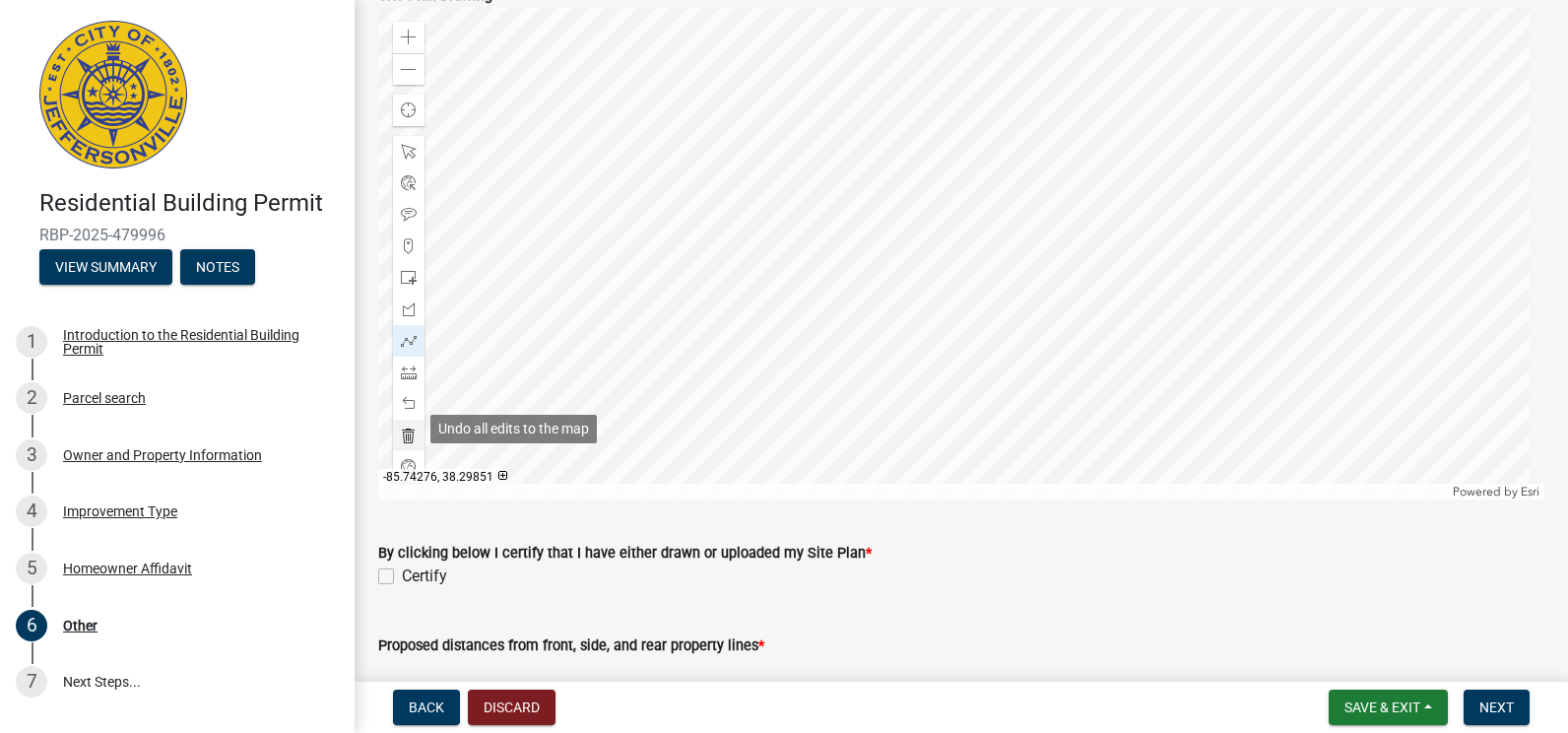
click at [407, 428] on span at bounding box center [409, 436] width 16 height 16
click at [793, 192] on div at bounding box center [961, 253] width 1166 height 493
click at [404, 333] on span at bounding box center [409, 341] width 16 height 16
click at [794, 103] on div at bounding box center [961, 253] width 1166 height 493
click at [748, 134] on div at bounding box center [961, 253] width 1166 height 493
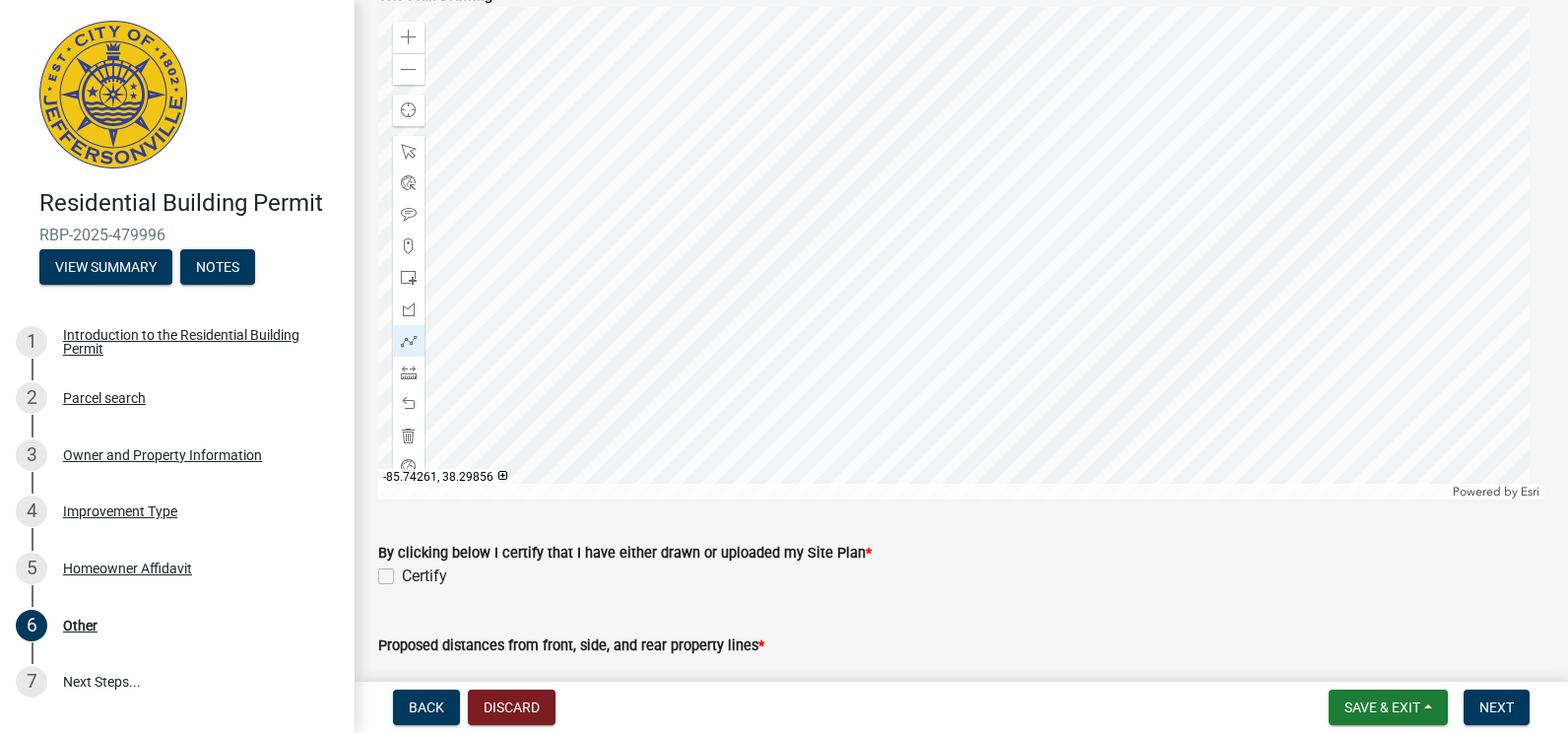
click at [748, 136] on div at bounding box center [961, 253] width 1166 height 493
click at [811, 229] on div at bounding box center [961, 253] width 1166 height 493
click at [861, 193] on div at bounding box center [961, 253] width 1166 height 493
click at [862, 193] on div at bounding box center [961, 253] width 1166 height 493
click at [861, 194] on div at bounding box center [961, 253] width 1166 height 493
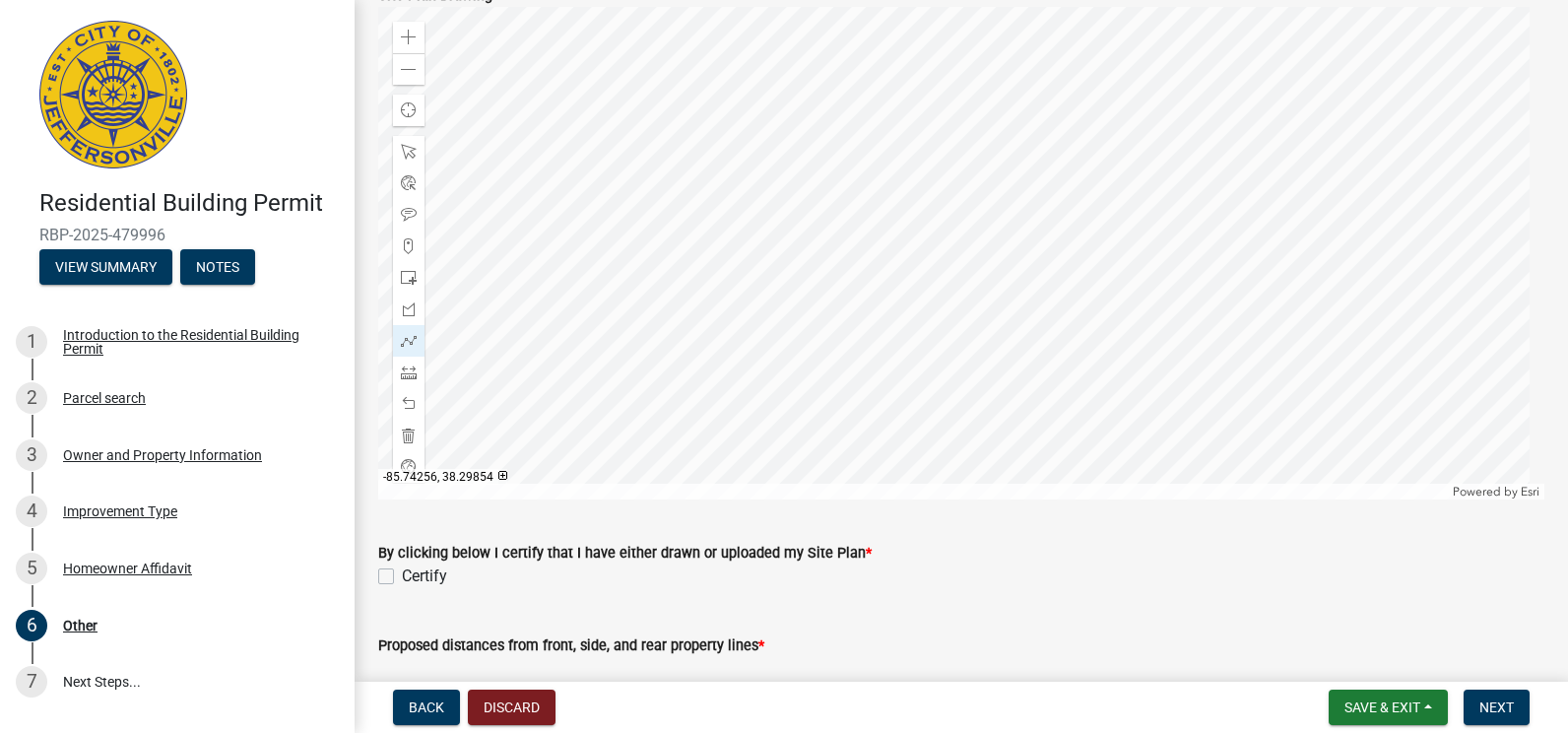
click at [862, 195] on div at bounding box center [961, 253] width 1166 height 493
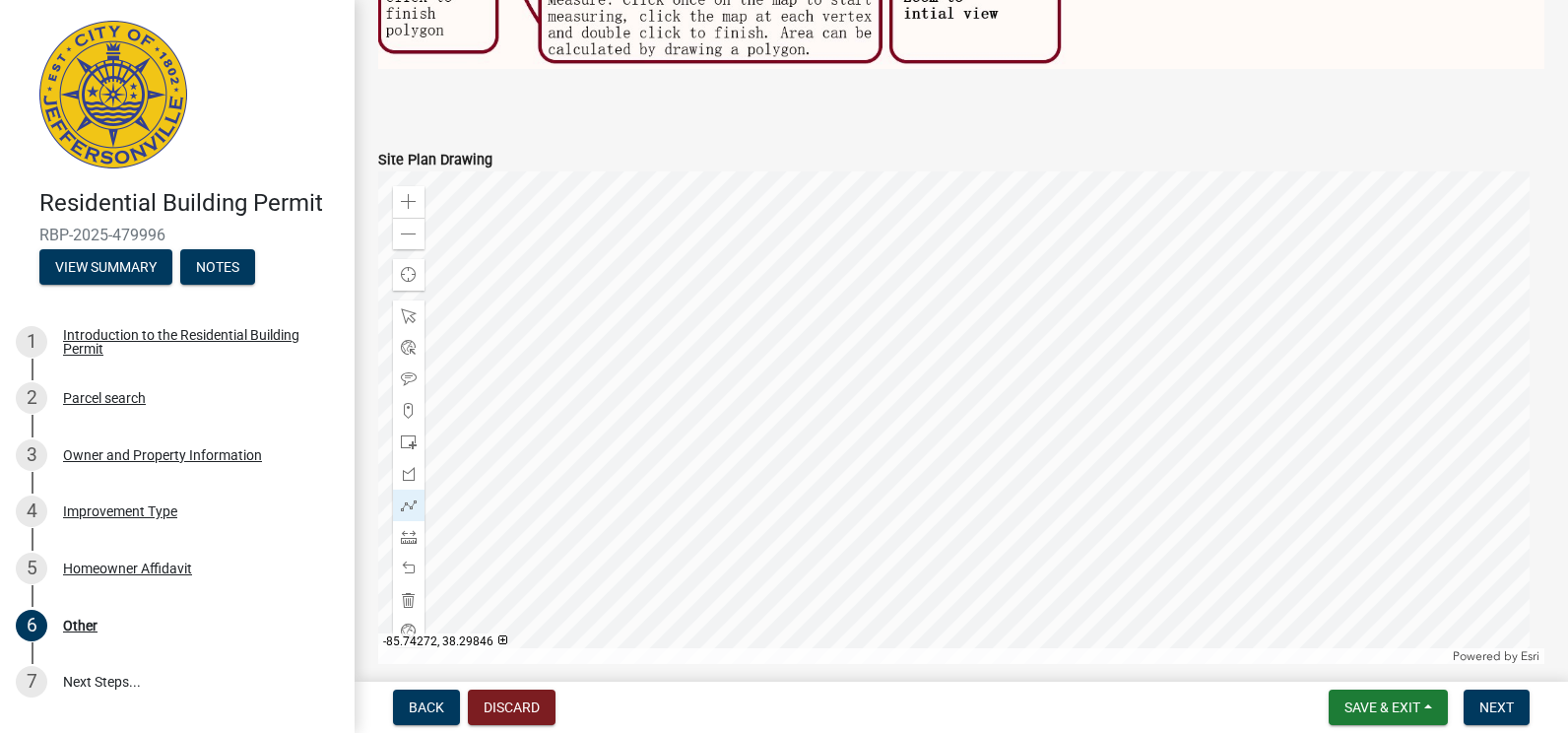
scroll to position [1239, 0]
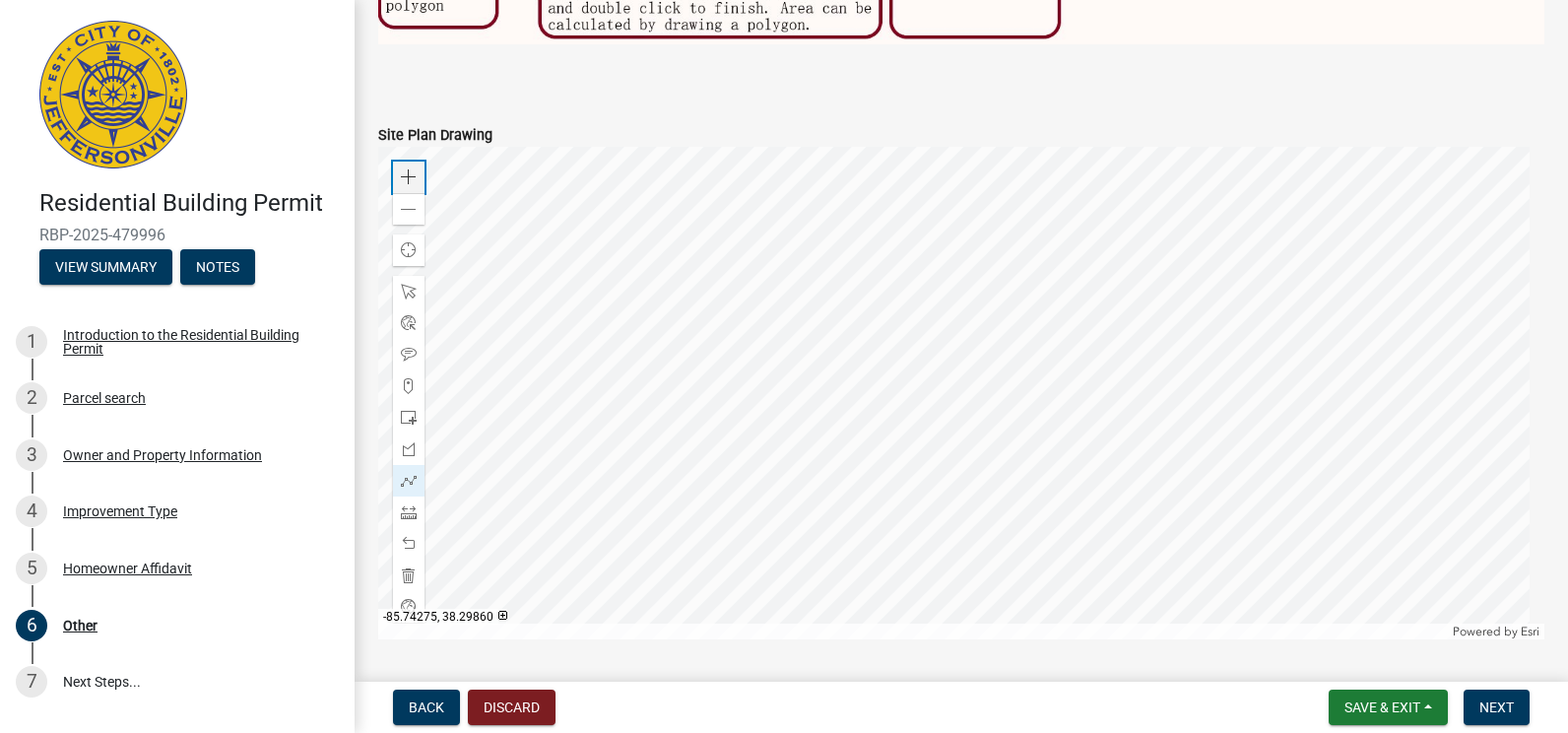
click at [410, 170] on span at bounding box center [409, 178] width 16 height 16
click at [404, 205] on span at bounding box center [409, 209] width 16 height 16
click at [407, 203] on span at bounding box center [409, 209] width 16 height 16
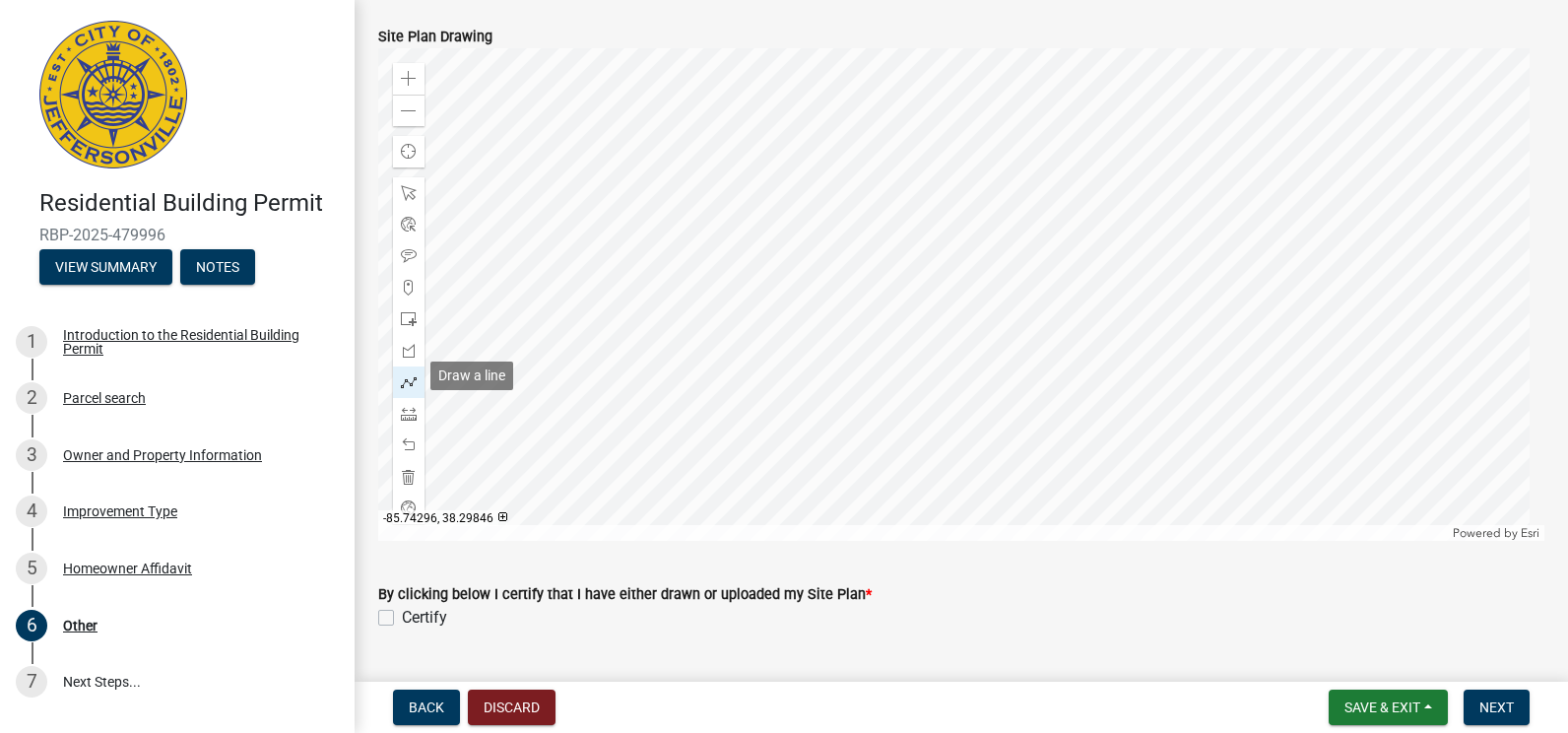
click at [406, 378] on span at bounding box center [409, 382] width 16 height 16
click at [1124, 229] on div at bounding box center [961, 294] width 1166 height 493
click at [1069, 266] on div at bounding box center [961, 294] width 1166 height 493
click at [1091, 295] on div at bounding box center [961, 294] width 1166 height 493
click at [1143, 254] on div at bounding box center [961, 294] width 1166 height 493
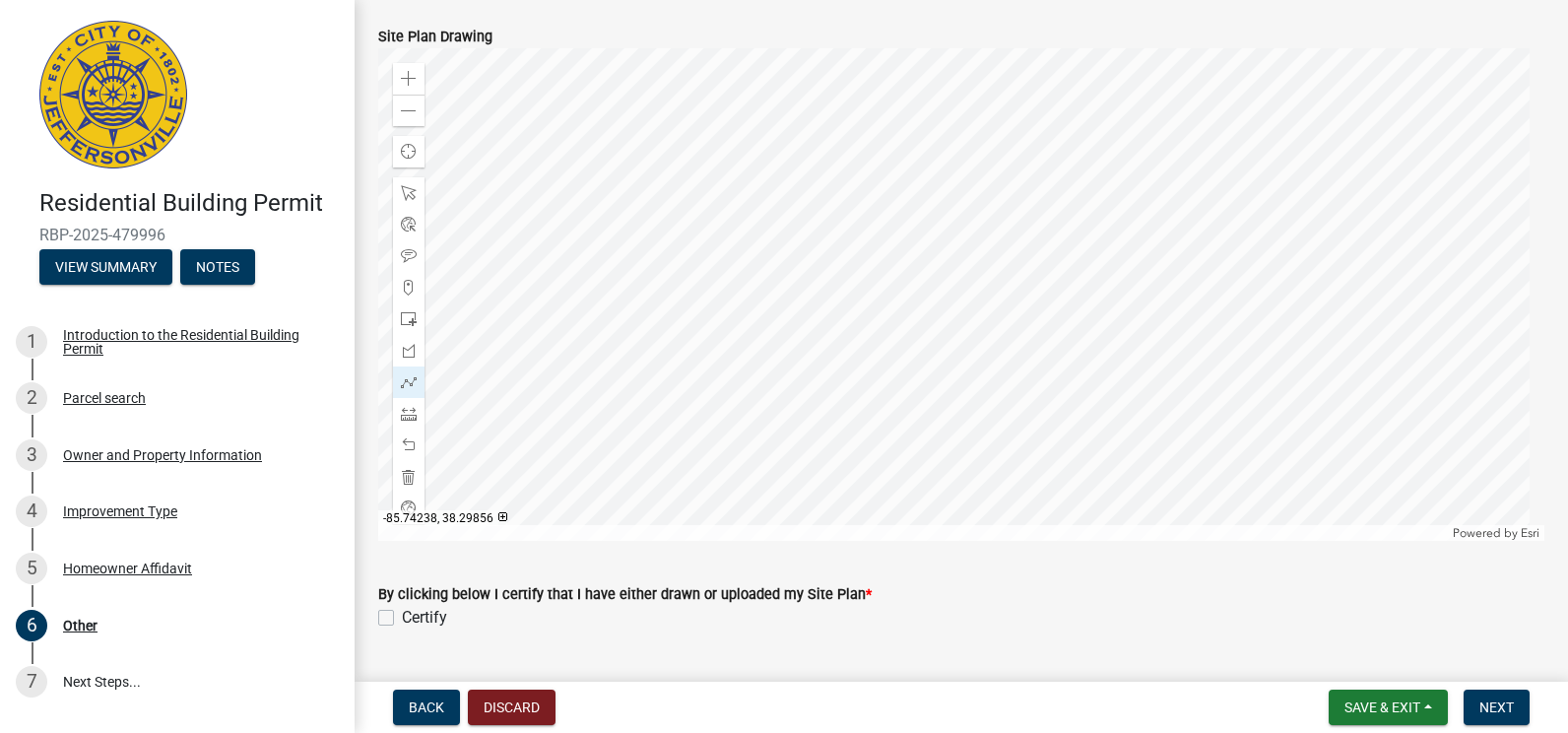
click at [1125, 229] on div at bounding box center [961, 294] width 1166 height 493
click at [1114, 257] on div at bounding box center [961, 294] width 1166 height 493
click at [1082, 322] on div at bounding box center [961, 294] width 1166 height 493
click at [1059, 293] on div at bounding box center [961, 294] width 1166 height 493
click at [1135, 280] on div at bounding box center [961, 294] width 1166 height 493
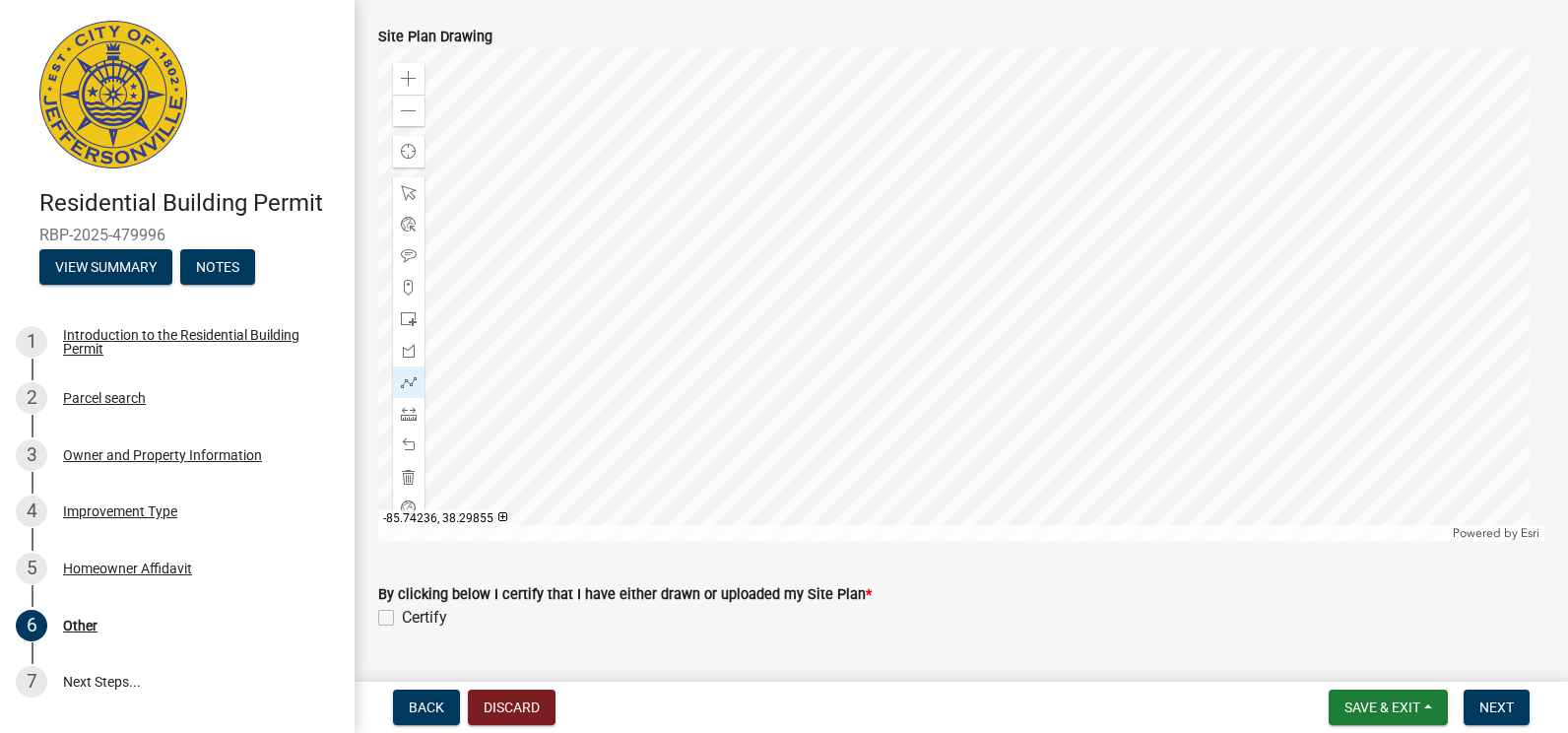
click at [1137, 281] on div at bounding box center [961, 294] width 1166 height 493
click at [1135, 283] on div at bounding box center [961, 294] width 1166 height 493
click at [408, 406] on span at bounding box center [409, 414] width 16 height 16
click at [862, 244] on div at bounding box center [961, 294] width 1166 height 493
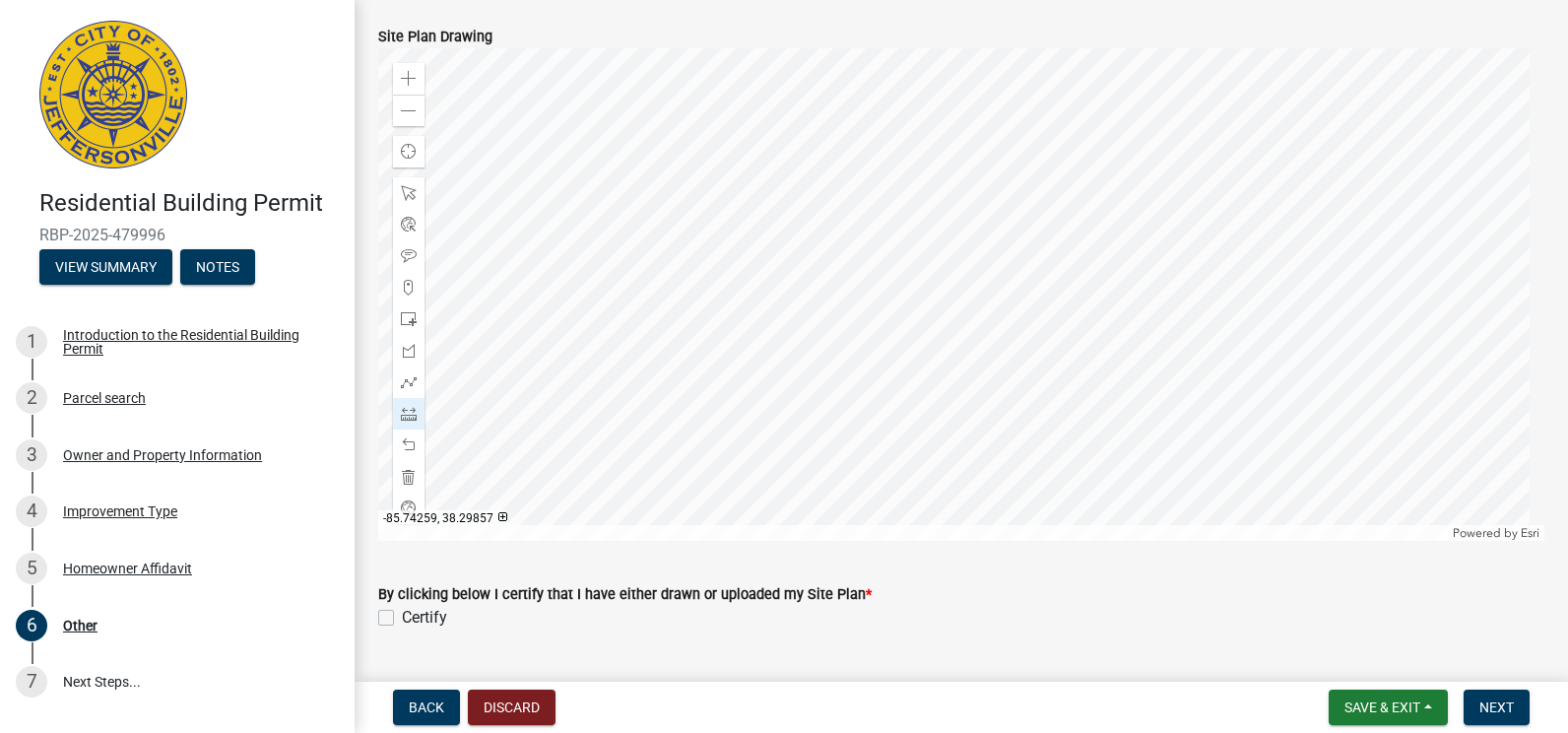
click at [863, 246] on div at bounding box center [961, 294] width 1166 height 493
click at [862, 246] on div at bounding box center [961, 294] width 1166 height 493
click at [409, 470] on span at bounding box center [409, 477] width 16 height 16
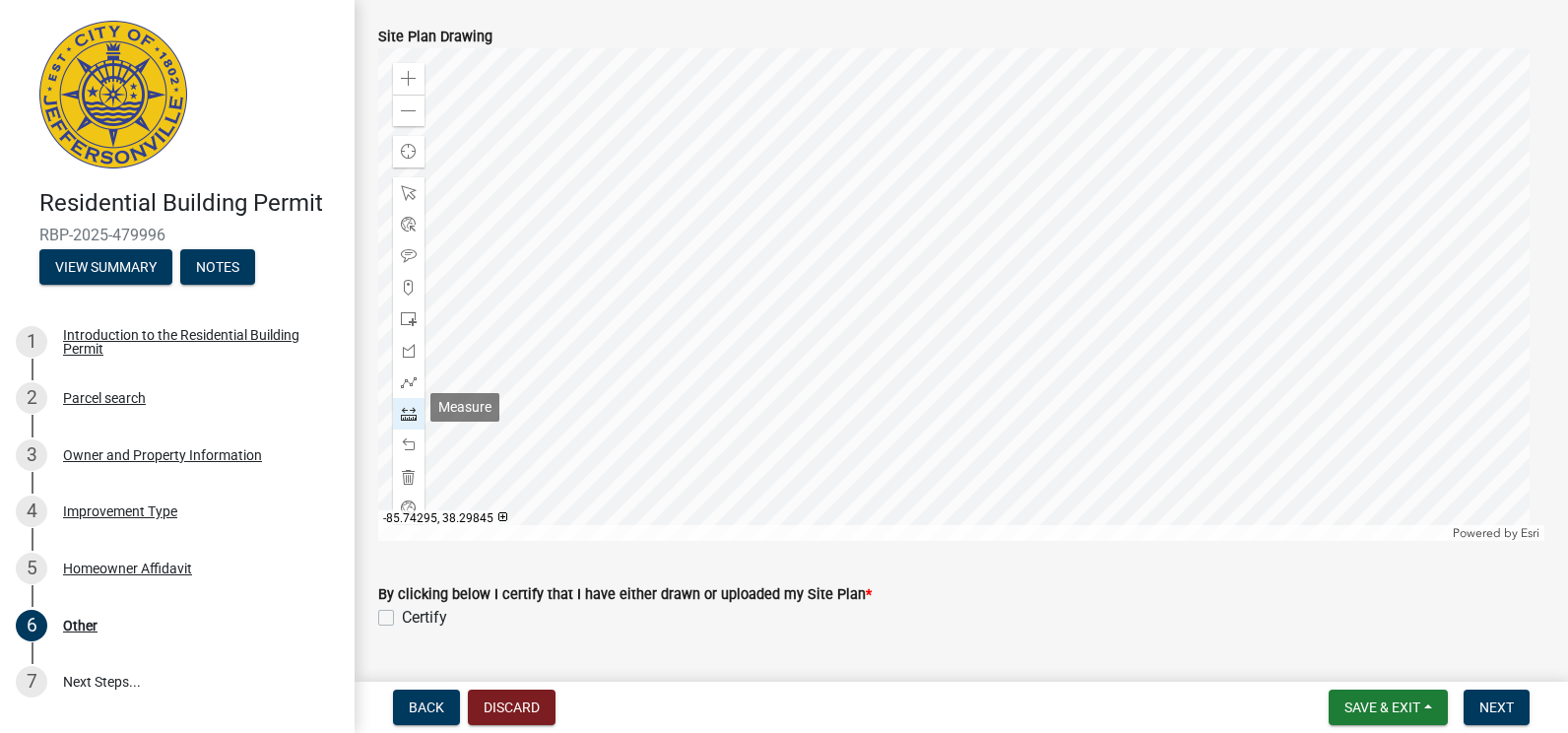
click at [405, 406] on span at bounding box center [409, 414] width 16 height 16
click at [406, 72] on span at bounding box center [409, 79] width 16 height 16
click at [770, 186] on div at bounding box center [961, 294] width 1166 height 493
click at [685, 242] on div at bounding box center [961, 294] width 1166 height 493
click at [757, 347] on div at bounding box center [961, 294] width 1166 height 493
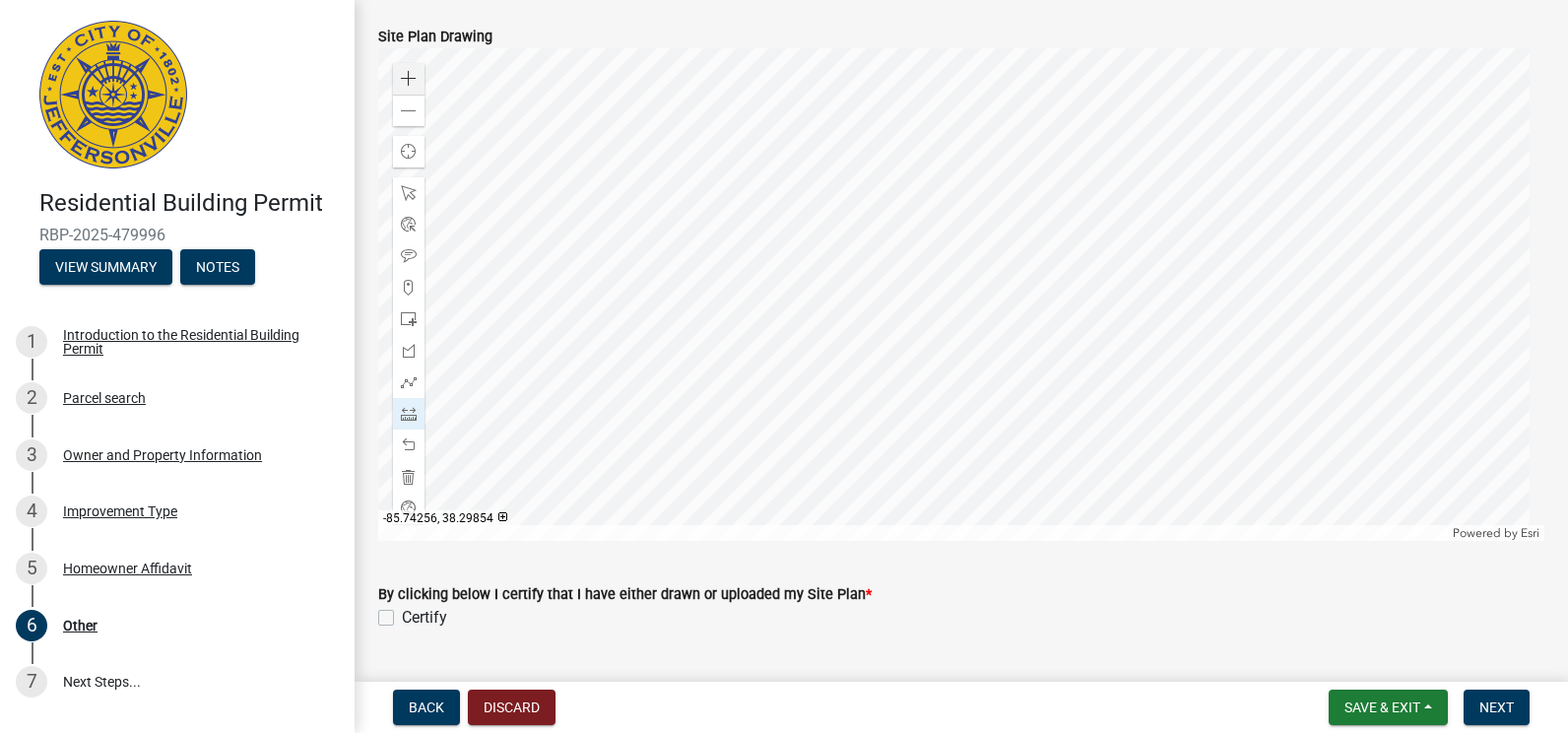
click at [840, 290] on div at bounding box center [961, 294] width 1166 height 493
click at [841, 292] on div at bounding box center [961, 294] width 1166 height 493
click at [840, 292] on div at bounding box center [961, 294] width 1166 height 493
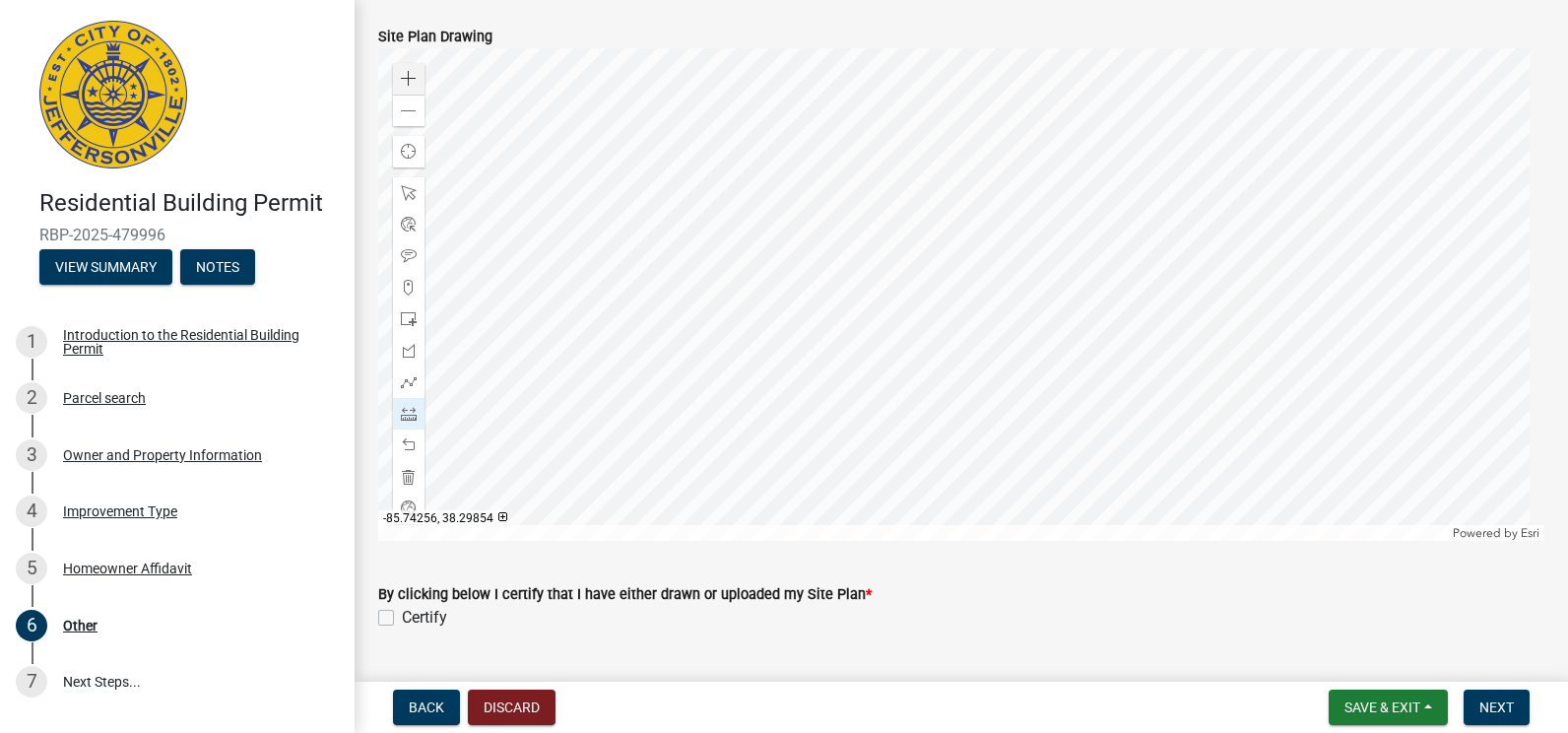
click at [840, 292] on div at bounding box center [961, 294] width 1166 height 493
click at [406, 469] on span at bounding box center [409, 477] width 16 height 16
click at [411, 406] on span at bounding box center [409, 414] width 16 height 16
click at [773, 187] on div at bounding box center [961, 294] width 1166 height 493
click at [688, 243] on div at bounding box center [961, 294] width 1166 height 493
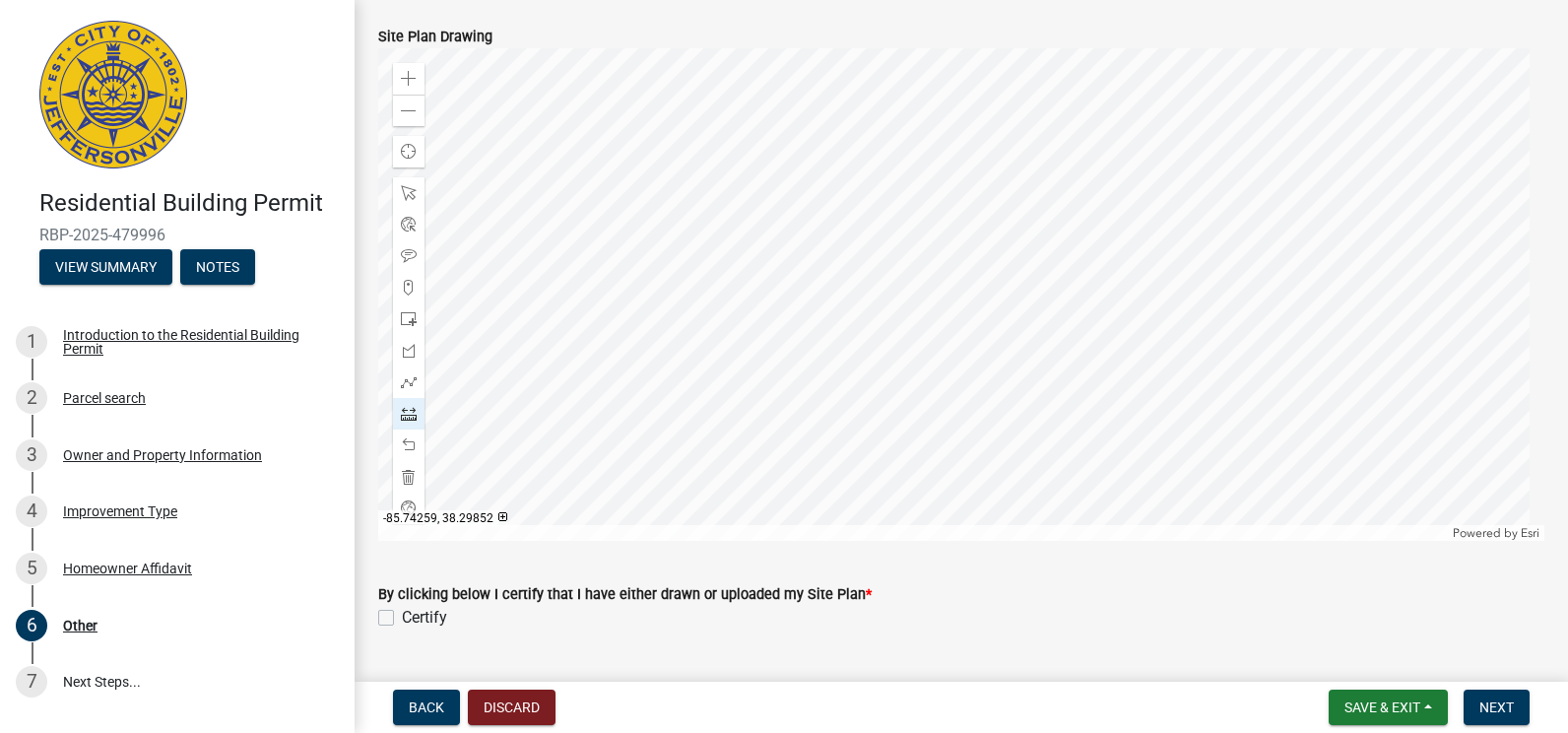
click at [762, 346] on div at bounding box center [961, 294] width 1166 height 493
click at [846, 289] on div at bounding box center [961, 294] width 1166 height 493
click at [845, 290] on div at bounding box center [961, 294] width 1166 height 493
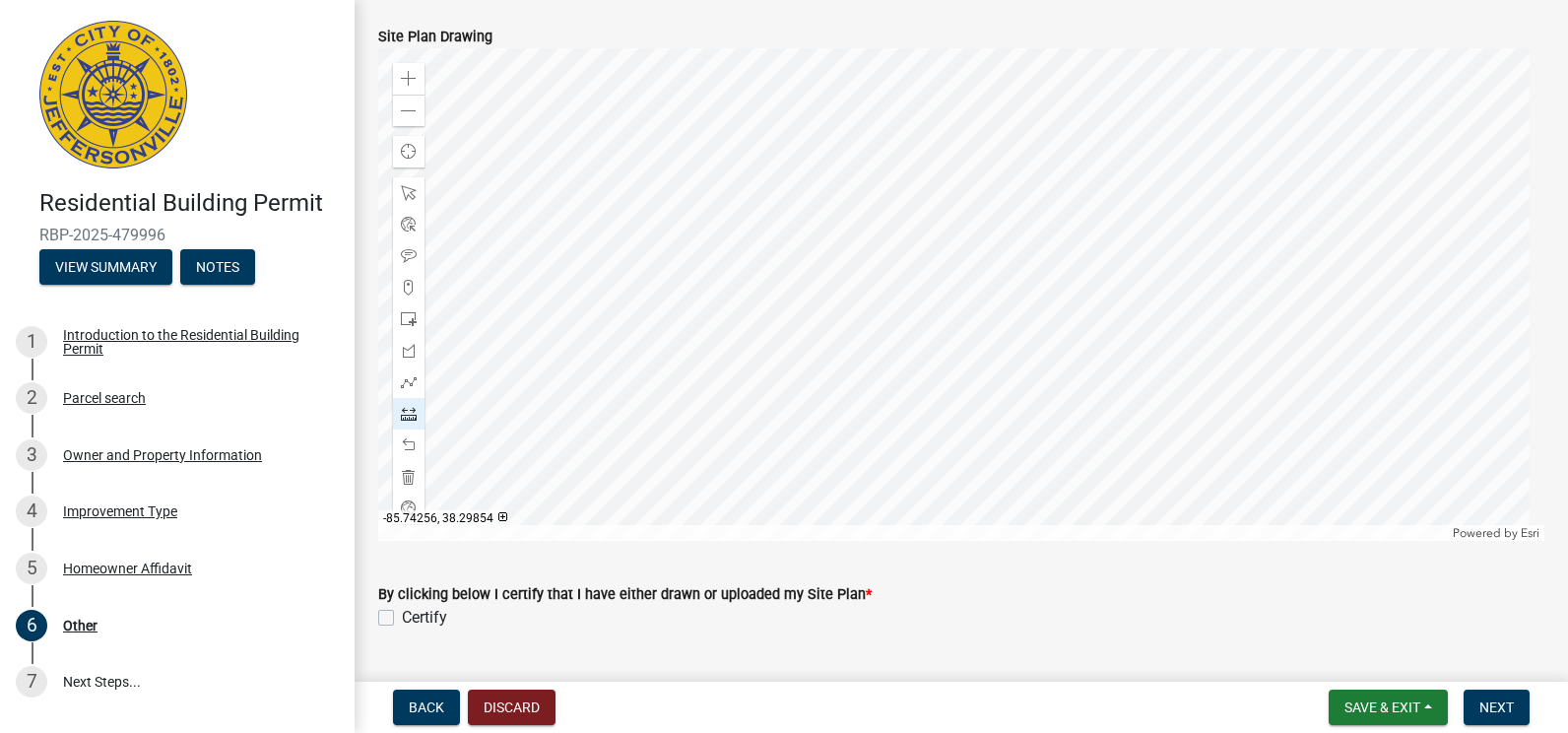
click at [847, 288] on div at bounding box center [961, 294] width 1166 height 493
click at [846, 288] on div at bounding box center [961, 294] width 1166 height 493
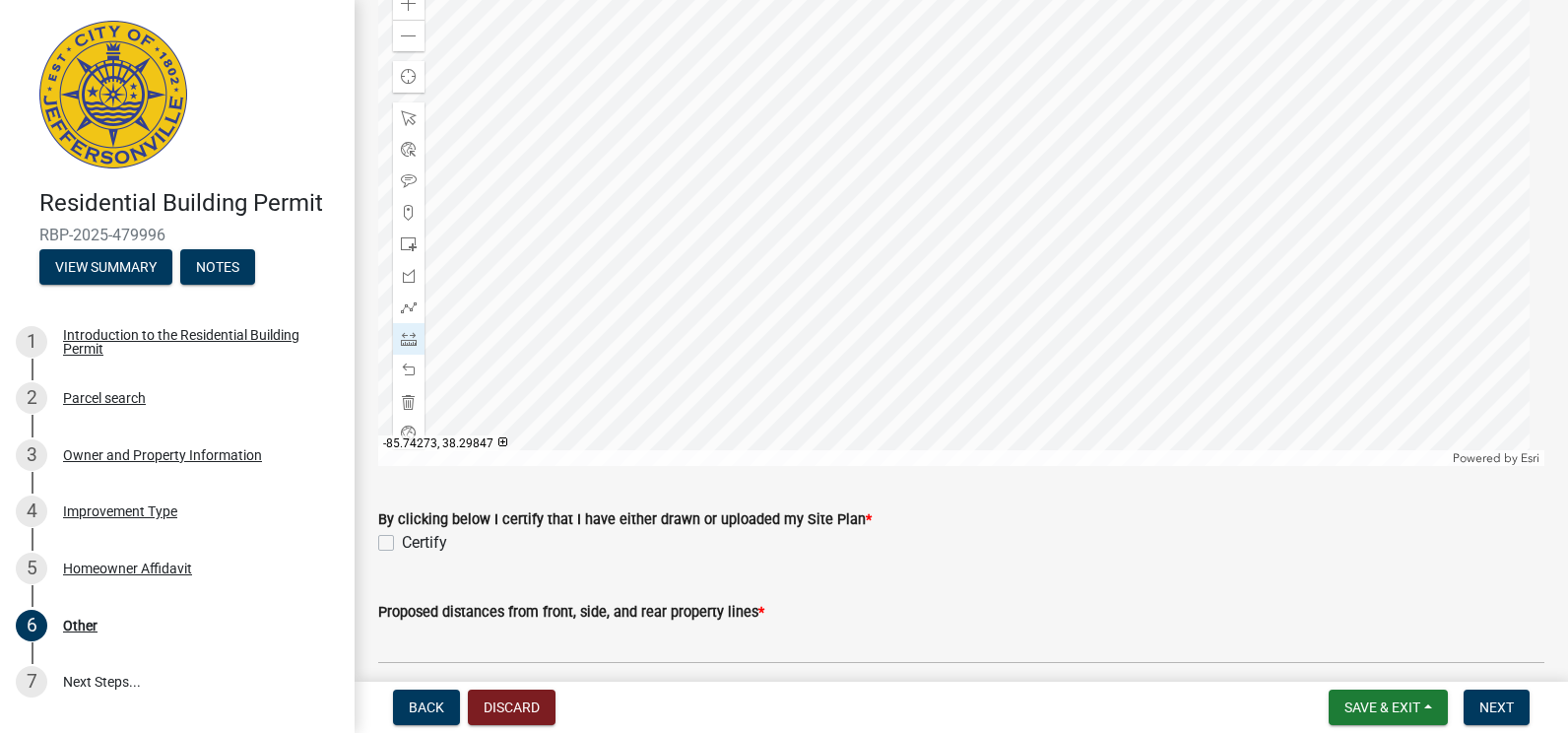
scroll to position [1435, 0]
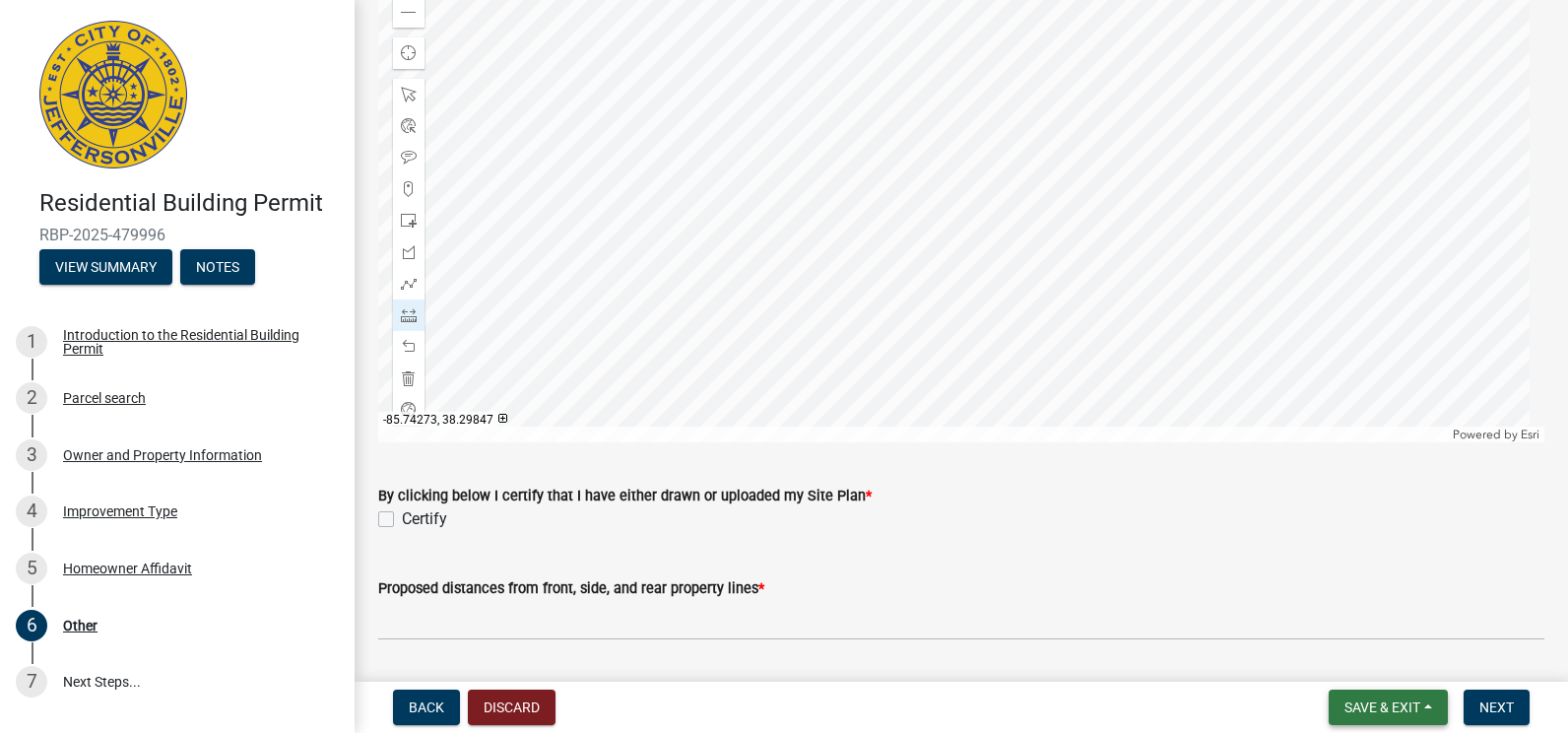
click at [1390, 711] on span "Save & Exit" at bounding box center [1382, 707] width 76 height 16
click at [1356, 655] on button "Save & Exit" at bounding box center [1370, 655] width 158 height 47
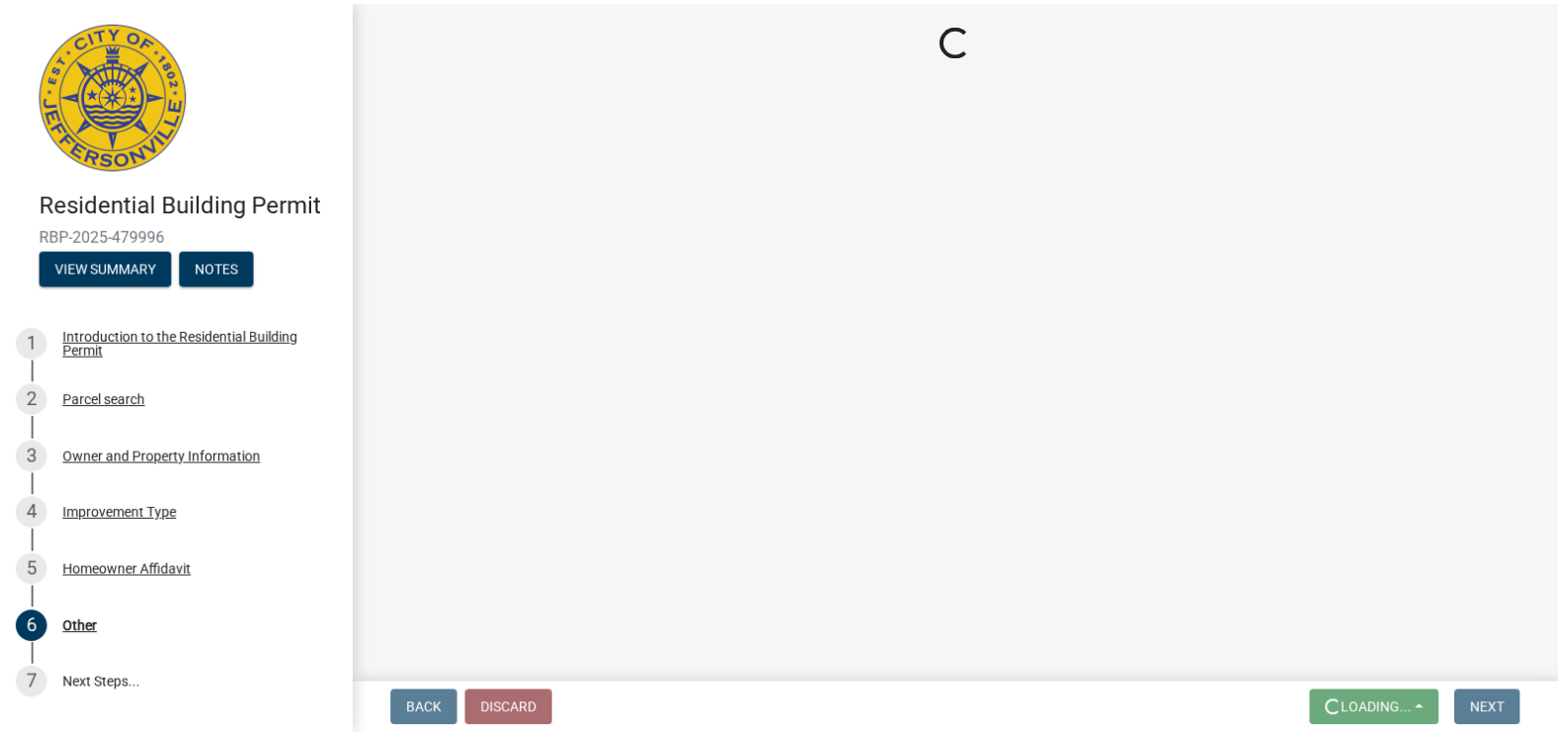
scroll to position [0, 0]
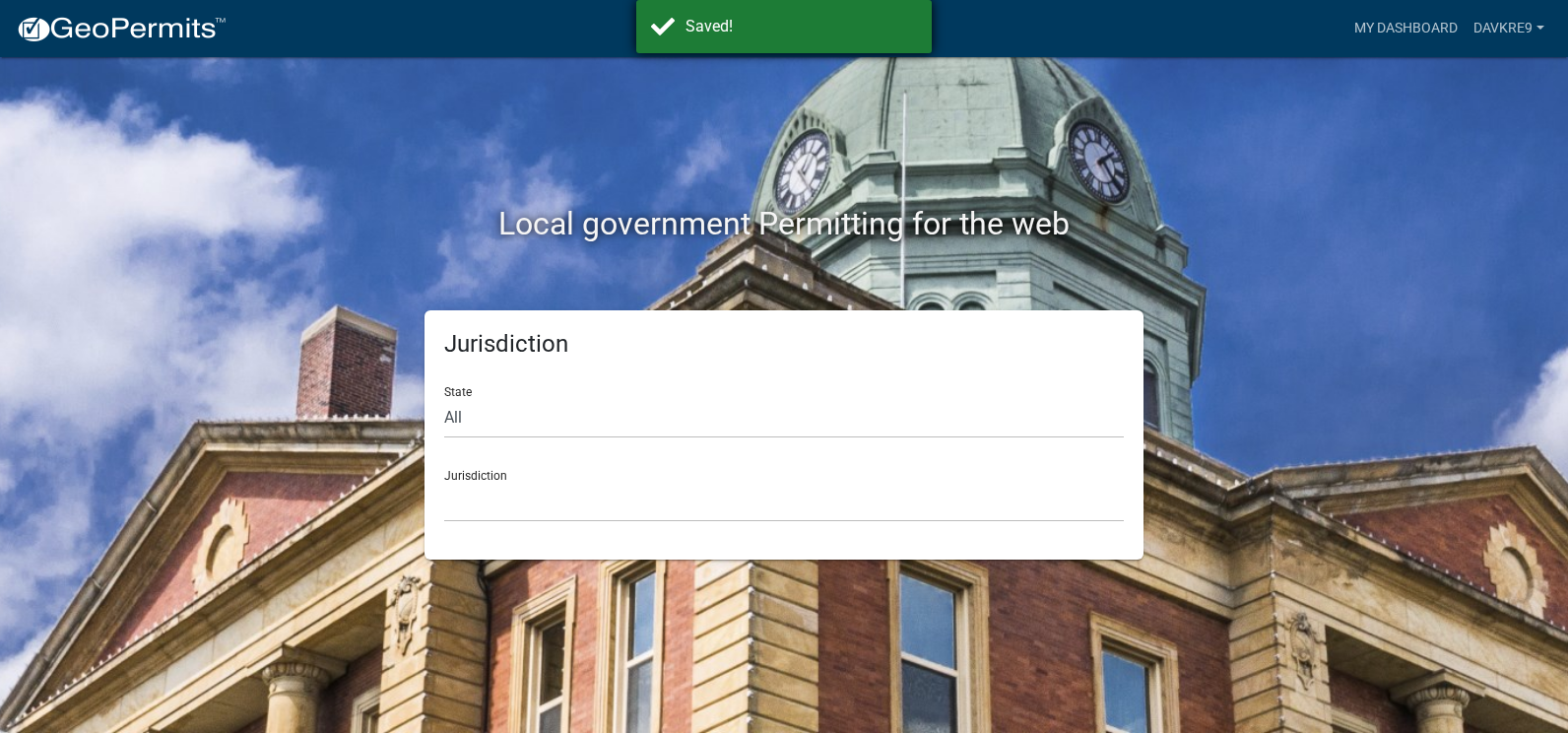
click at [765, 19] on div "Saved!" at bounding box center [801, 27] width 231 height 24
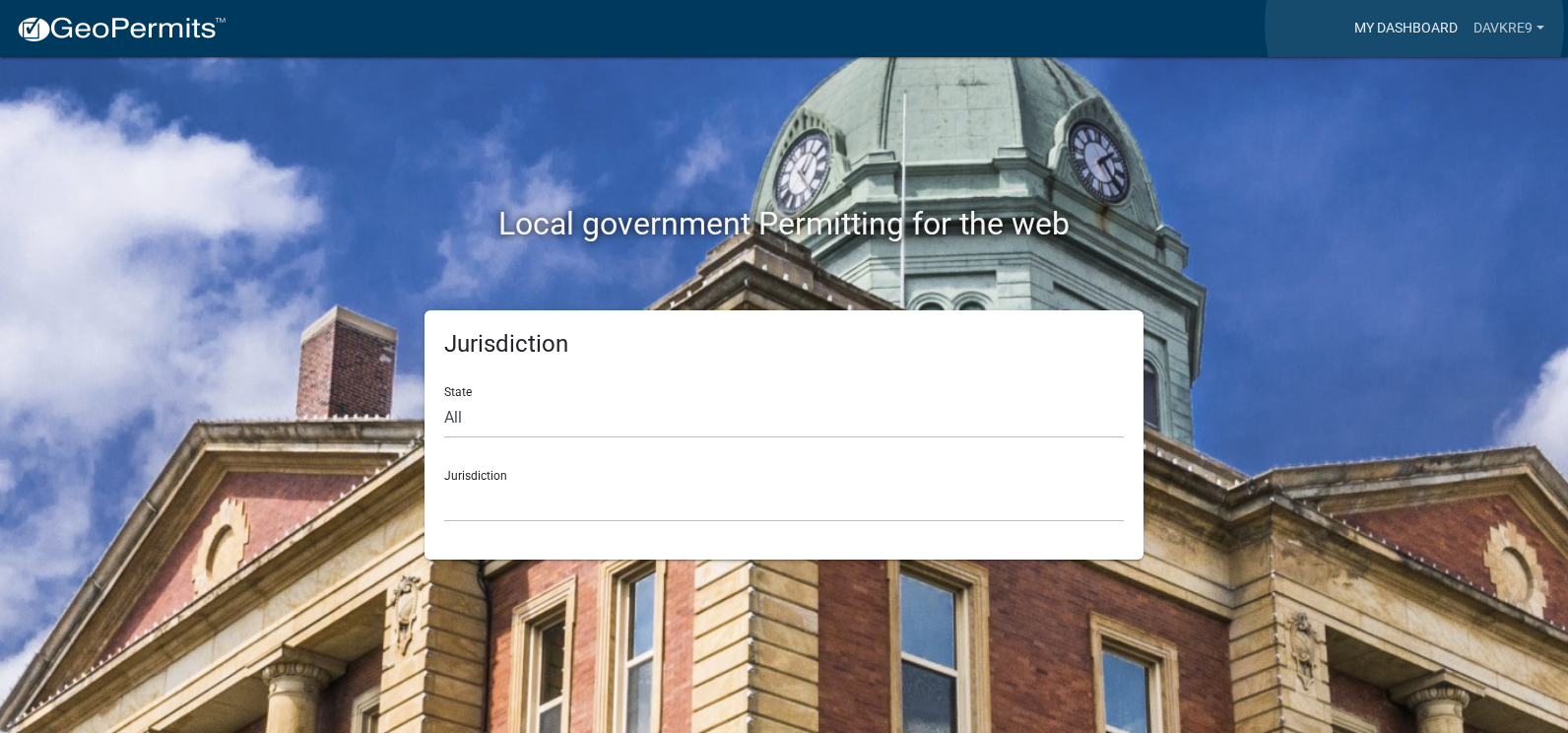
click at [1414, 25] on link "My Dashboard" at bounding box center [1406, 29] width 120 height 38
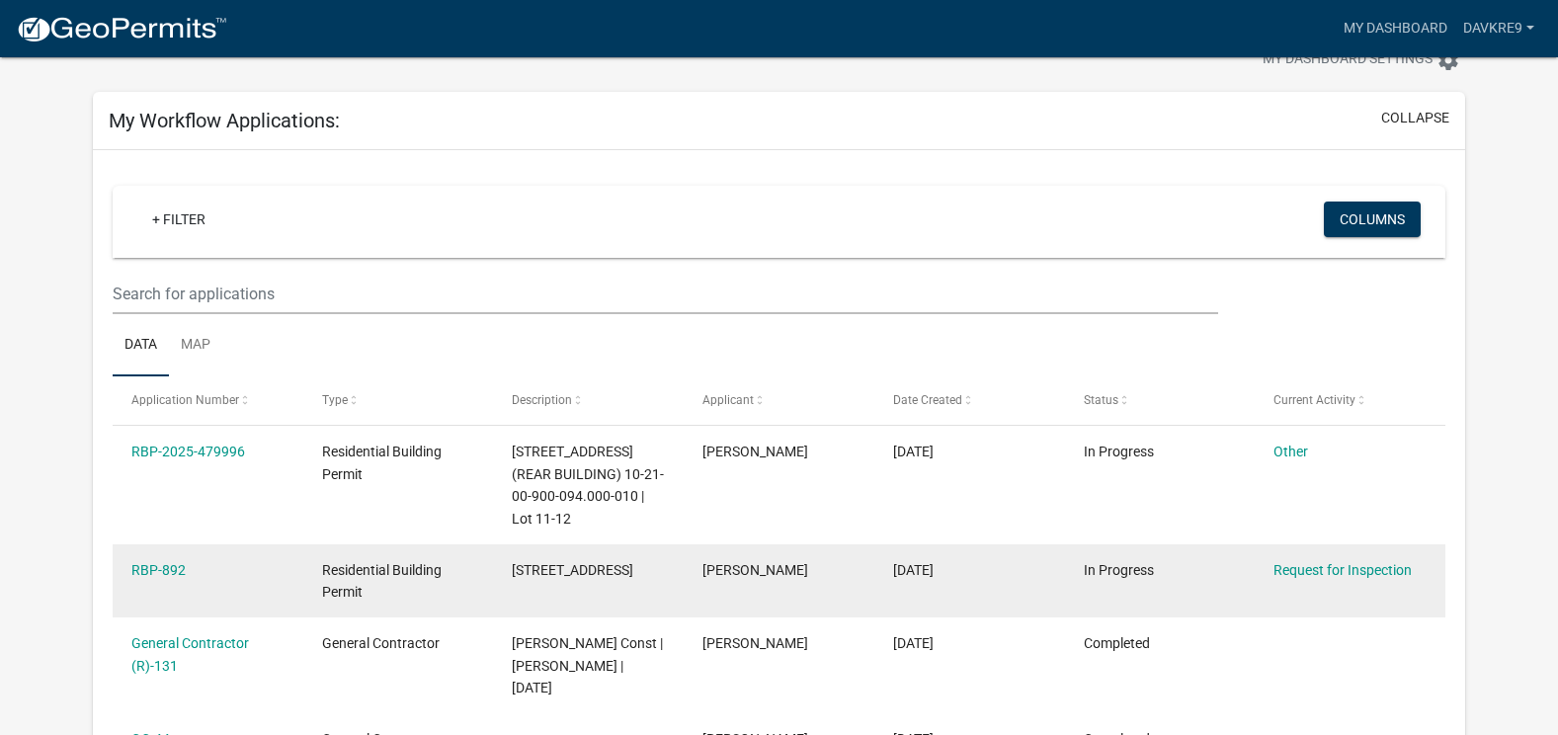
scroll to position [99, 0]
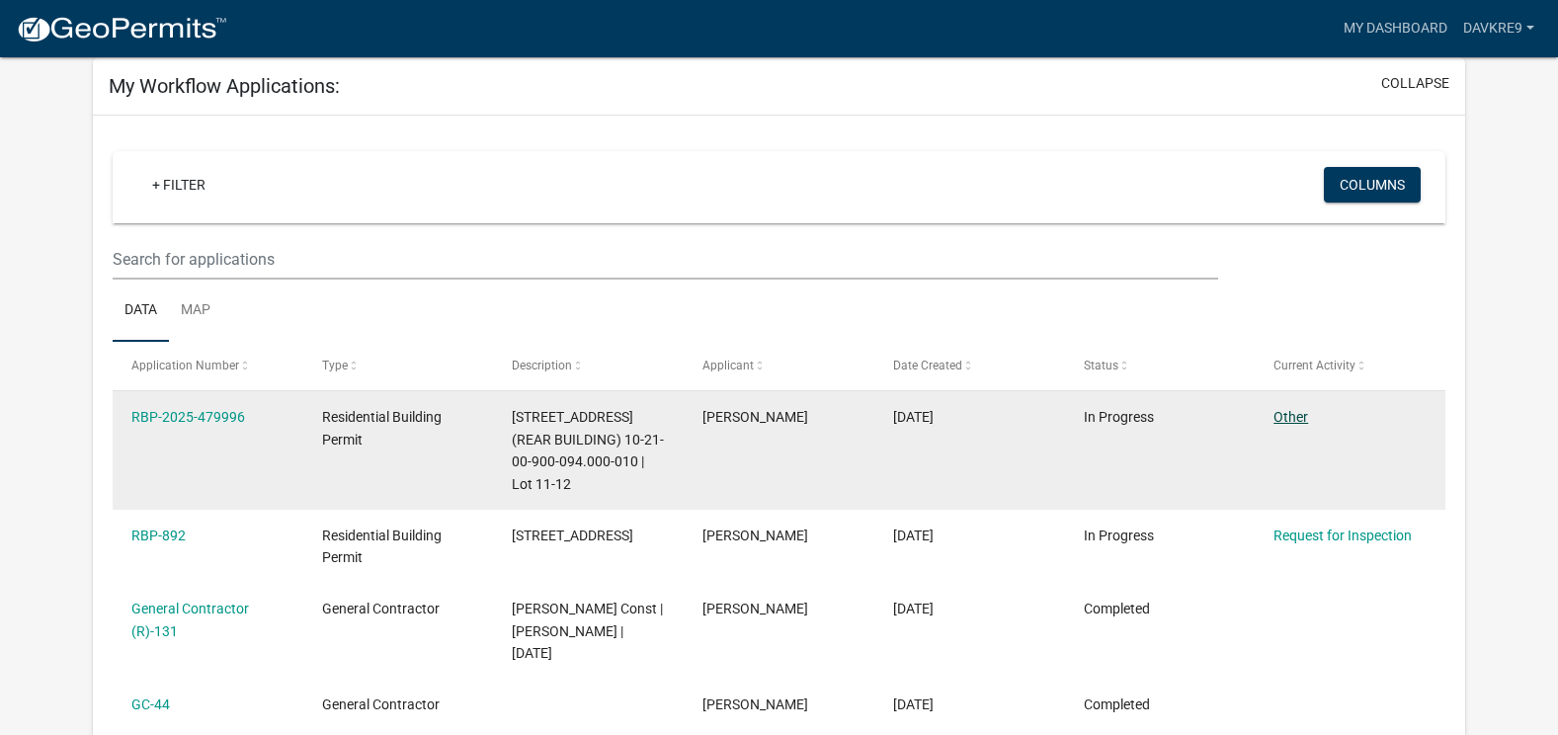
click at [1284, 414] on link "Other" at bounding box center [1290, 417] width 35 height 16
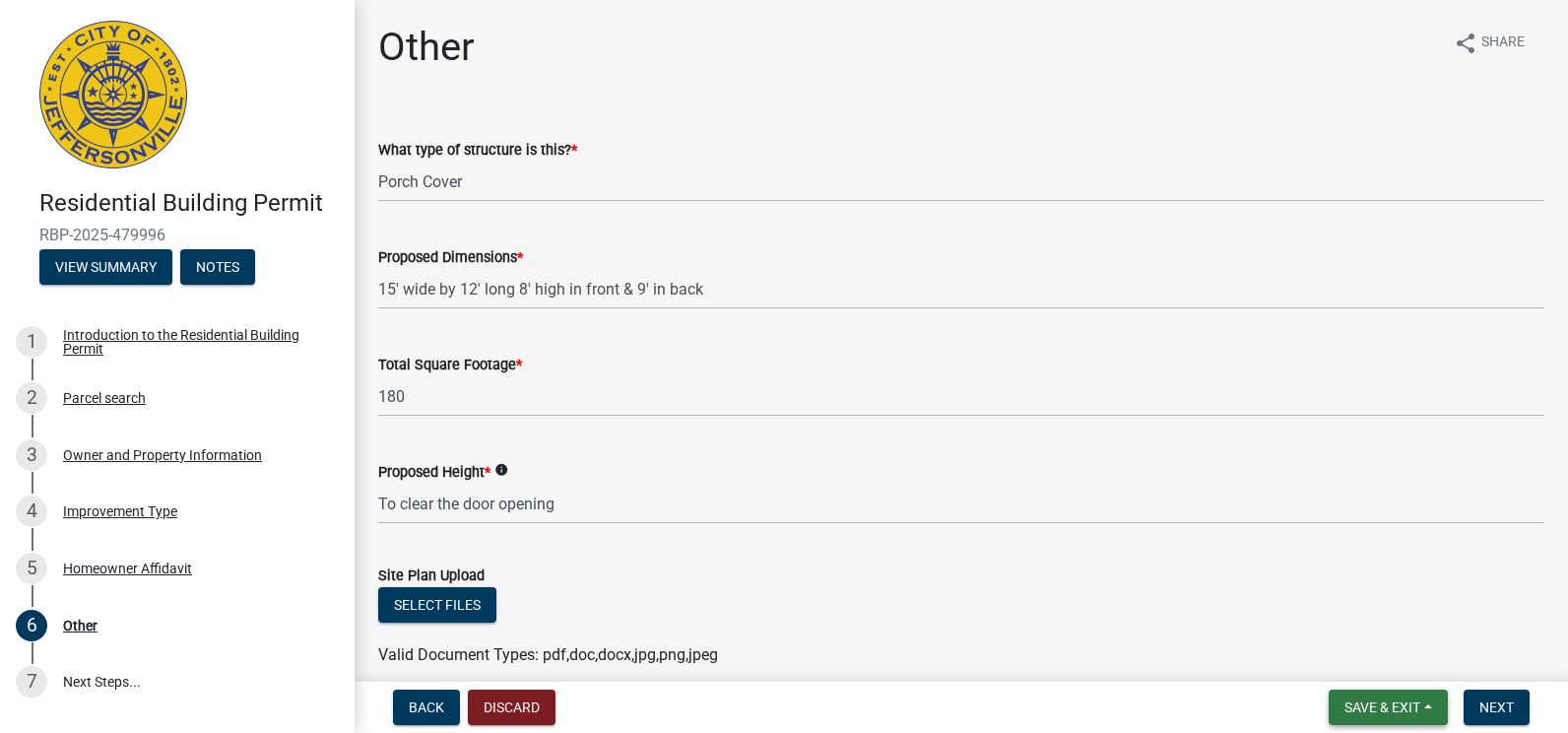
click at [1358, 709] on span "Save & Exit" at bounding box center [1382, 707] width 76 height 16
click at [1335, 651] on button "Save & Exit" at bounding box center [1370, 655] width 158 height 47
